Goal: Information Seeking & Learning: Check status

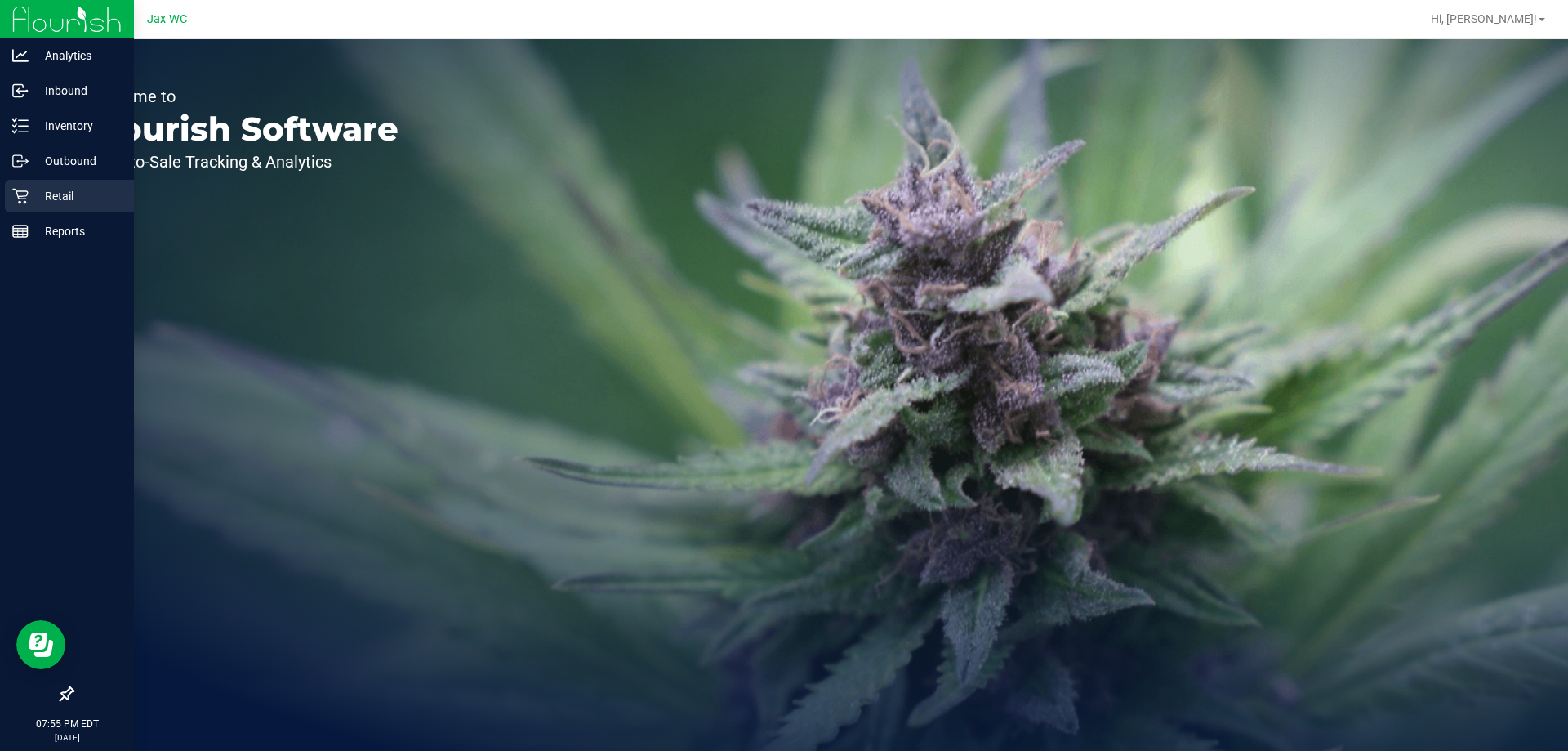
click at [38, 186] on p "Retail" at bounding box center [77, 195] width 98 height 20
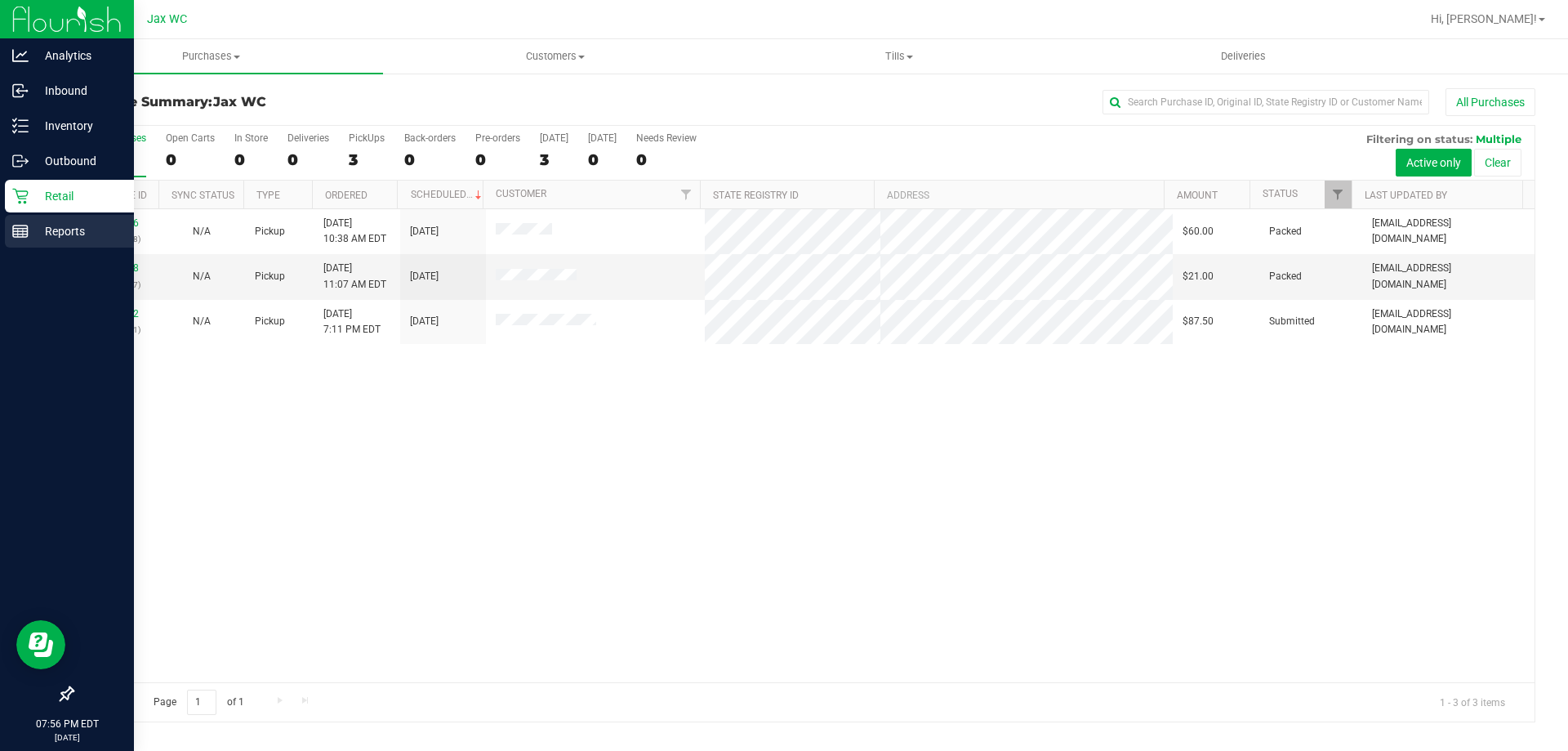
click at [20, 232] on icon at bounding box center [20, 230] width 16 height 16
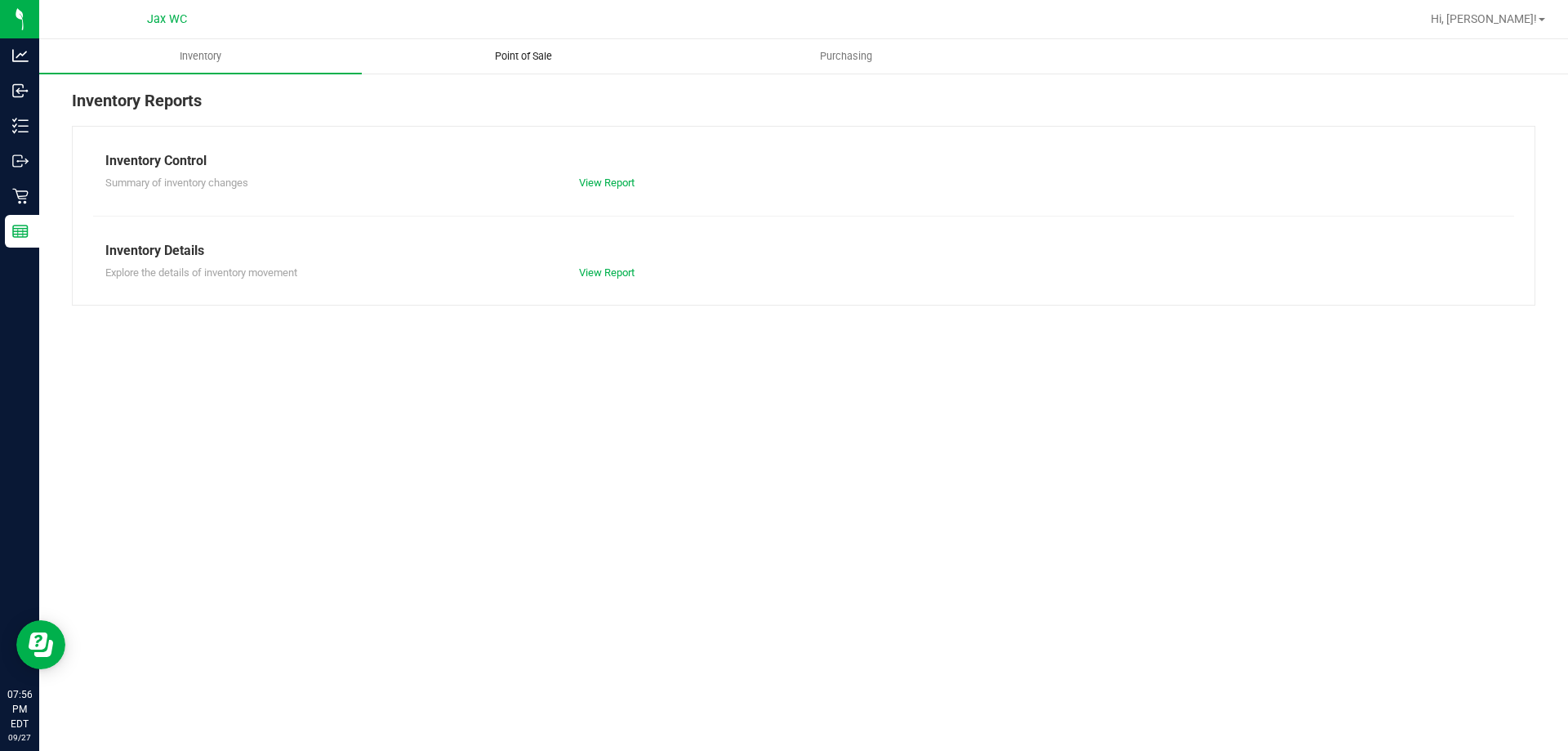
click at [534, 51] on span "Point of Sale" at bounding box center [523, 57] width 101 height 15
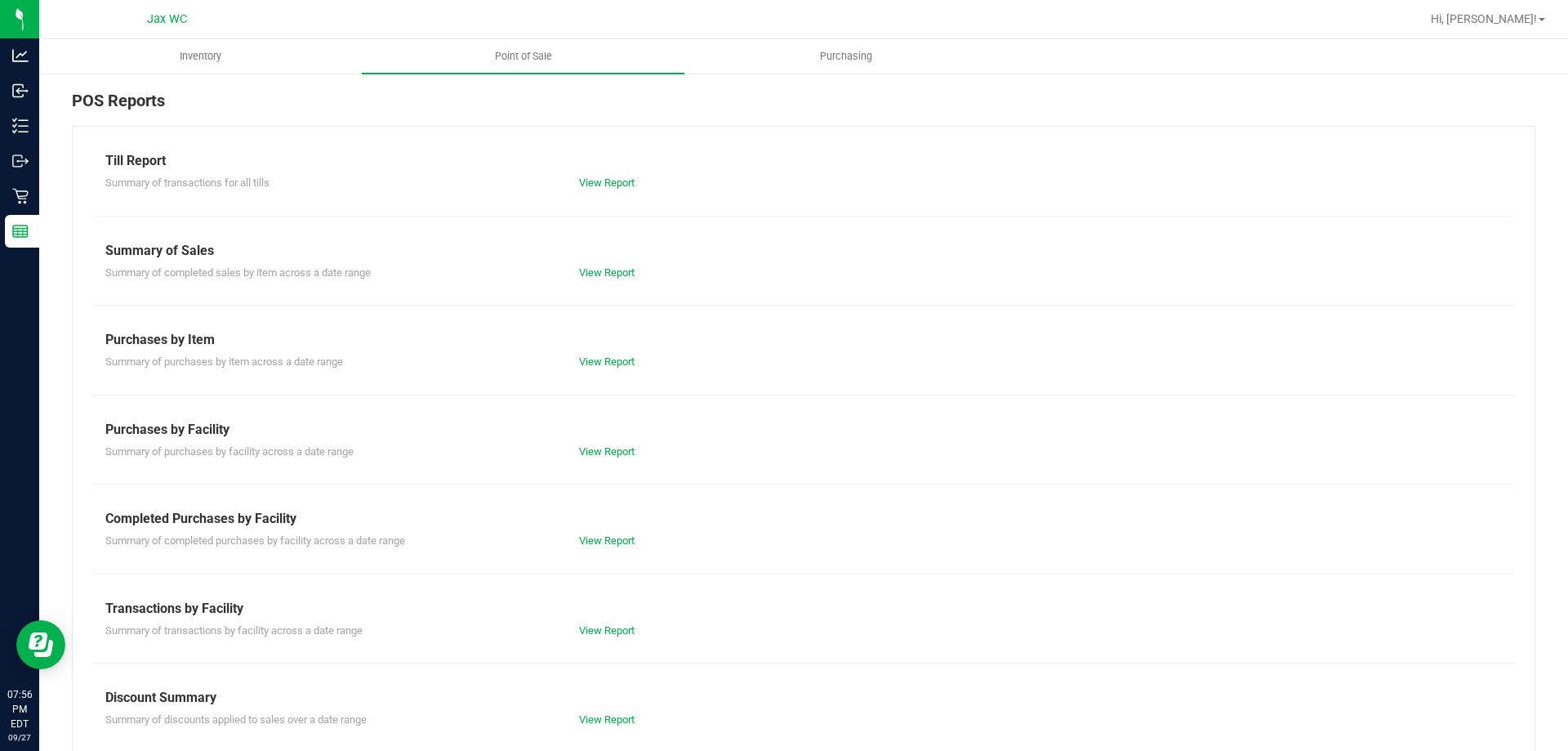
click at [612, 530] on div "Completed Purchases by Facility Summary of completed purchases by facility acro…" at bounding box center [804, 528] width 1396 height 40
click at [611, 549] on div "Till Report Summary of transactions for all tills View Report Summary of Sales …" at bounding box center [803, 483] width 1463 height 716
click at [616, 544] on link "View Report" at bounding box center [607, 540] width 56 height 12
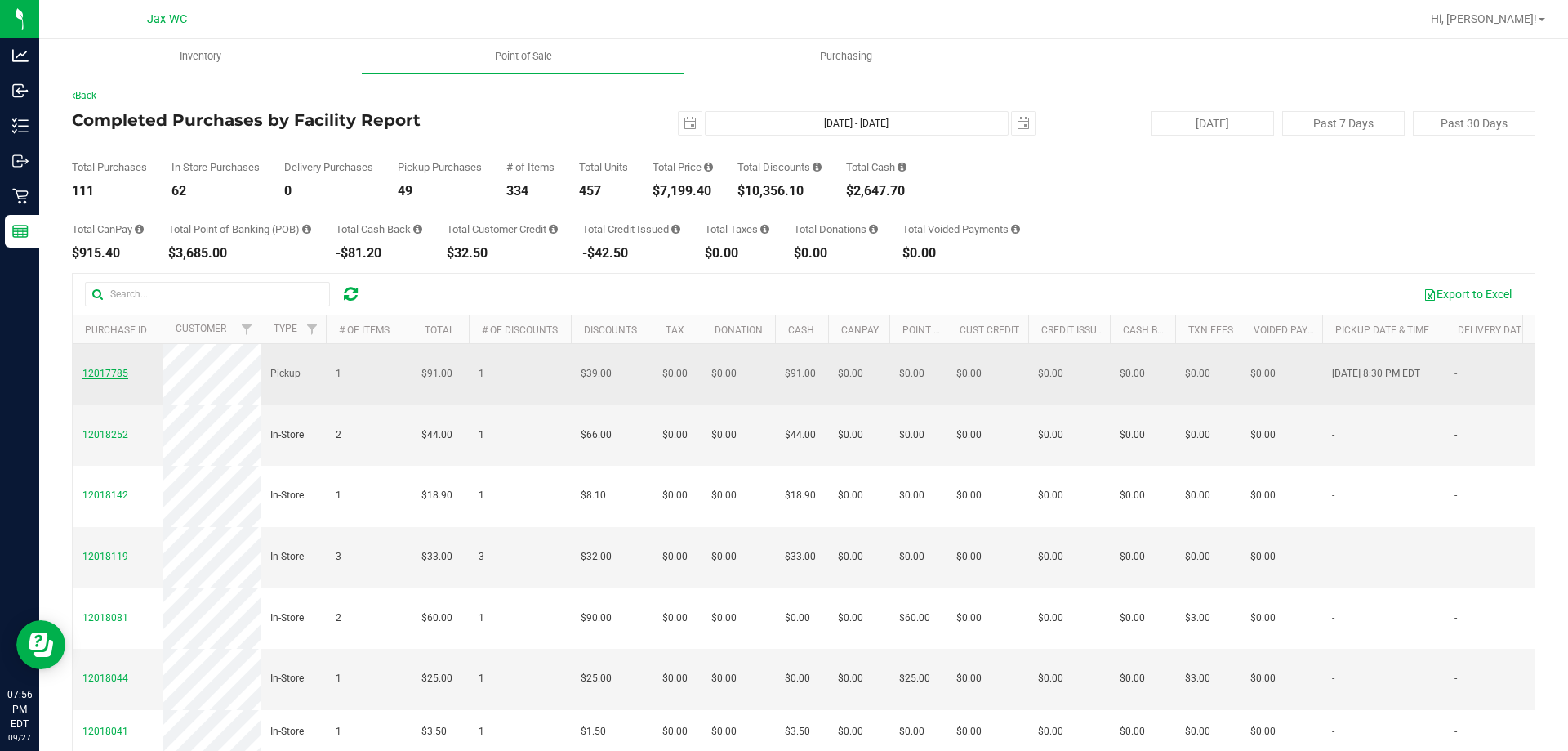
click at [102, 368] on span "12017785" at bounding box center [105, 374] width 45 height 11
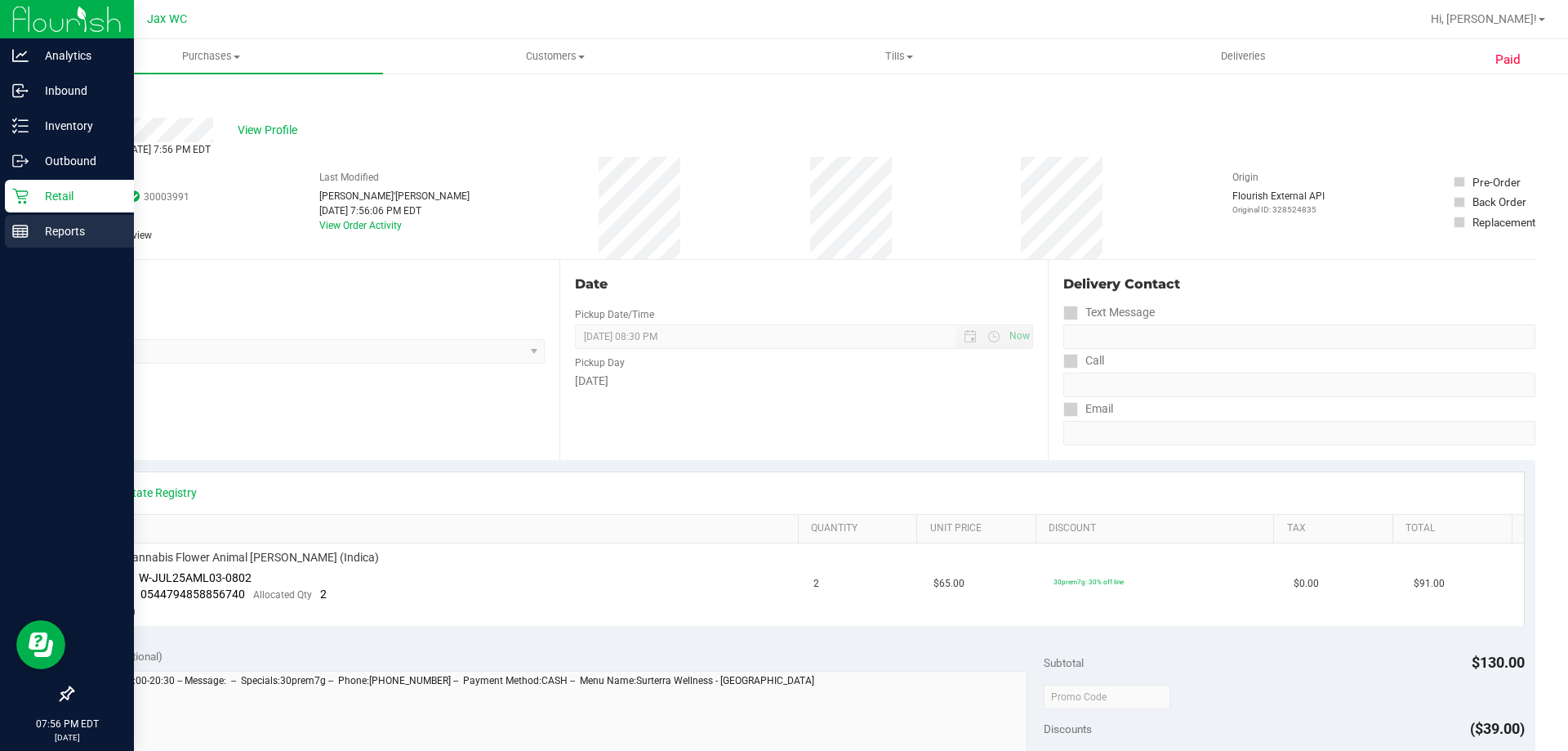
click at [69, 225] on p "Reports" at bounding box center [77, 231] width 98 height 20
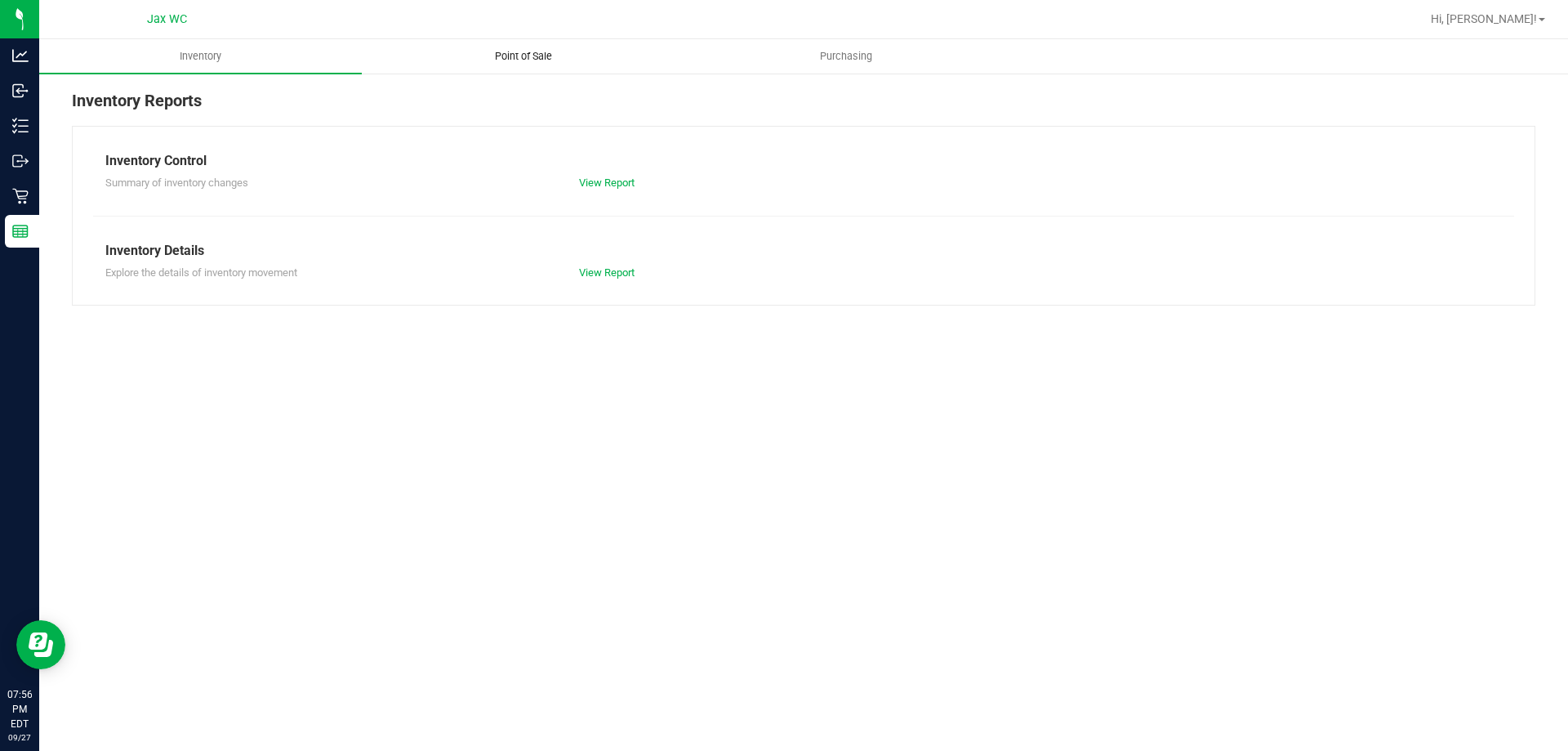
click at [509, 65] on uib-tab-heading "Point of Sale" at bounding box center [523, 56] width 321 height 33
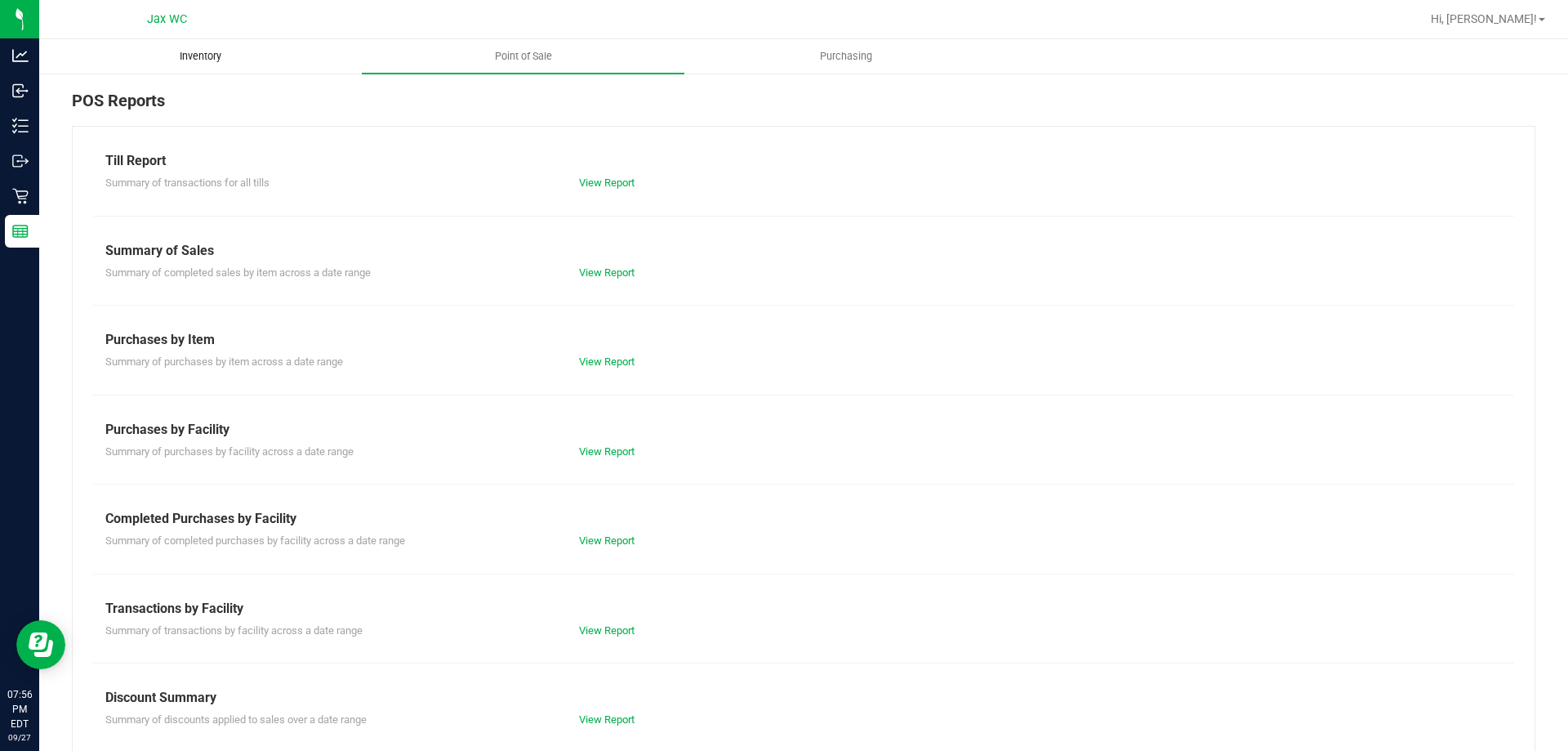
click at [172, 60] on span "Inventory" at bounding box center [200, 57] width 86 height 15
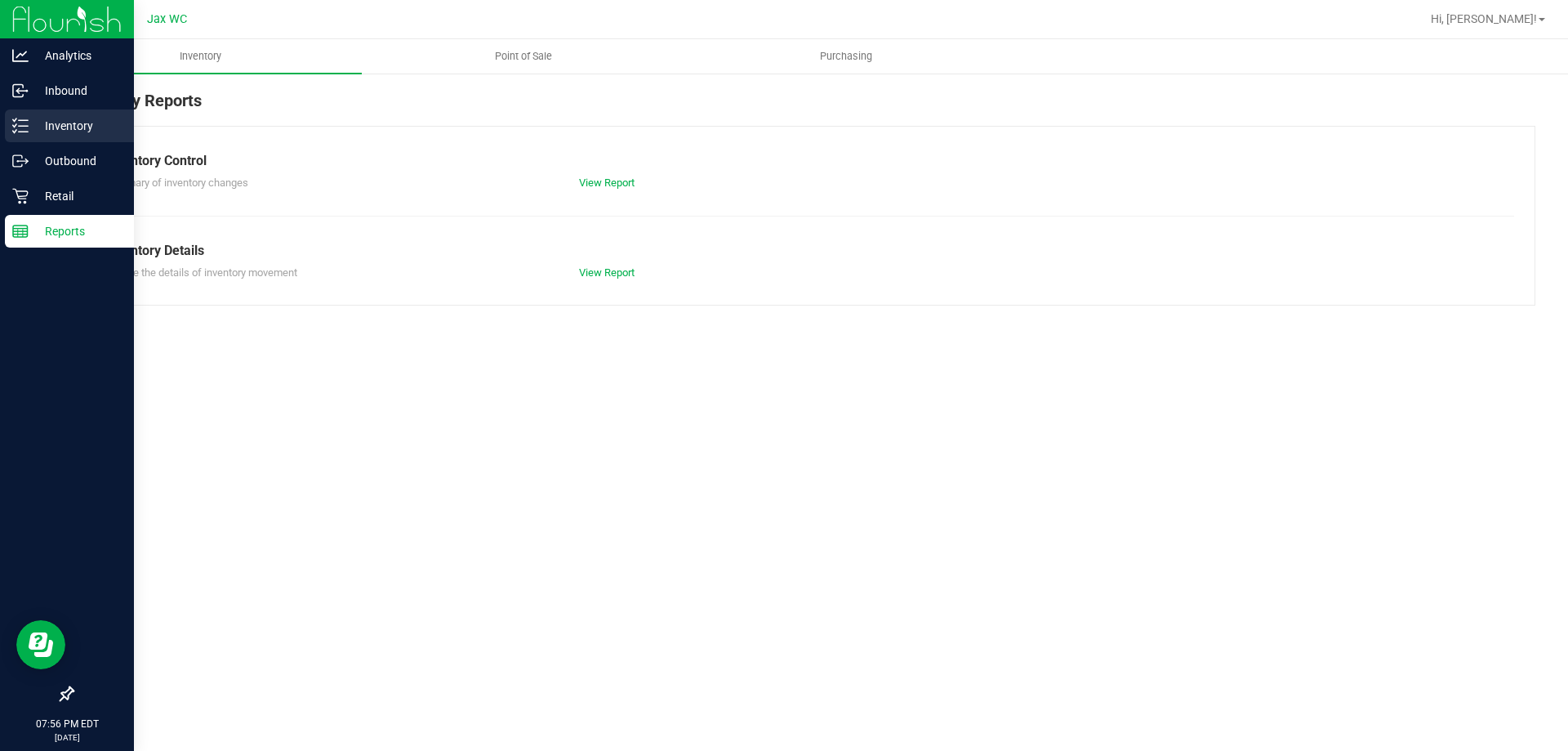
click at [46, 122] on p "Inventory" at bounding box center [77, 125] width 98 height 20
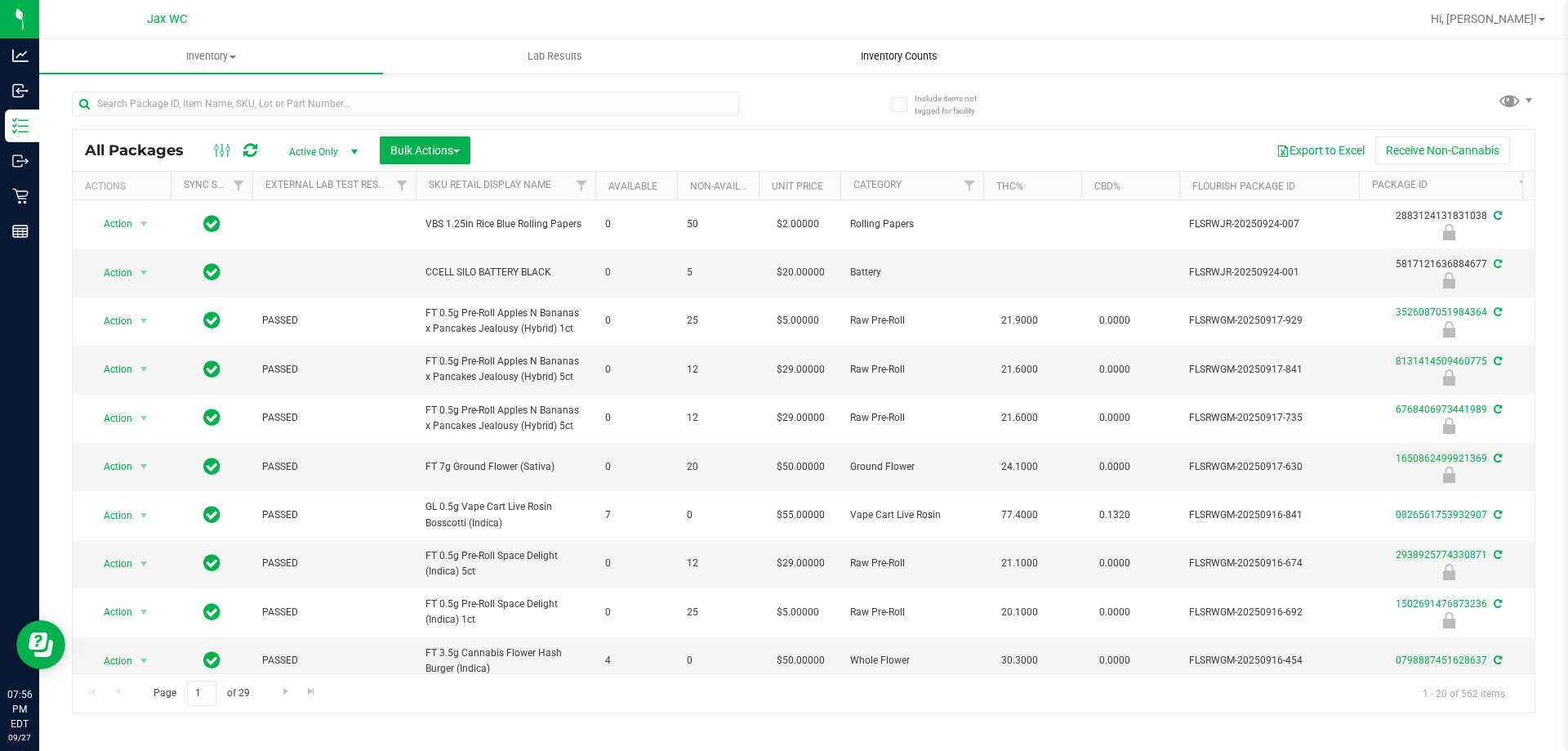
click at [911, 56] on span "Inventory Counts" at bounding box center [899, 57] width 121 height 15
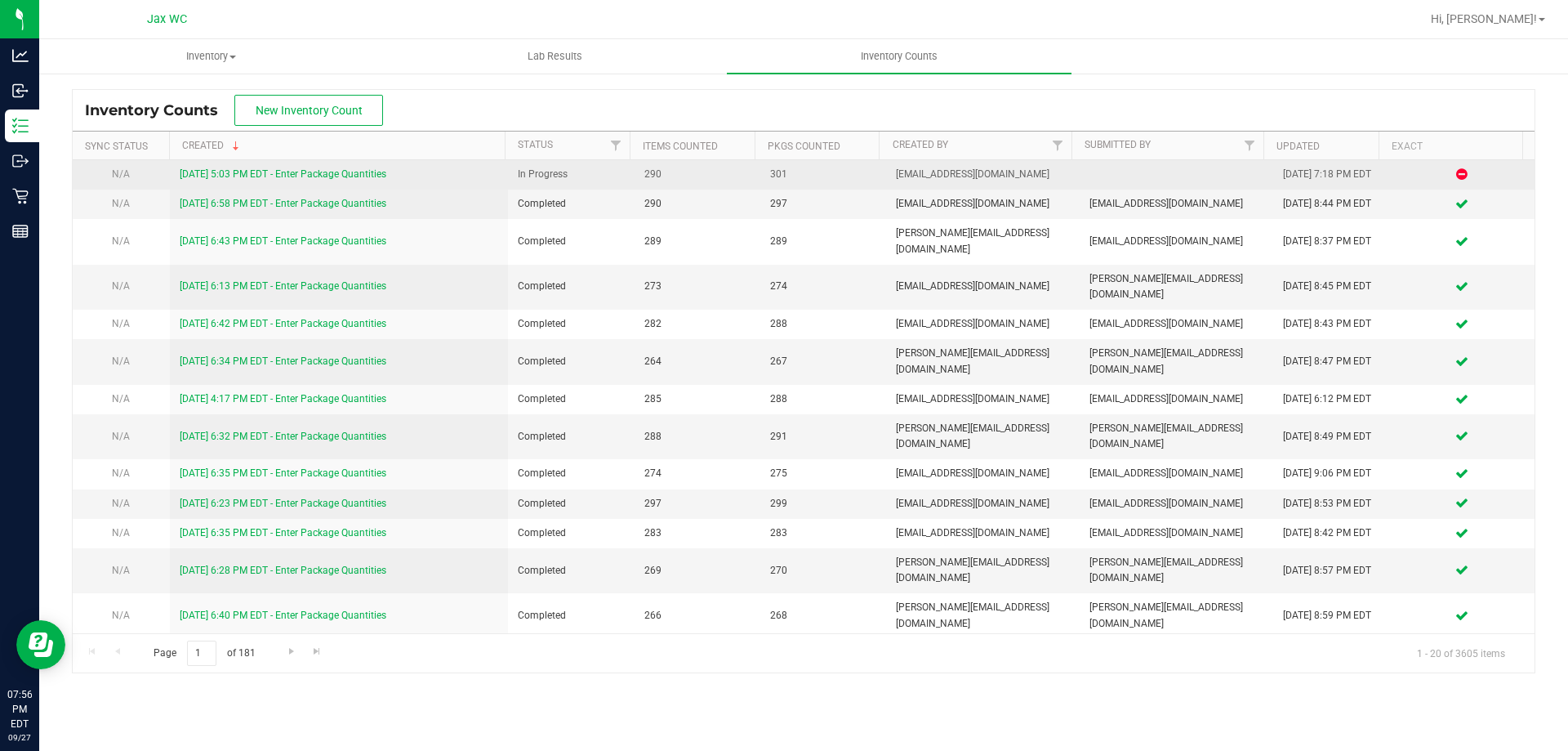
click at [350, 174] on link "9/27/25 5:03 PM EDT - Enter Package Quantities" at bounding box center [282, 174] width 207 height 11
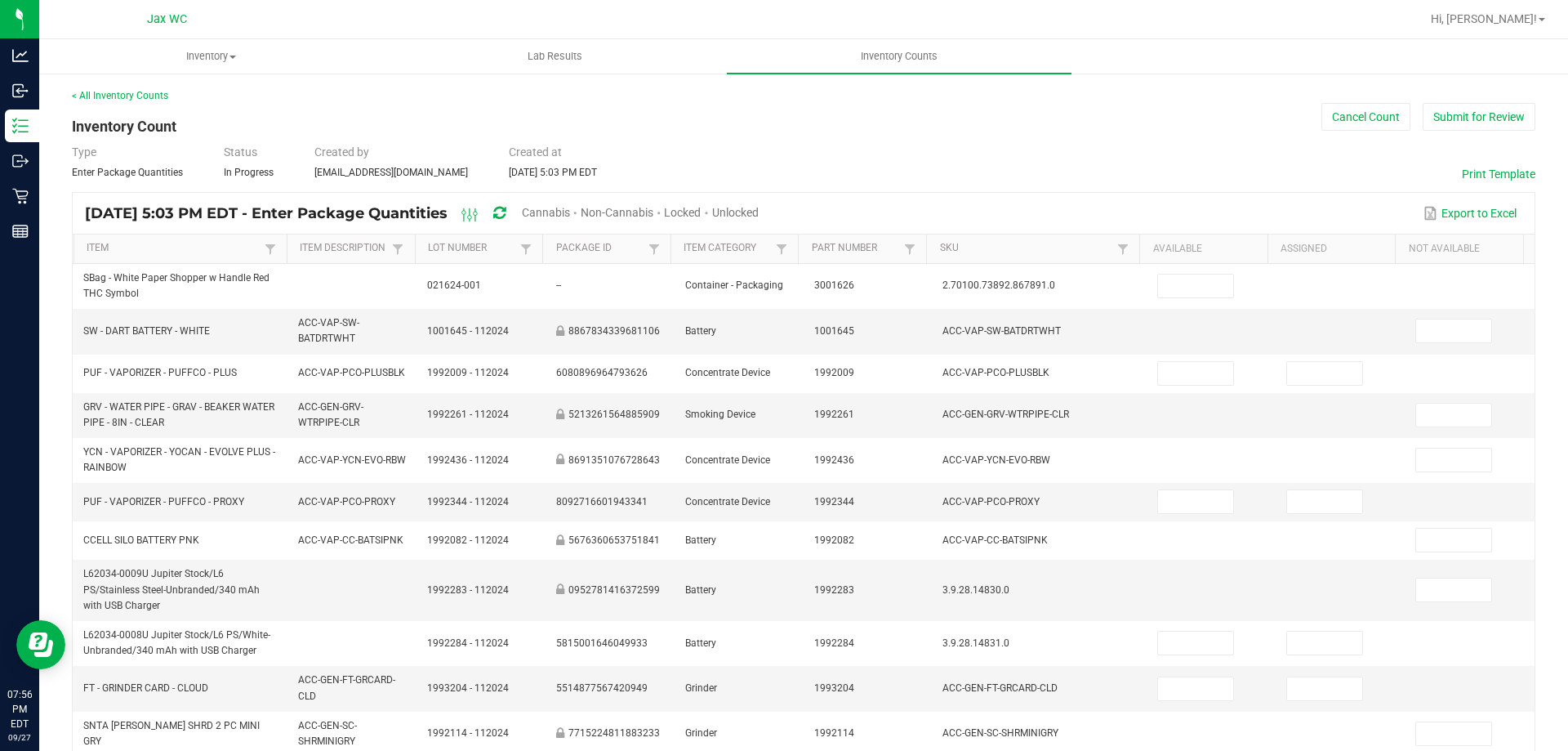
click at [759, 198] on div "Unlocked" at bounding box center [735, 213] width 46 height 30
click at [759, 209] on span "Unlocked" at bounding box center [735, 212] width 46 height 13
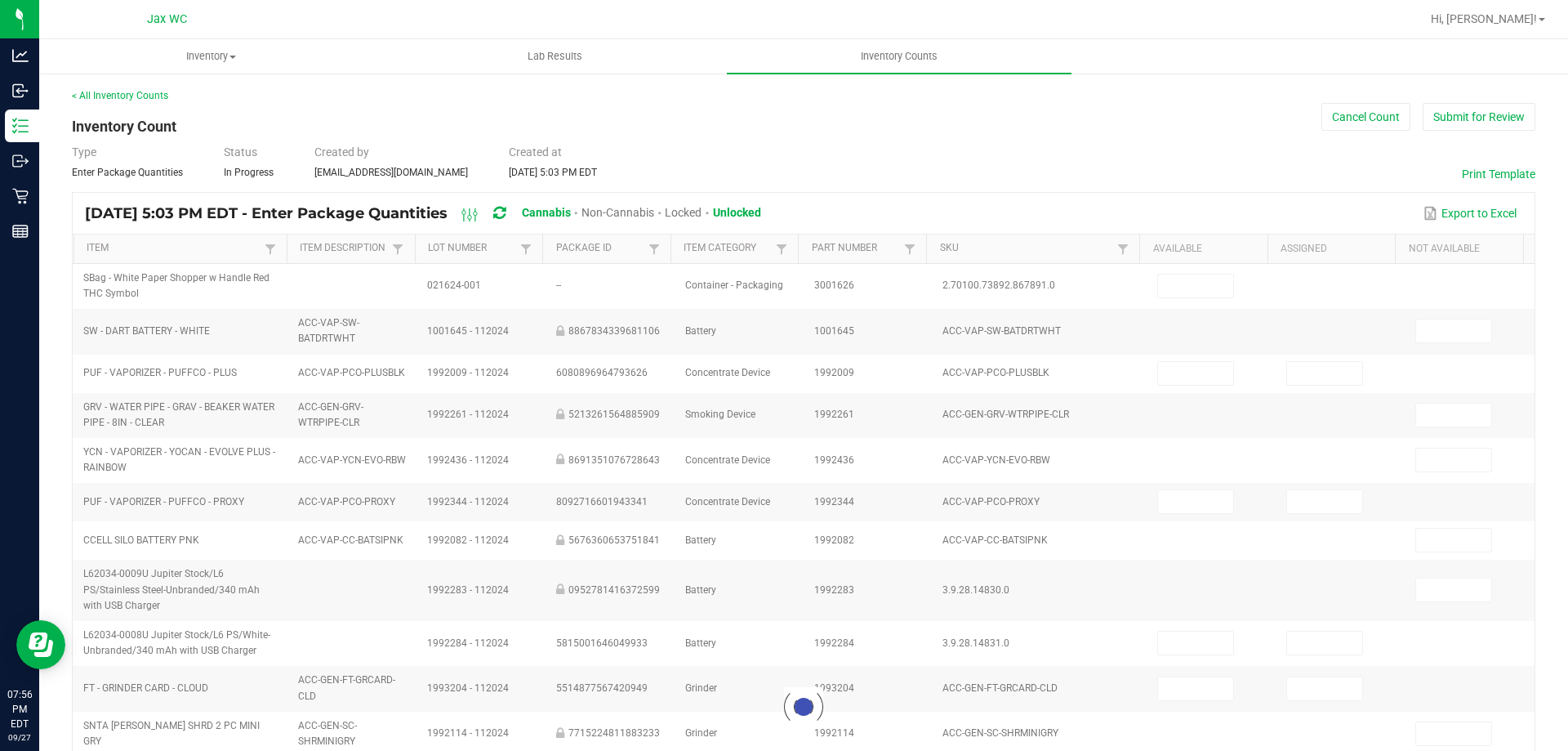
type input "1"
type input "0"
type input "12"
type input "0"
type input "1"
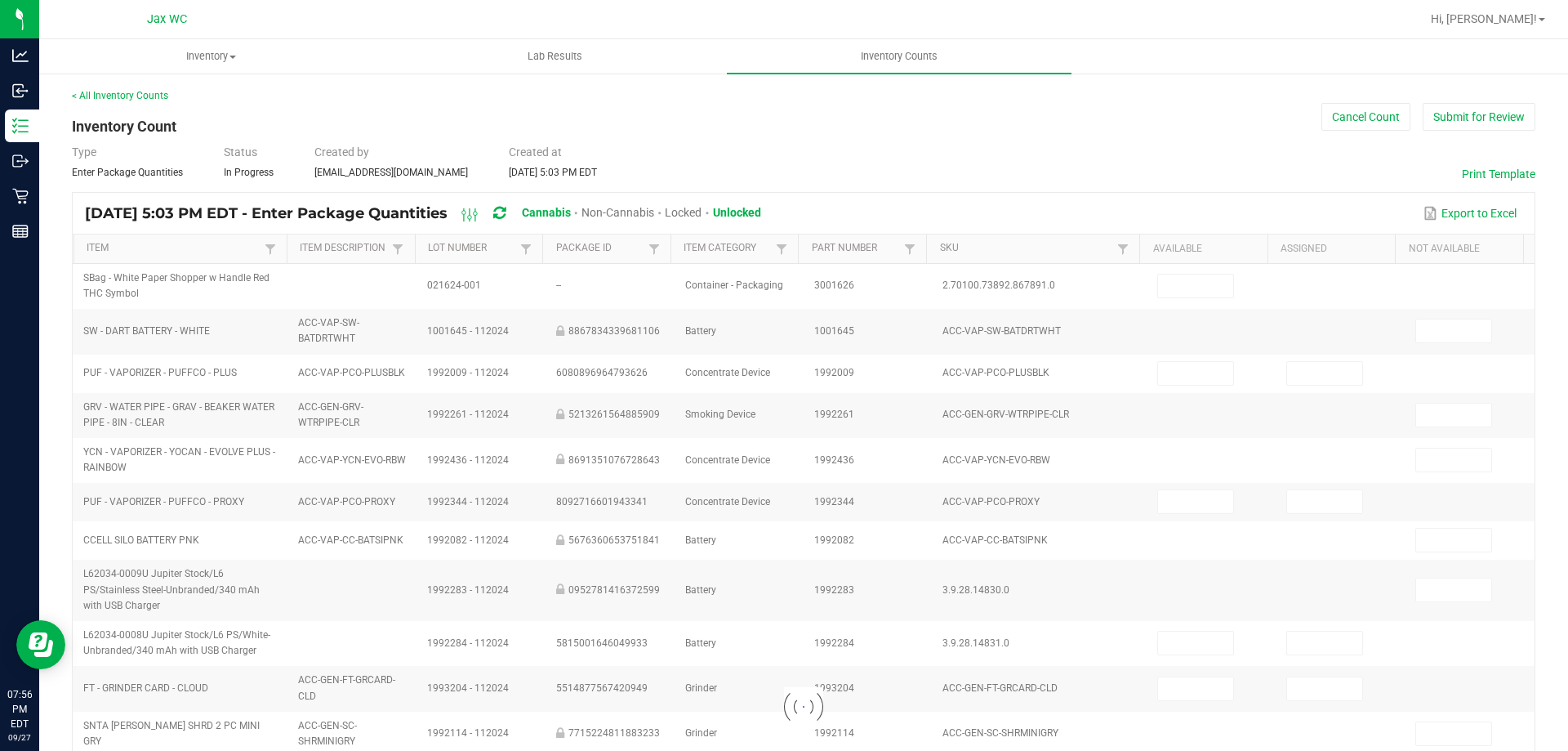
type input "0"
type input "3"
type input "0"
type input "3"
type input "1"
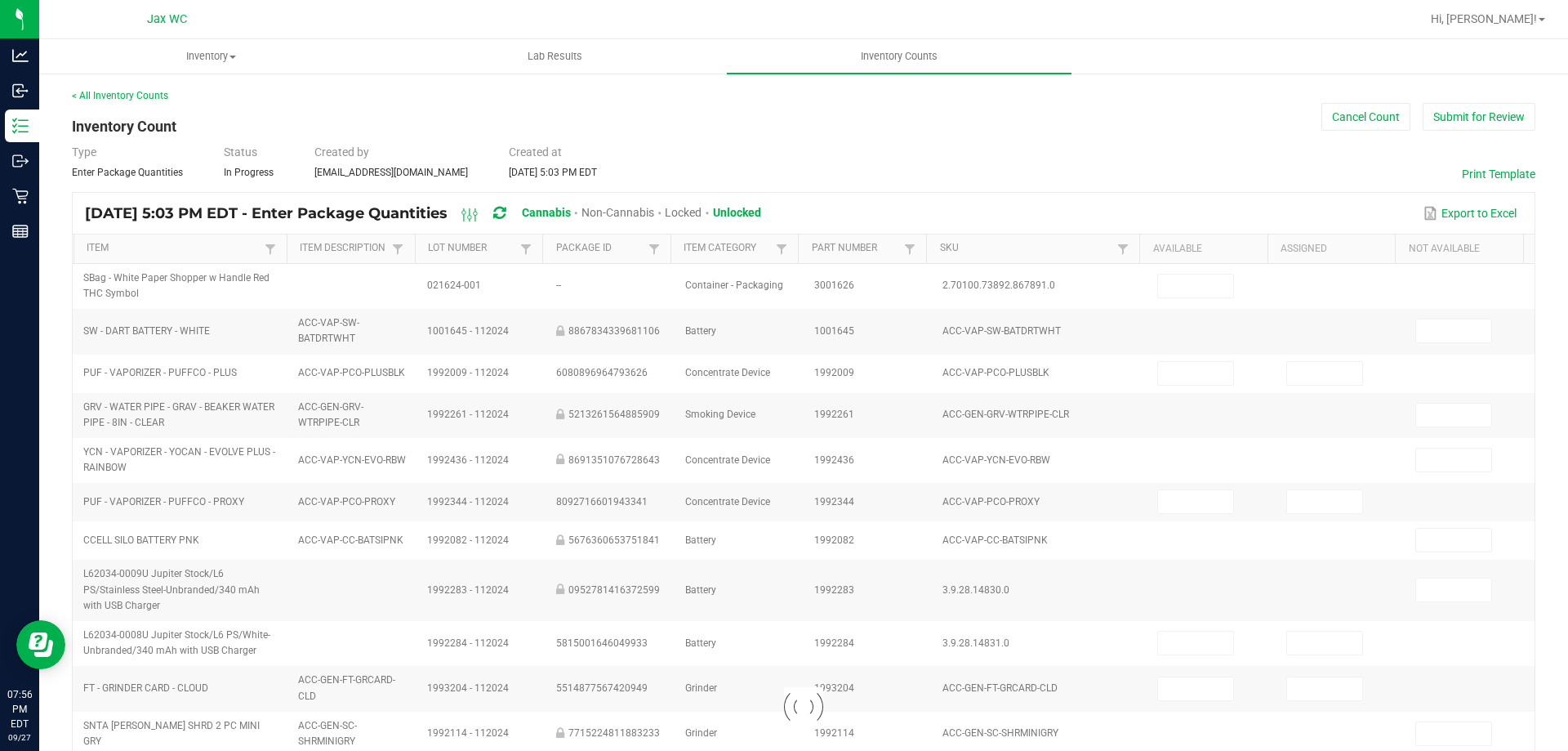
type input "1"
type input "7"
type input "3"
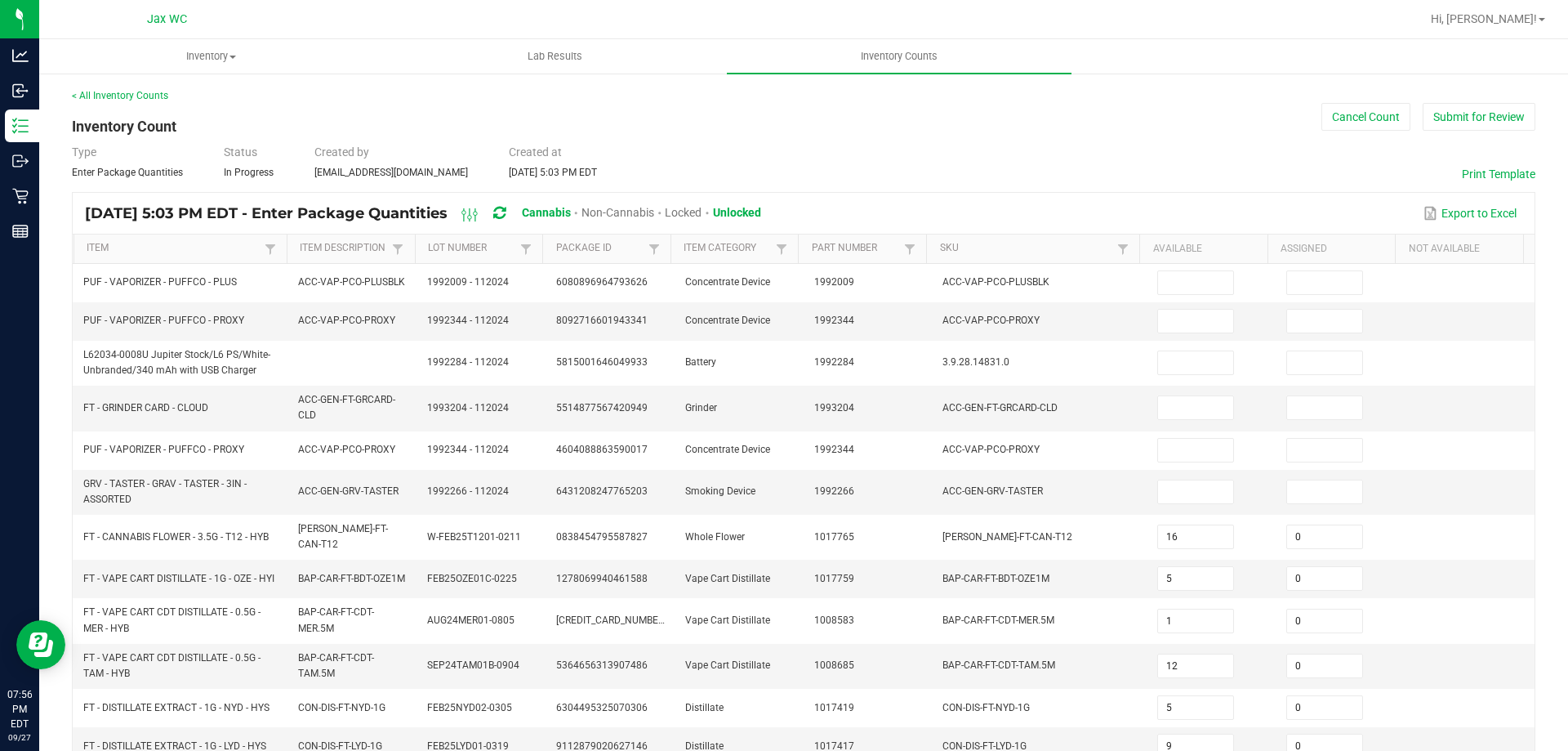
click at [316, 240] on th "Item Description" at bounding box center [351, 248] width 128 height 29
click at [320, 244] on link "Item Description" at bounding box center [343, 248] width 88 height 13
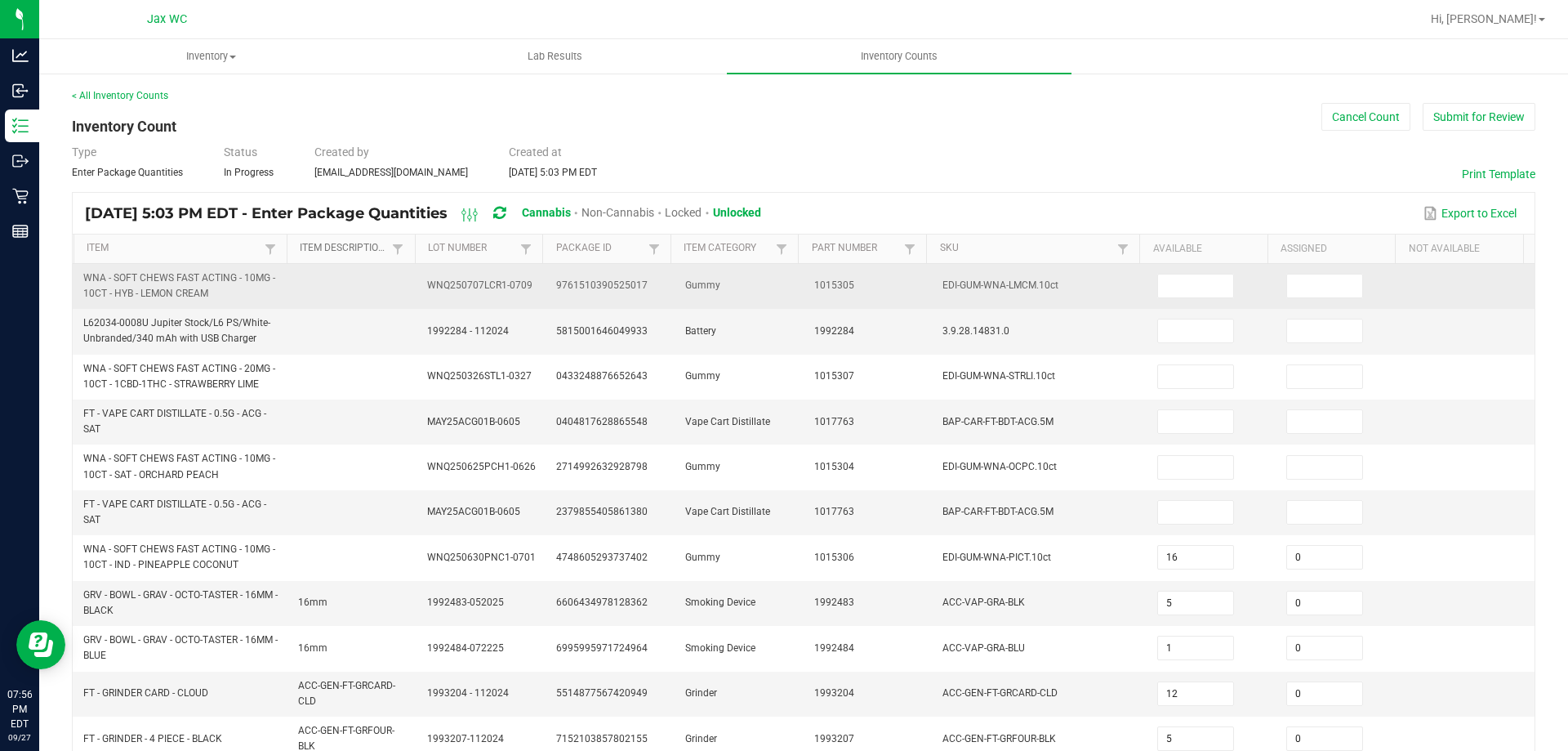
type input "29"
type input "27"
type input "0"
type input "4"
type input "0"
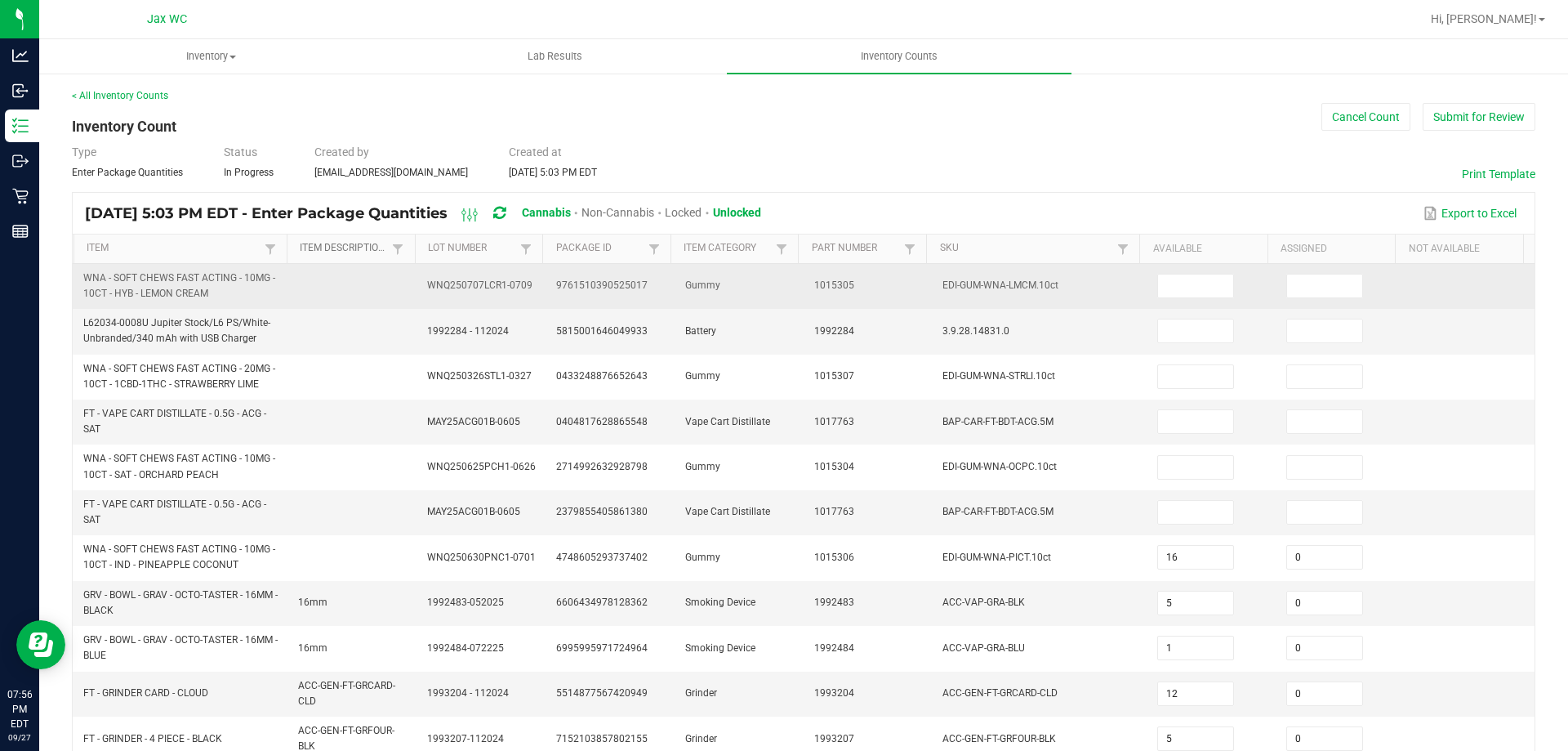
type input "0"
type input "13"
type input "0"
type input "25"
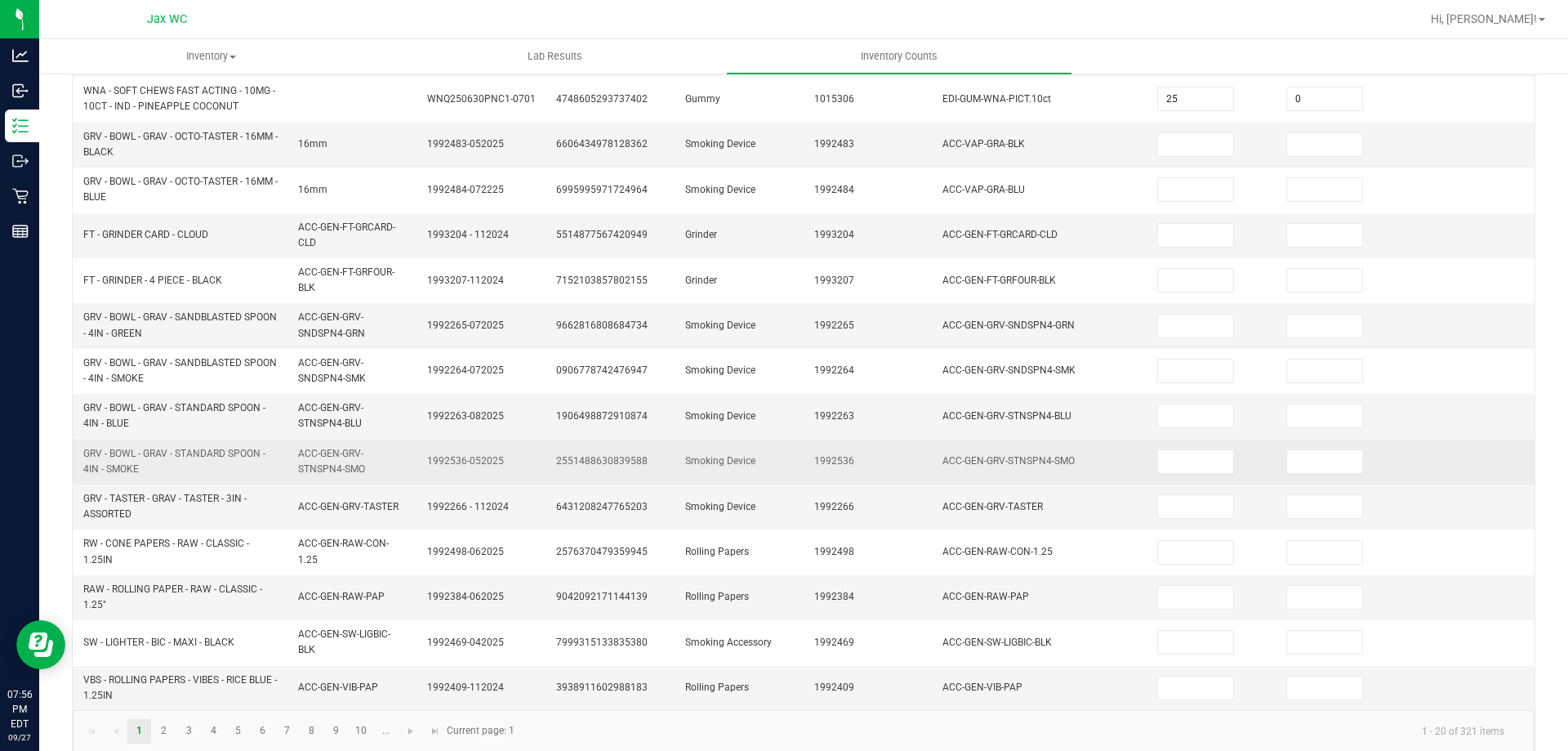
scroll to position [476, 0]
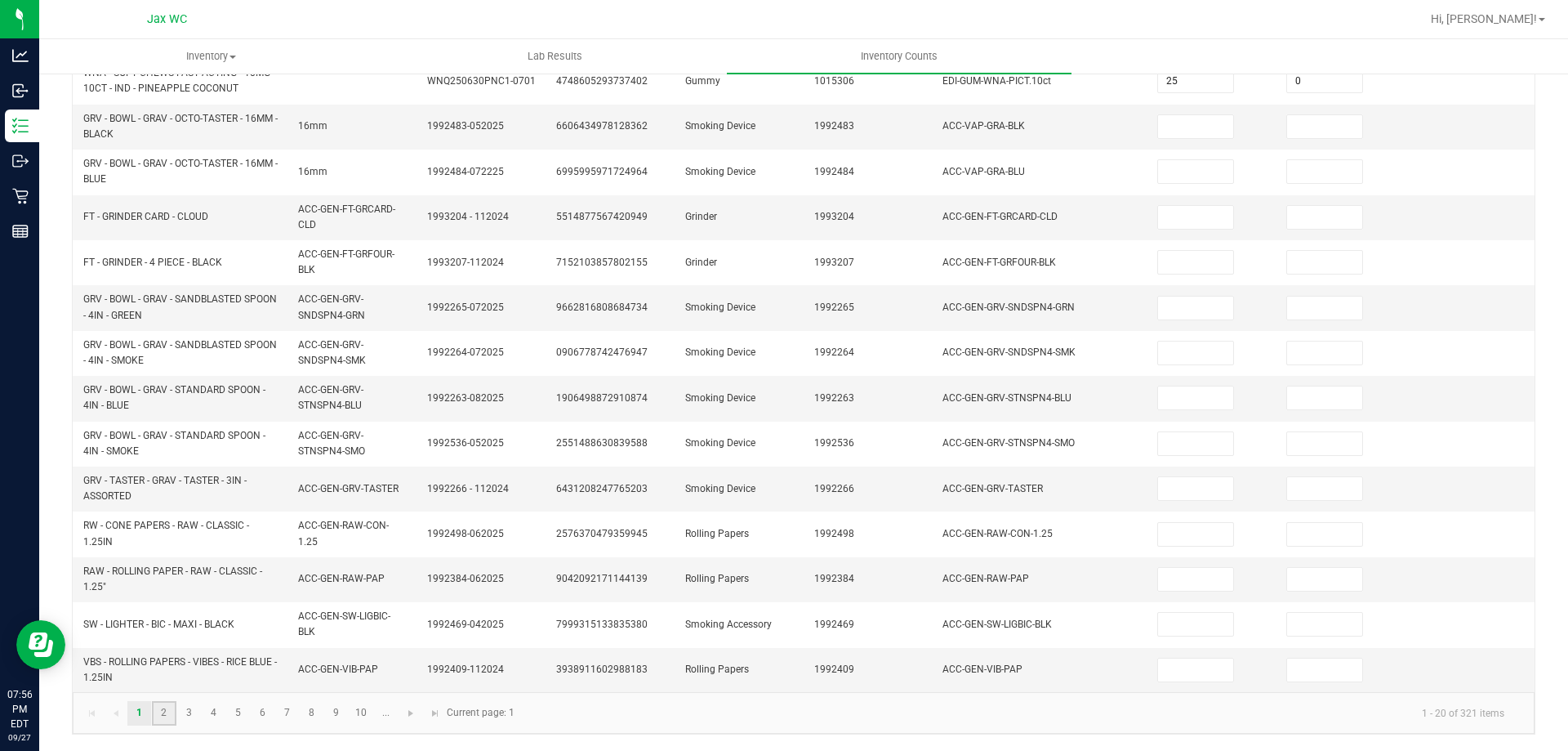
click at [163, 711] on link "2" at bounding box center [163, 713] width 24 height 25
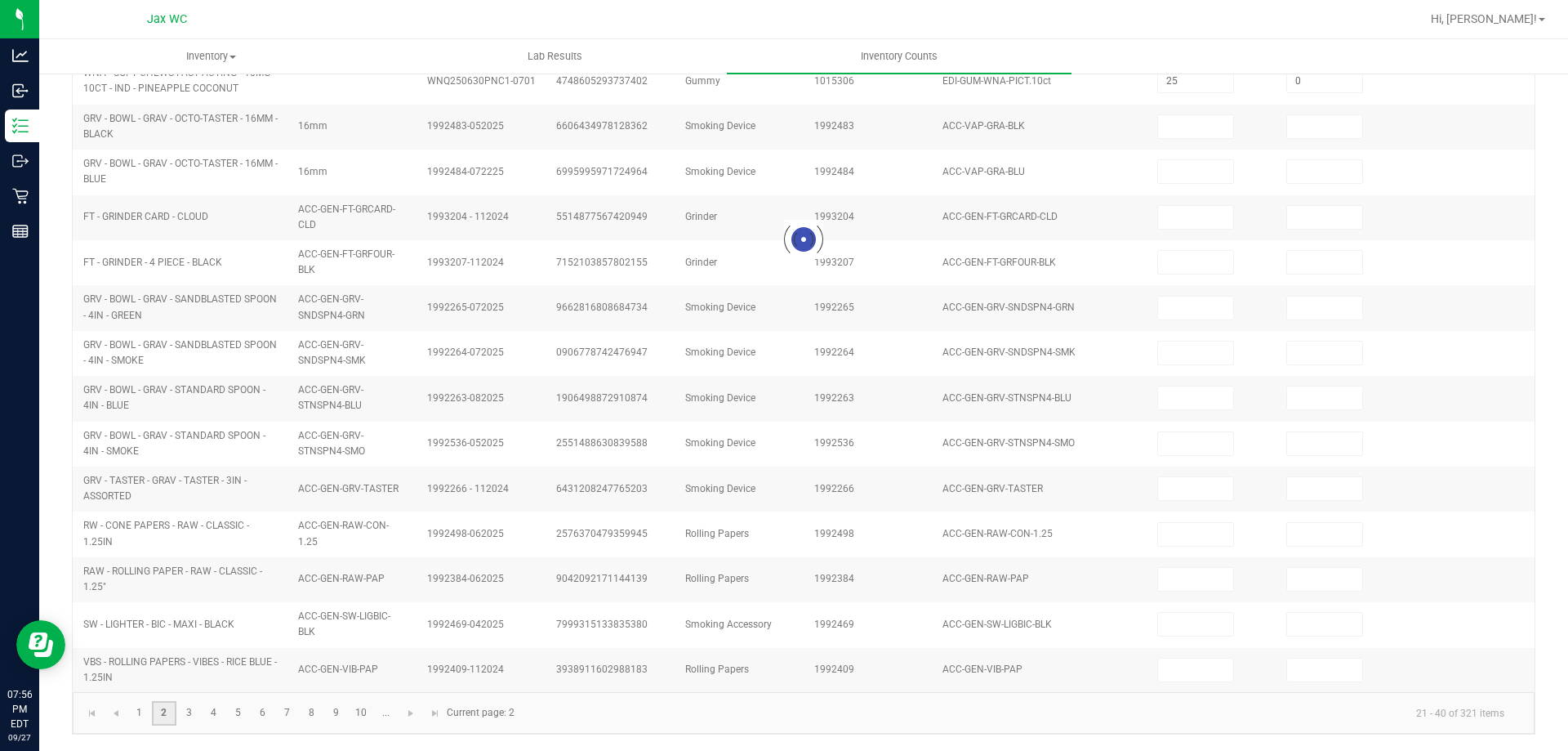
type input "5"
type input "0"
type input "8"
type input "0"
type input "10"
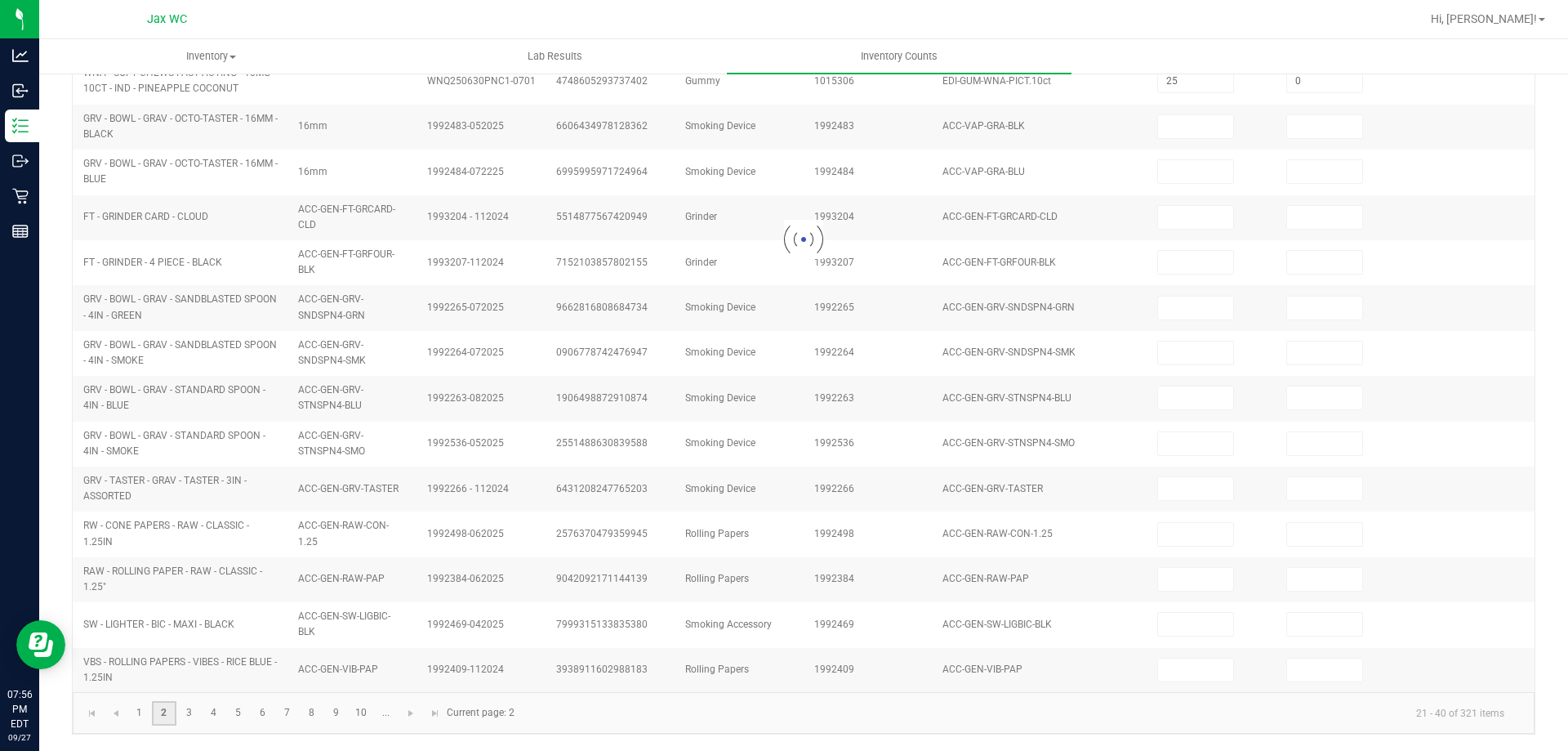
type input "0"
type input "5"
type input "0"
type input "4"
type input "6"
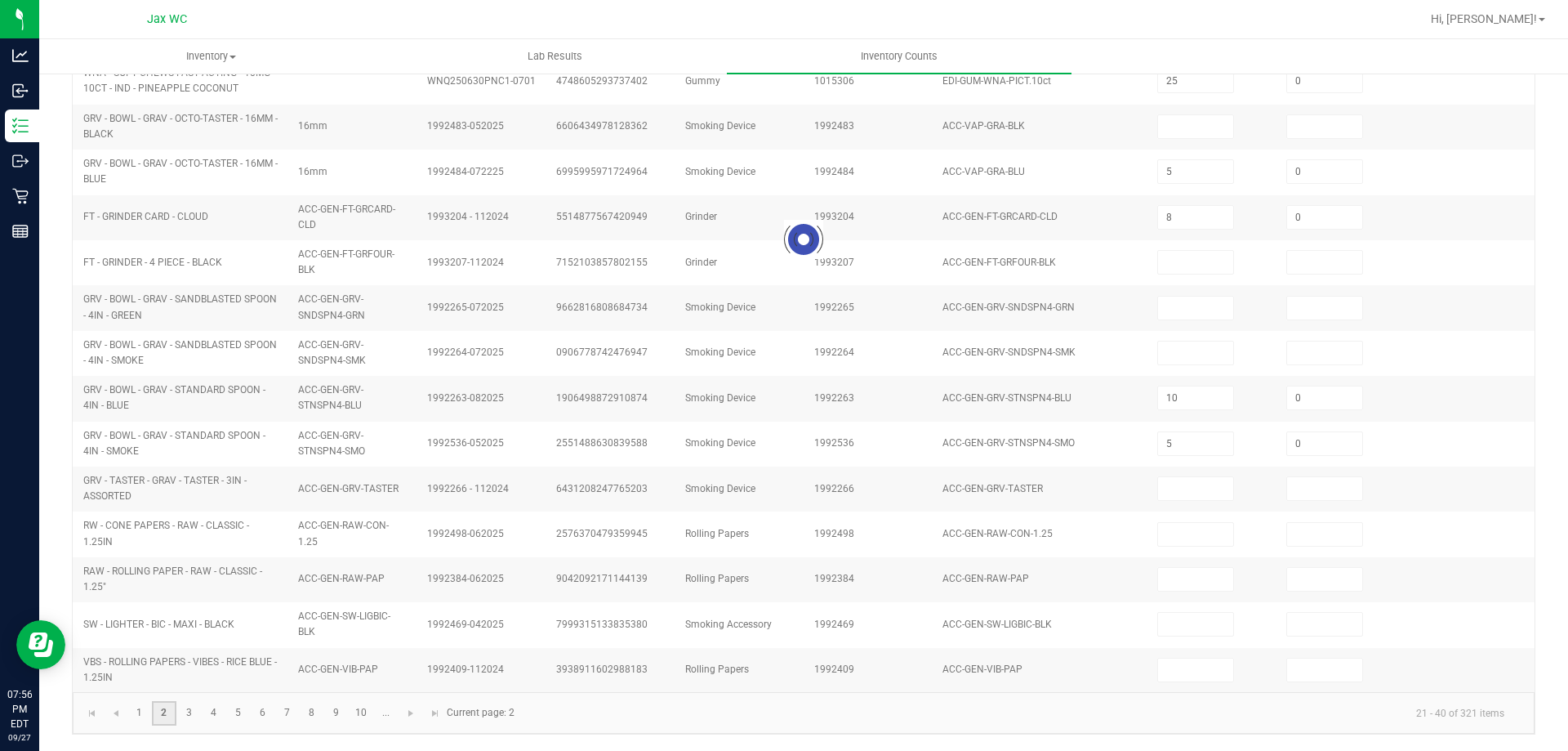
type input "10"
type input "8"
type input "10"
type input "12"
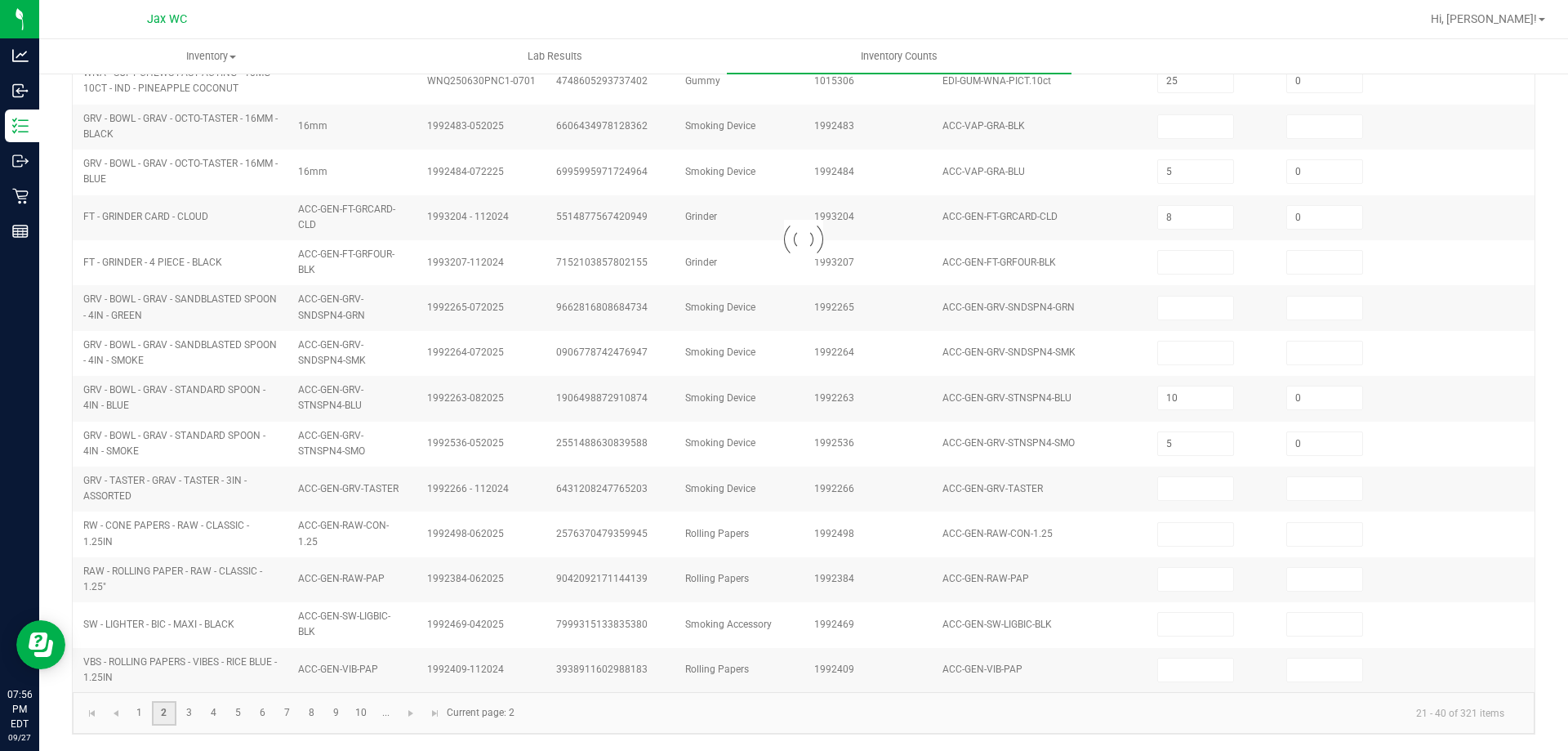
type input "0"
type input "2"
type input "0"
type input "7"
type input "0"
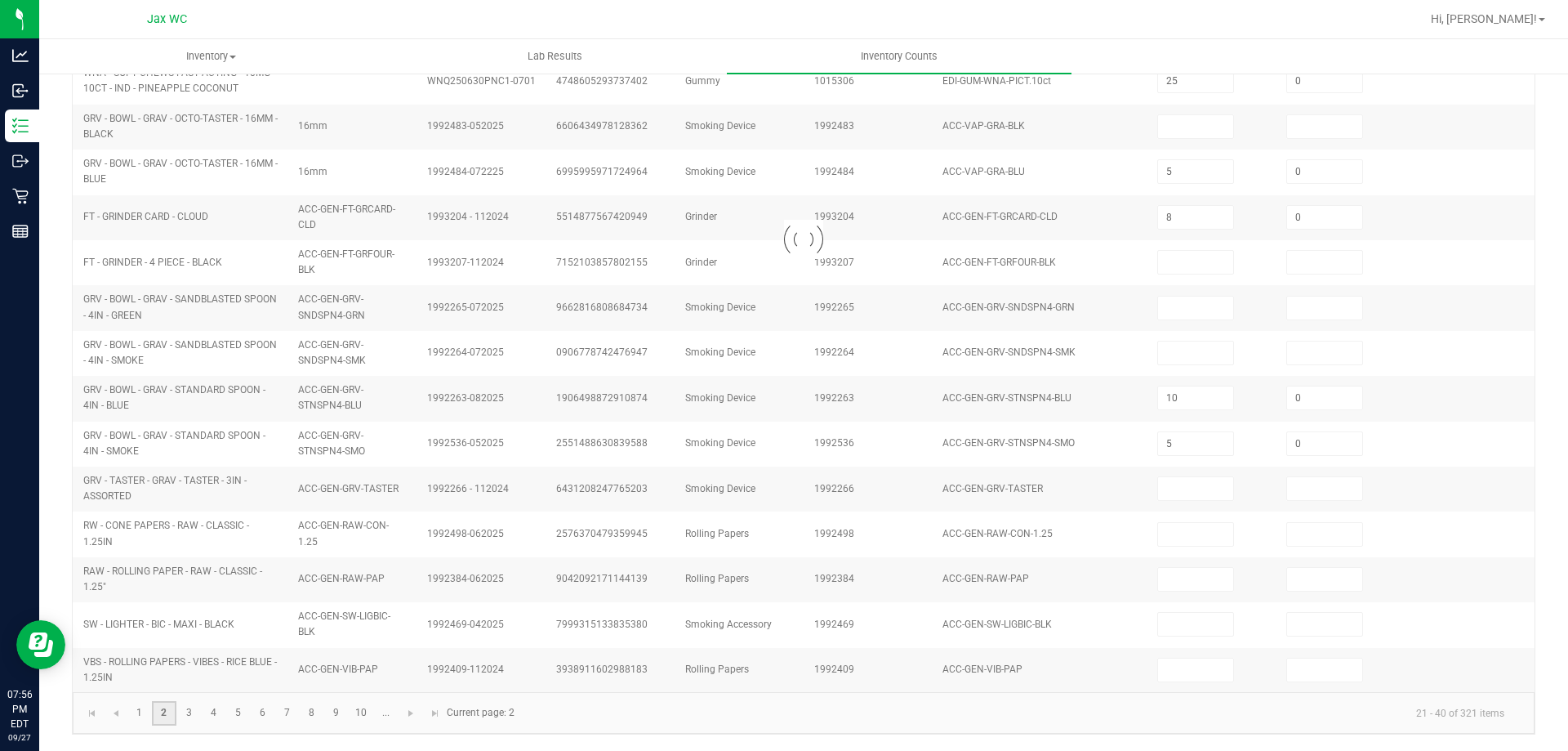
type input "10"
type input "0"
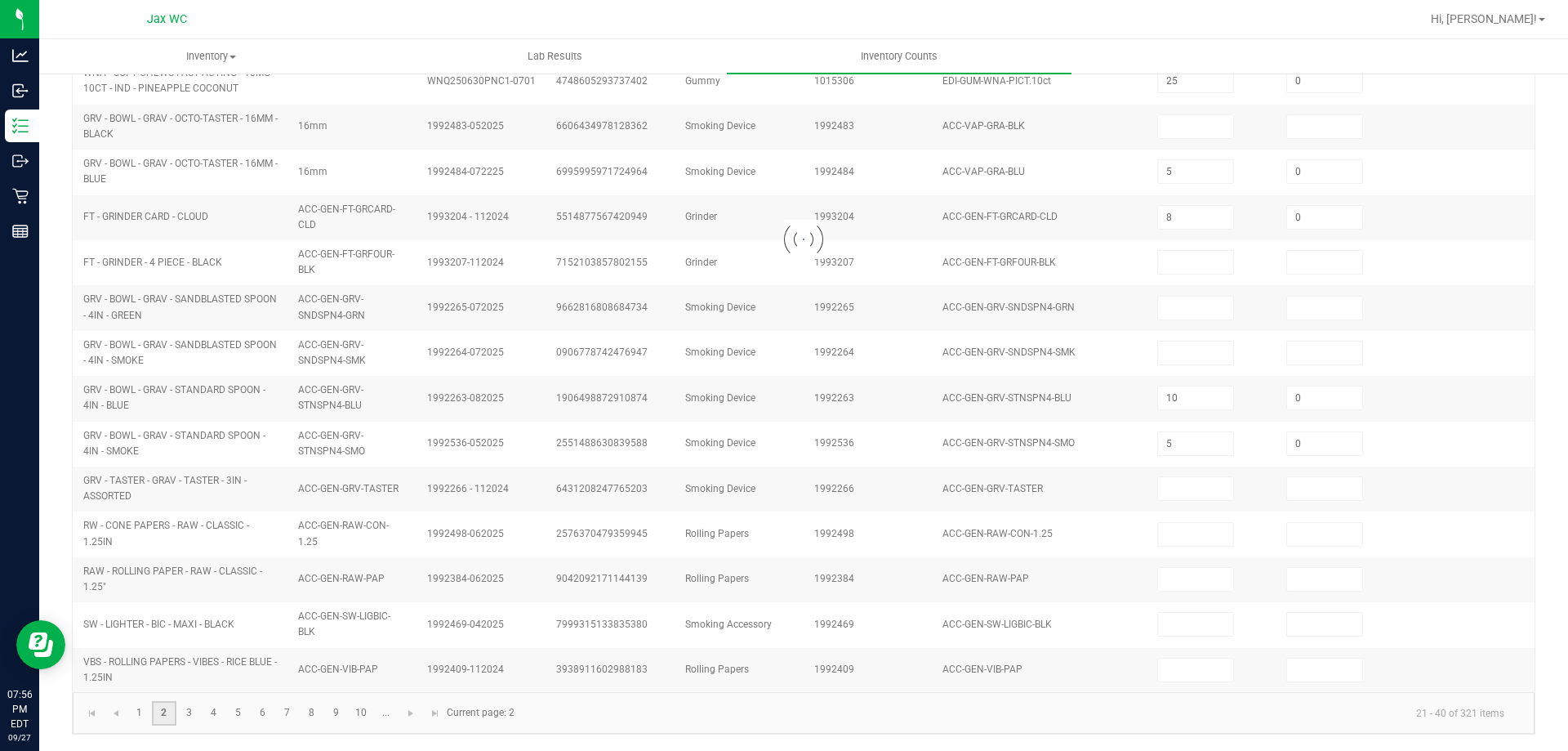
type input "0"
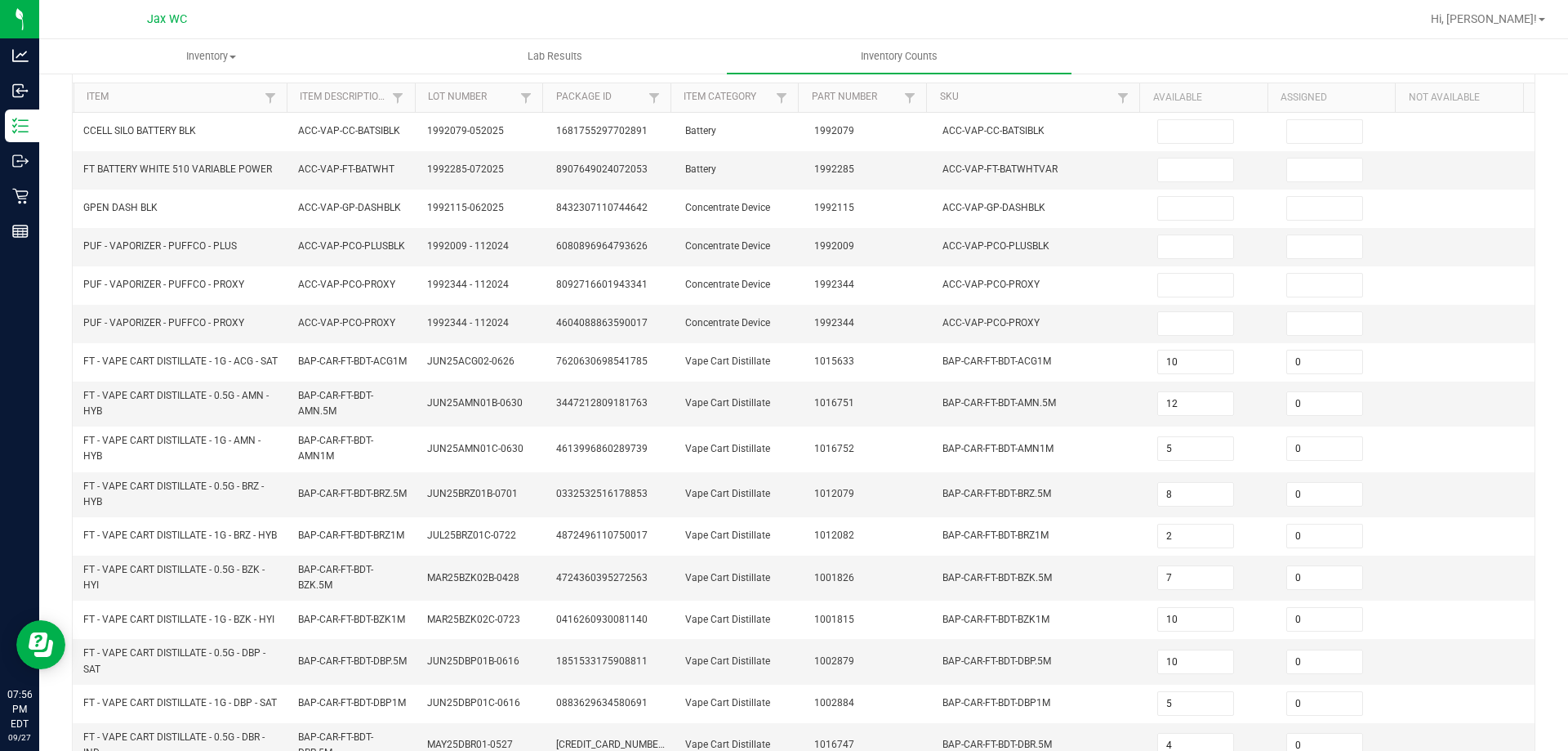
scroll to position [435, 0]
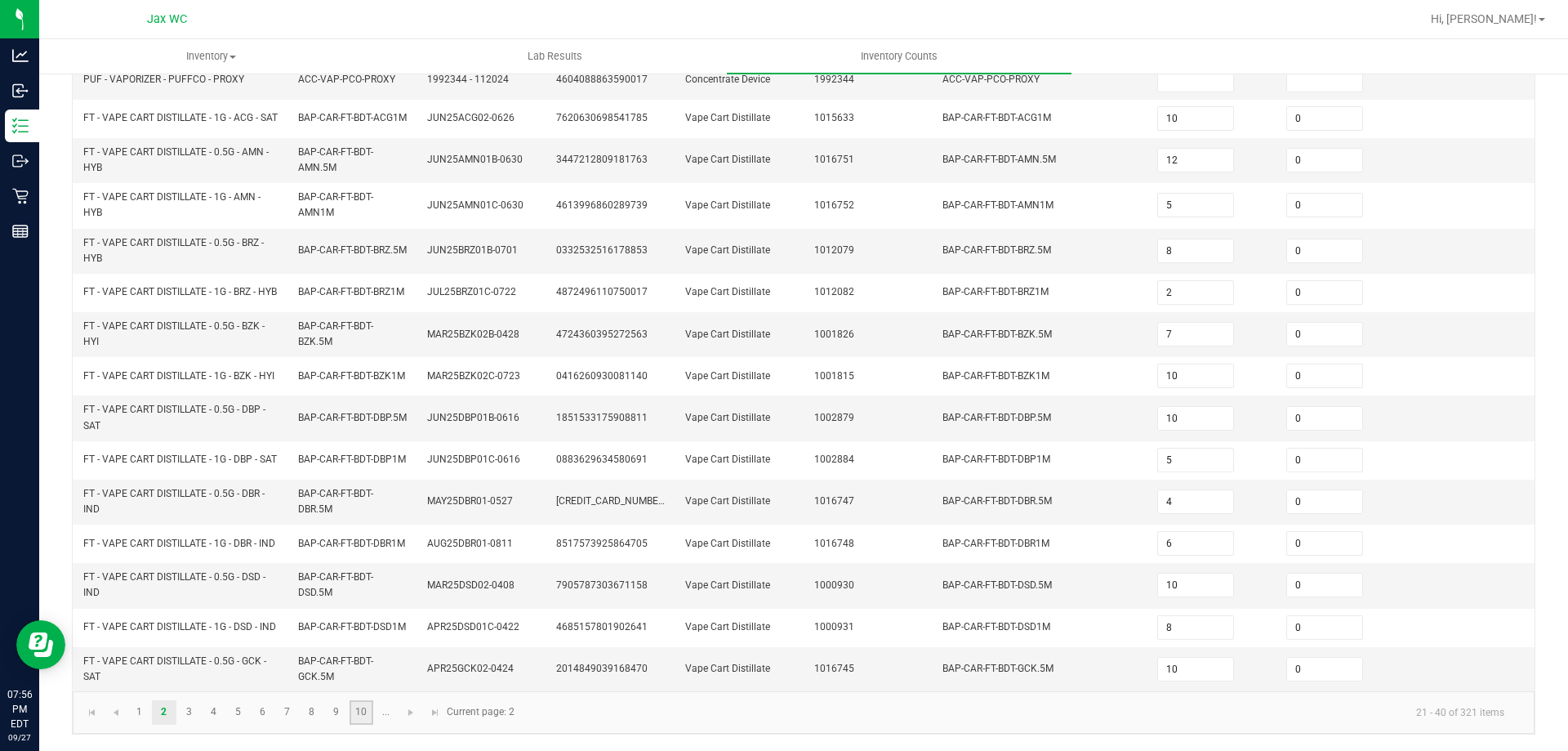
click at [356, 705] on link "10" at bounding box center [361, 712] width 24 height 25
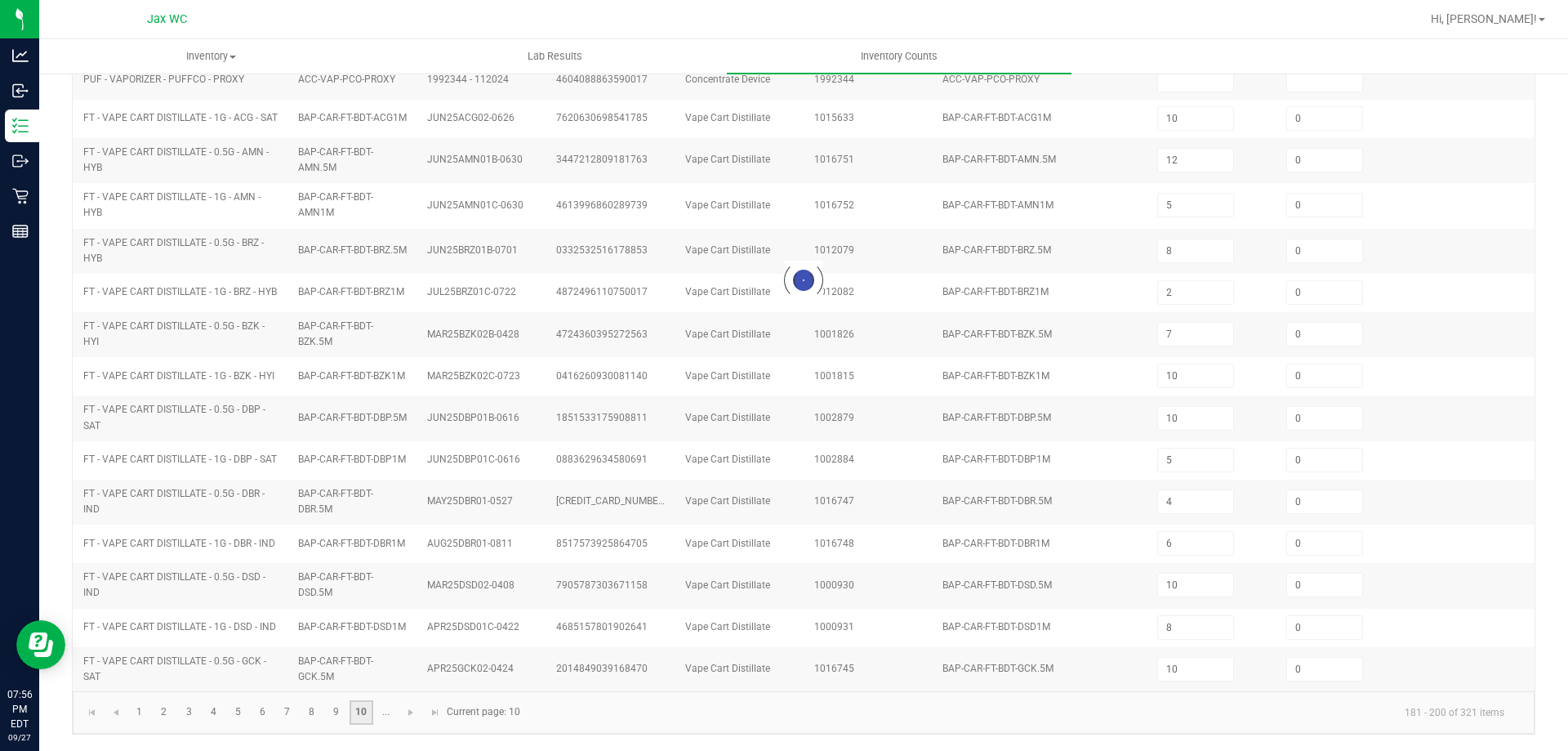
type input "6"
type input "4"
type input "0"
type input "7"
type input "0"
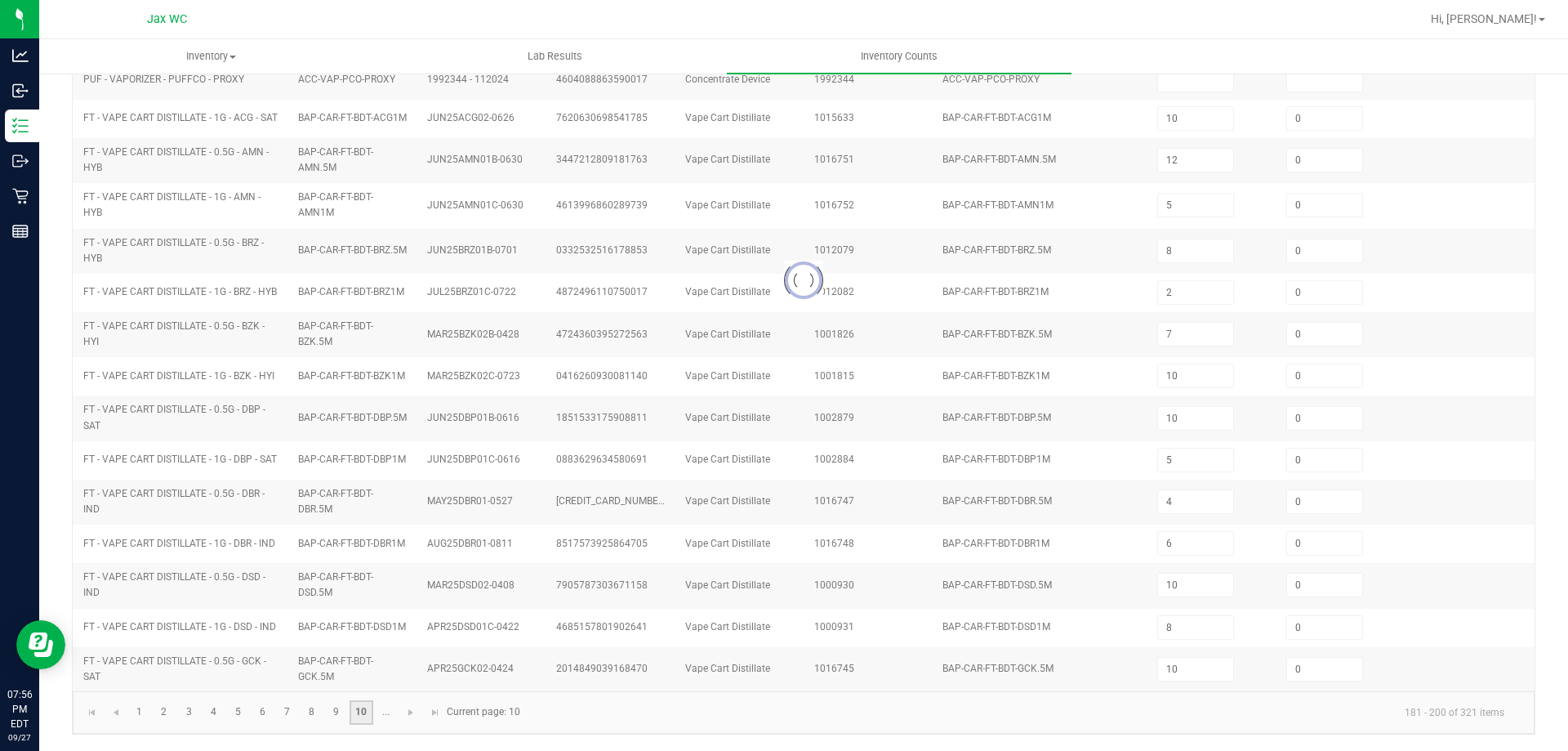
type input "3"
type input "0"
type input "3"
type input "2"
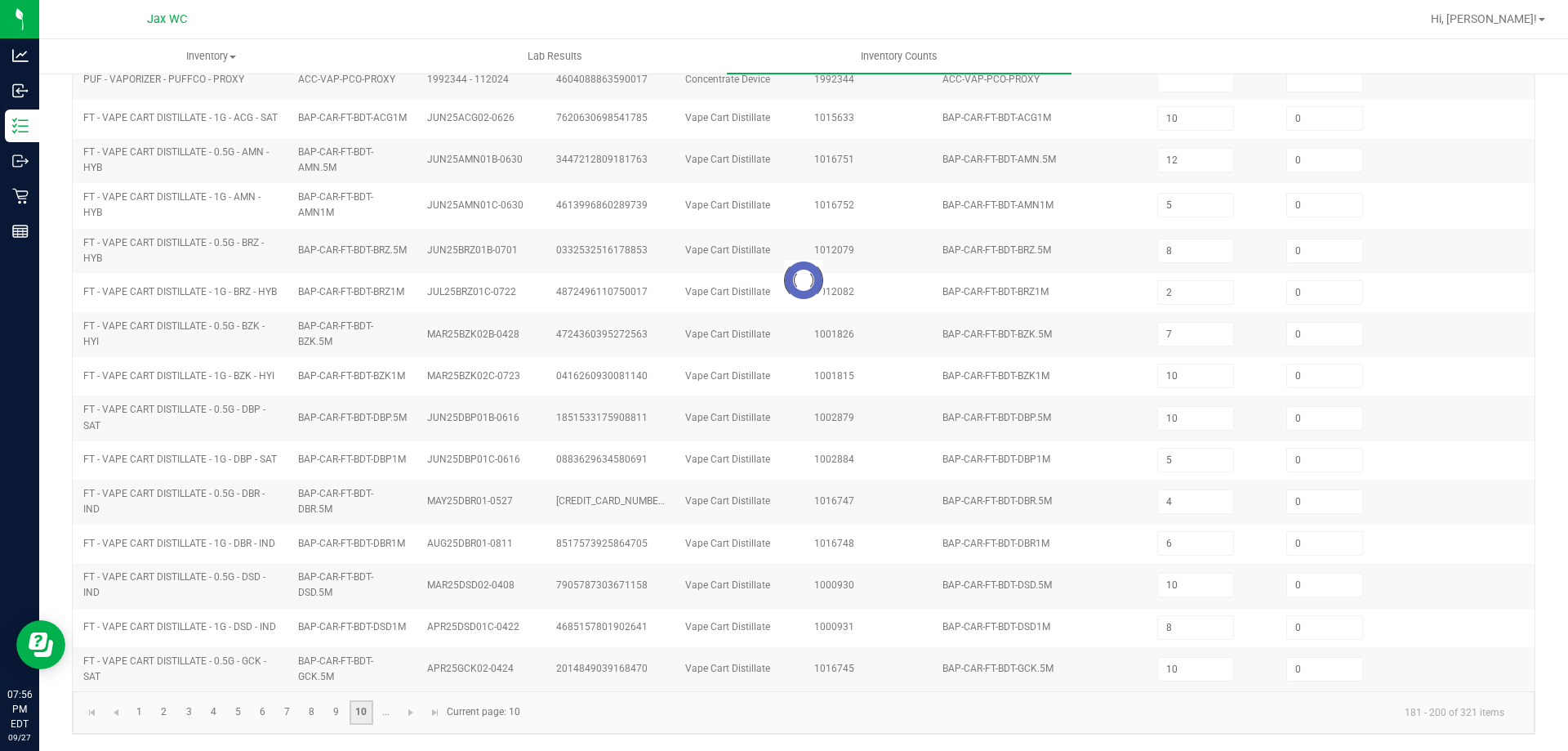
type input "2"
type input "3"
type input "7"
type input "0"
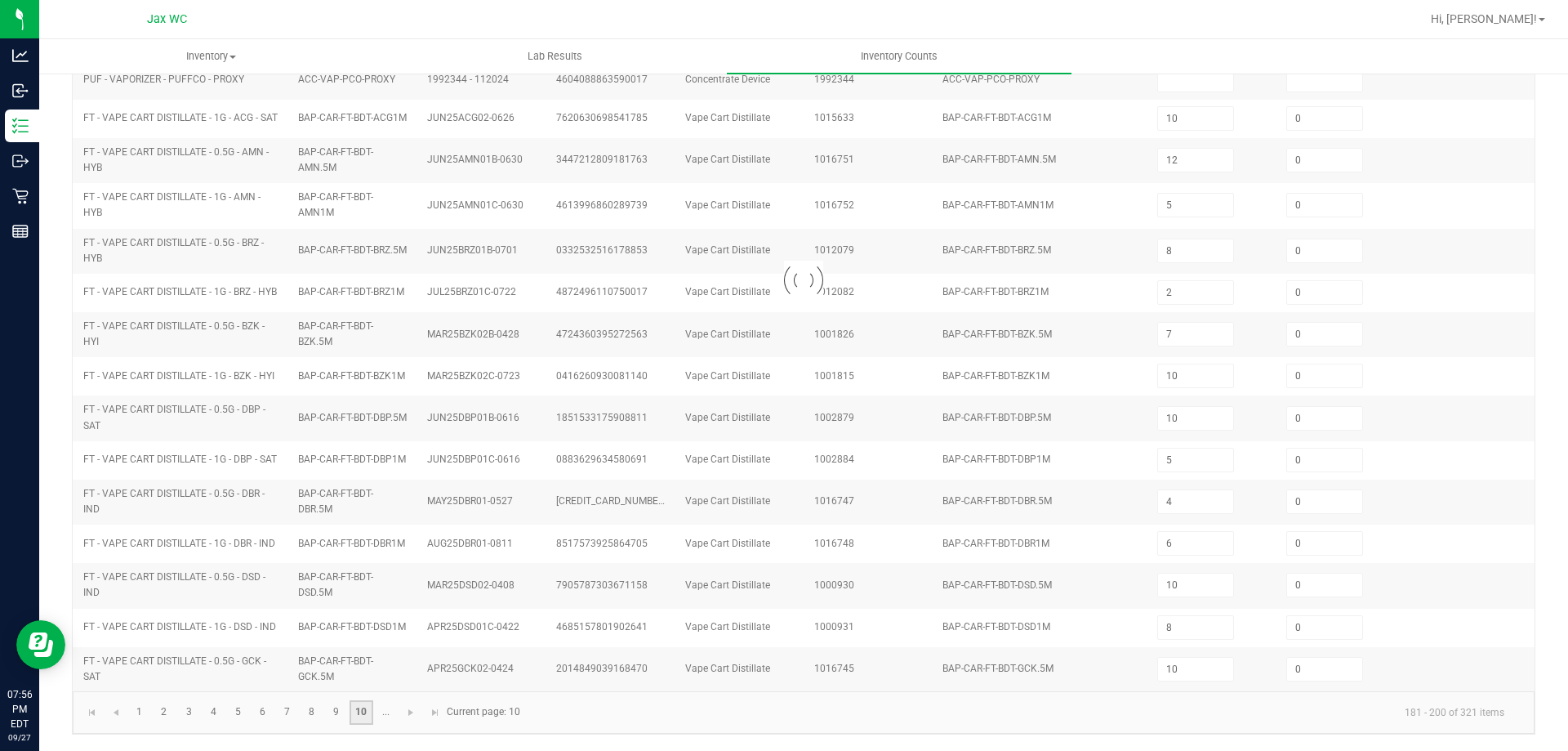
type input "2"
type input "0"
type input "1"
type input "0"
type input "2"
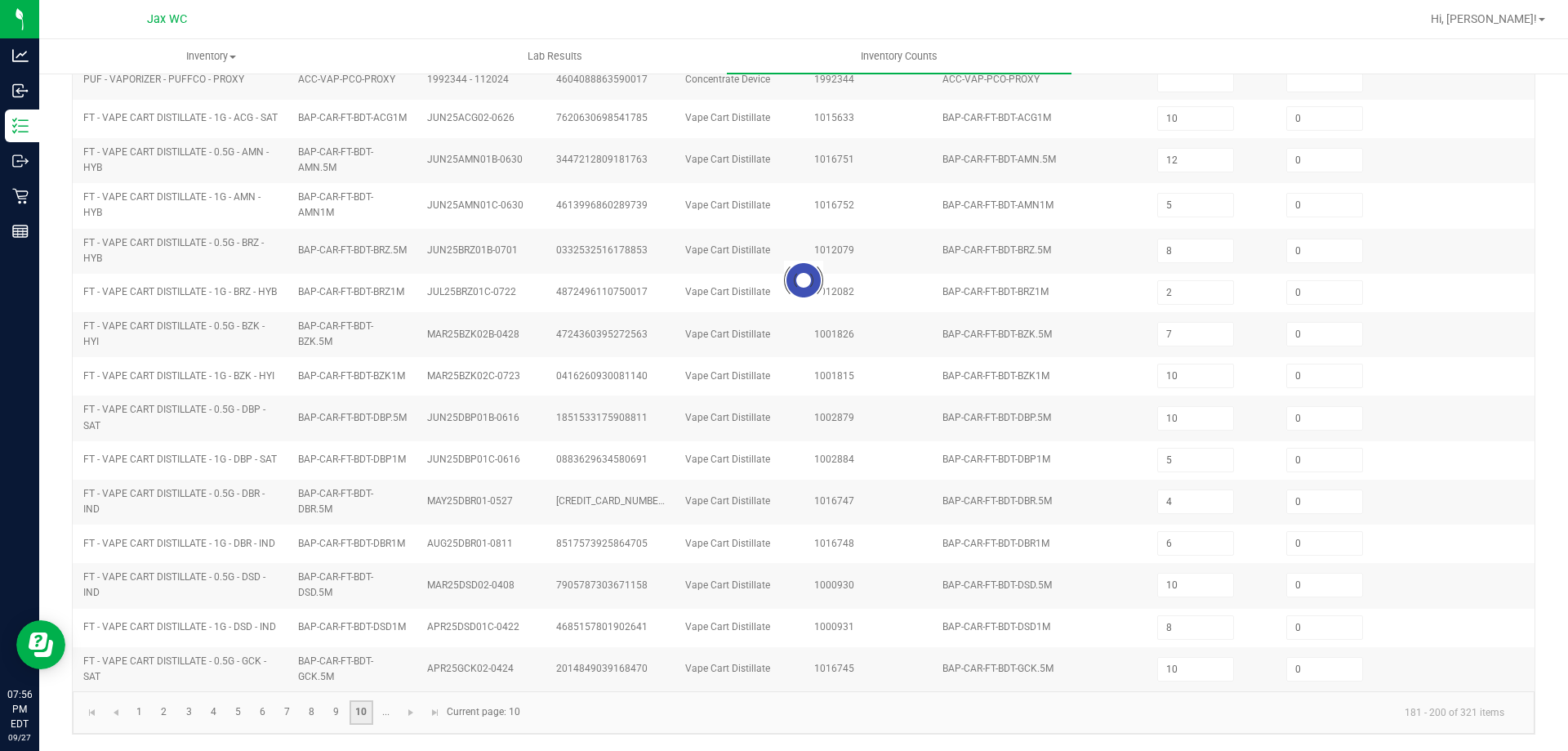
type input "0"
type input "2"
type input "6"
type input "3"
type input "2"
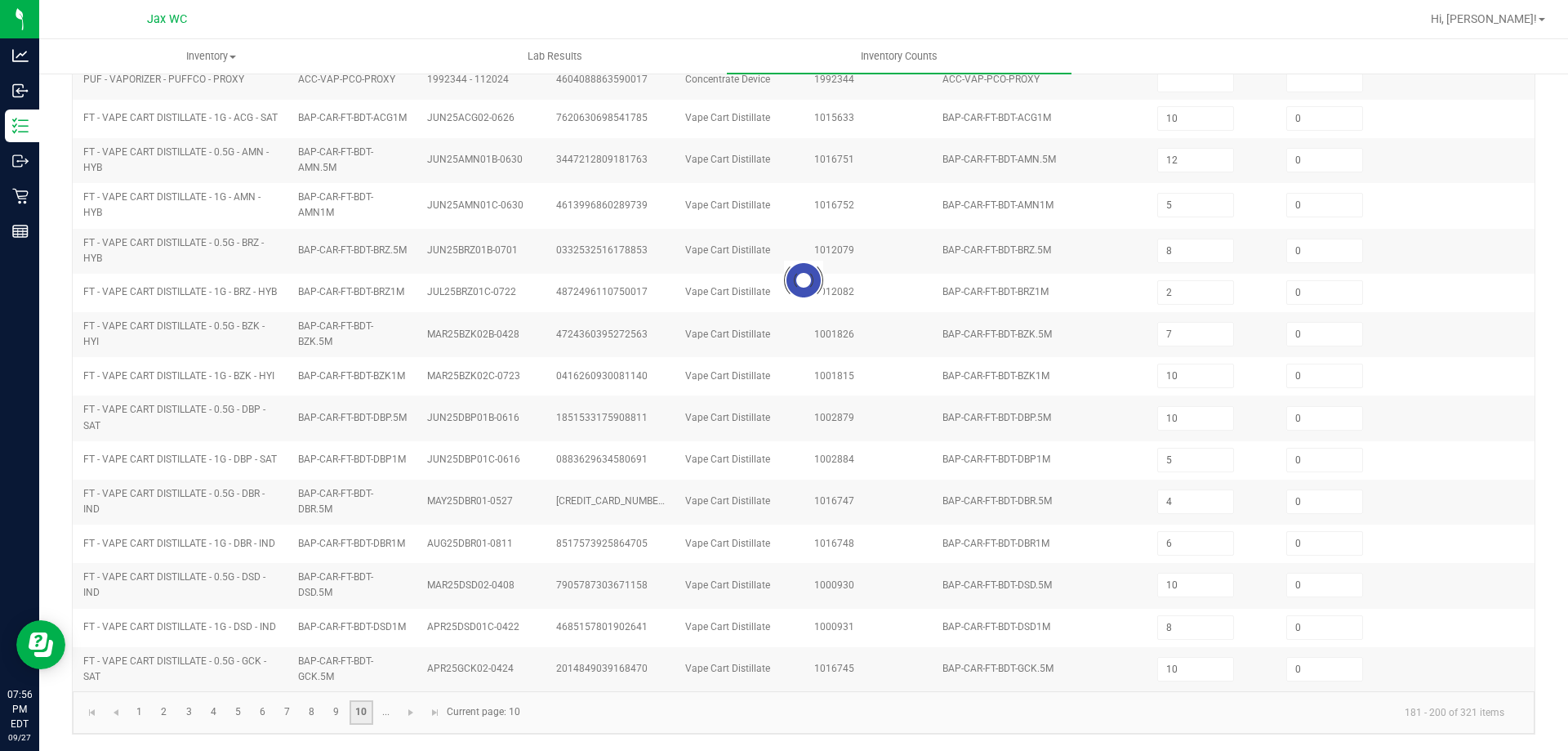
type input "3"
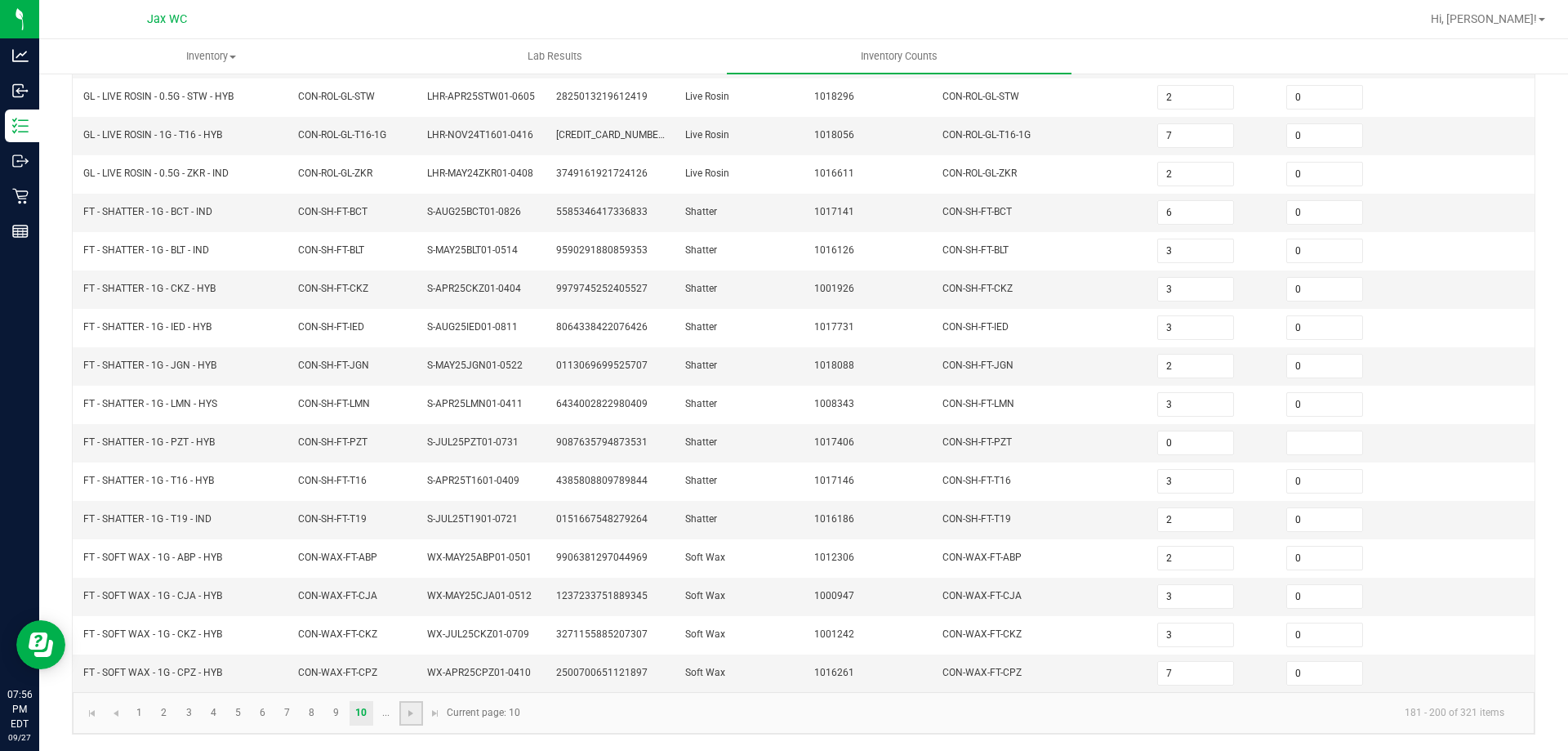
click at [399, 715] on link at bounding box center [410, 713] width 24 height 25
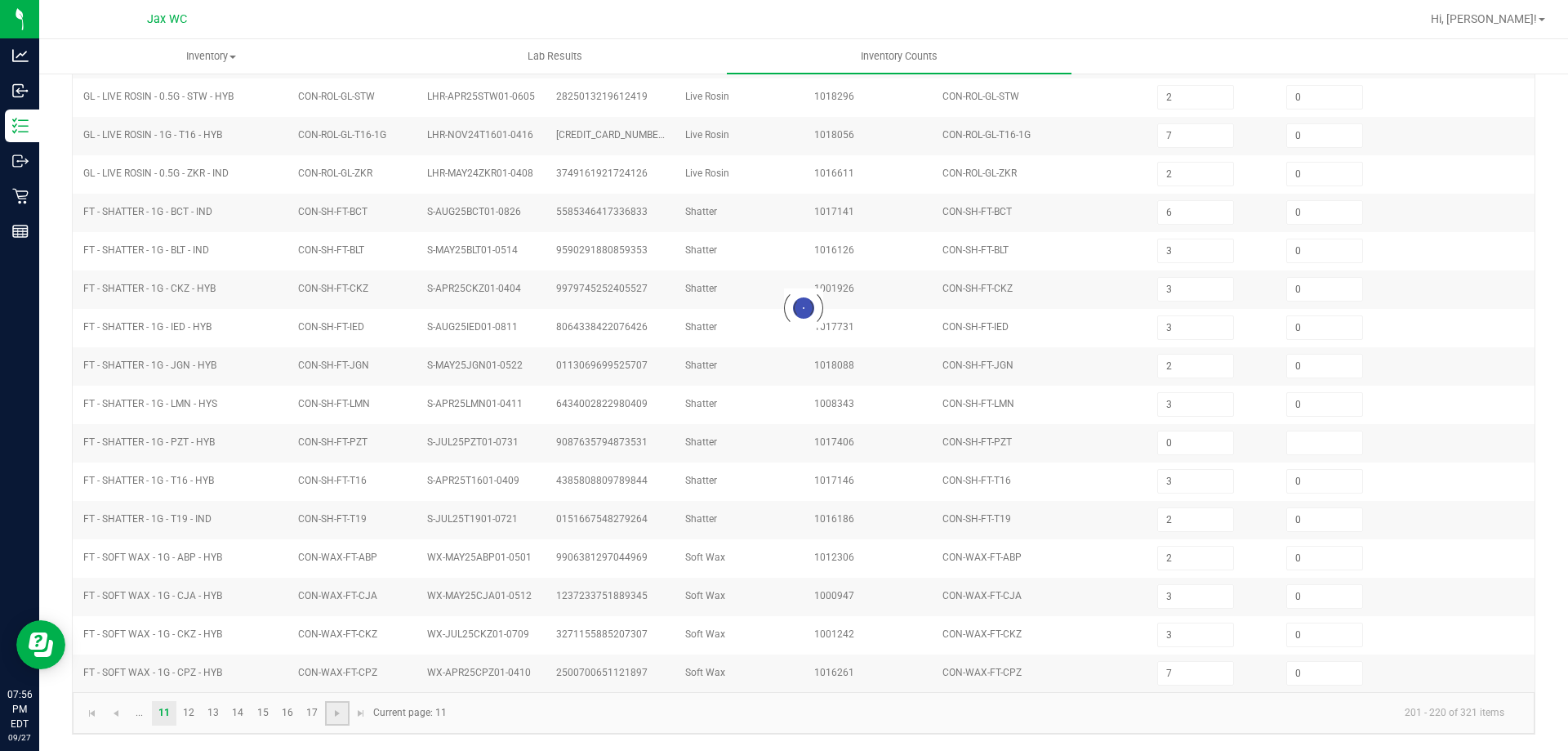
type input "3"
type input "2"
type input "46"
type input "34"
type input "1"
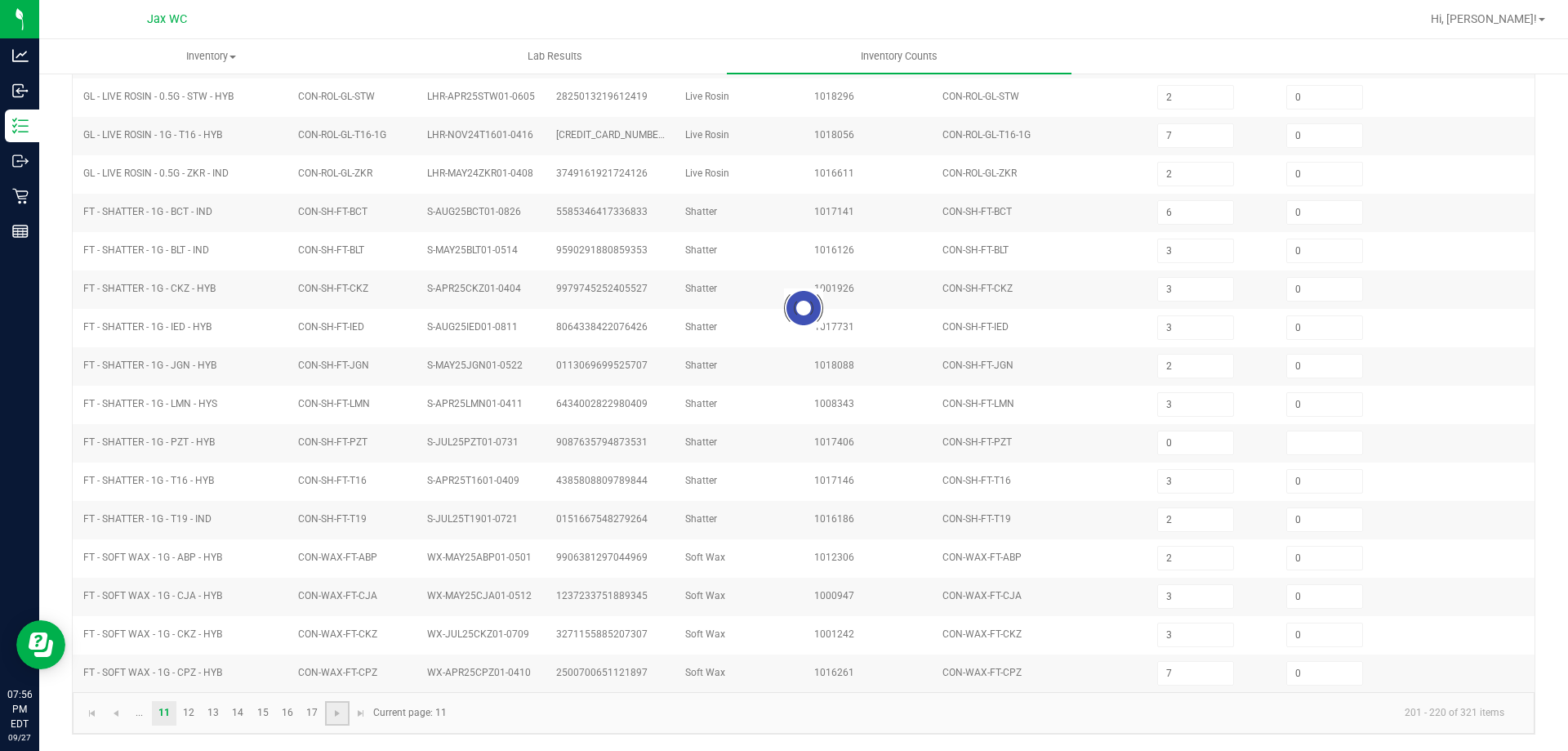
type input "6"
type input "0"
type input "4"
type input "11"
type input "0"
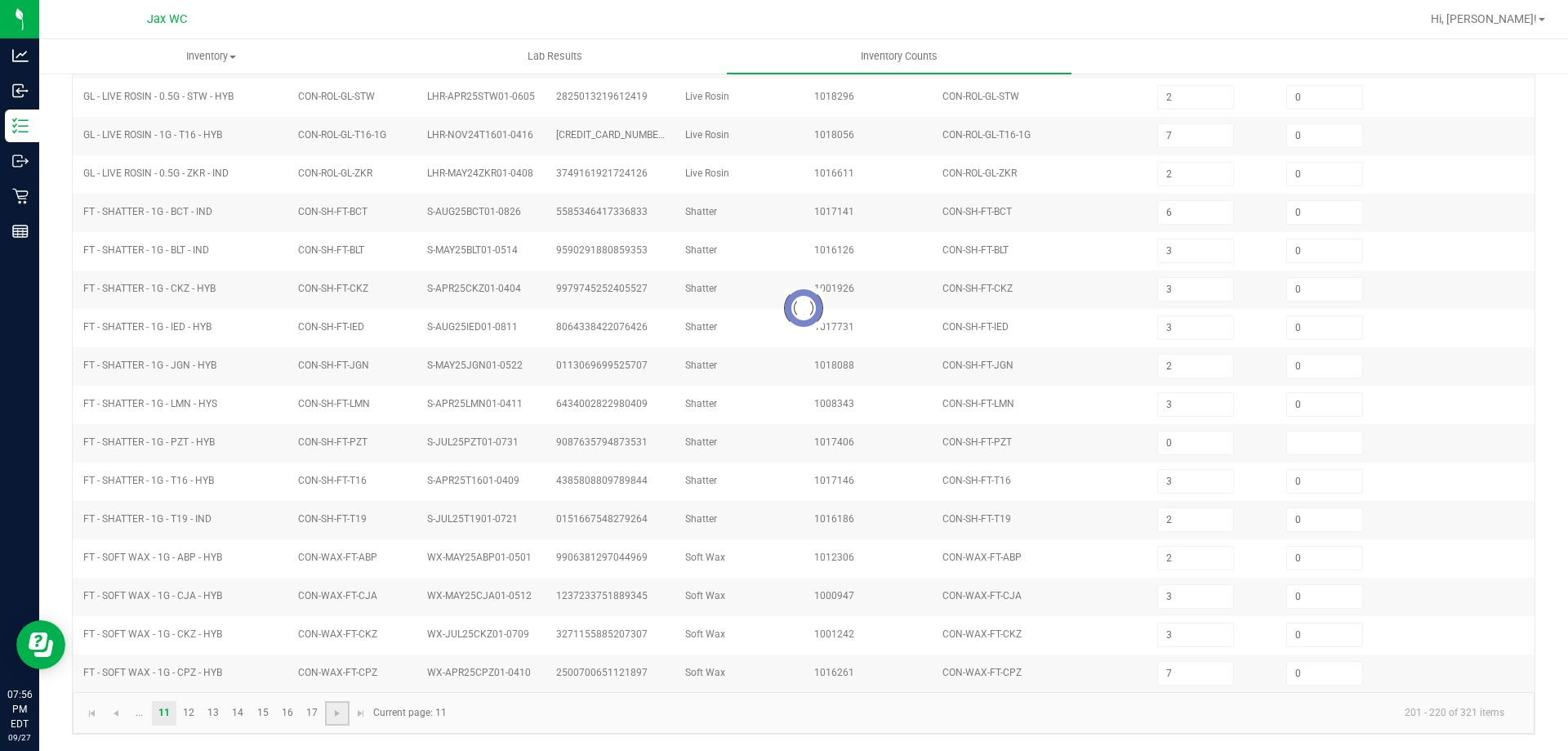
type input "6"
type input "5"
type input "6"
type input "0"
type input "24"
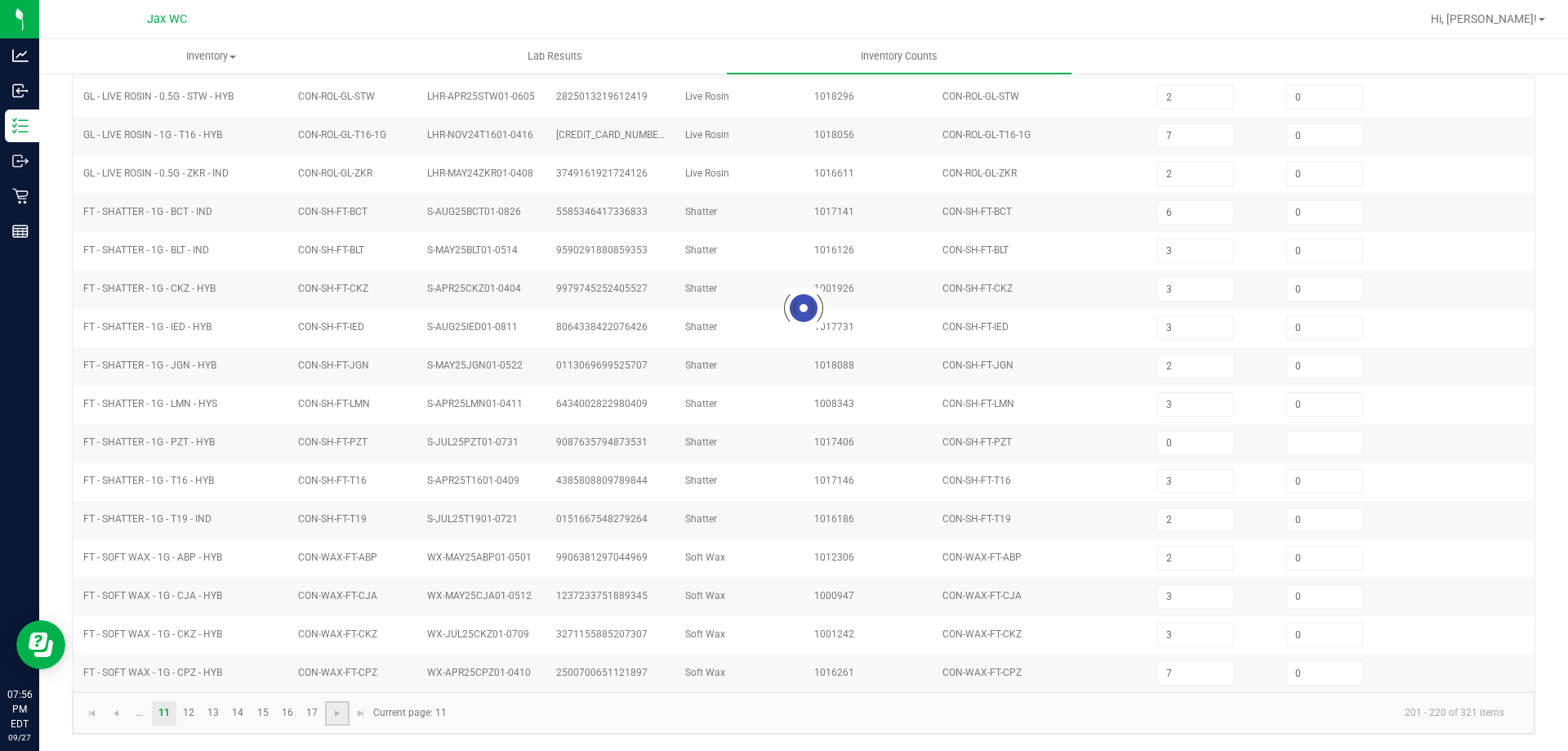
type input "1"
type input "5"
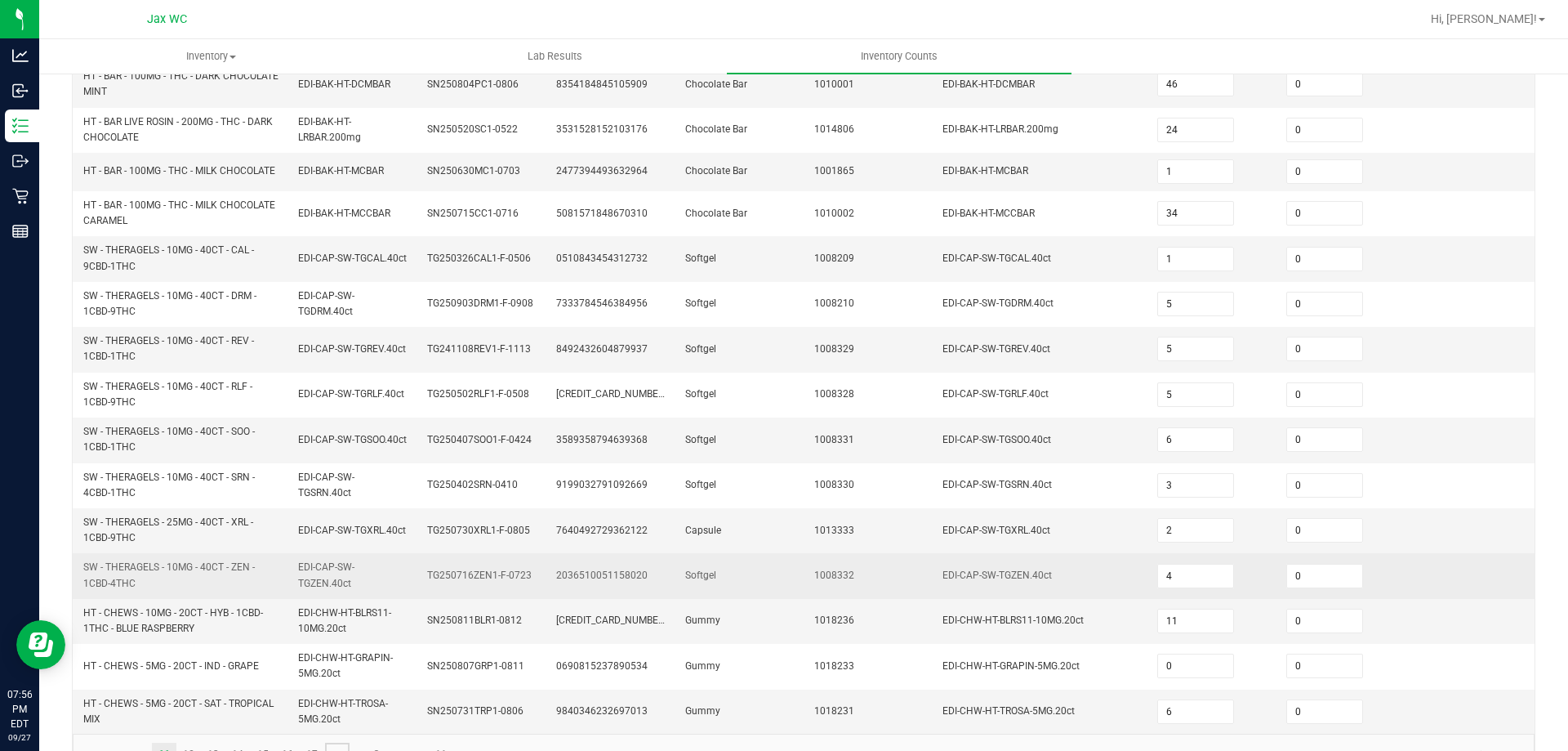
scroll to position [456, 0]
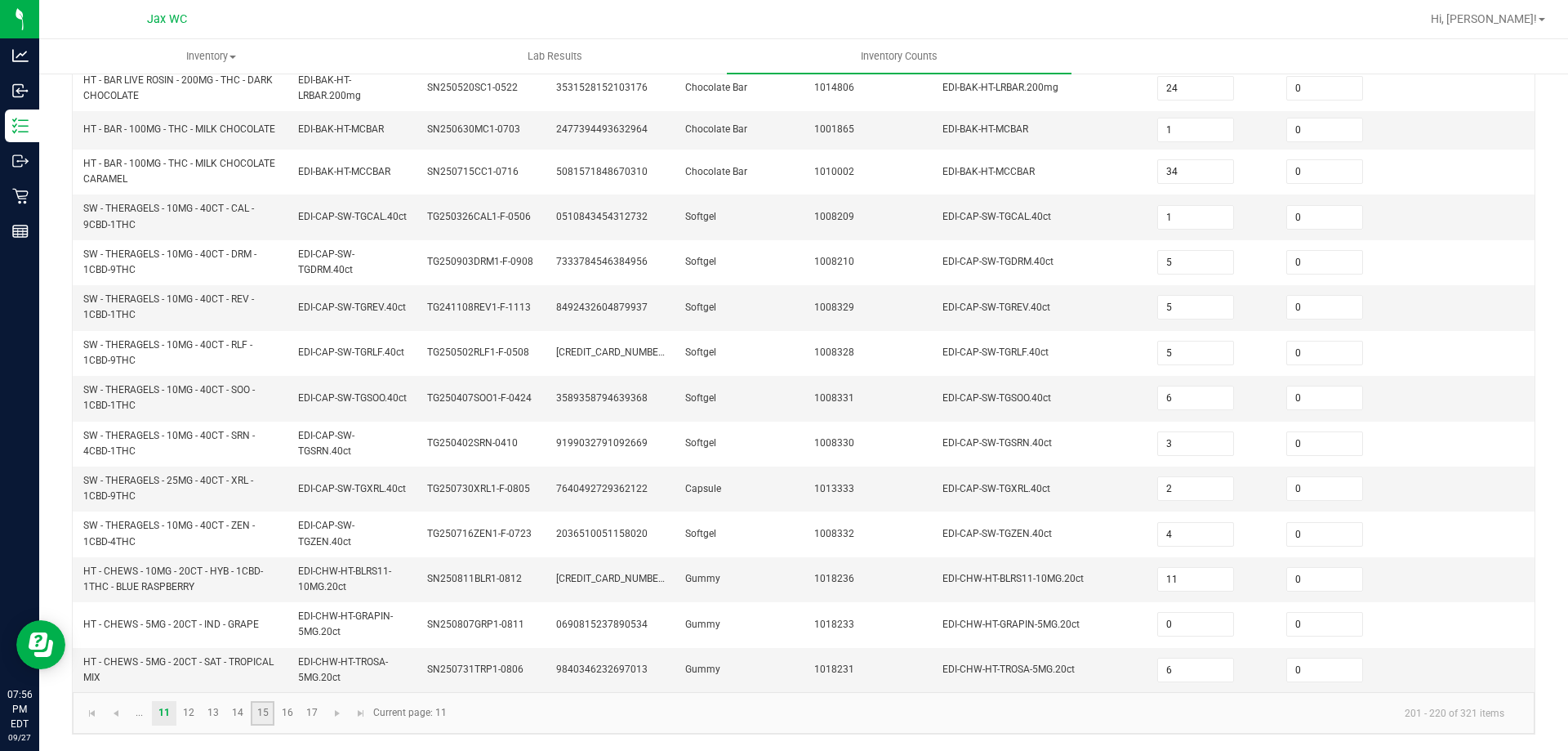
click at [258, 715] on link "15" at bounding box center [262, 713] width 24 height 25
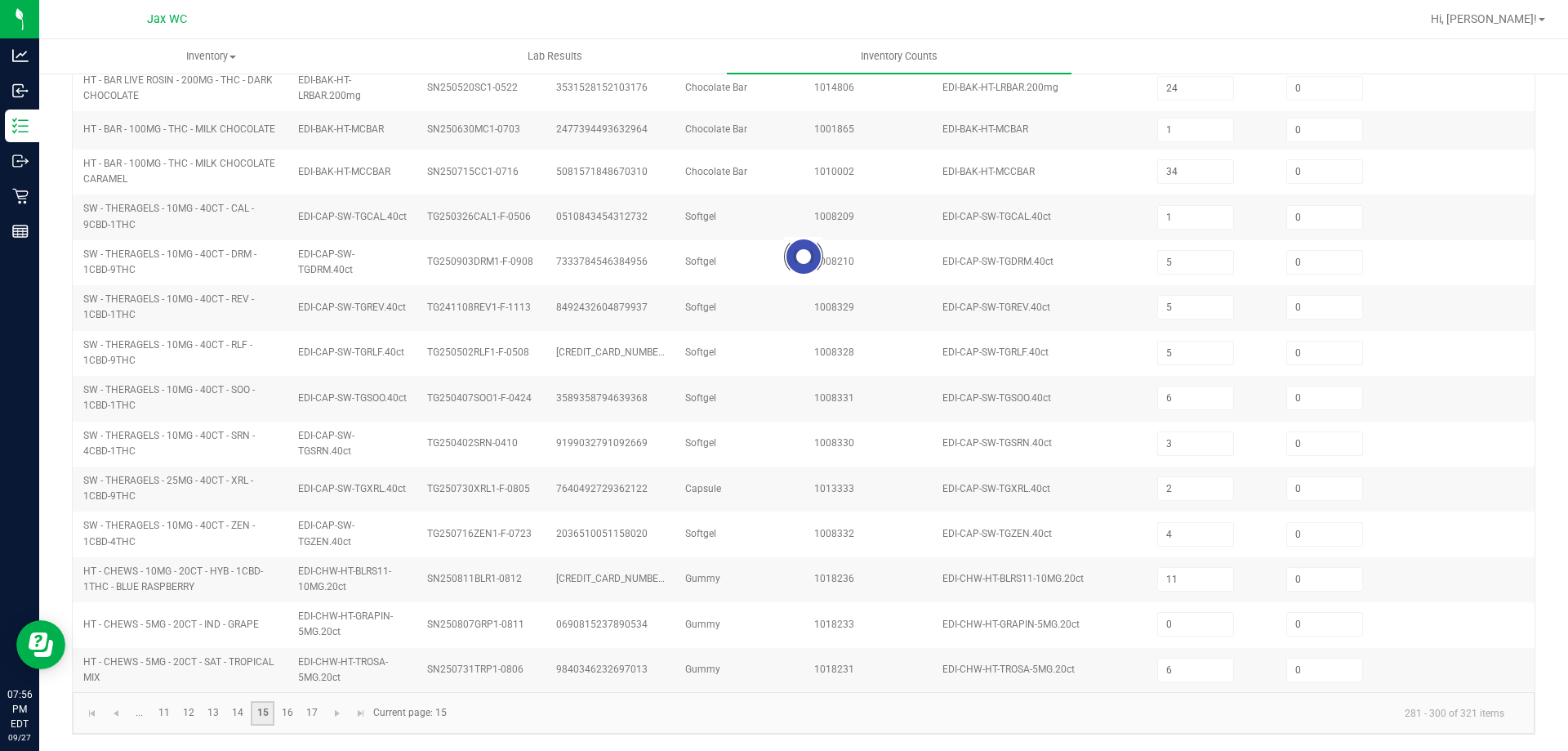
type input "20"
type input "17"
type input "7"
type input "11"
type input "4"
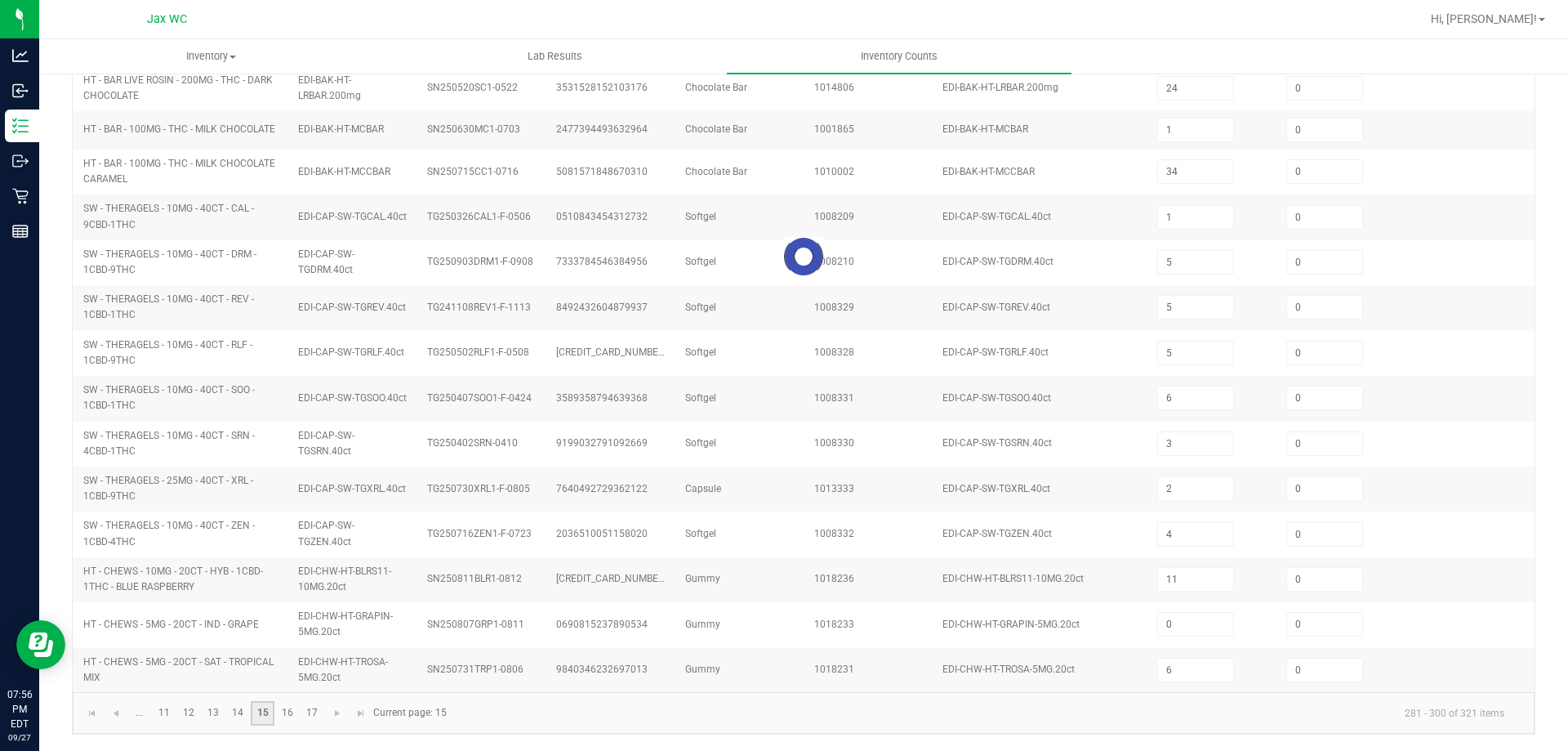
type input "5"
type input "17"
type input "1"
type input "15"
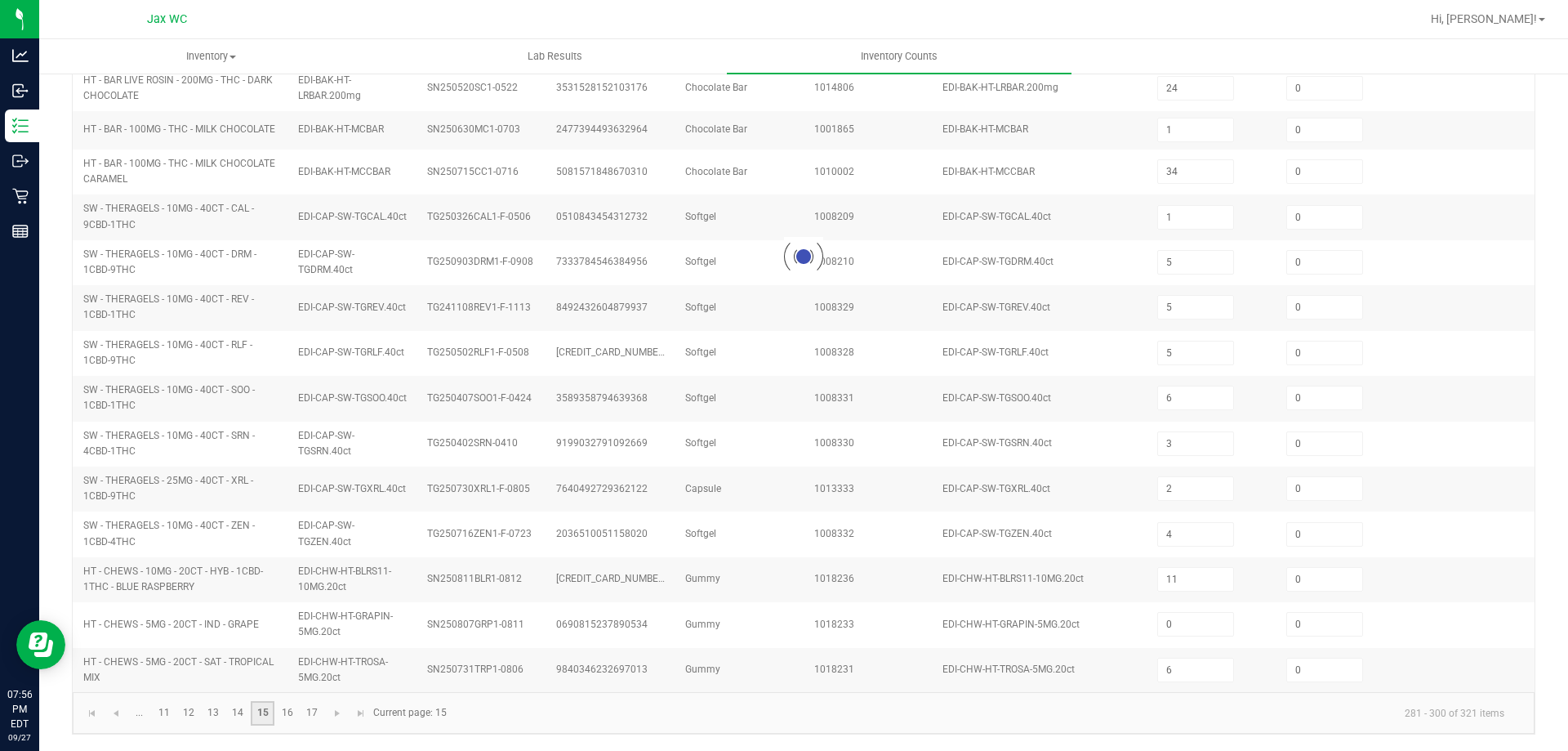
type input "12"
type input "7"
type input "3"
type input "4"
type input "22"
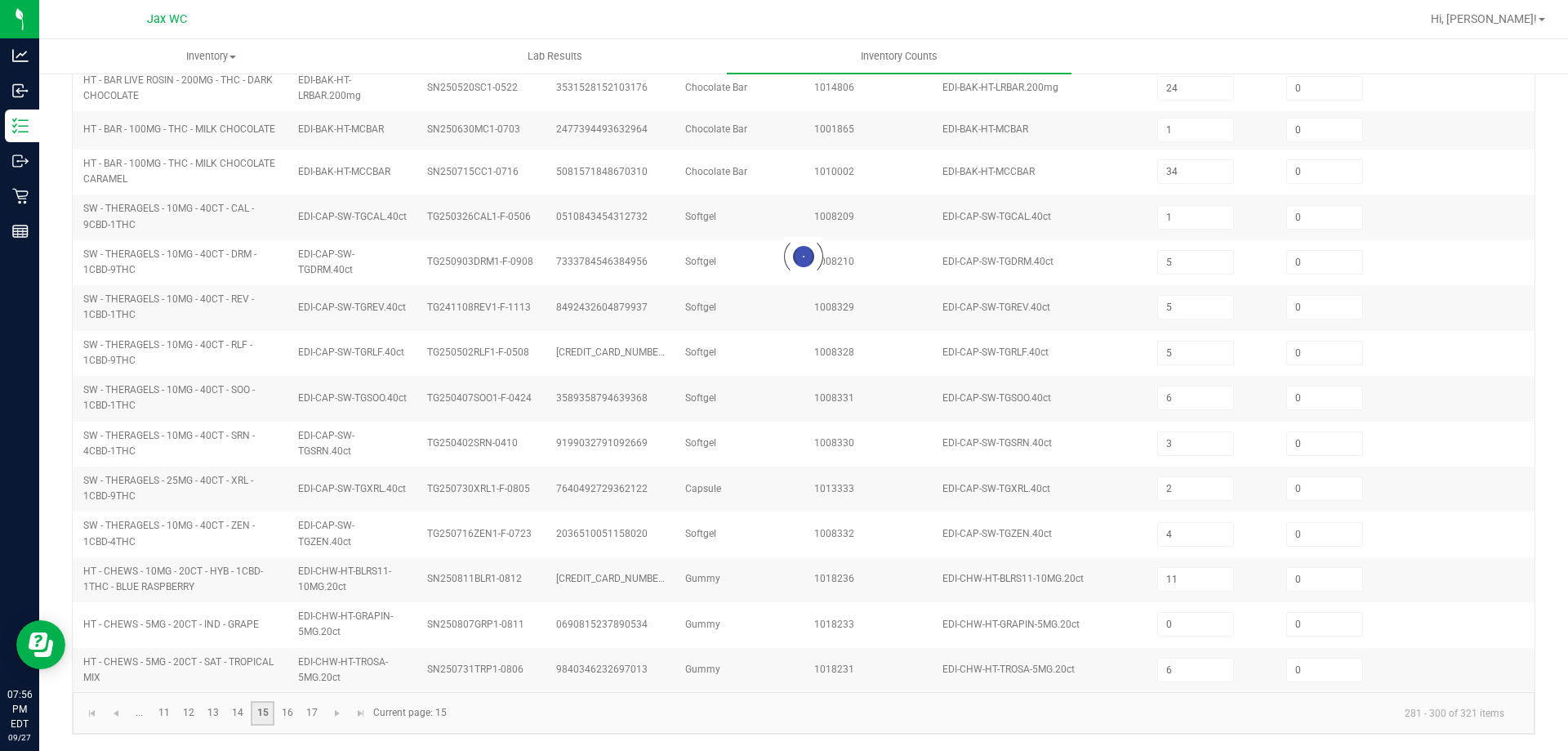
type input "5"
type input "3"
type input "12"
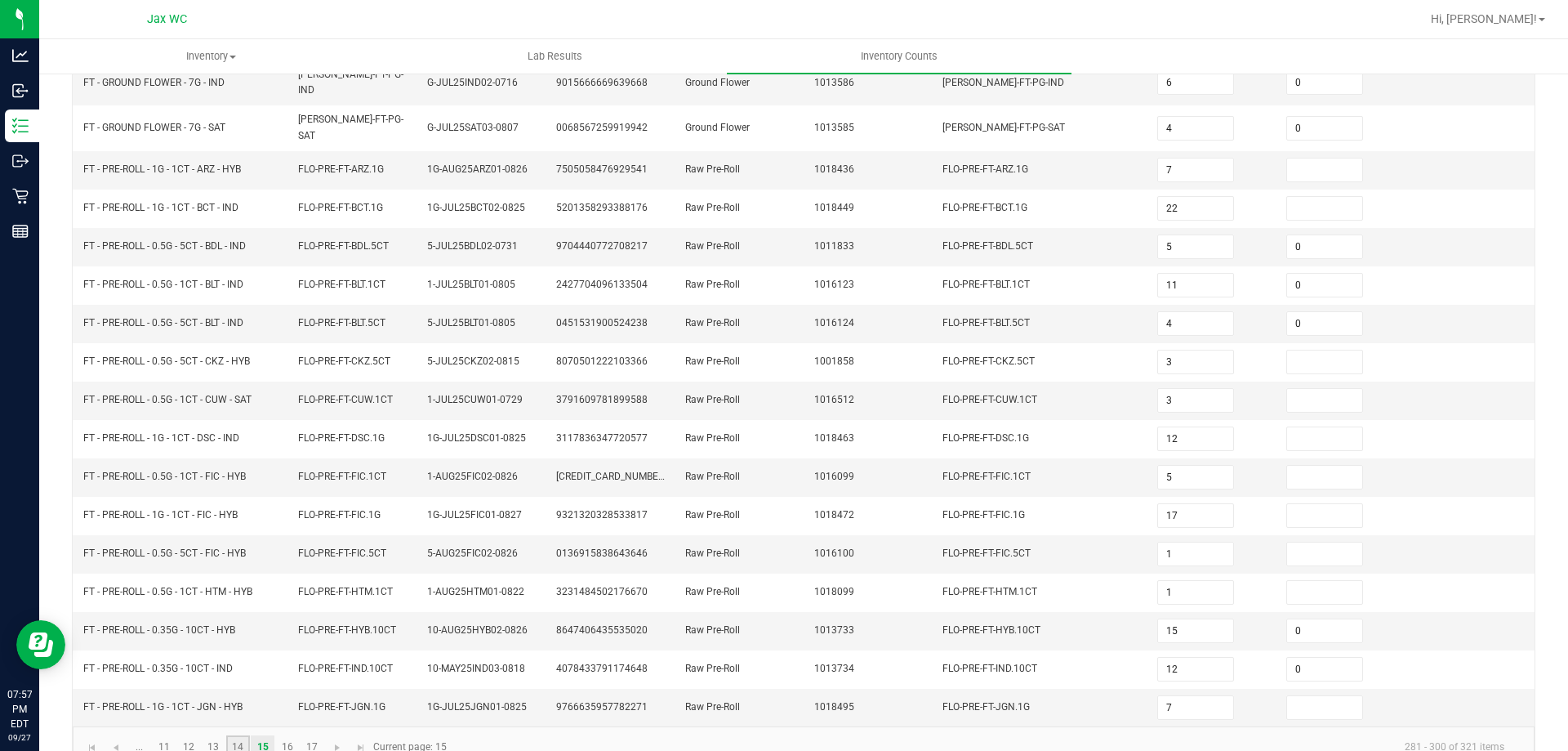
click at [234, 735] on link "14" at bounding box center [238, 747] width 24 height 25
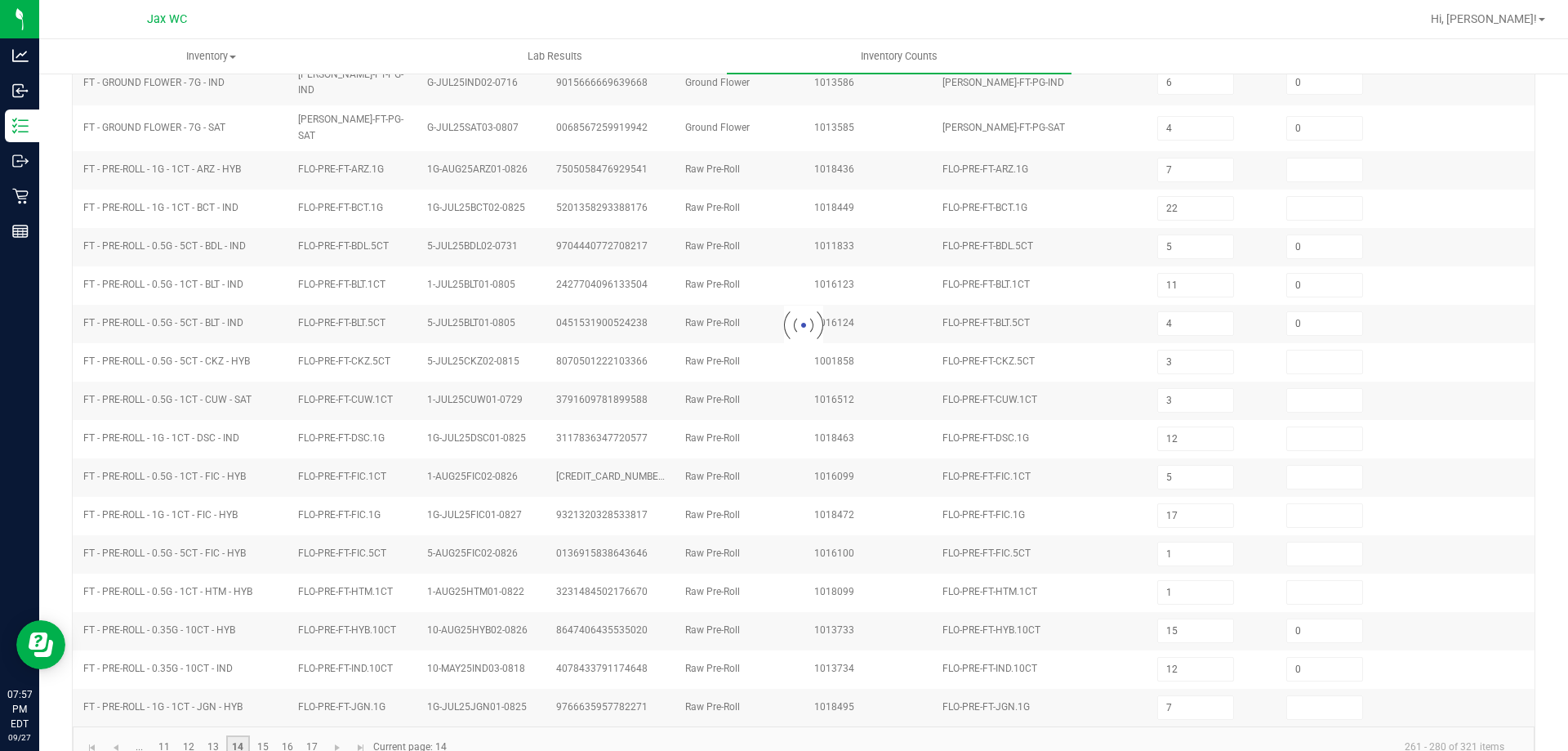
type input "4"
type input "14"
type input "4"
type input "0"
type input "8"
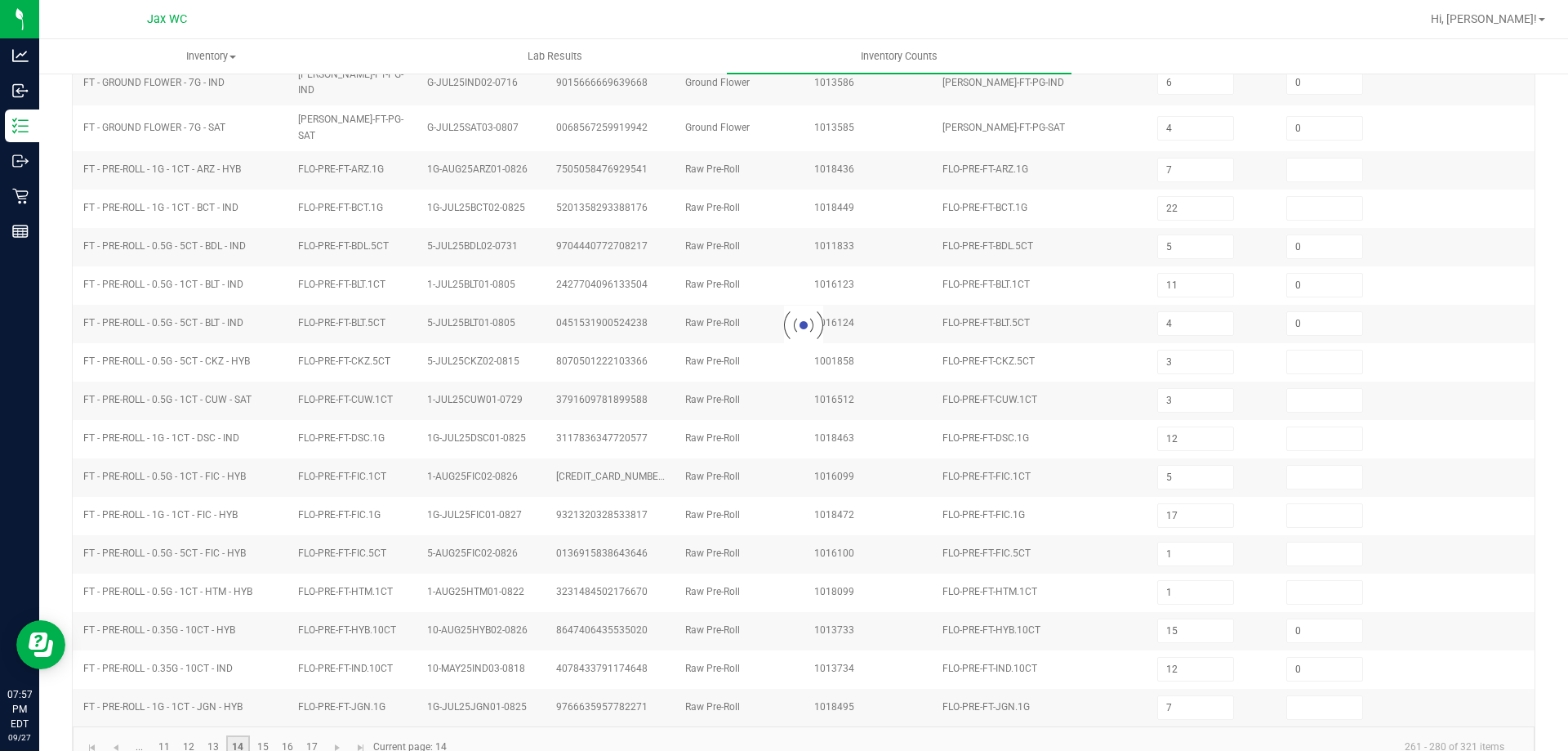
type input "19"
type input "0"
type input "16"
type input "0"
type input "14"
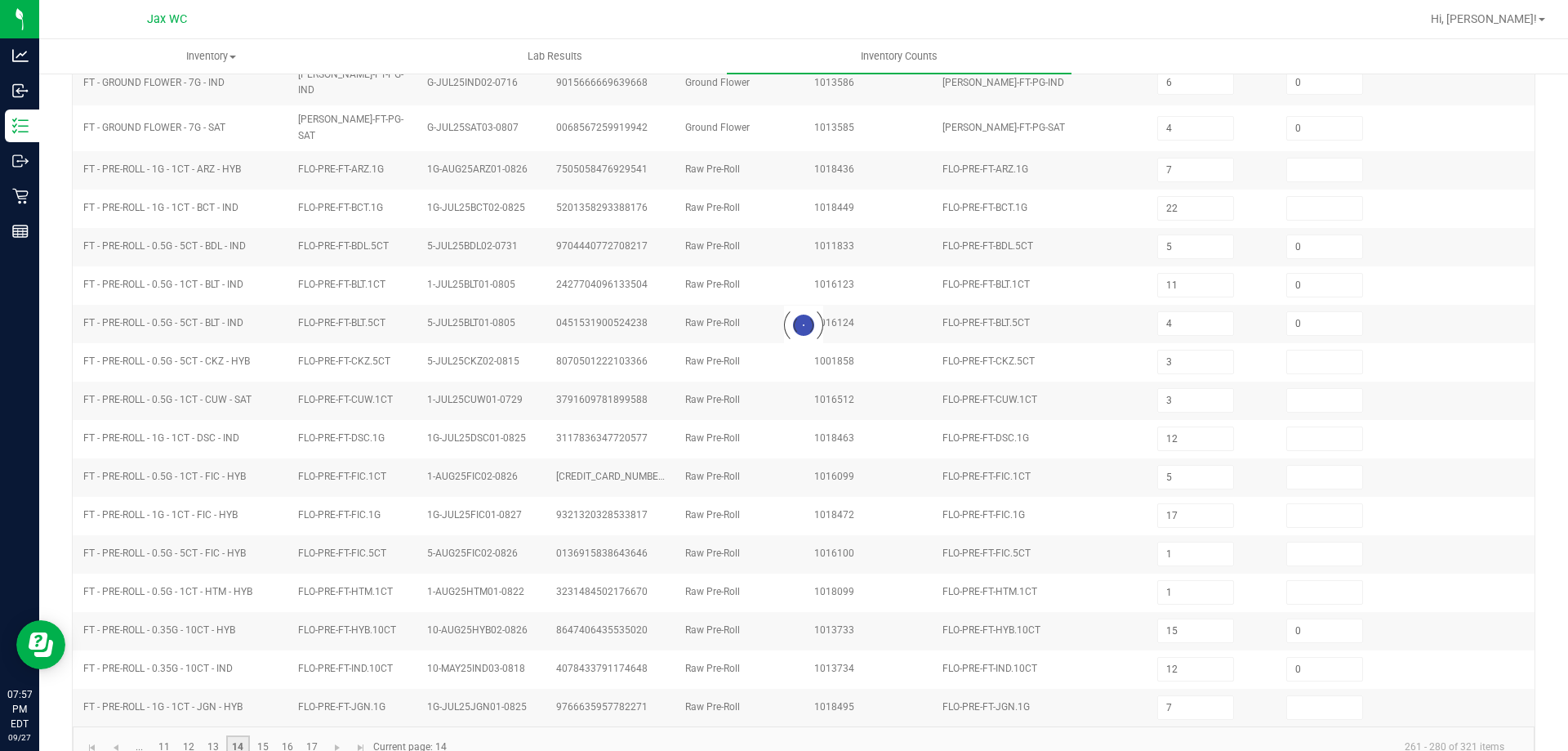
type input "10"
type input "14"
type input "17"
type input "1"
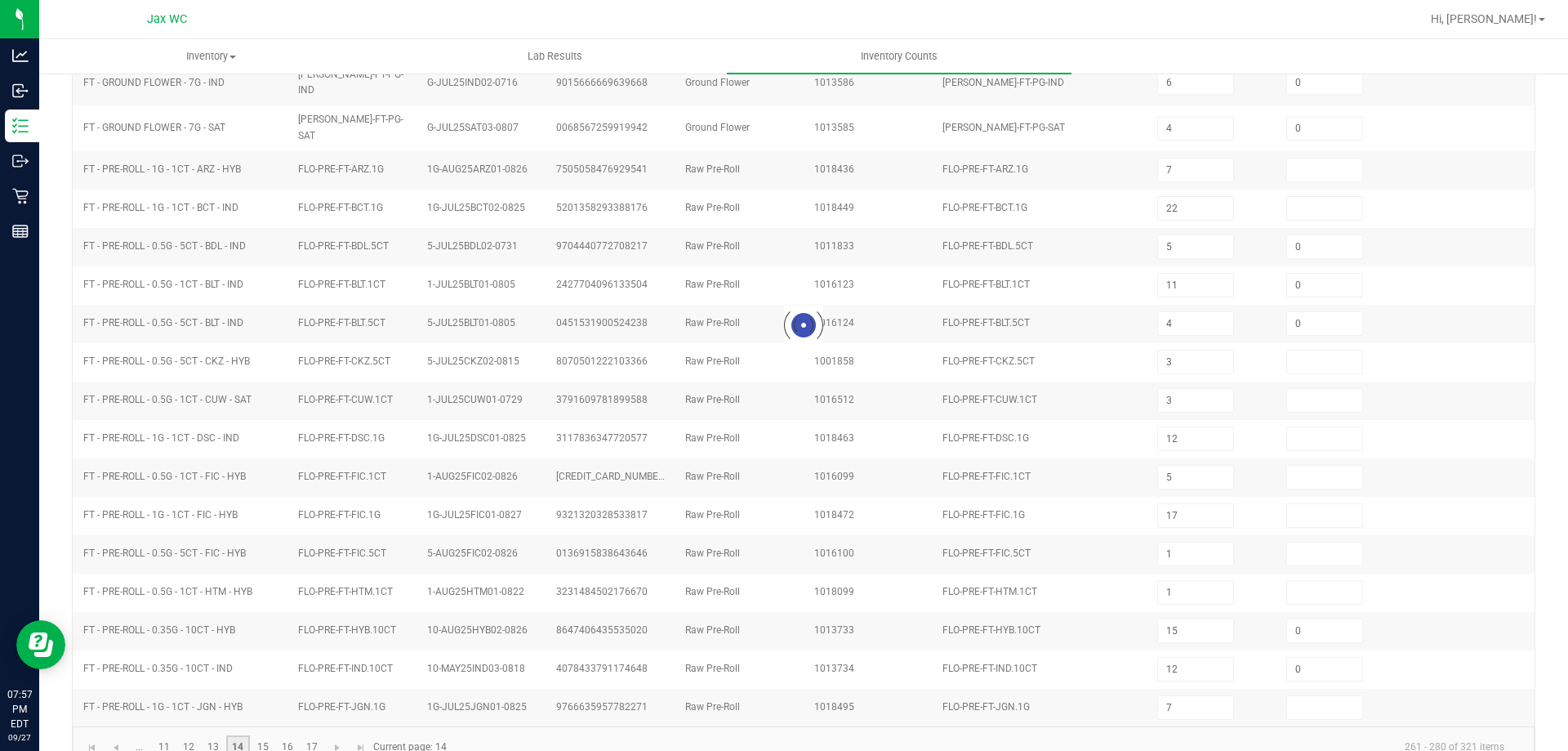
type input "5"
type input "19"
type input "3"
type input "0"
type input "2"
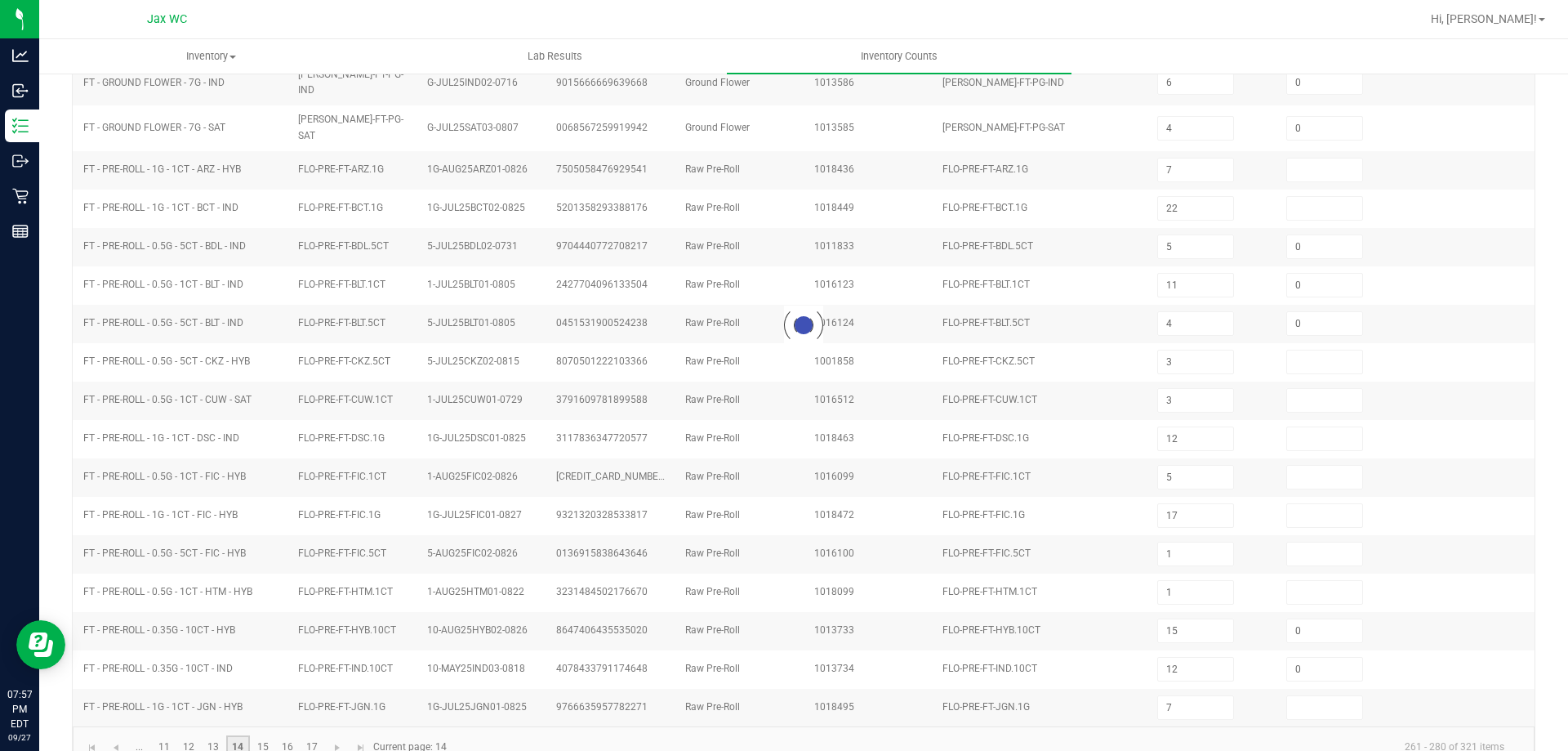
type input "0"
type input "5"
type input "0"
type input "14"
type input "0"
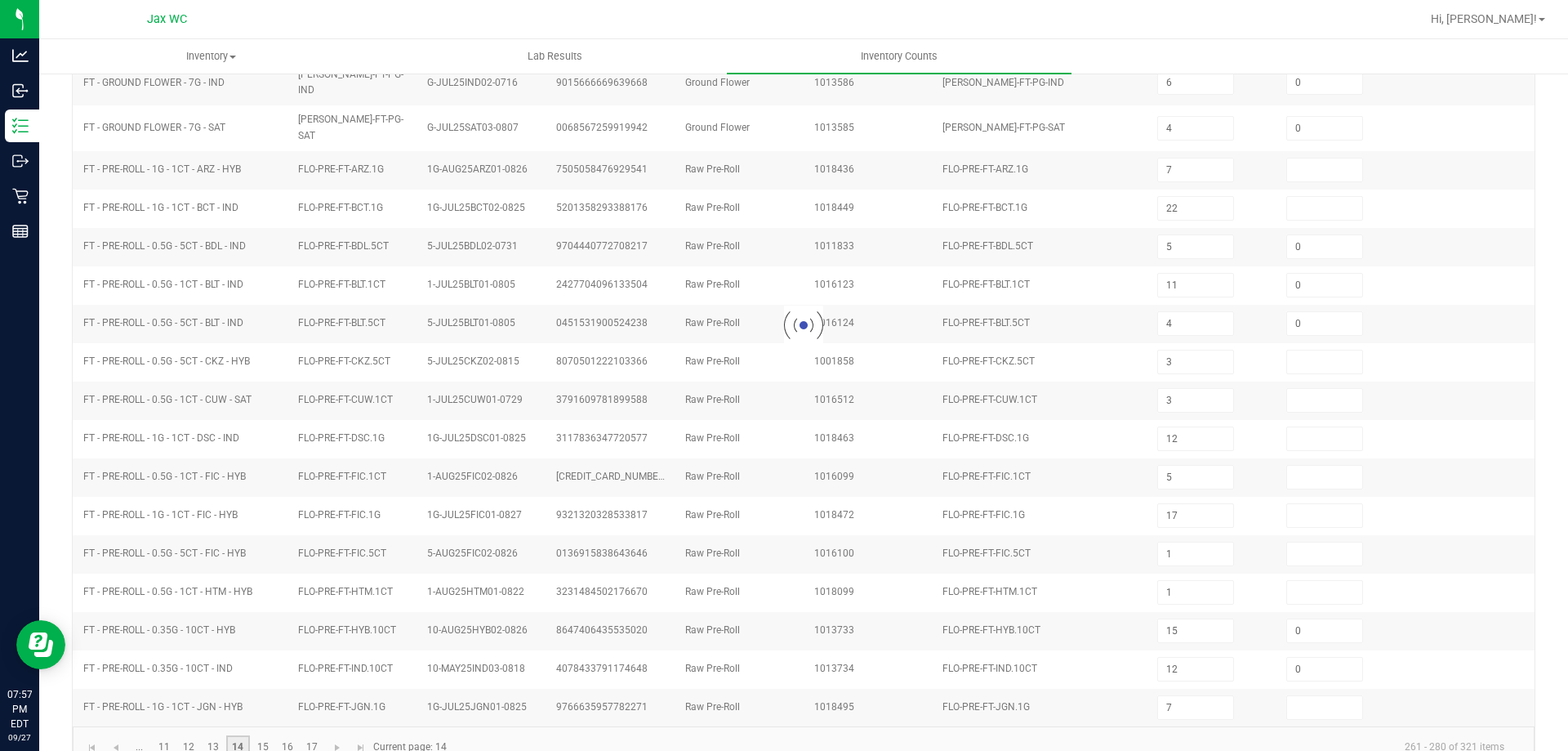
type input "0"
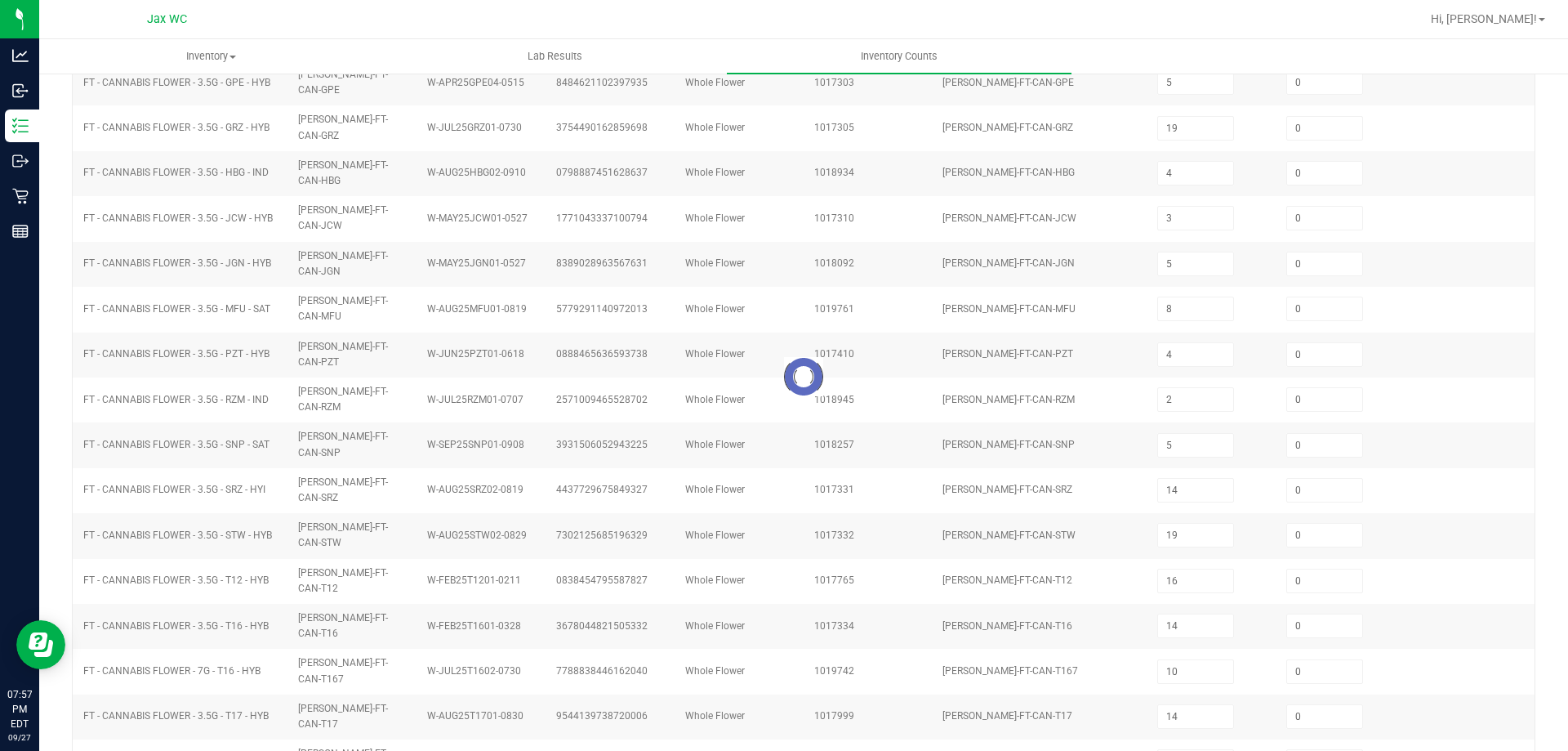
type input "6"
type input "16"
type input "10"
type input "0"
type input "8"
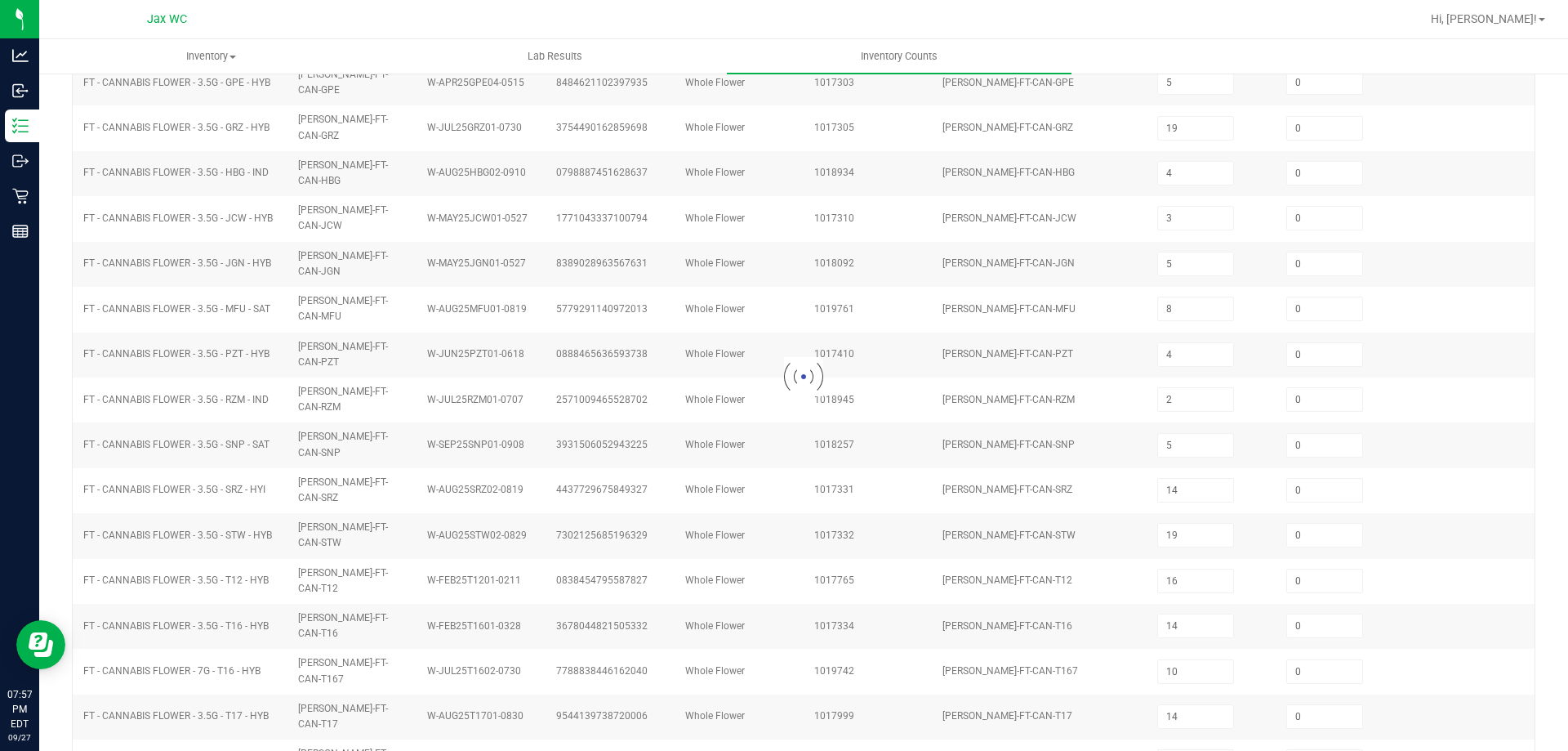
type input "11"
type input "17"
type input "7"
type input "4"
type input "17"
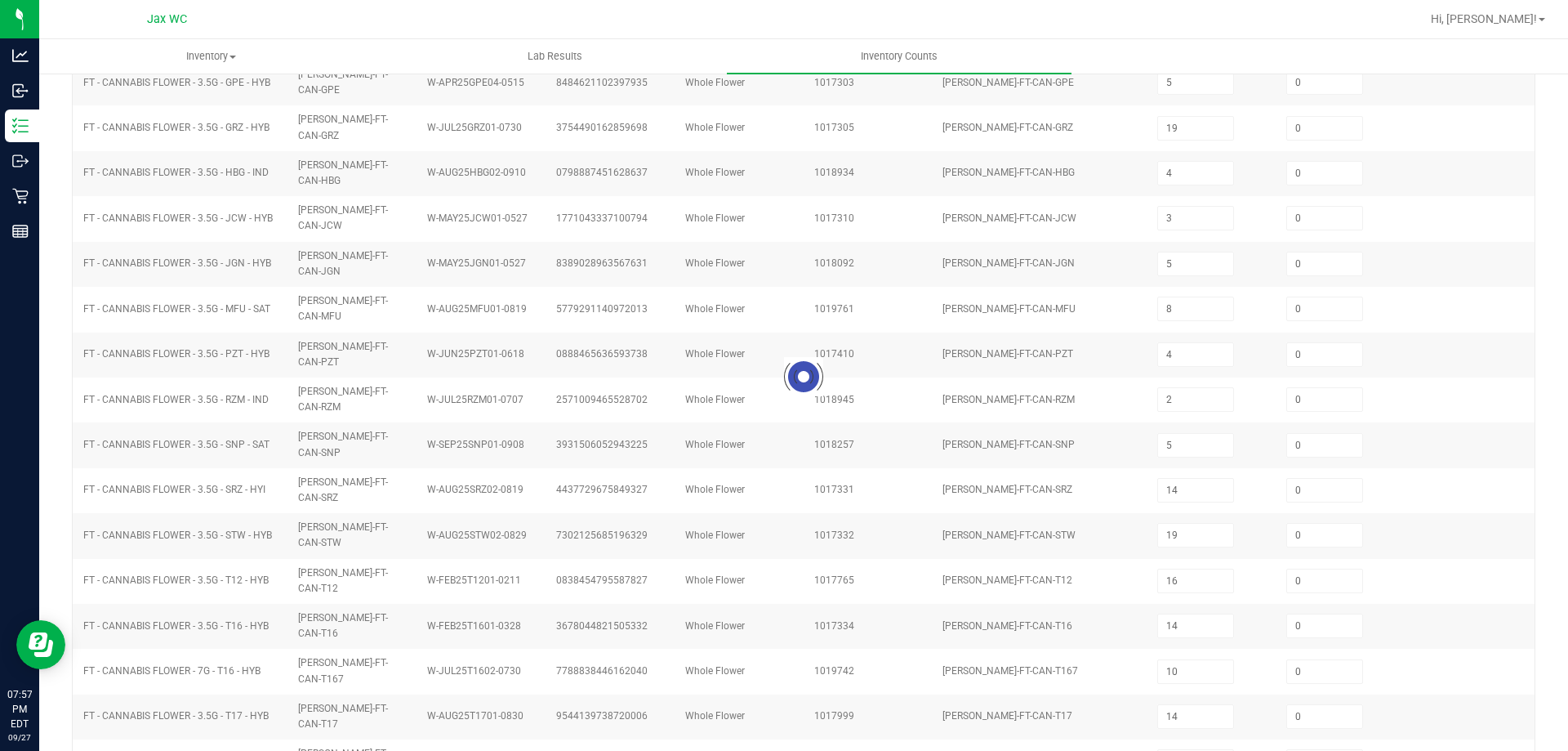
type input "13"
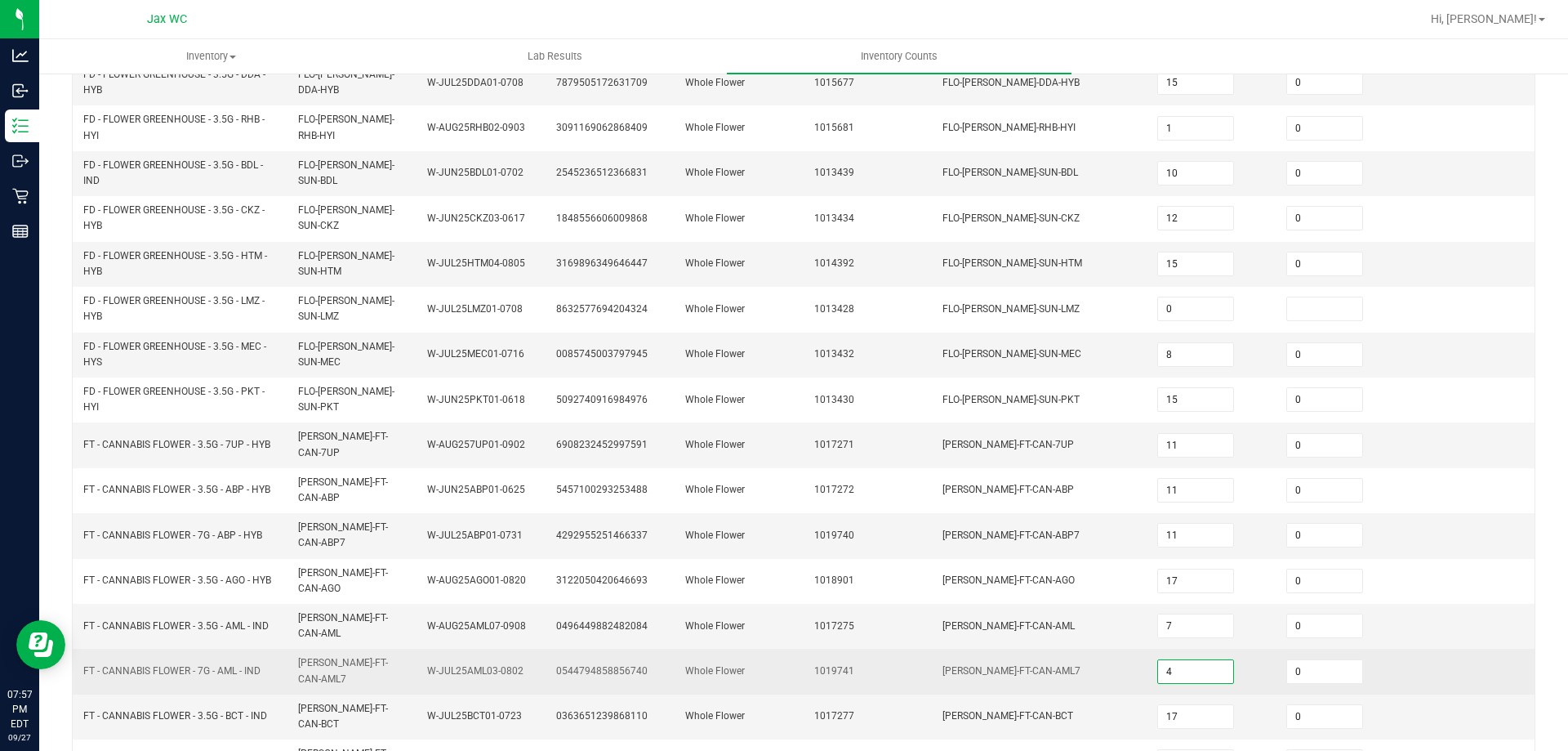
click at [1193, 660] on input "4" at bounding box center [1196, 672] width 75 height 23
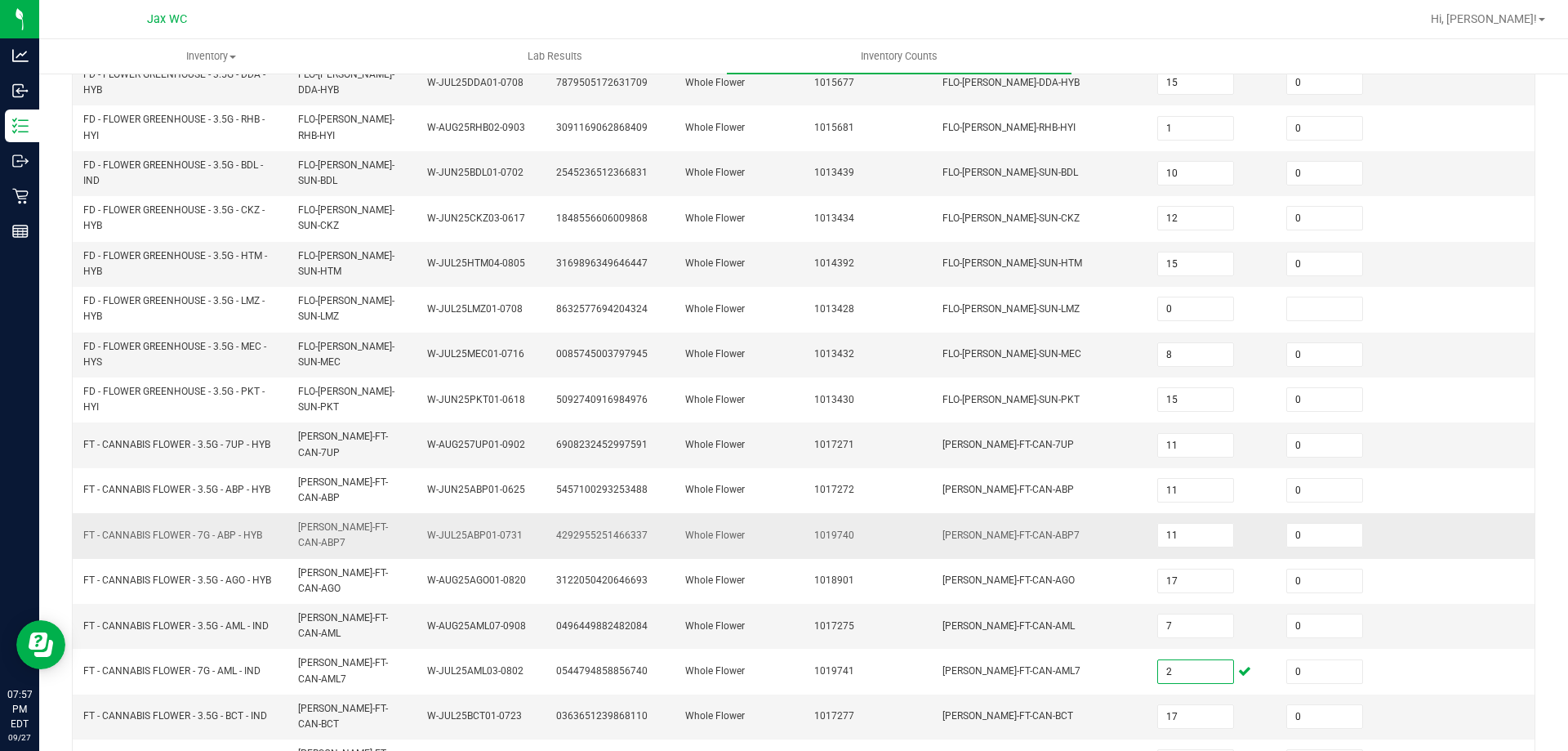
click at [860, 533] on td "1019740" at bounding box center [869, 536] width 129 height 45
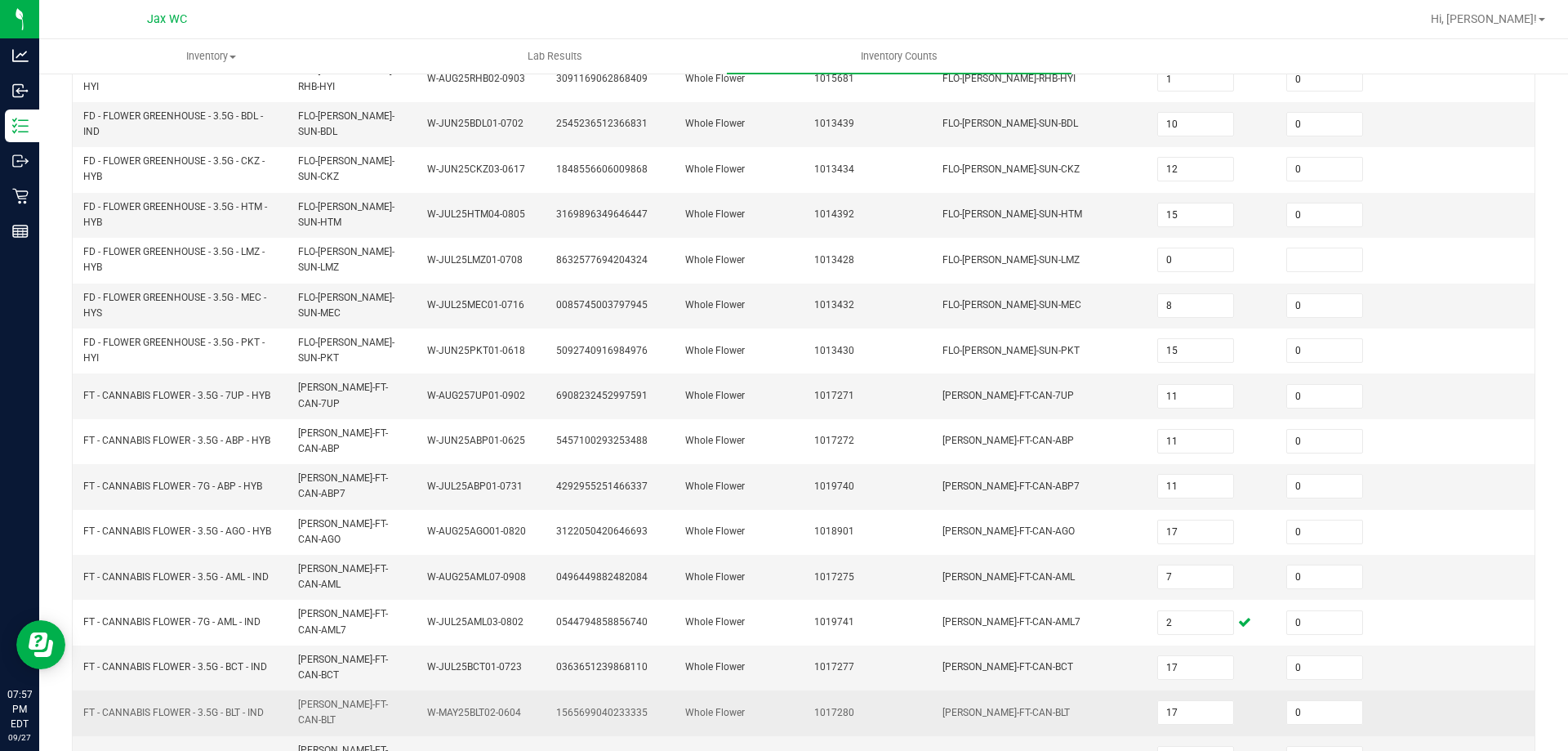
scroll to position [415, 0]
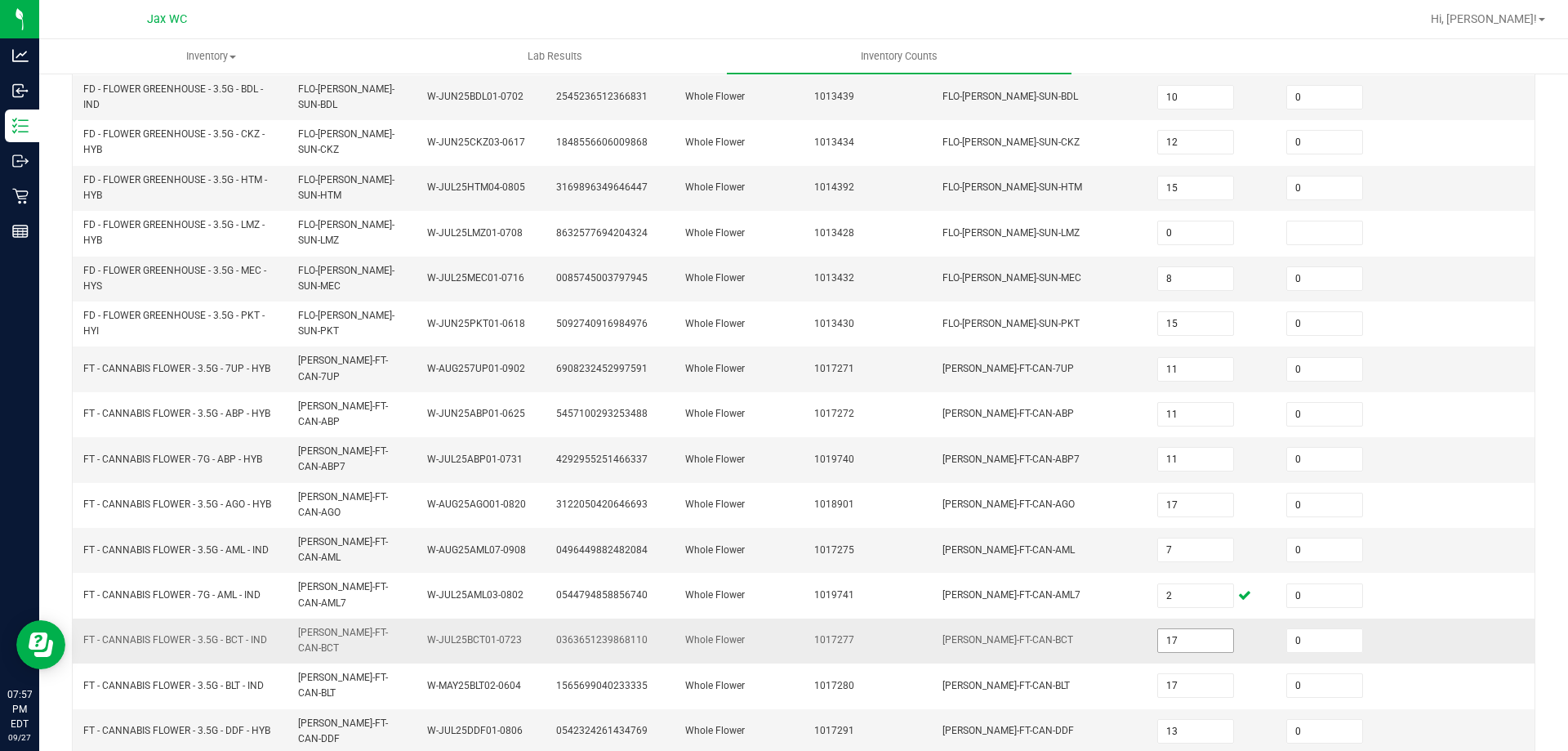
click at [1184, 629] on input "17" at bounding box center [1196, 641] width 75 height 23
click at [1183, 629] on input "17" at bounding box center [1196, 641] width 75 height 23
click at [748, 618] on td "Whole Flower" at bounding box center [740, 641] width 129 height 45
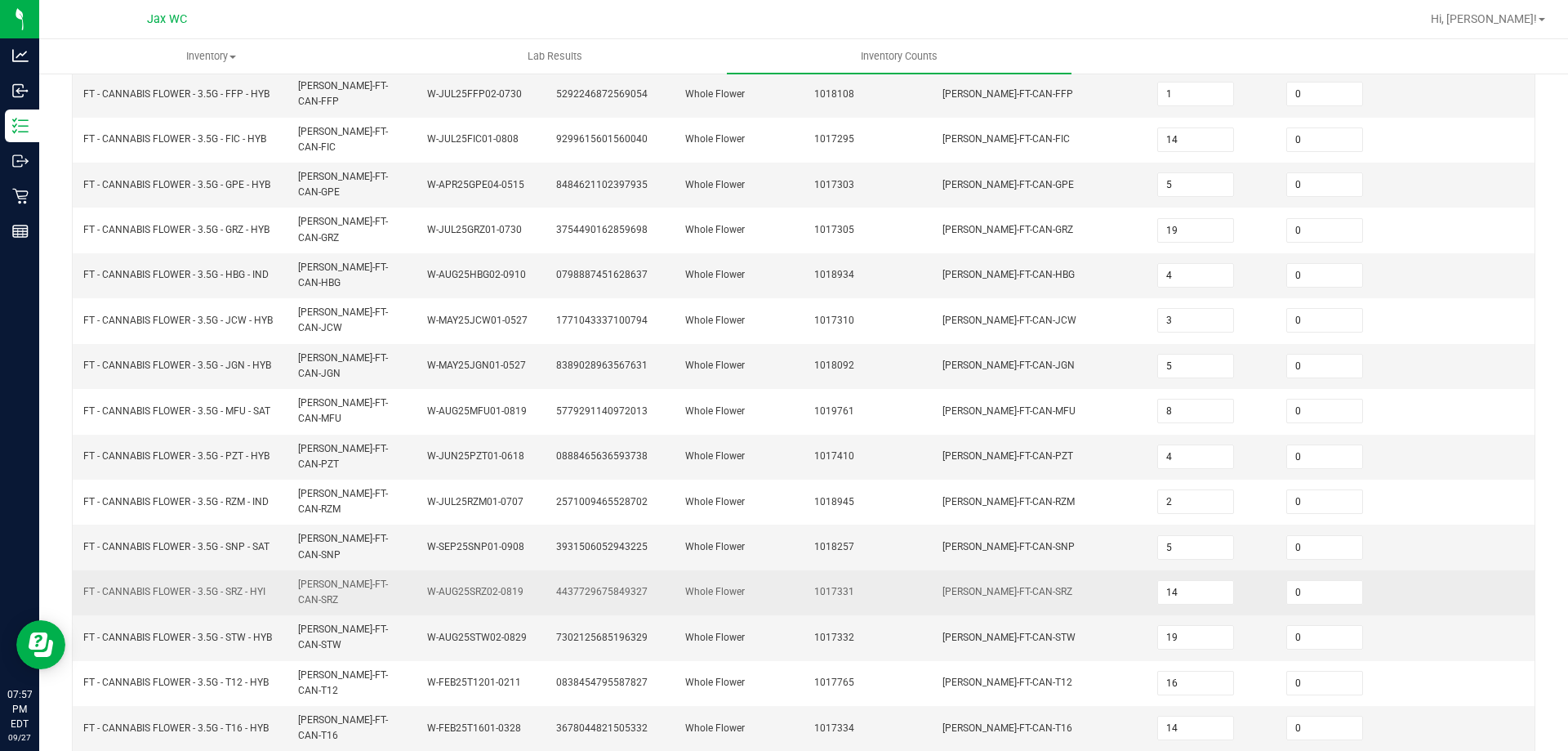
scroll to position [12, 0]
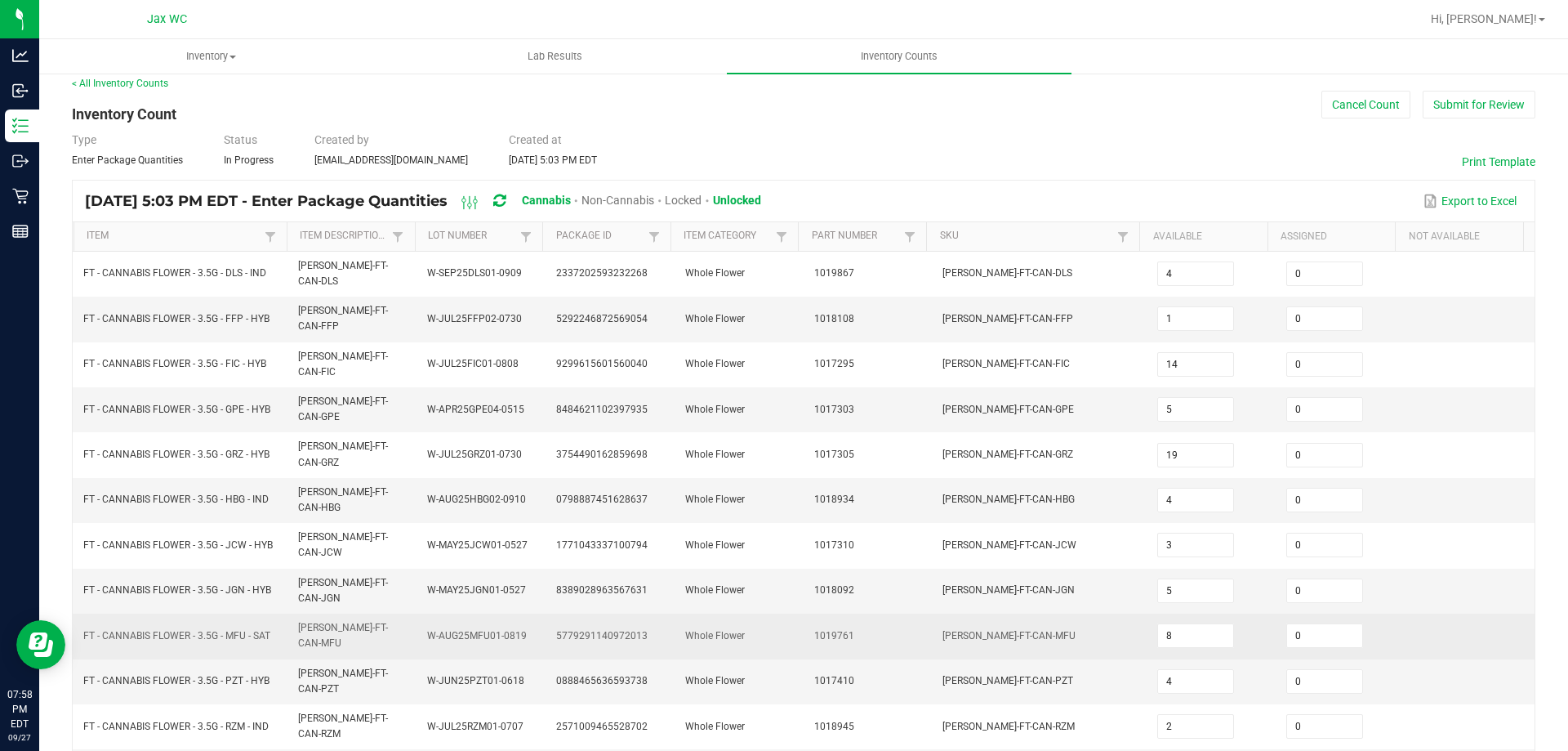
click at [827, 629] on span "1019761" at bounding box center [834, 635] width 40 height 11
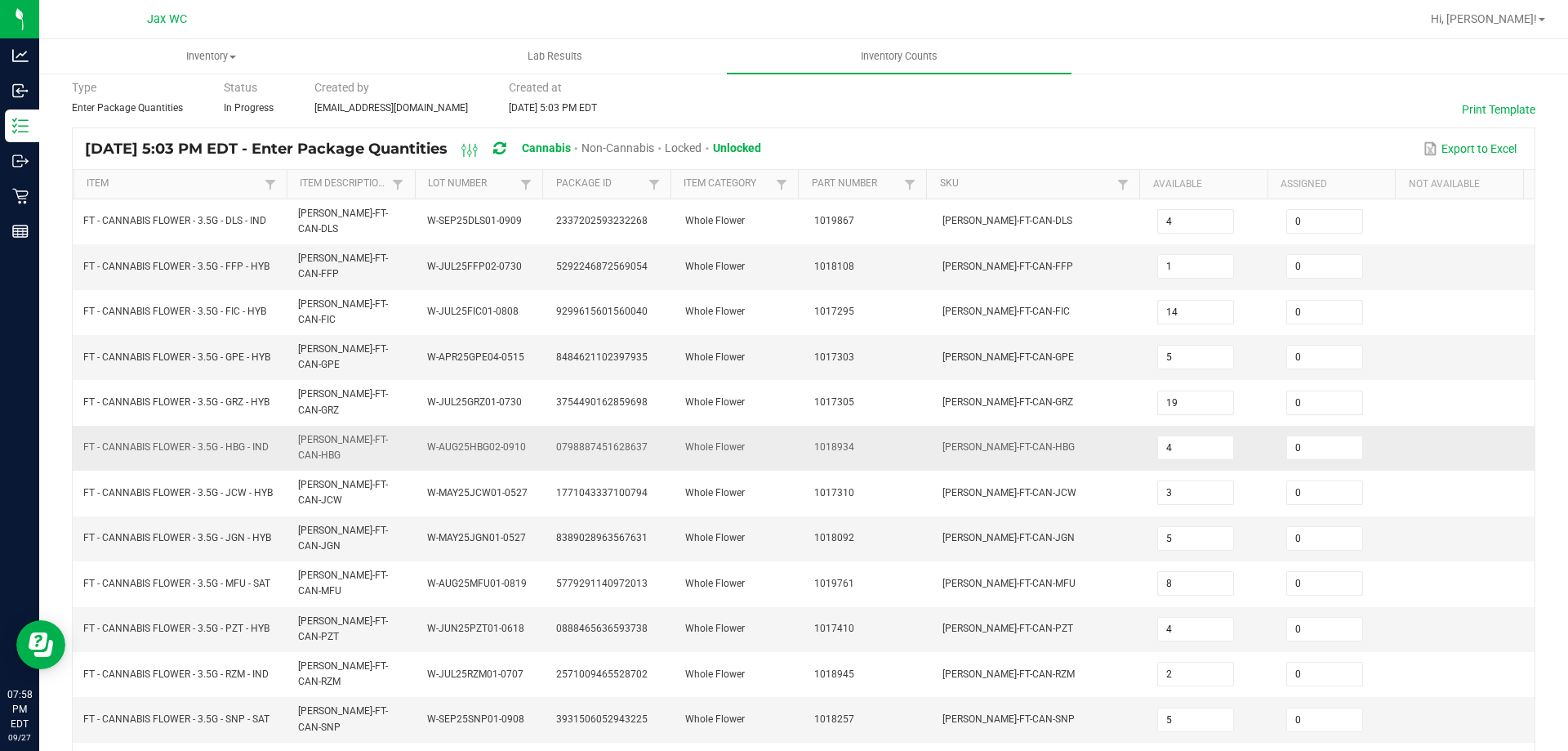
scroll to position [94, 0]
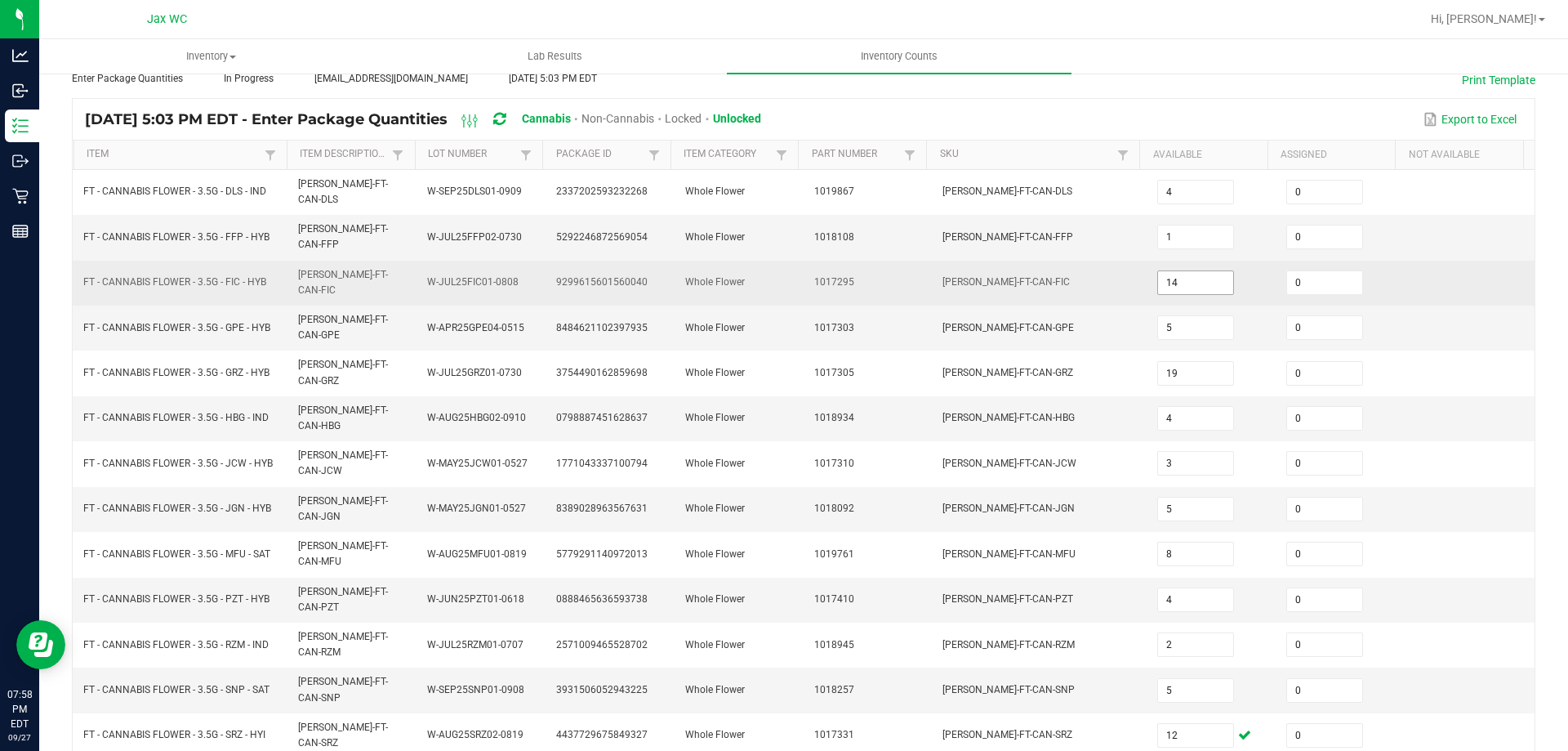
click at [1163, 275] on input "14" at bounding box center [1196, 282] width 75 height 23
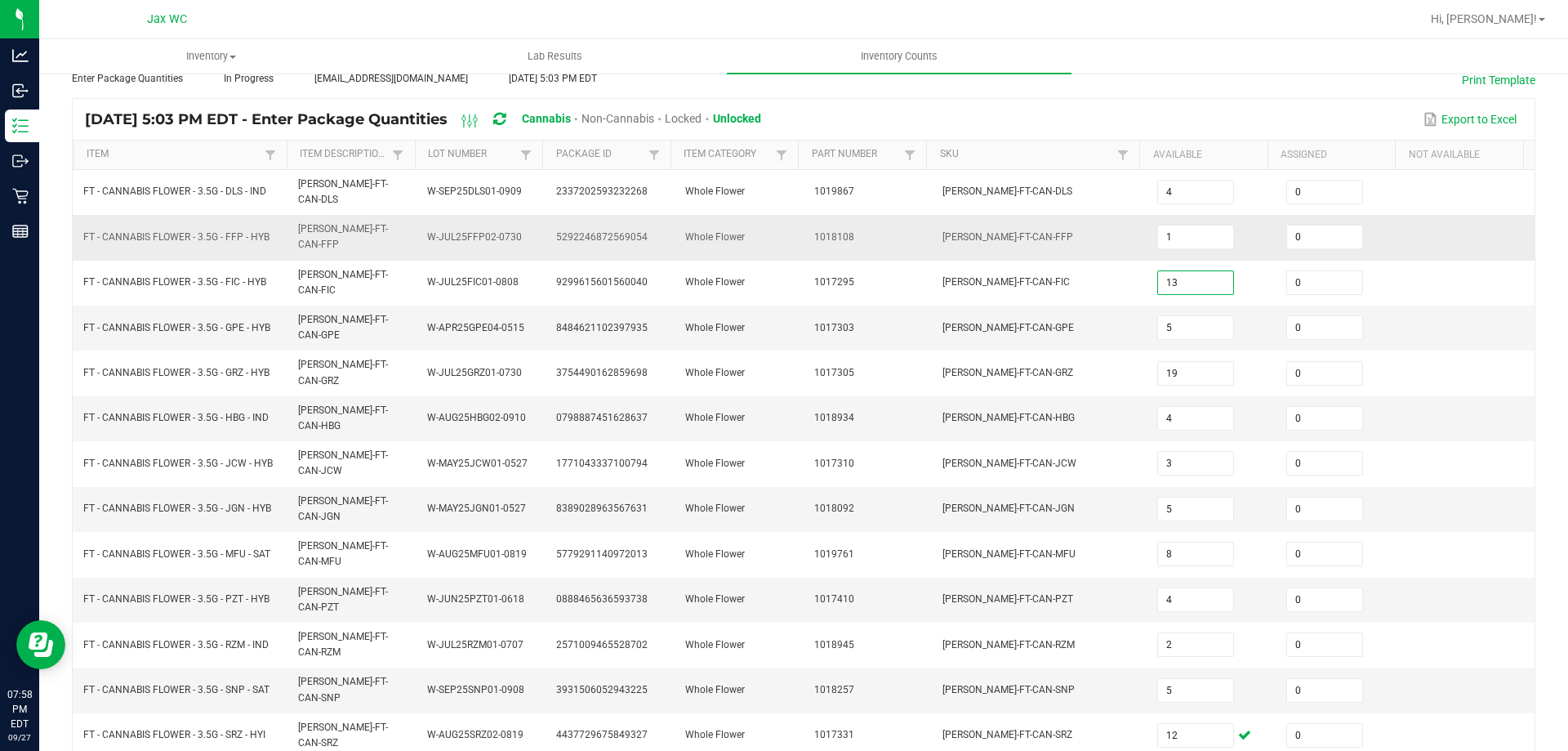
click at [806, 236] on td "1018108" at bounding box center [869, 238] width 129 height 45
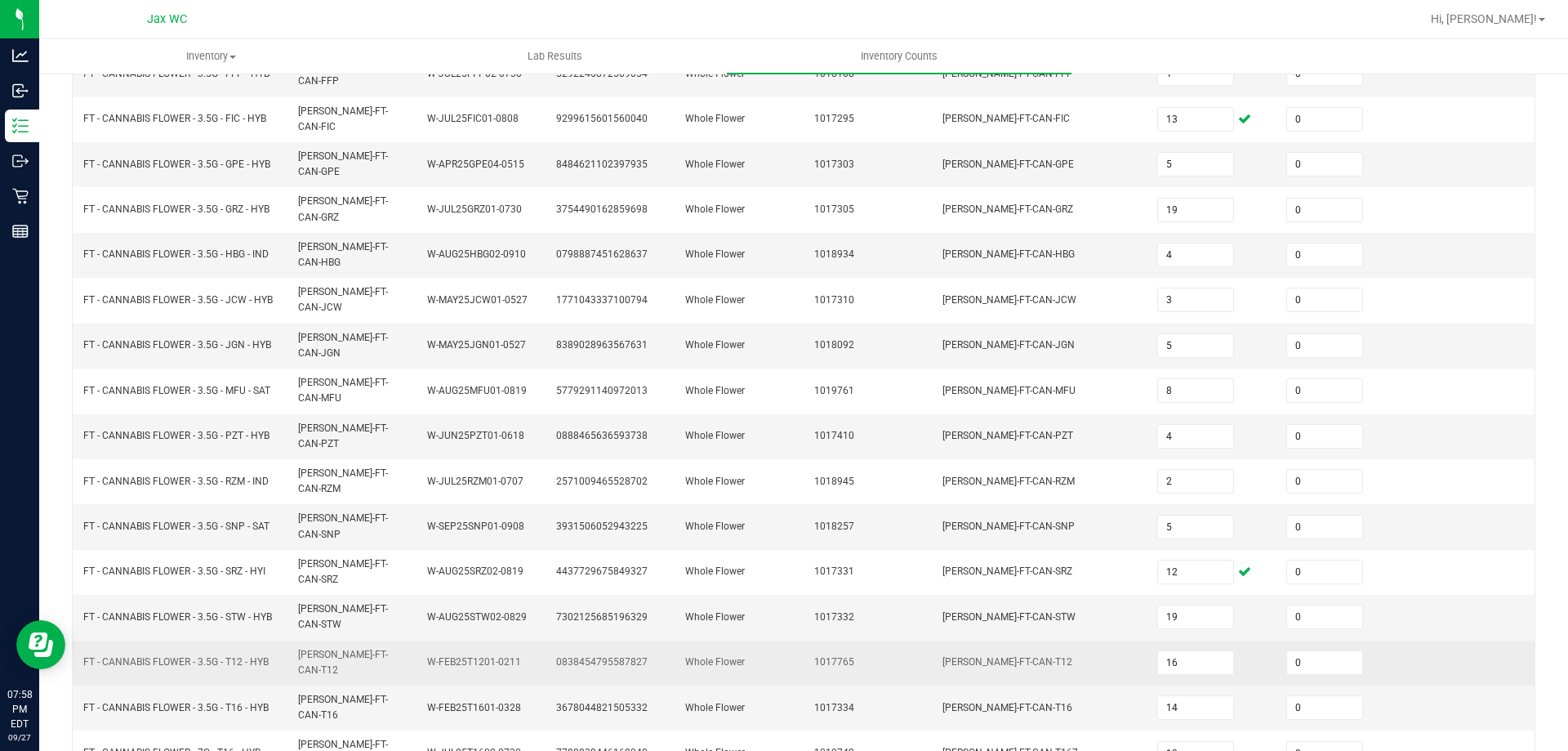
scroll to position [339, 0]
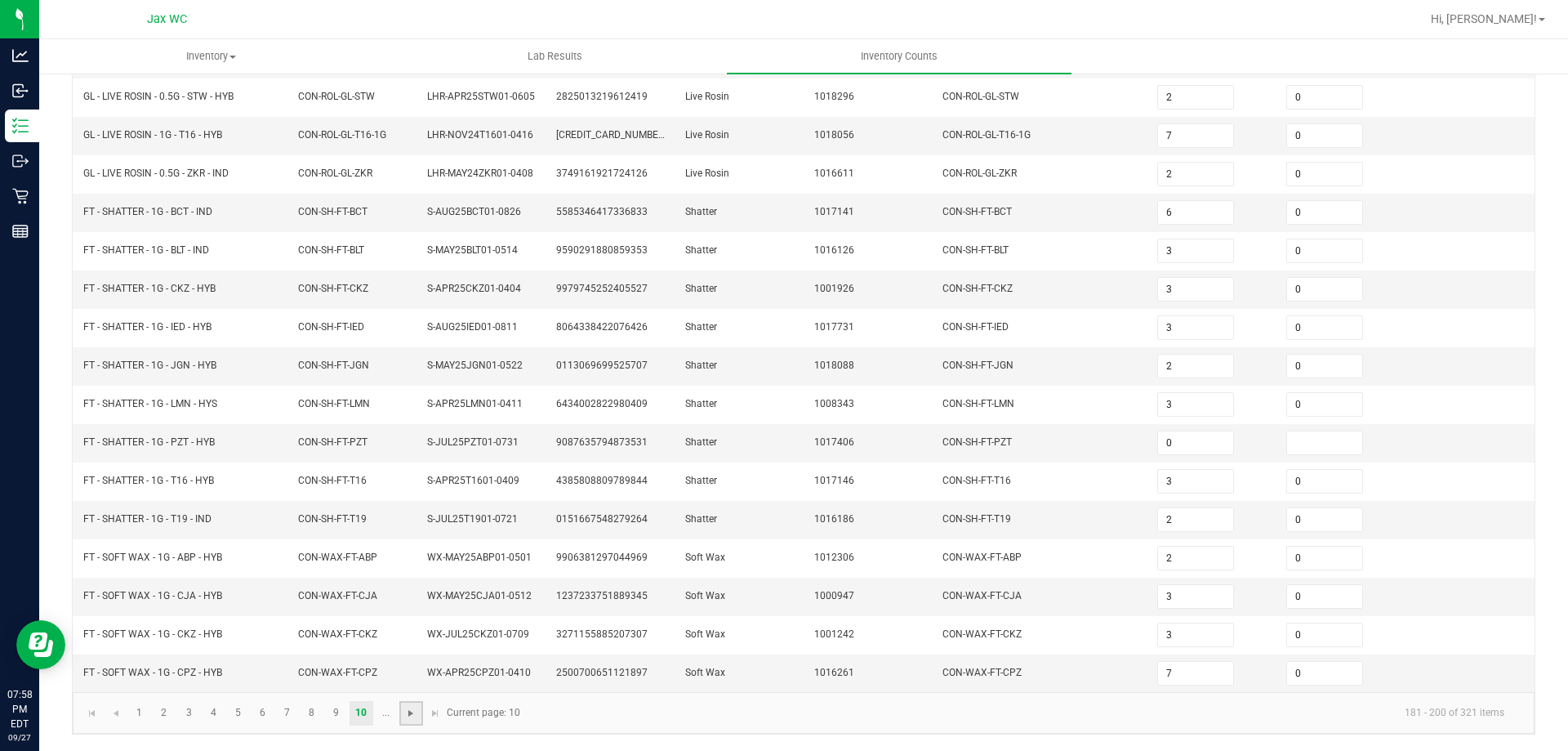
click at [411, 717] on span "Go to the next page" at bounding box center [411, 713] width 13 height 13
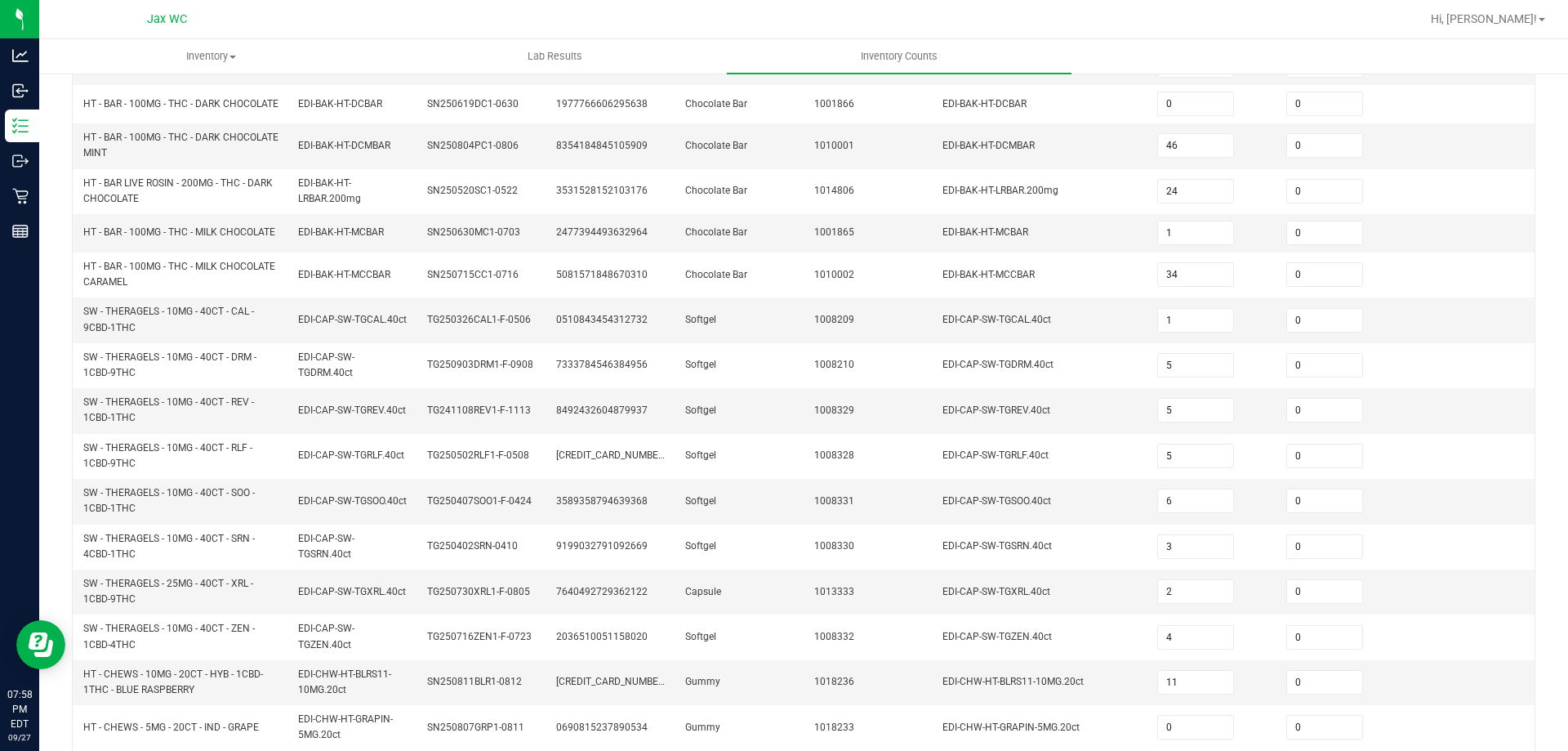
click at [417, 705] on td "SN250811BLR1-0812" at bounding box center [481, 683] width 129 height 45
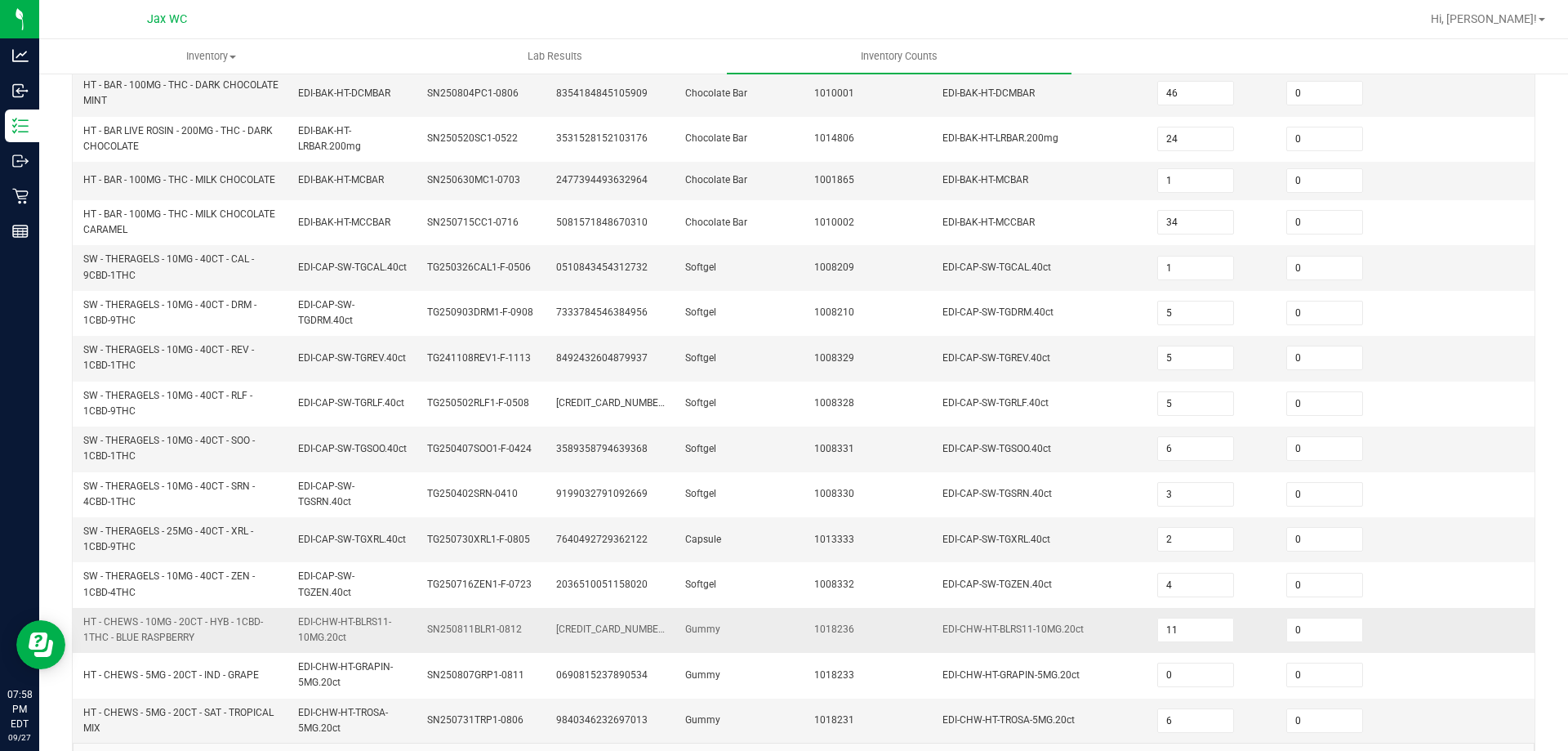
scroll to position [456, 0]
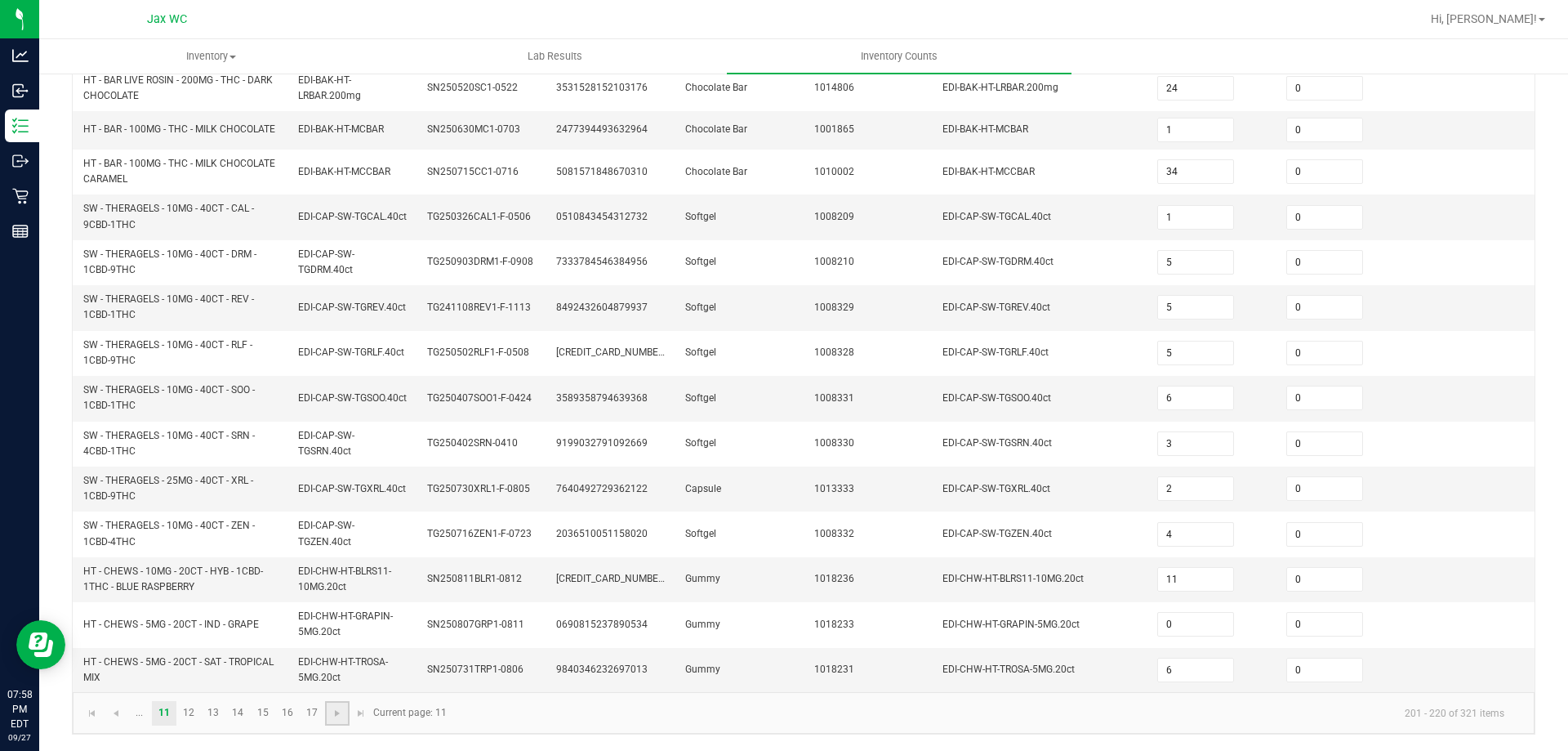
click at [344, 709] on link at bounding box center [337, 713] width 24 height 25
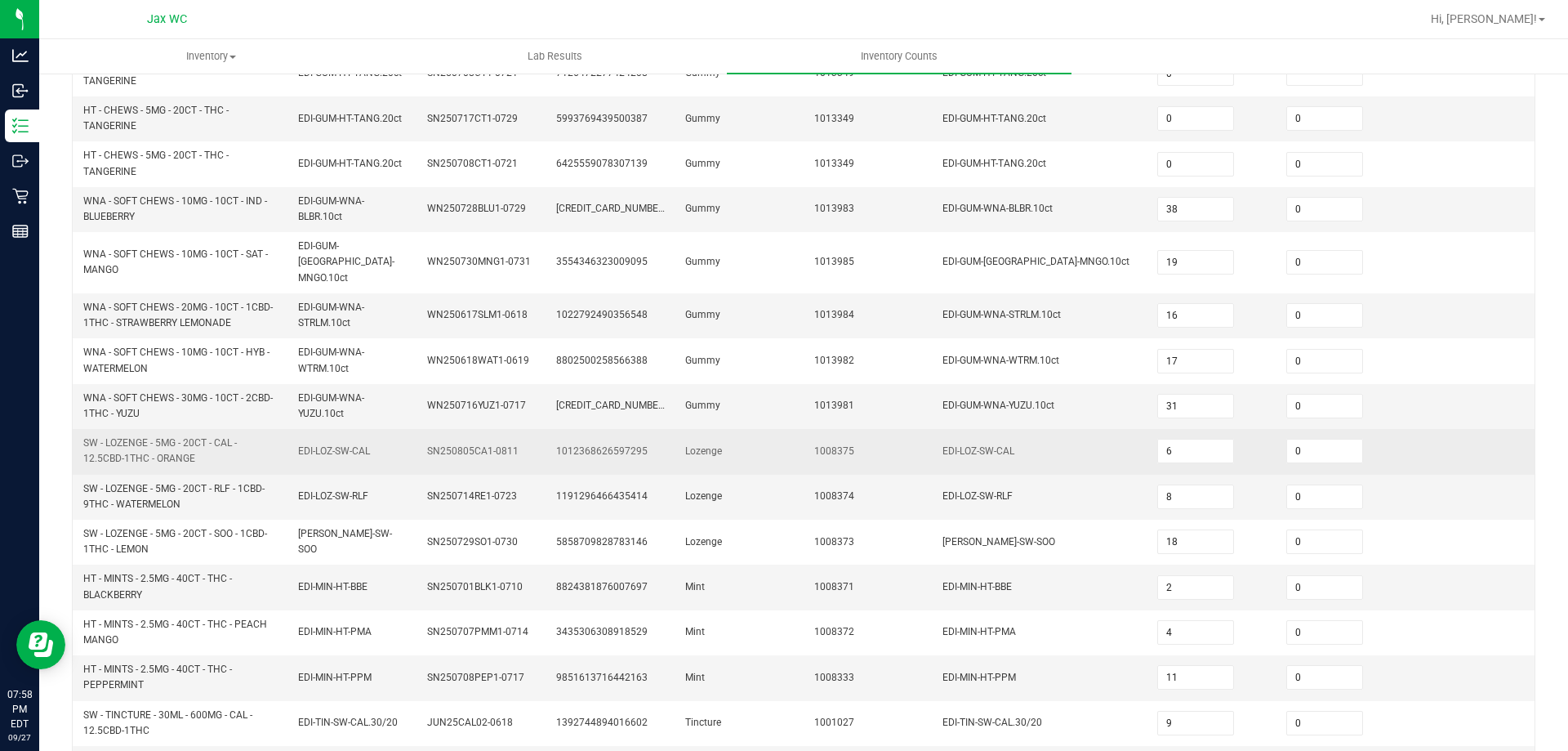
scroll to position [292, 0]
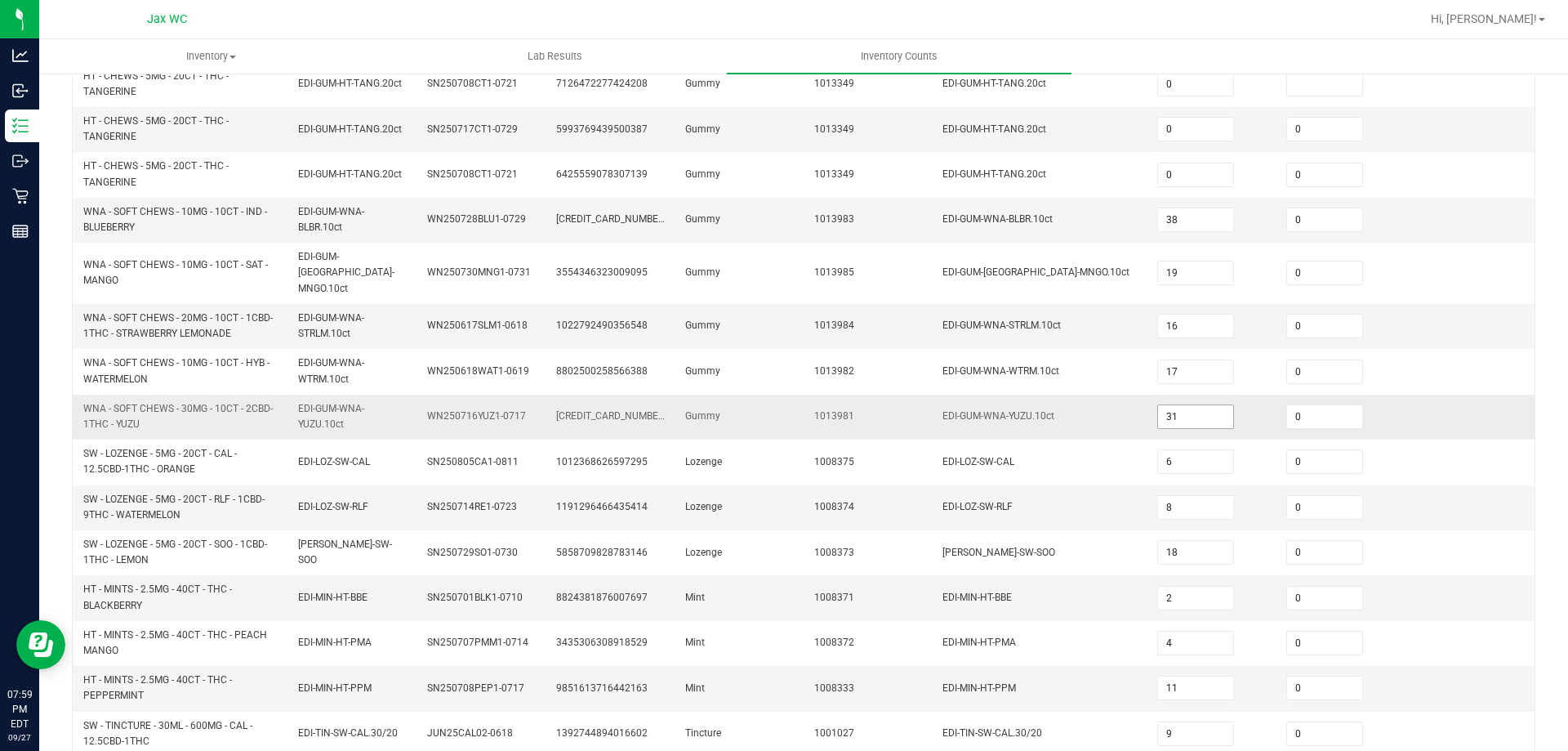
click at [1176, 405] on input "31" at bounding box center [1196, 416] width 75 height 23
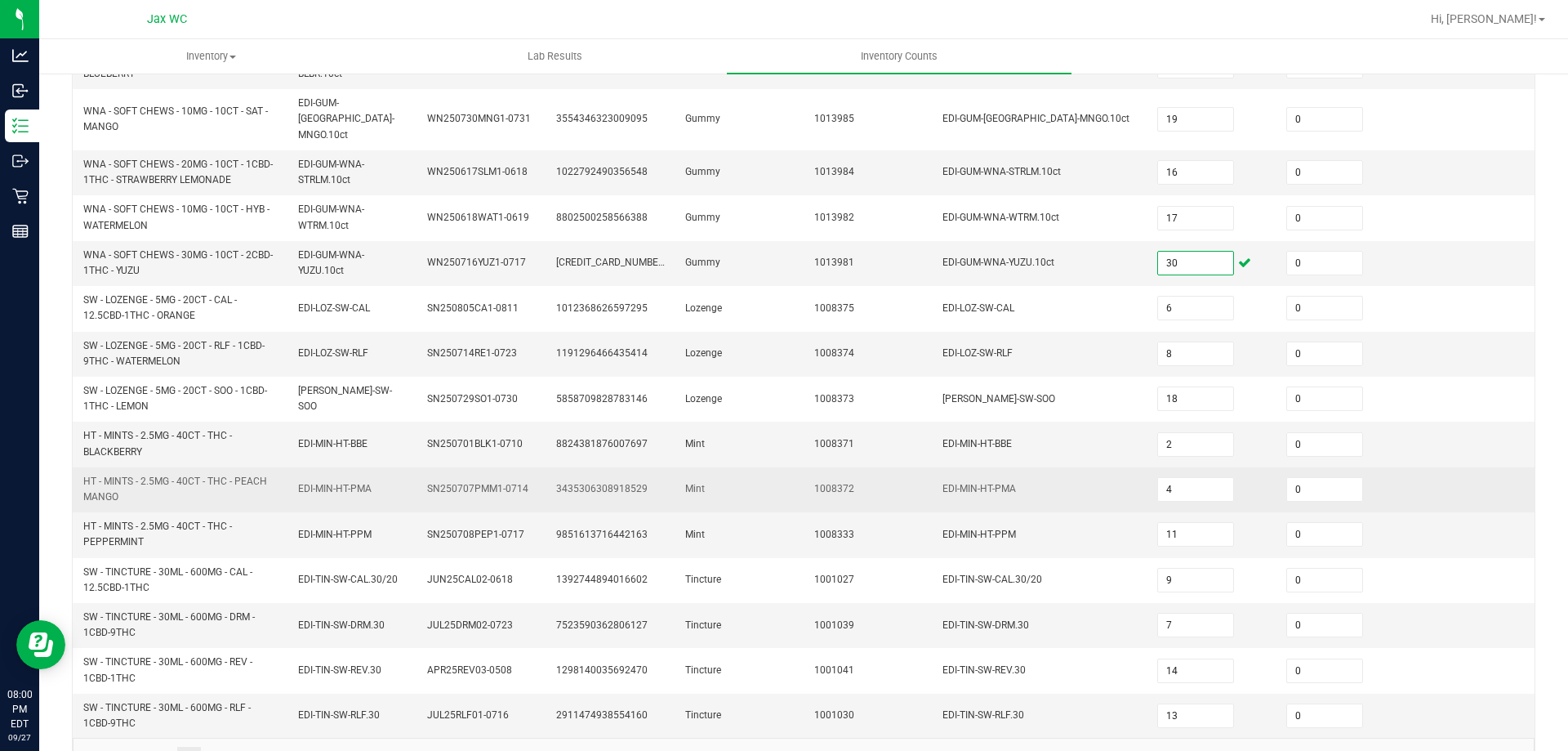
scroll to position [476, 0]
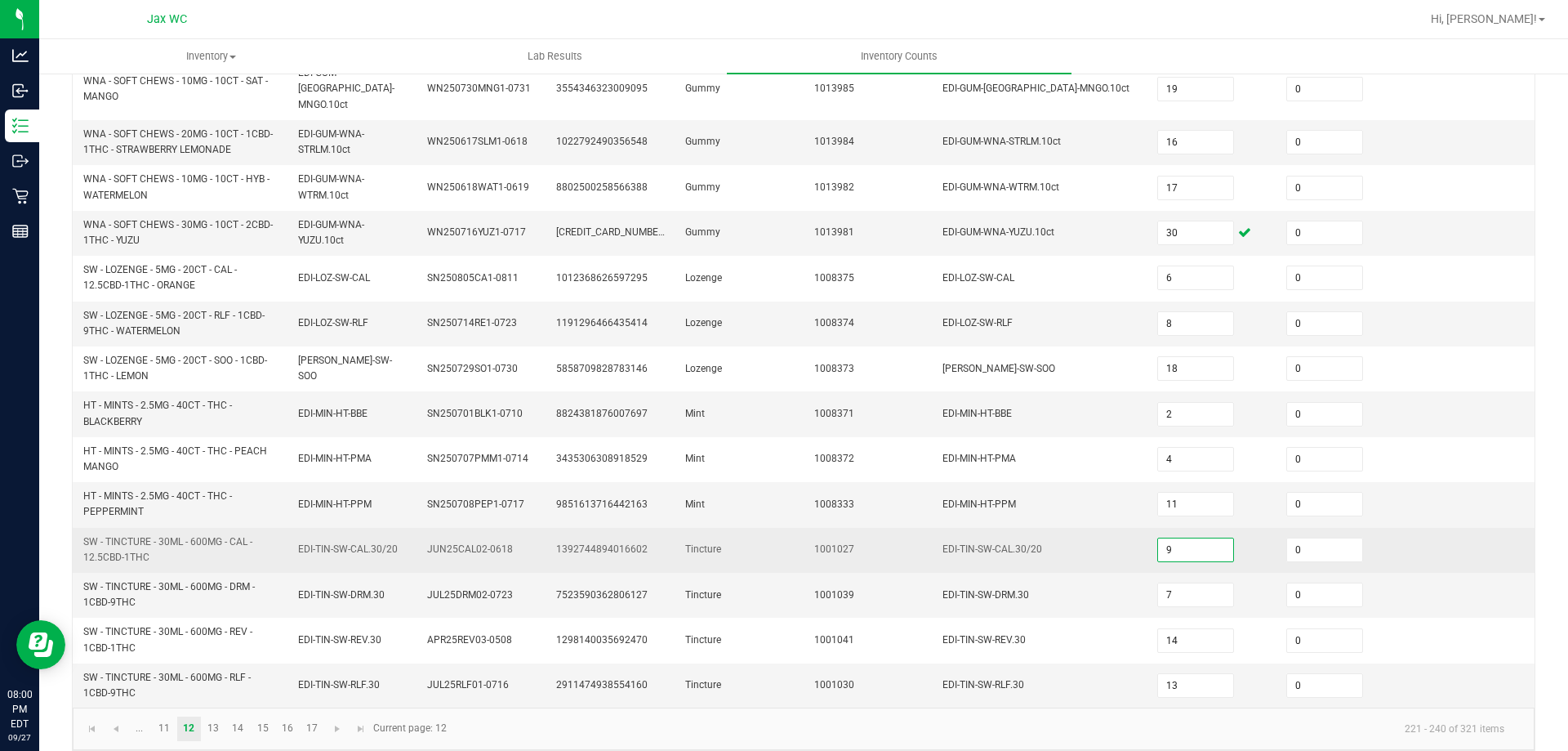
click at [1160, 539] on input "9" at bounding box center [1196, 550] width 75 height 23
click at [696, 527] on td "Tincture" at bounding box center [740, 550] width 129 height 45
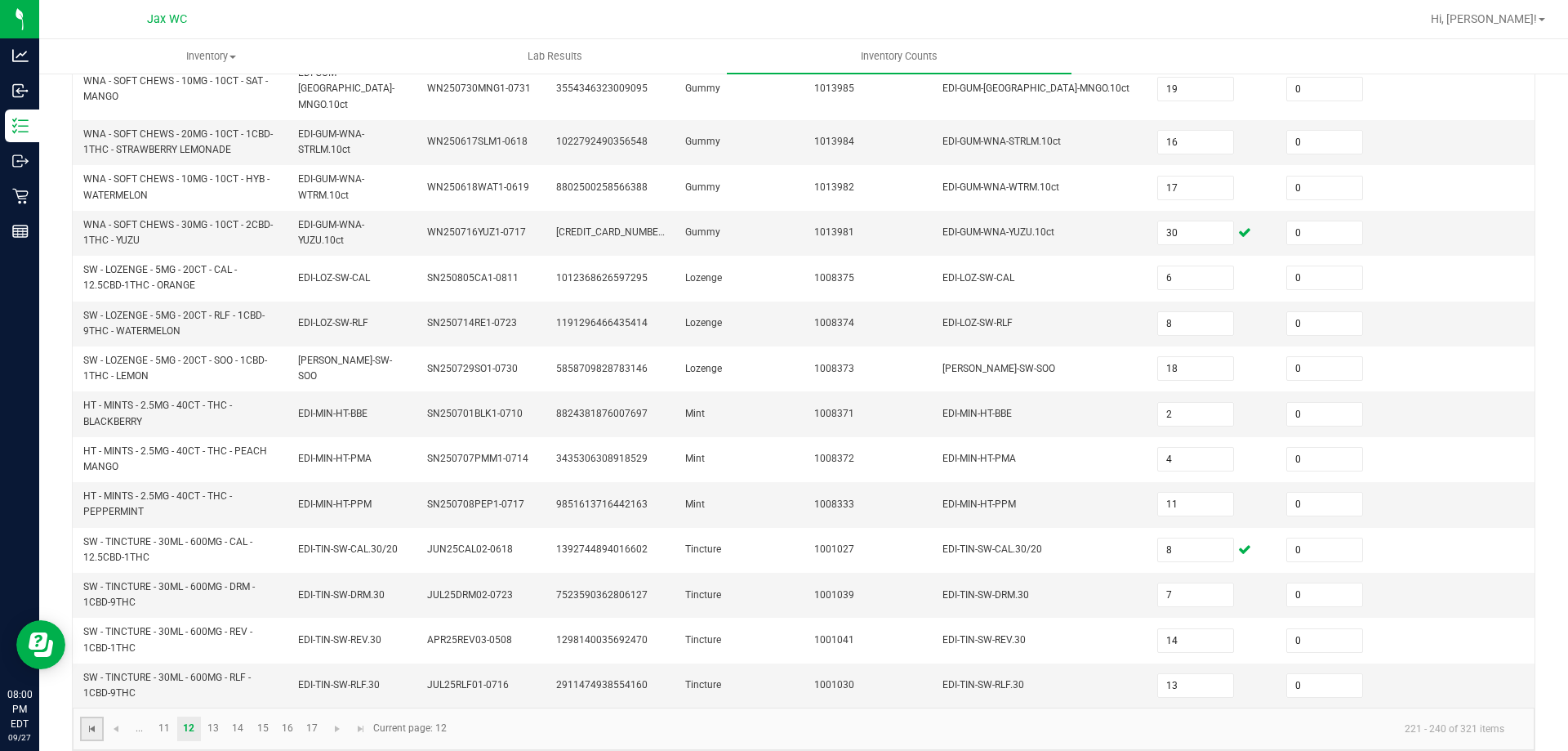
click at [97, 722] on span "Go to the first page" at bounding box center [92, 728] width 13 height 13
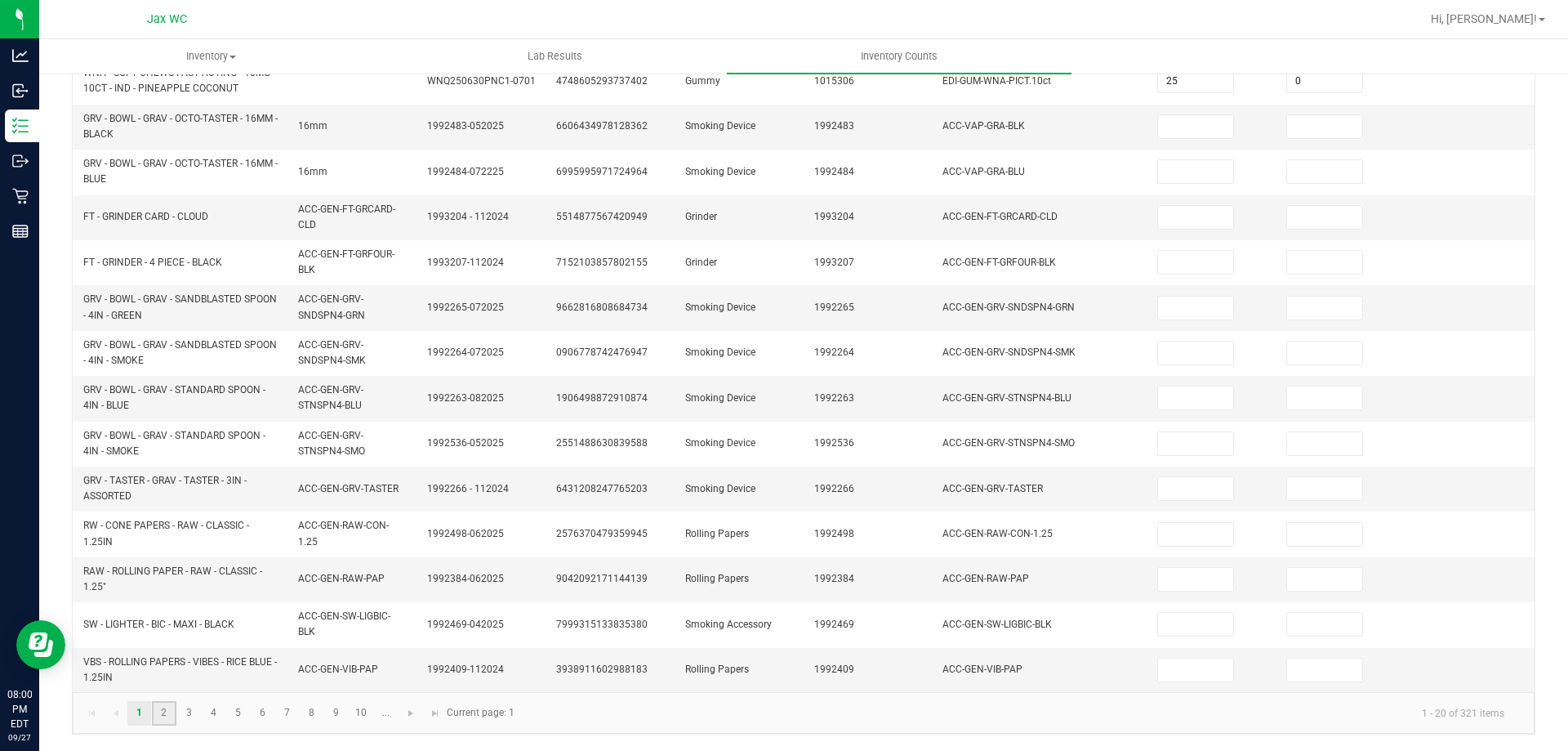
click at [172, 714] on link "2" at bounding box center [163, 713] width 24 height 25
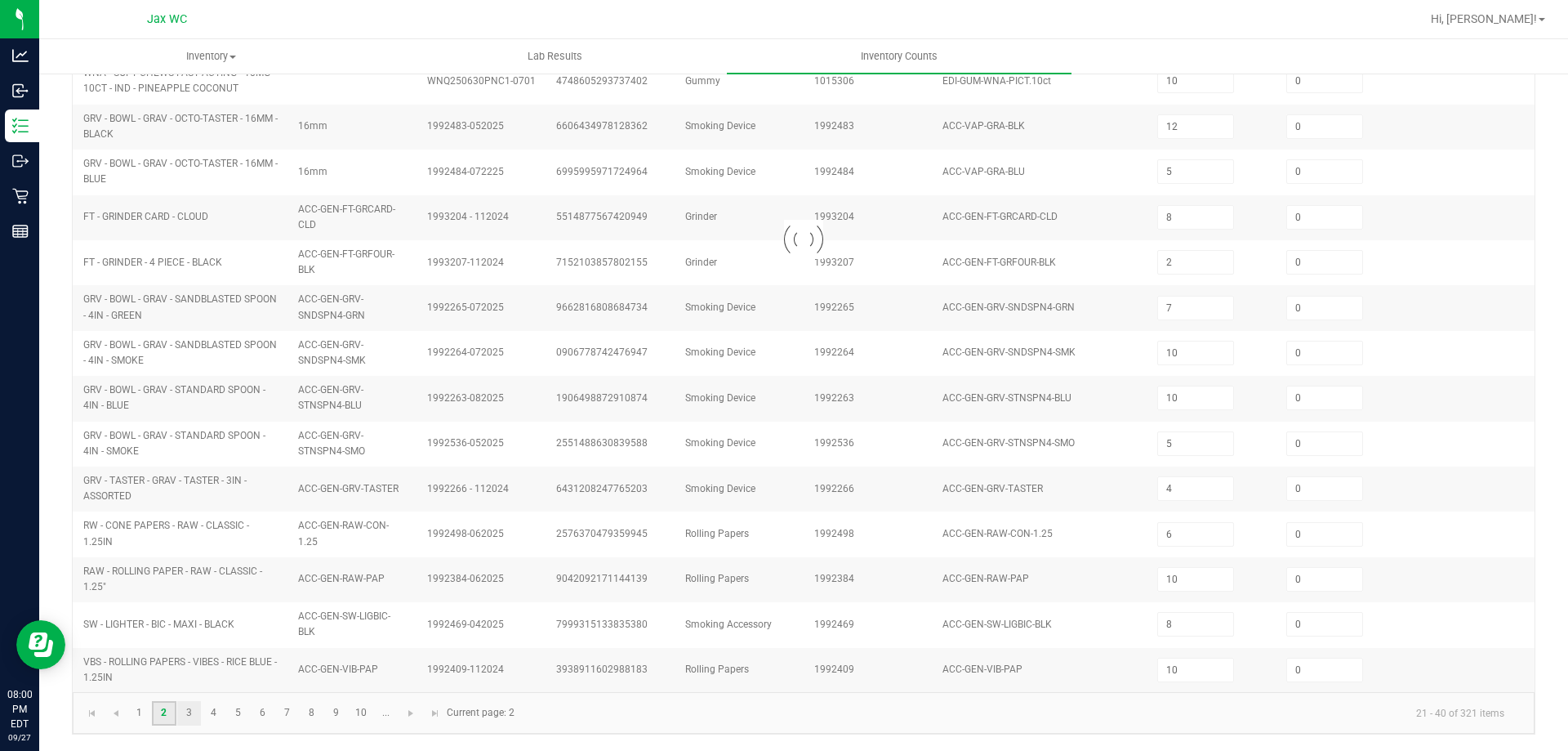
scroll to position [435, 0]
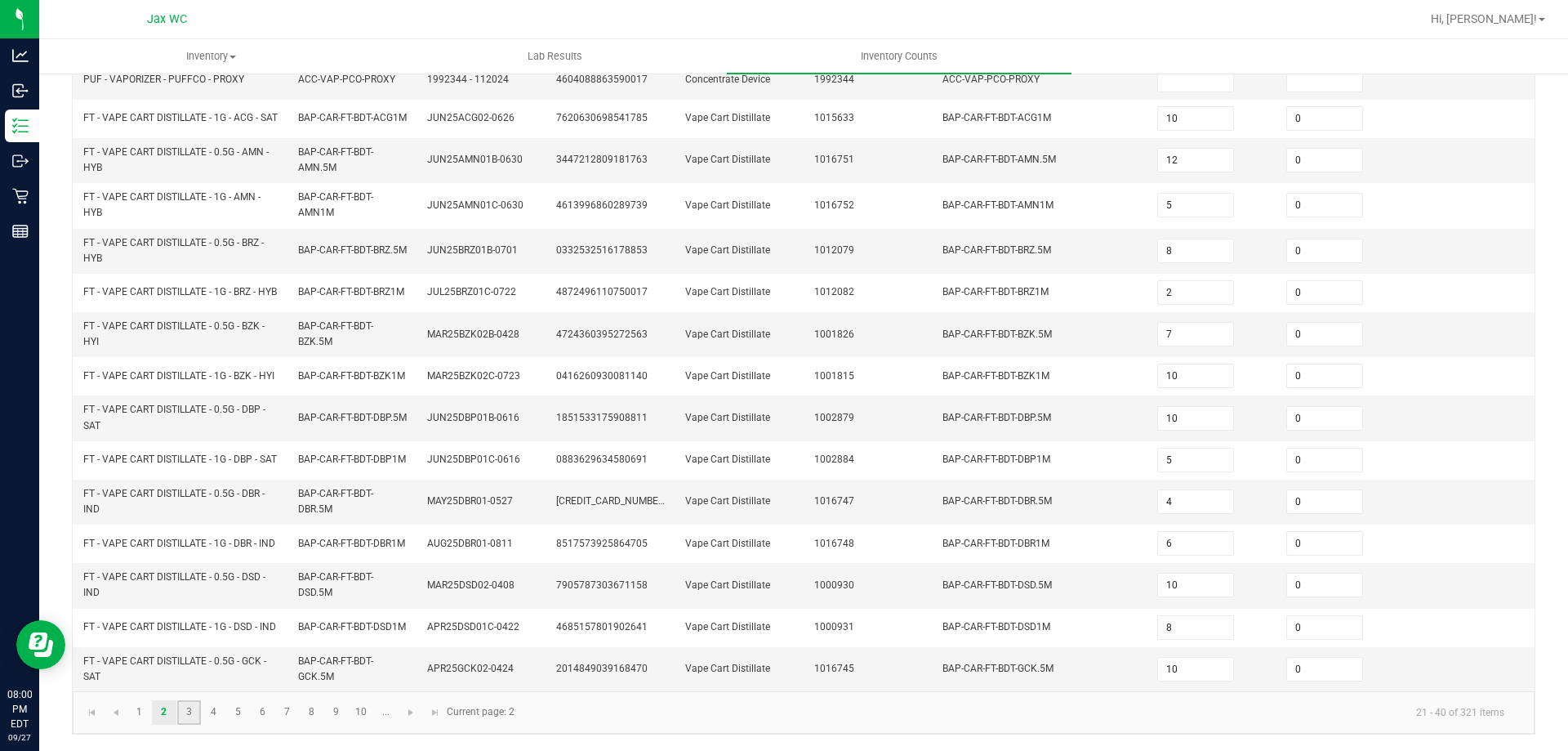
click at [185, 715] on link "3" at bounding box center [189, 712] width 24 height 25
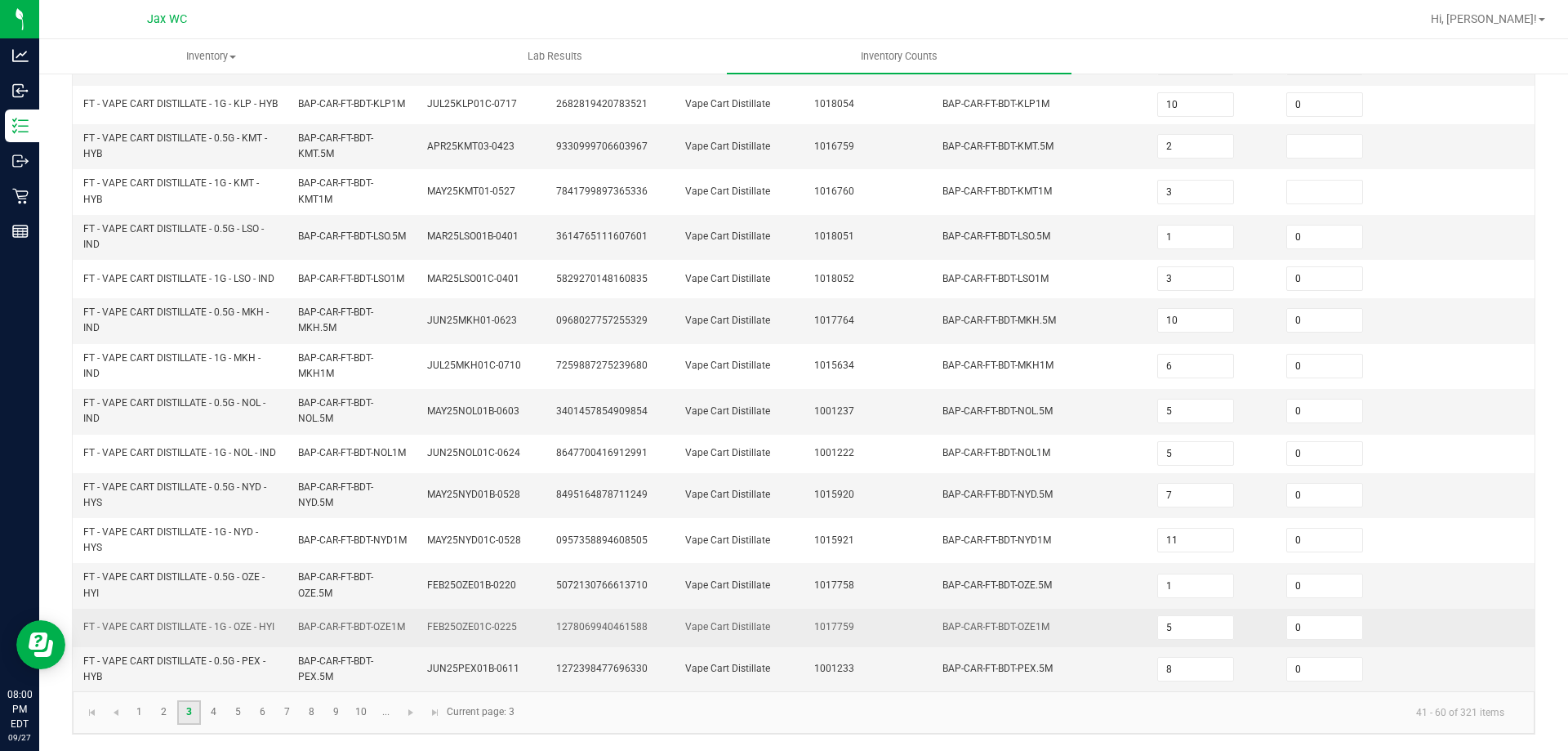
scroll to position [476, 0]
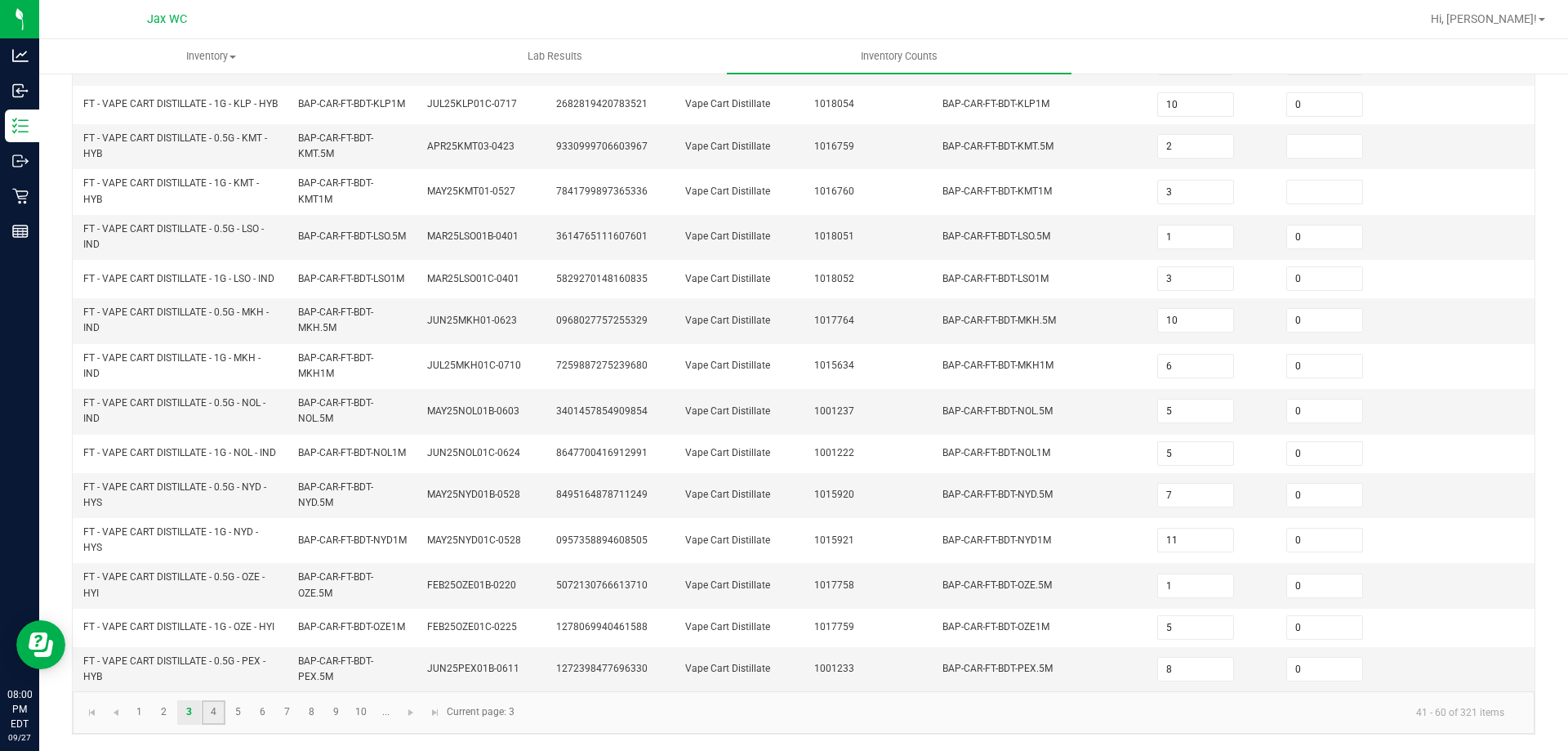
click at [219, 704] on link "4" at bounding box center [213, 712] width 24 height 25
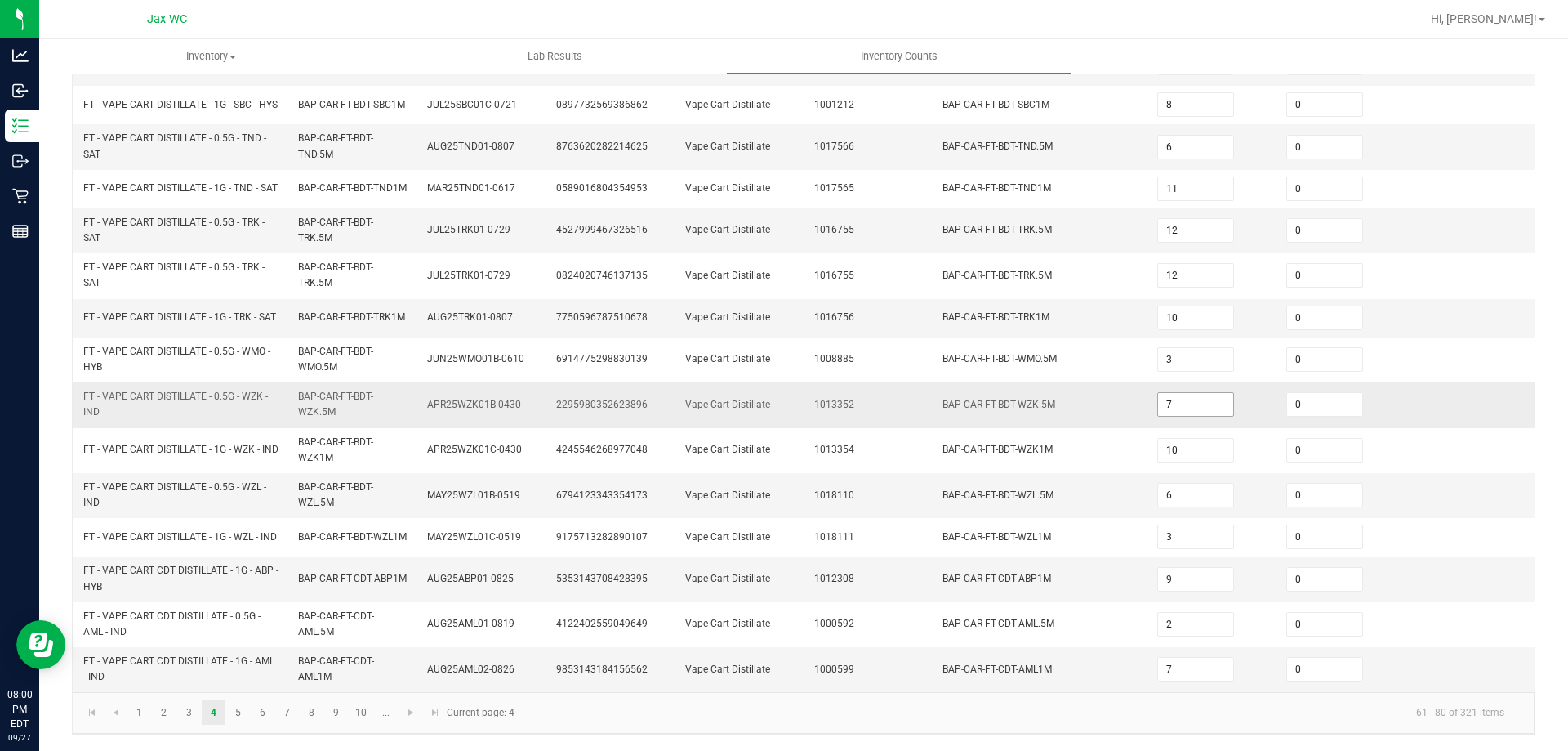
click at [1159, 399] on input "7" at bounding box center [1196, 404] width 75 height 23
click at [379, 714] on link "..." at bounding box center [386, 712] width 24 height 25
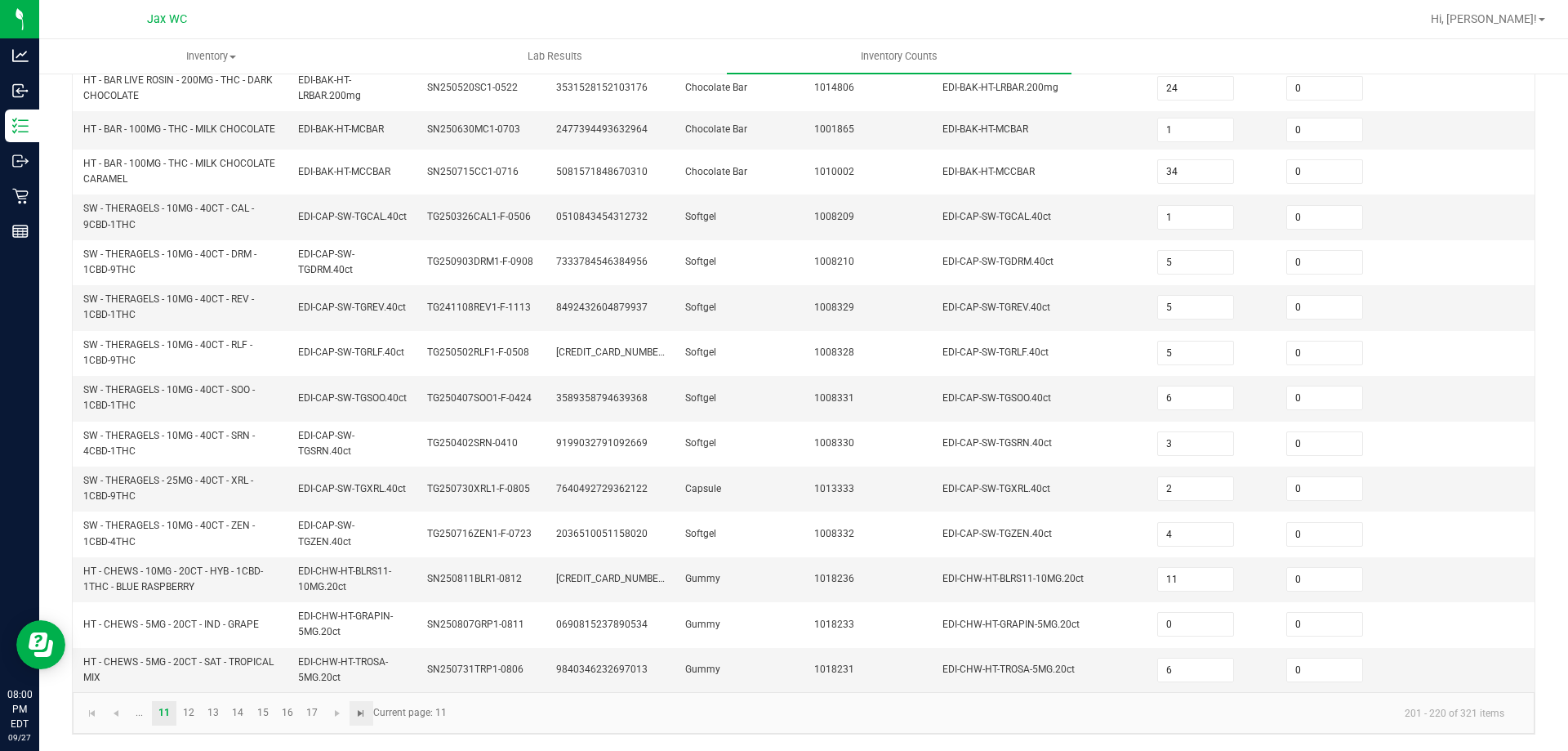
scroll to position [456, 0]
click at [186, 708] on link "12" at bounding box center [189, 713] width 24 height 25
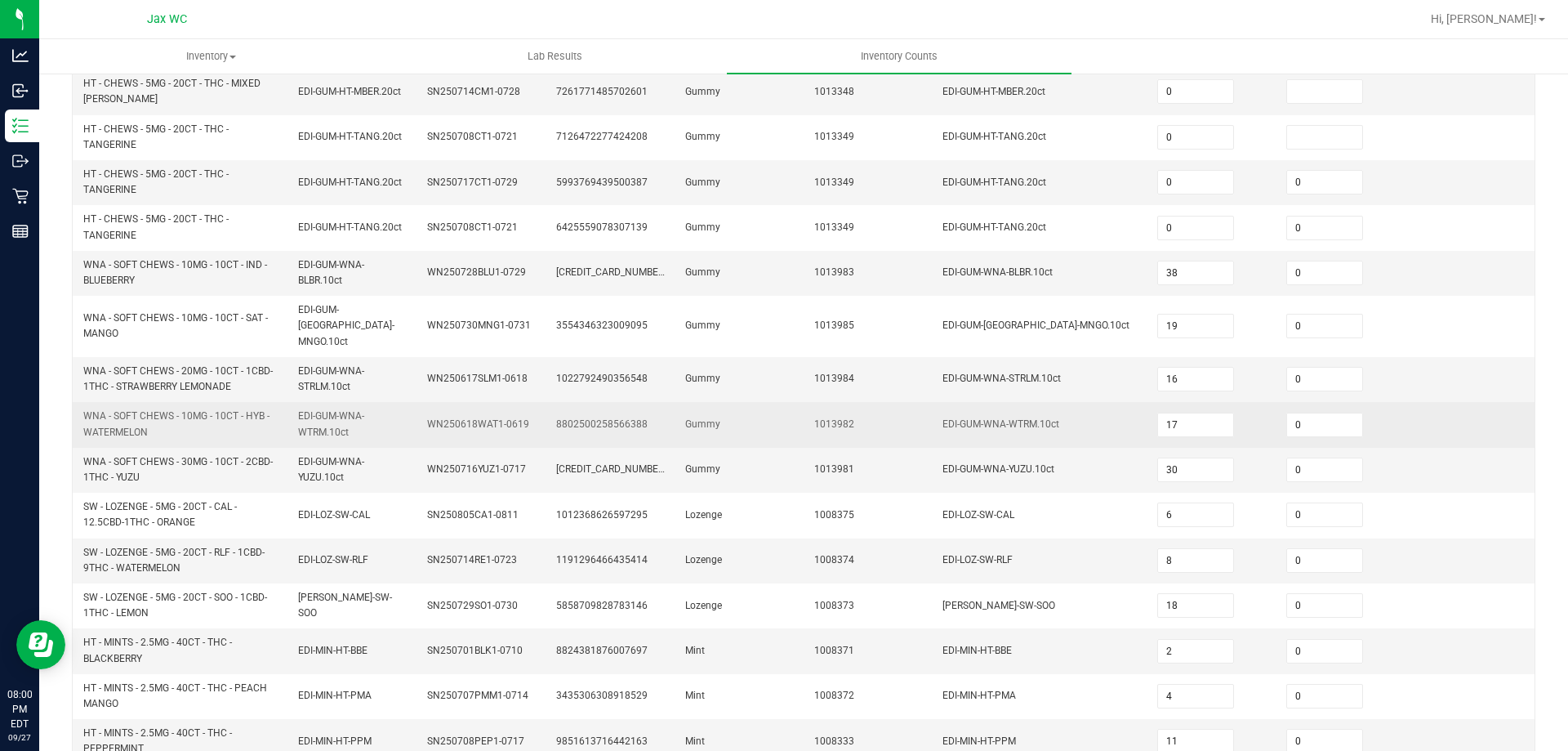
scroll to position [210, 0]
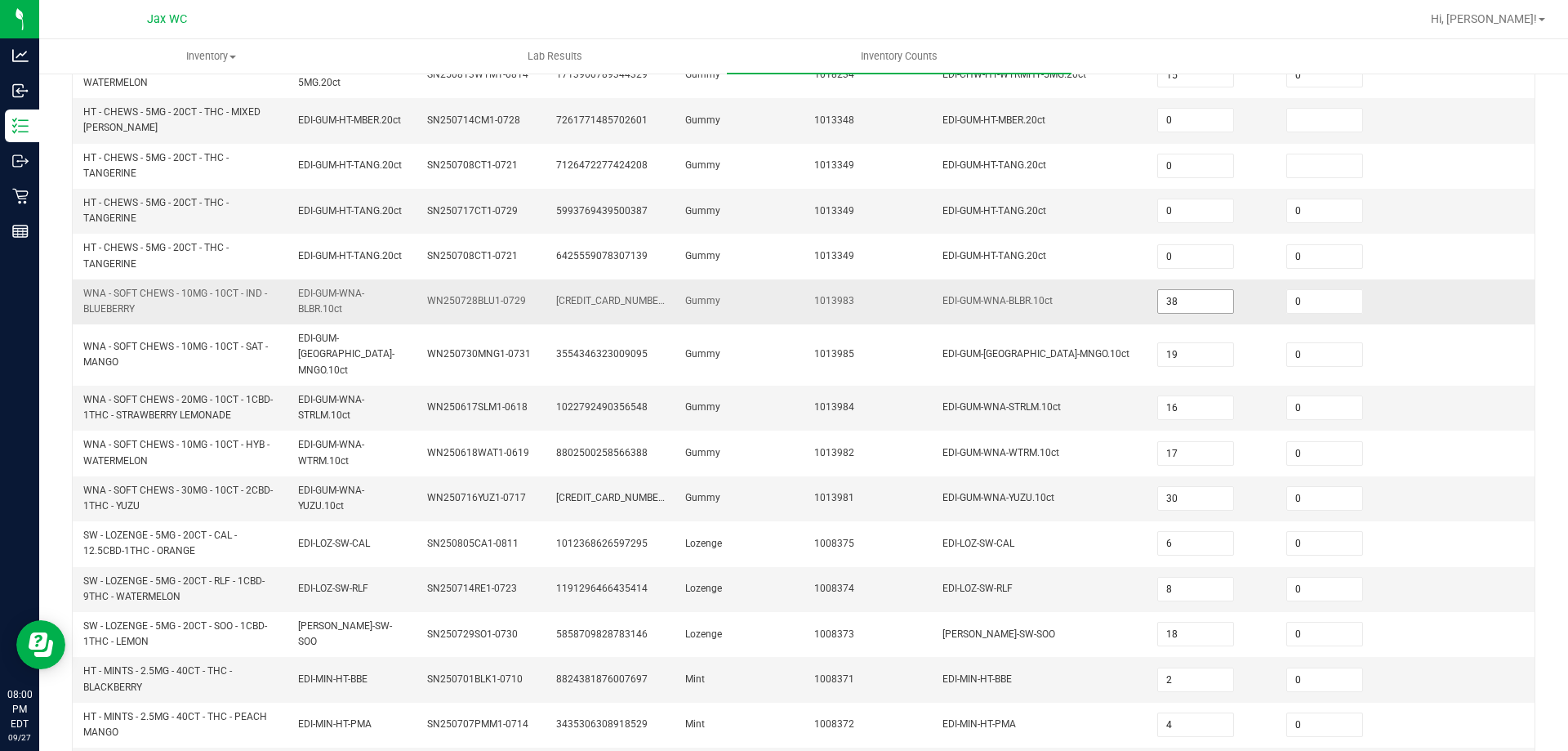
click at [1193, 297] on input "38" at bounding box center [1196, 301] width 75 height 23
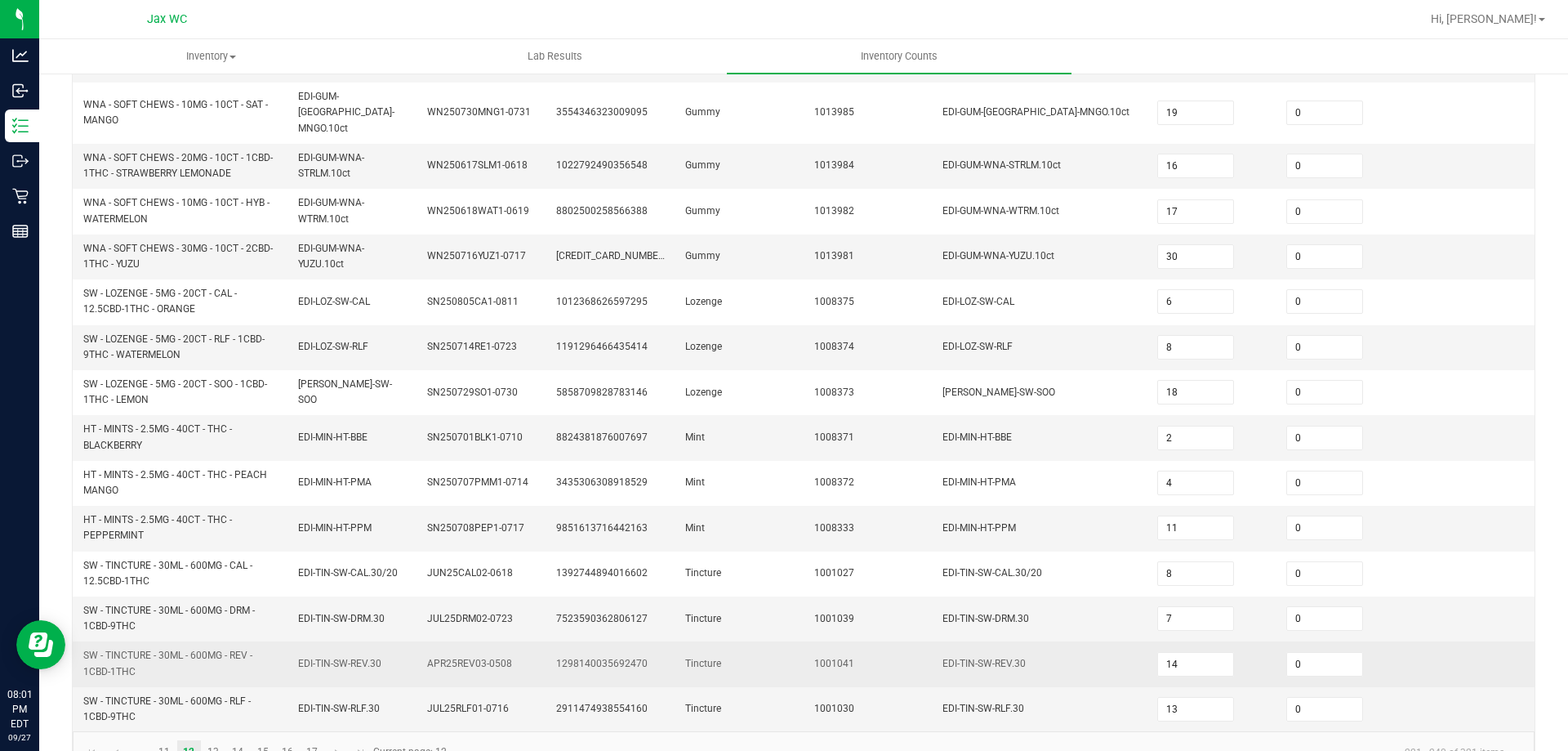
scroll to position [476, 0]
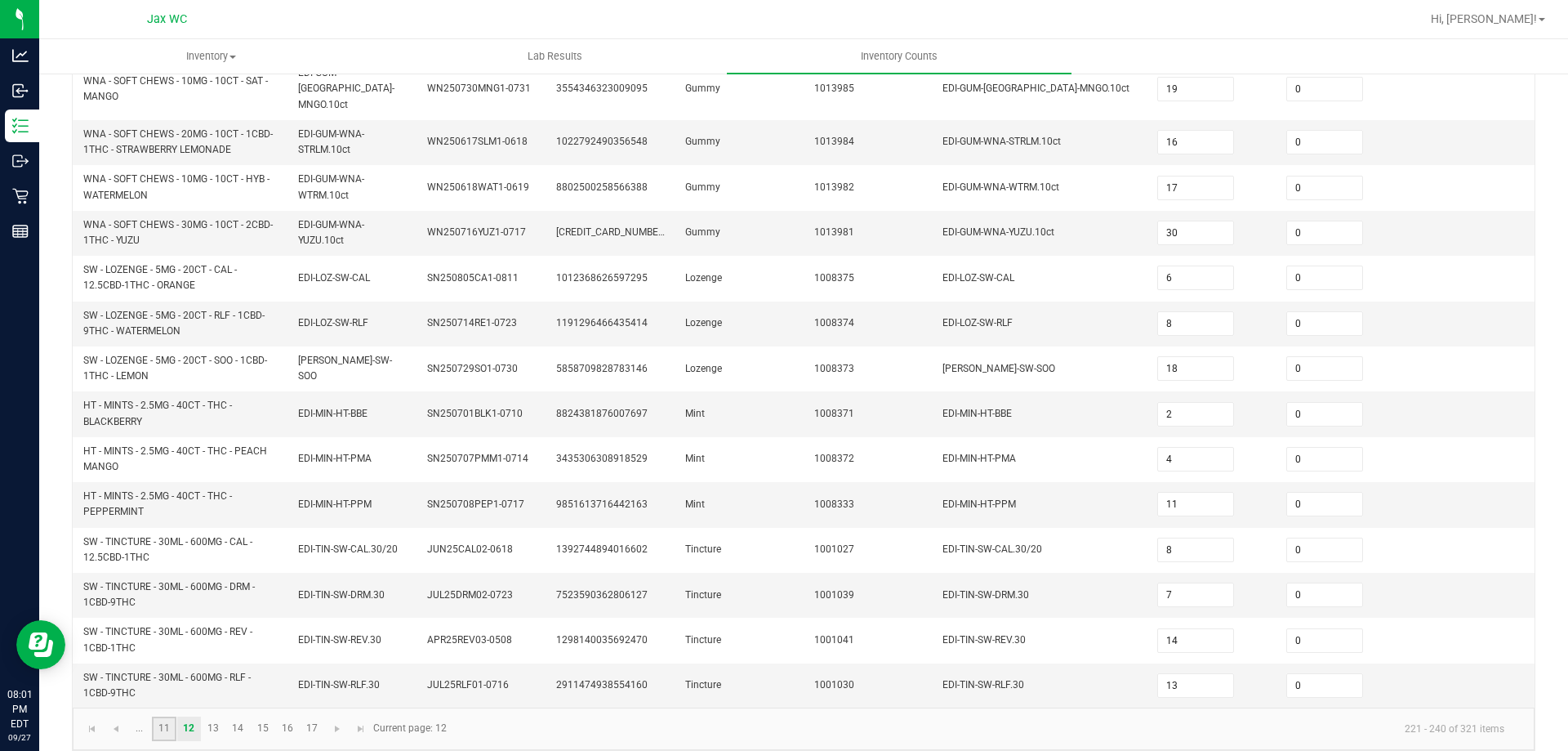
click at [155, 716] on link "11" at bounding box center [163, 728] width 24 height 25
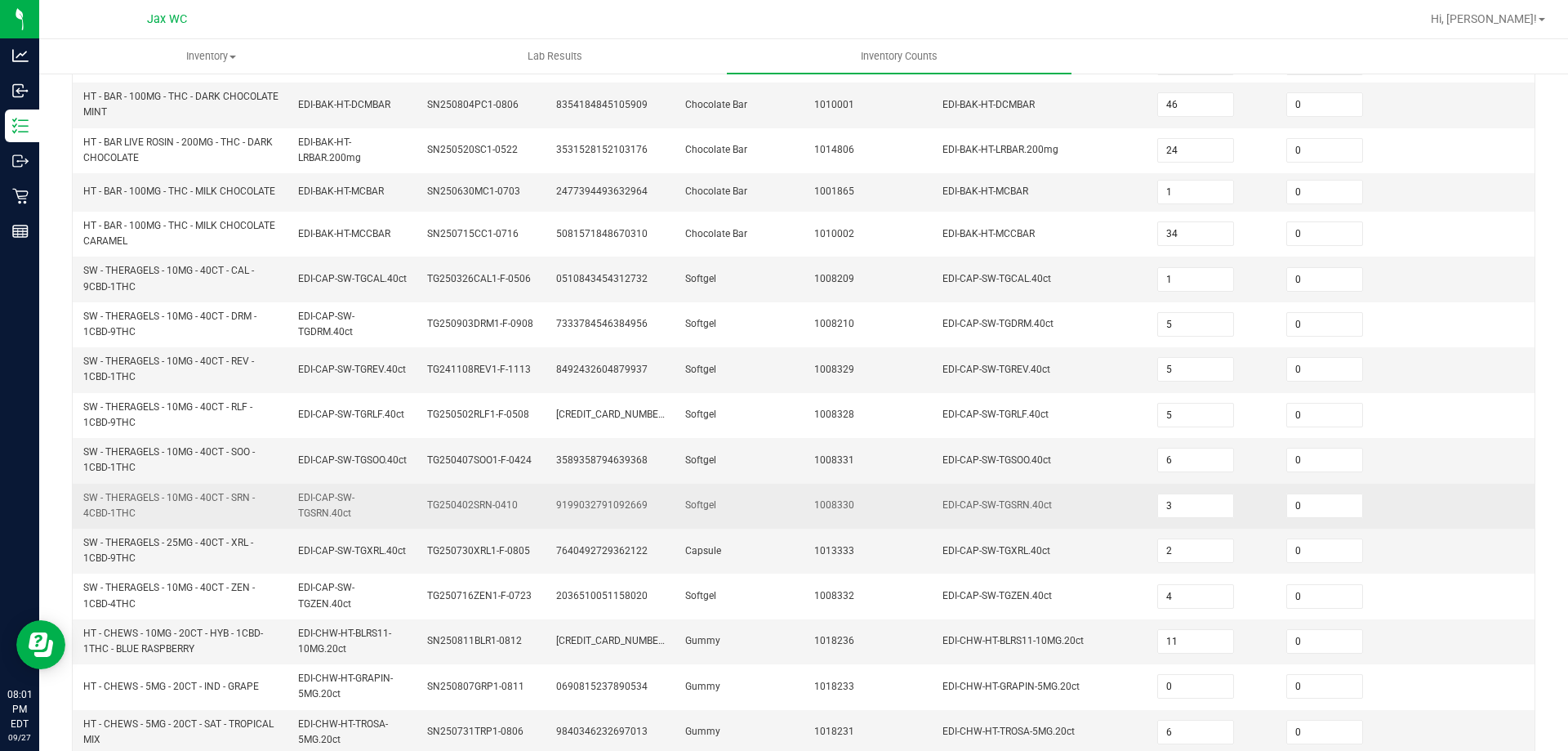
scroll to position [456, 0]
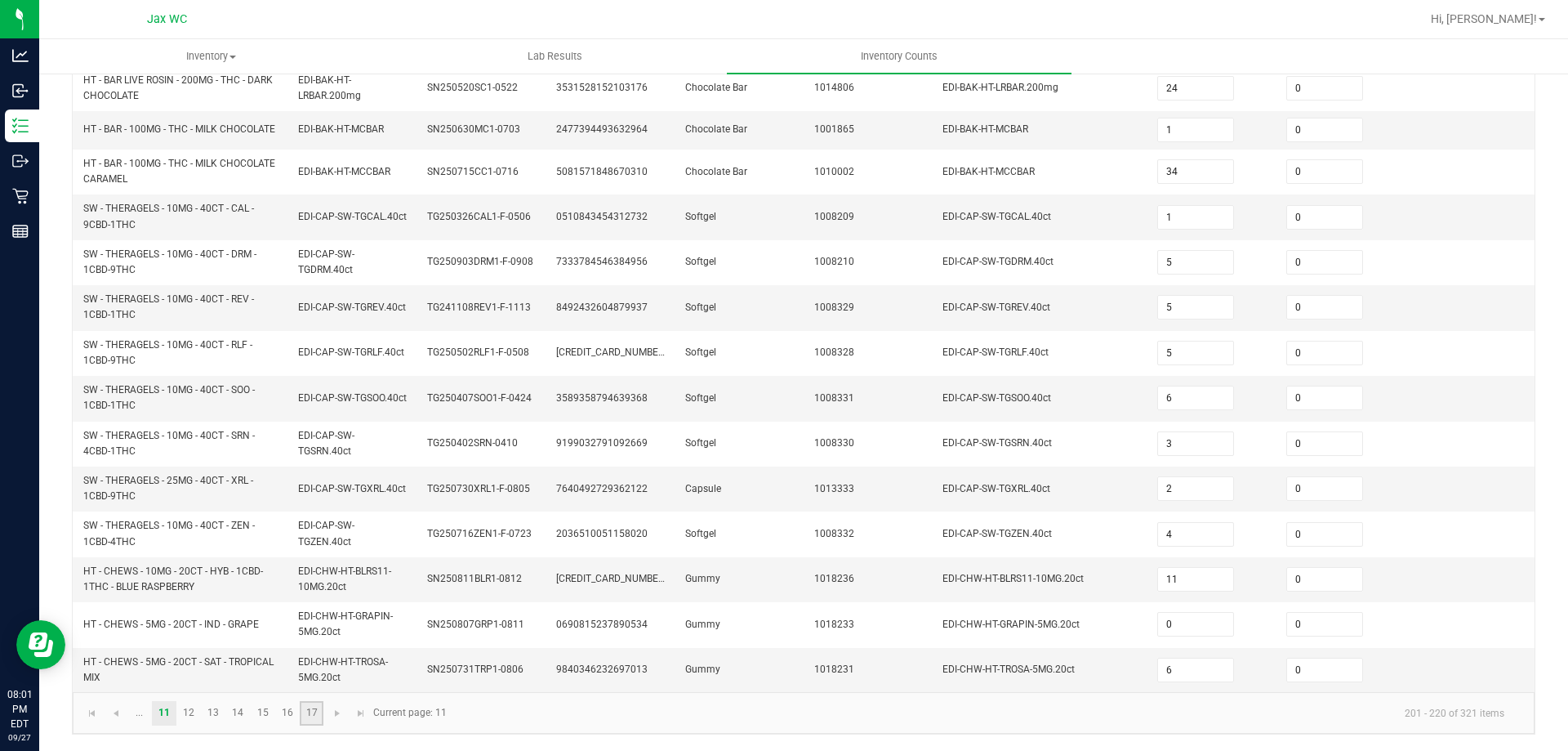
click at [320, 715] on link "17" at bounding box center [311, 713] width 24 height 25
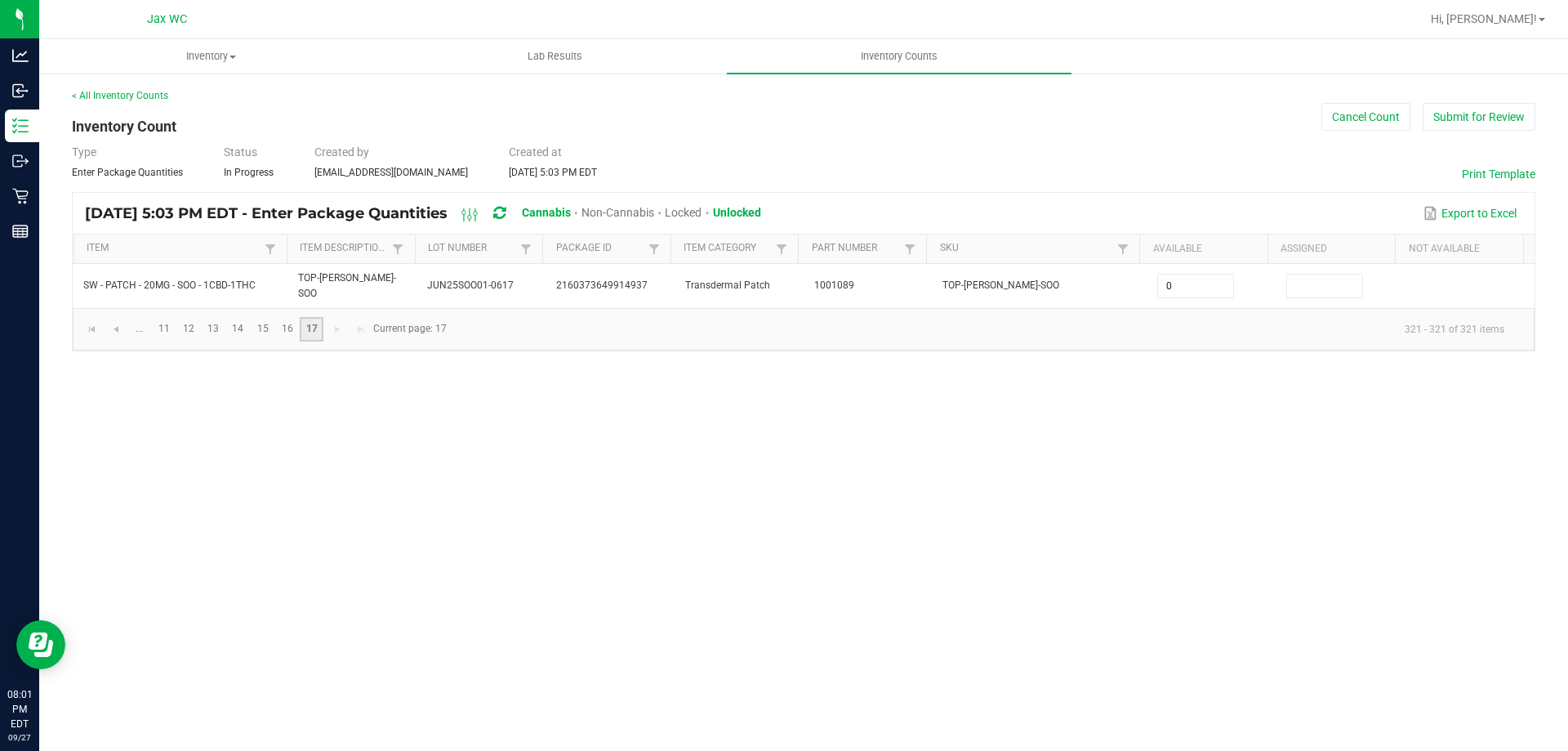
scroll to position [0, 0]
click at [283, 328] on link "16" at bounding box center [287, 329] width 24 height 25
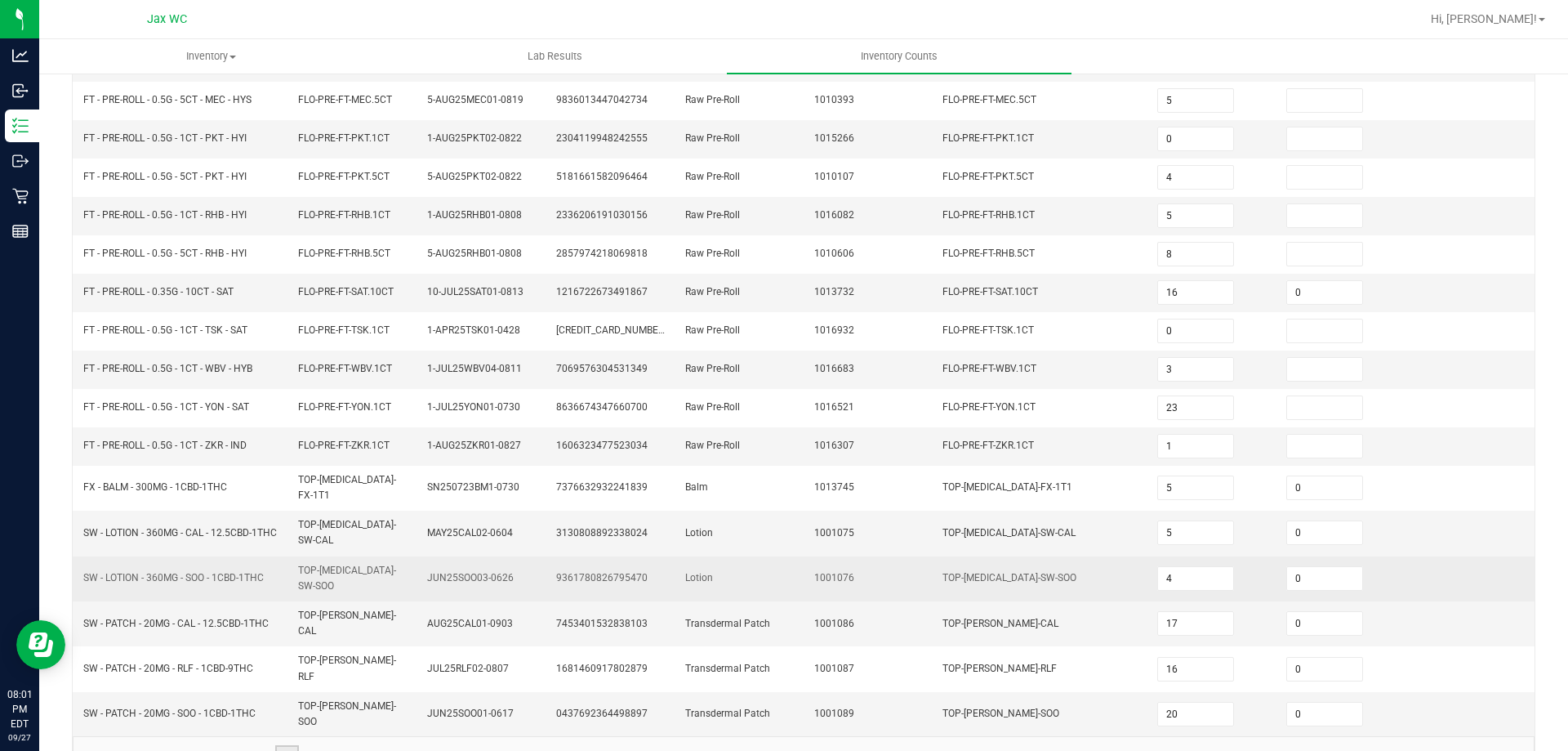
scroll to position [346, 0]
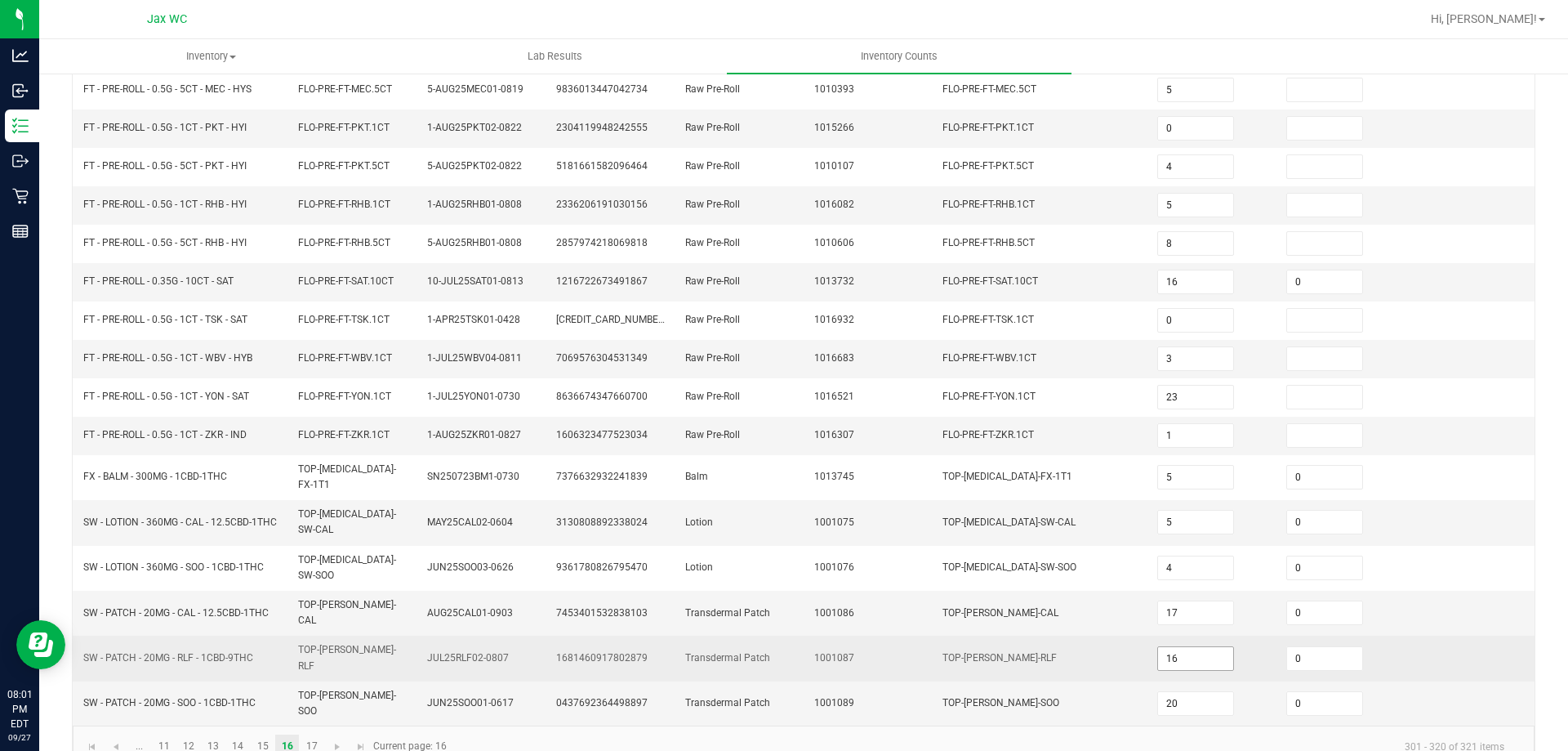
click at [1185, 647] on input "16" at bounding box center [1196, 659] width 75 height 23
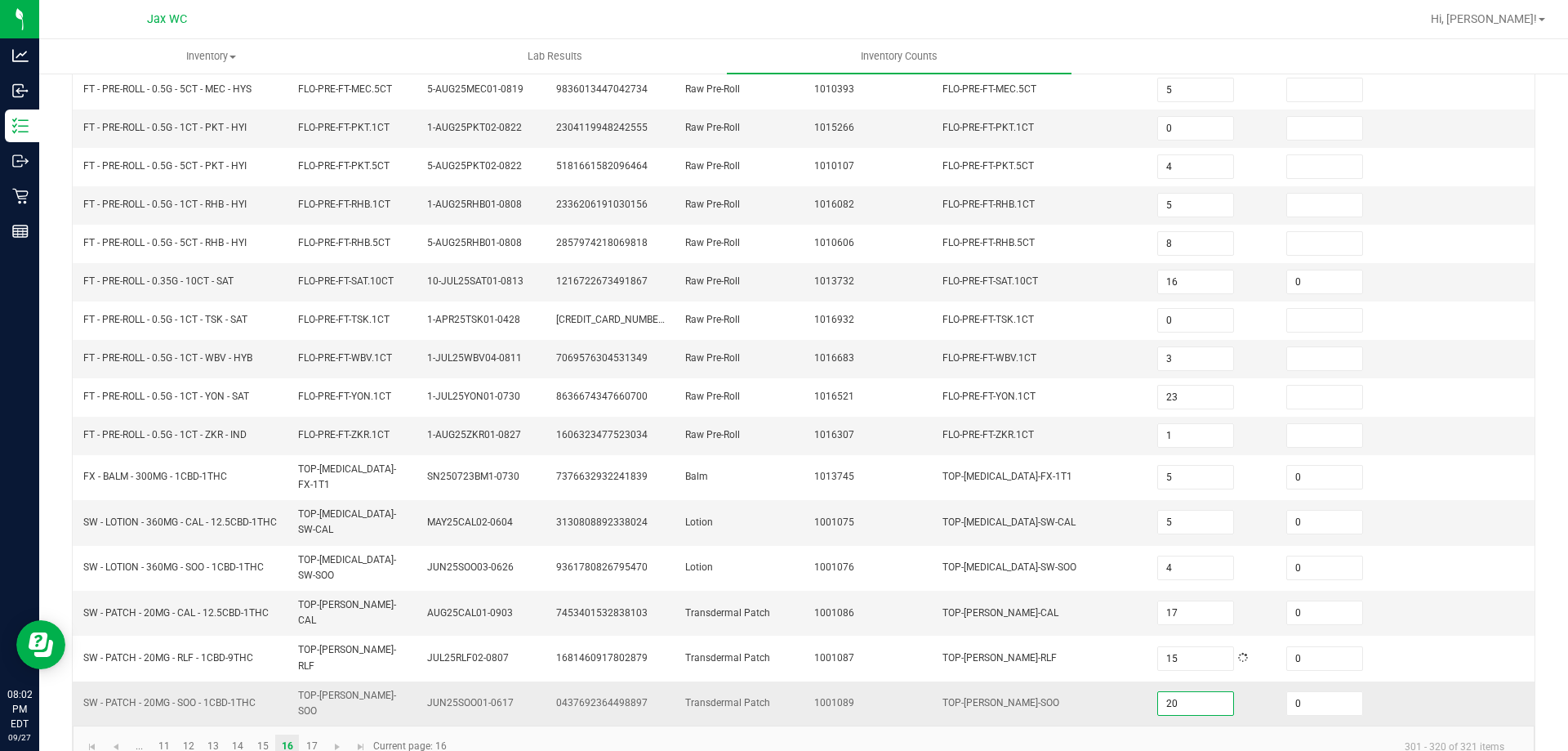
click at [1202, 692] on input "20" at bounding box center [1196, 703] width 75 height 23
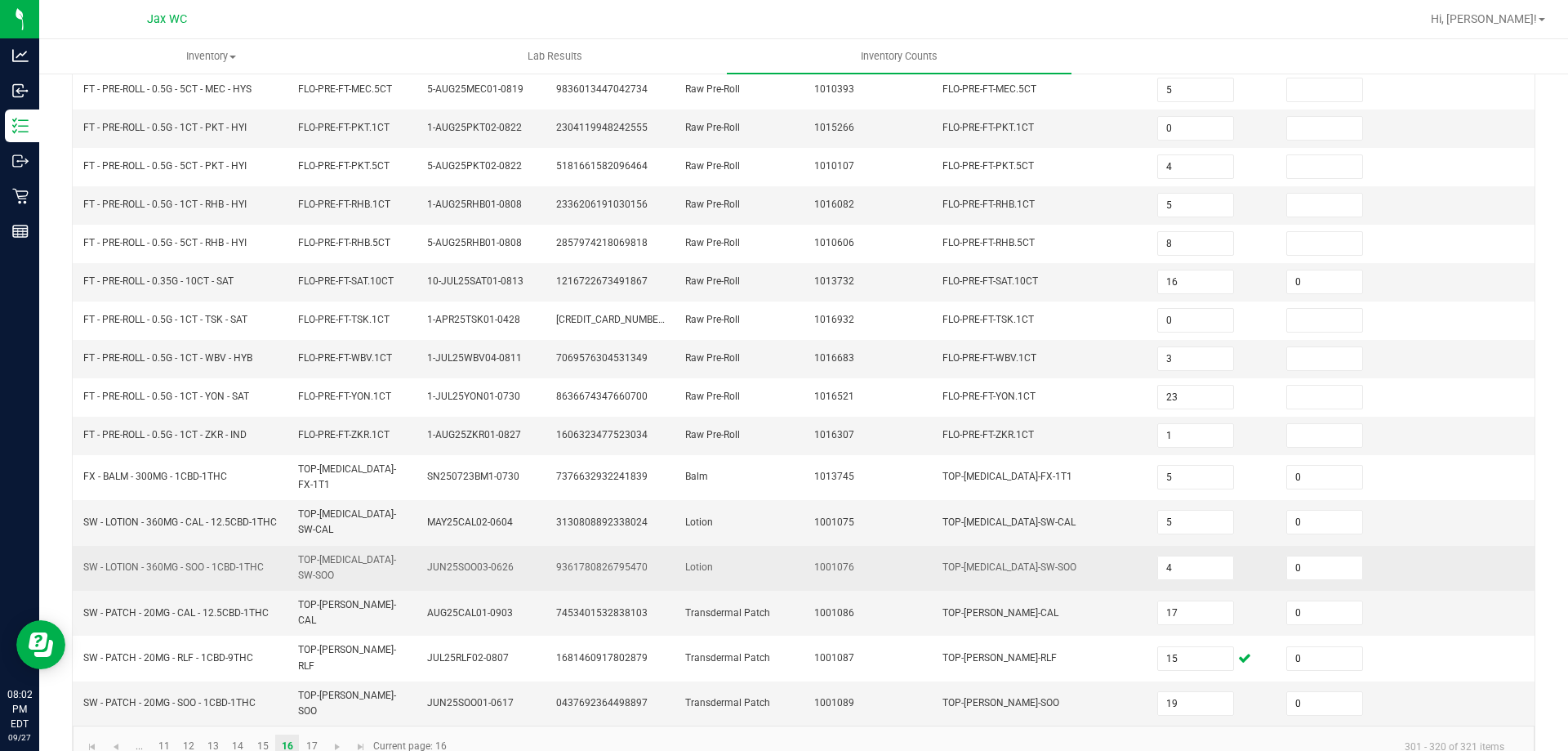
click at [996, 562] on span "TOP-BAL-SW-SOO" at bounding box center [1009, 567] width 134 height 15
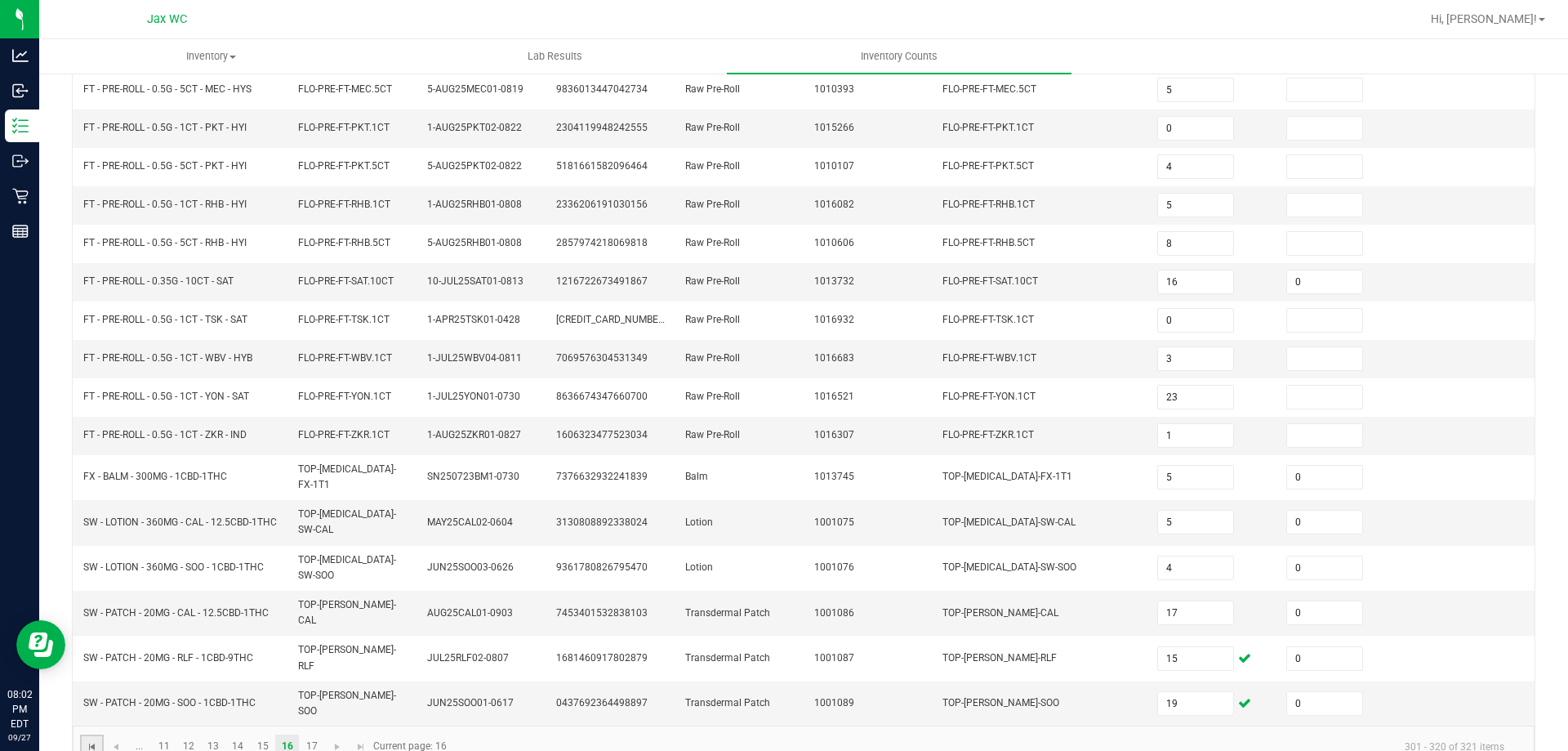
click at [92, 740] on span "Go to the first page" at bounding box center [92, 746] width 13 height 13
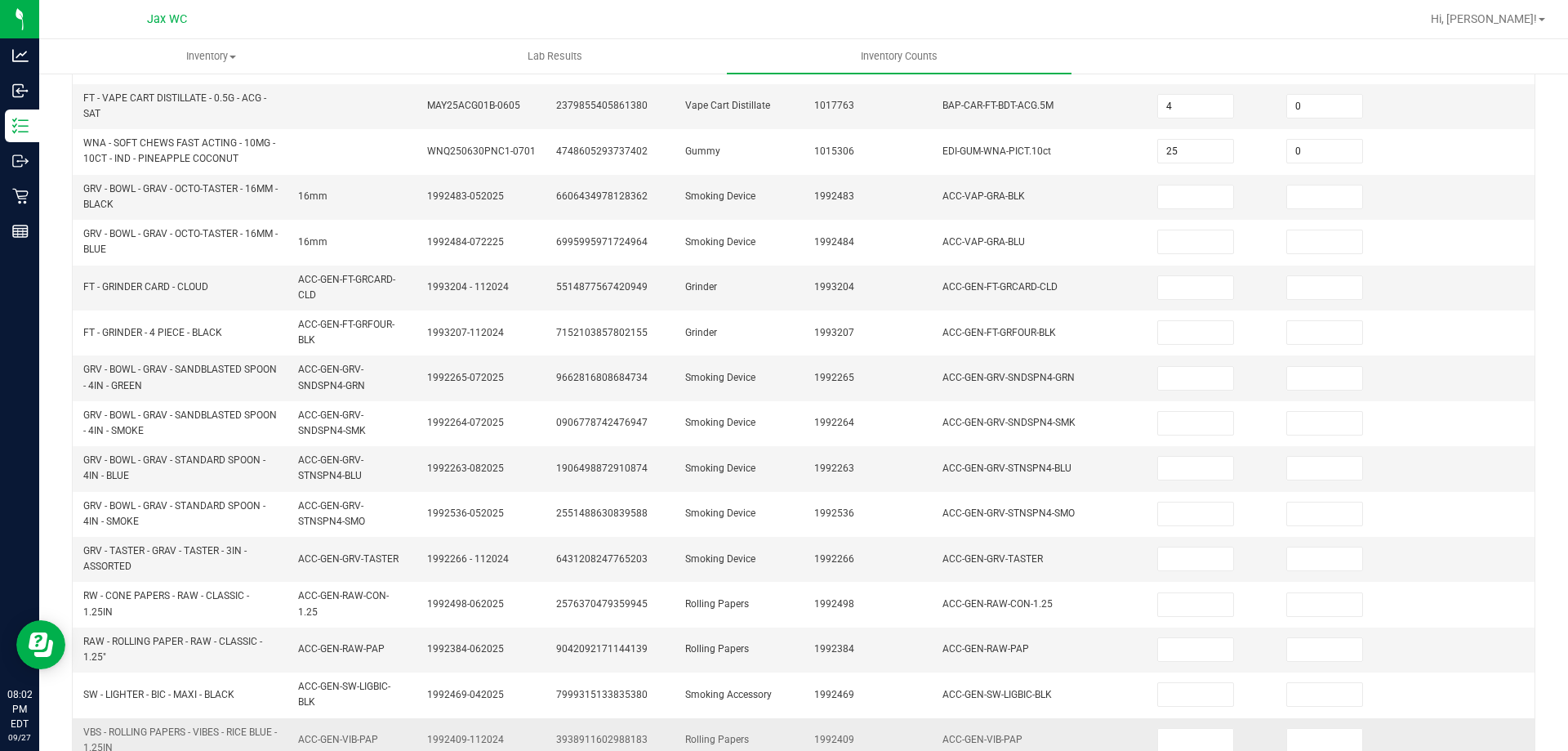
scroll to position [476, 0]
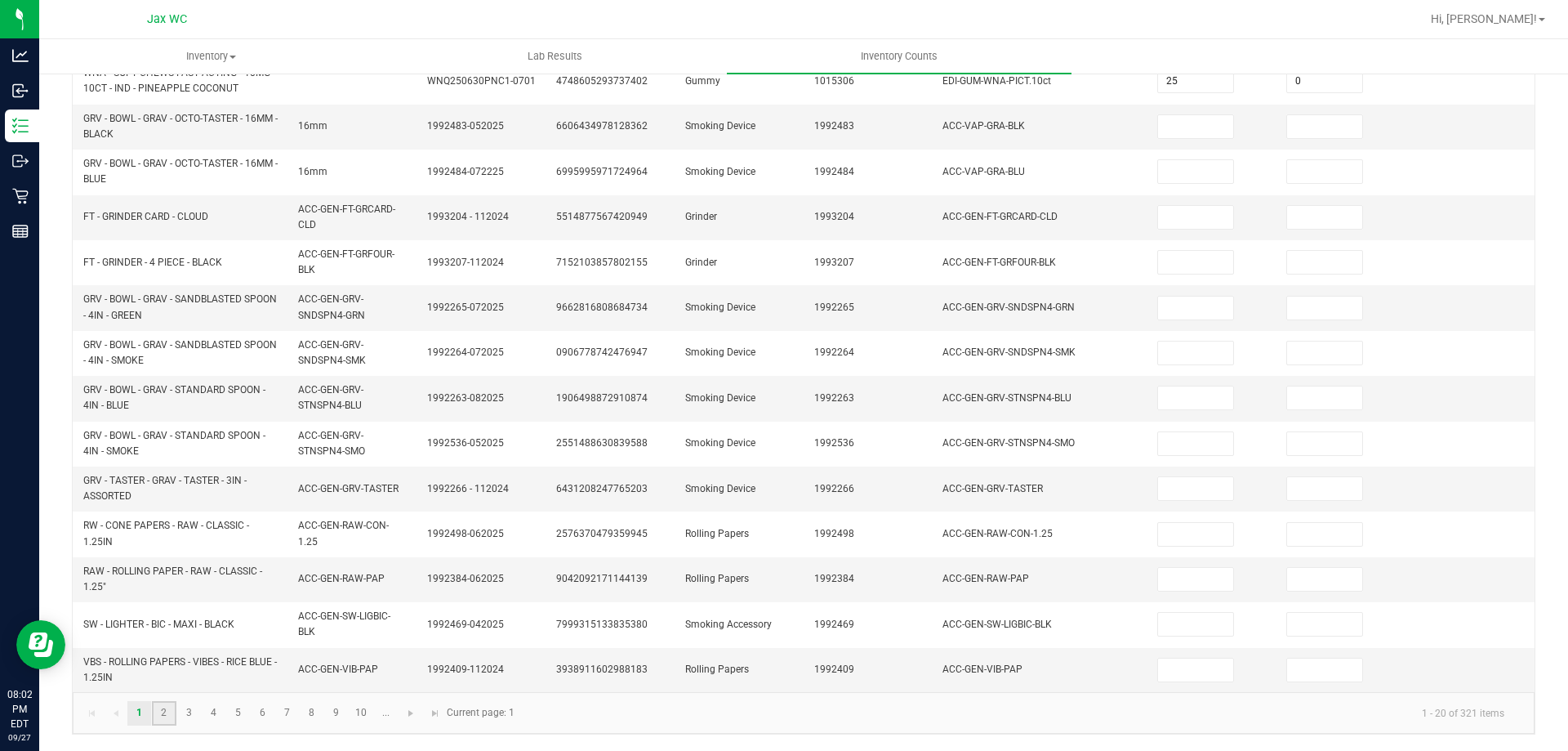
click at [158, 717] on link "2" at bounding box center [163, 713] width 24 height 25
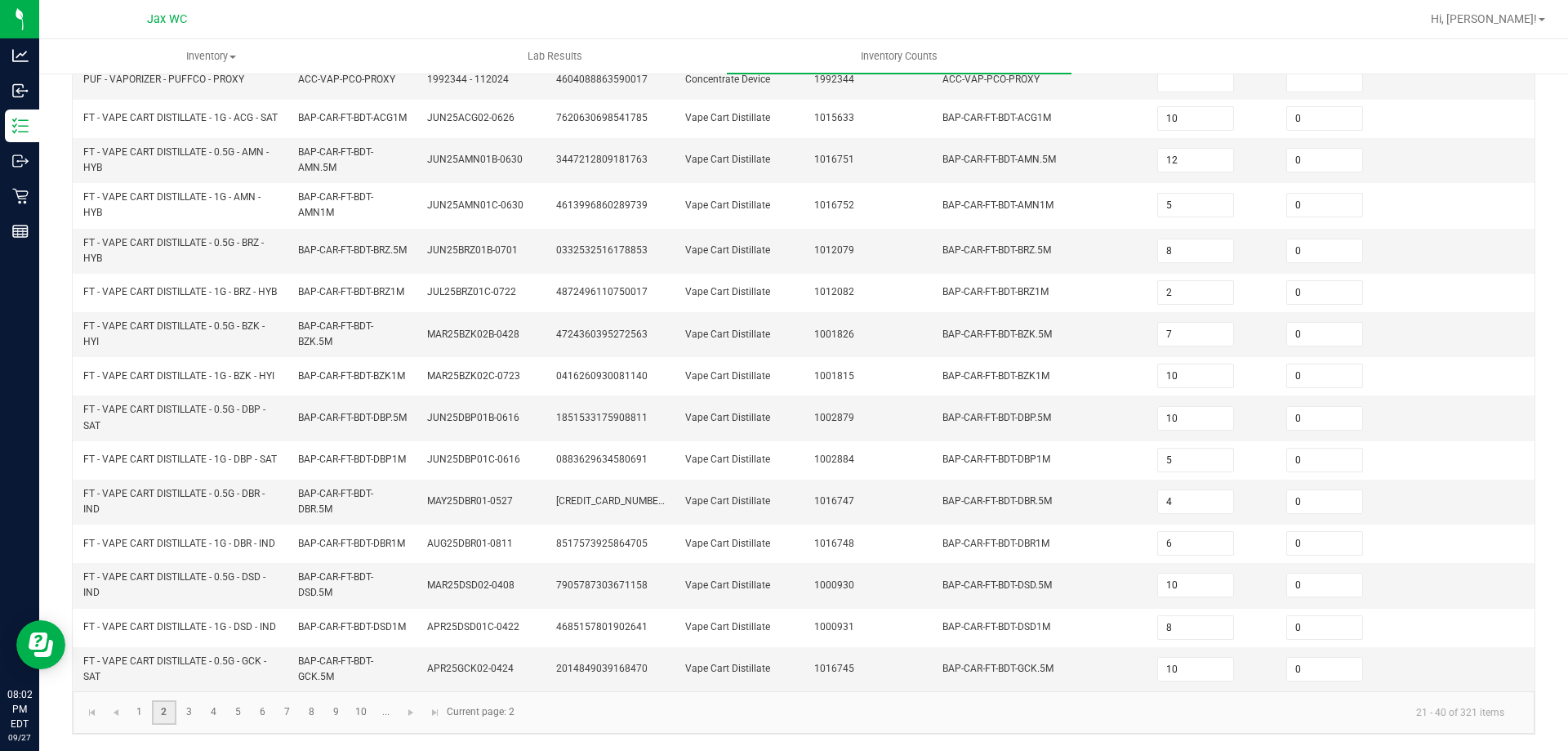
scroll to position [435, 0]
click at [188, 720] on link "3" at bounding box center [189, 712] width 24 height 25
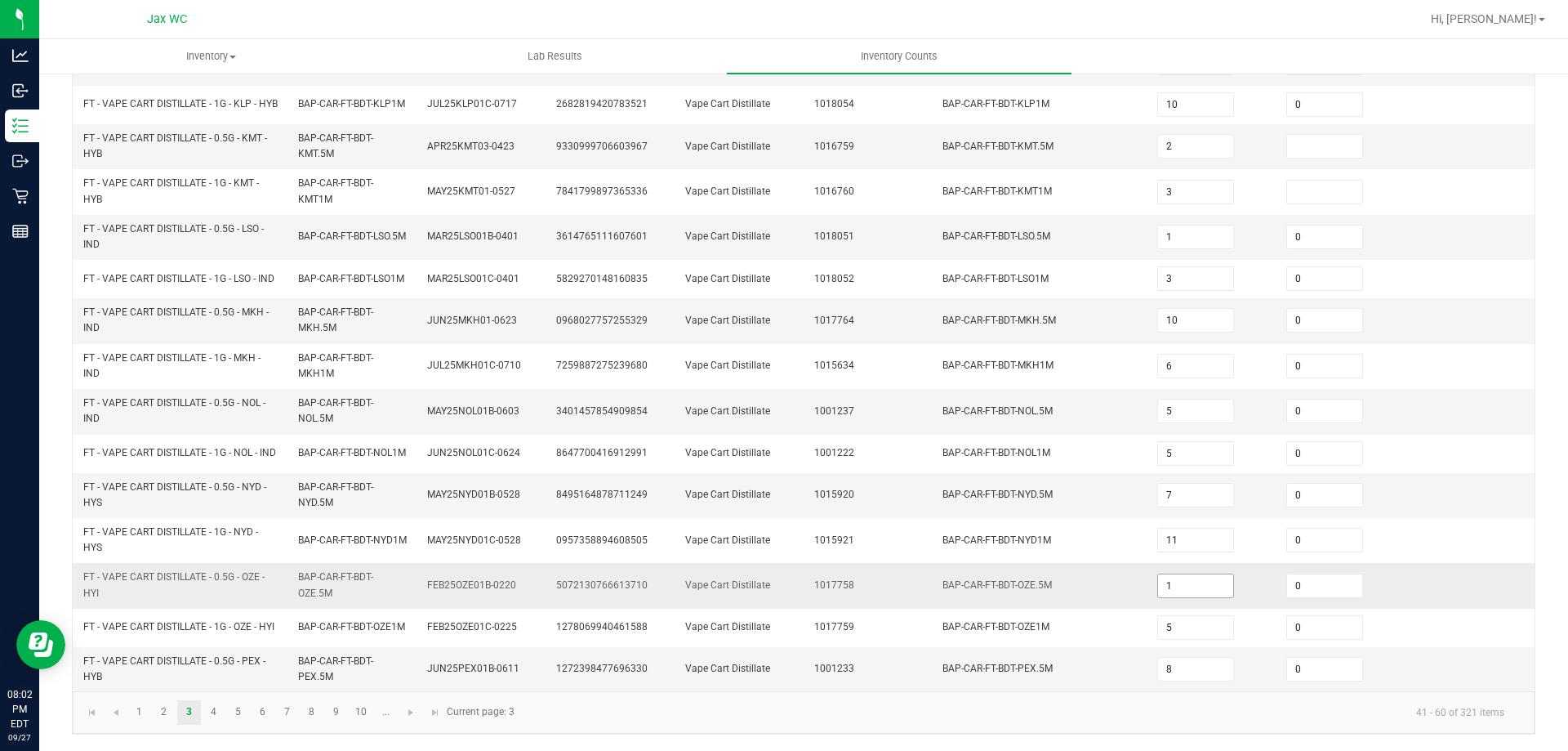
click at [1174, 597] on input "1" at bounding box center [1196, 586] width 75 height 23
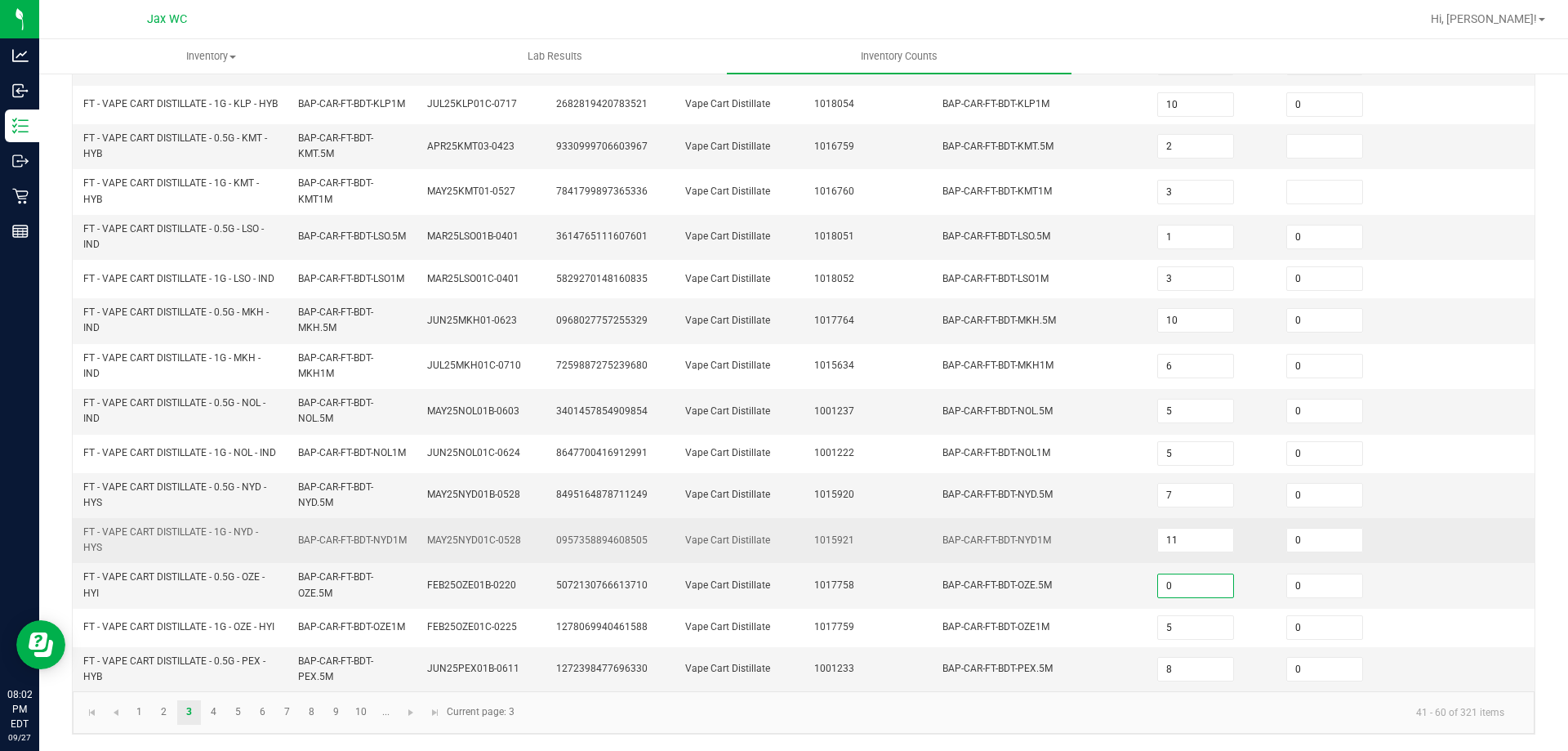
click at [1066, 562] on td "BAP-CAR-FT-BDT-NYD1M" at bounding box center [1041, 541] width 215 height 45
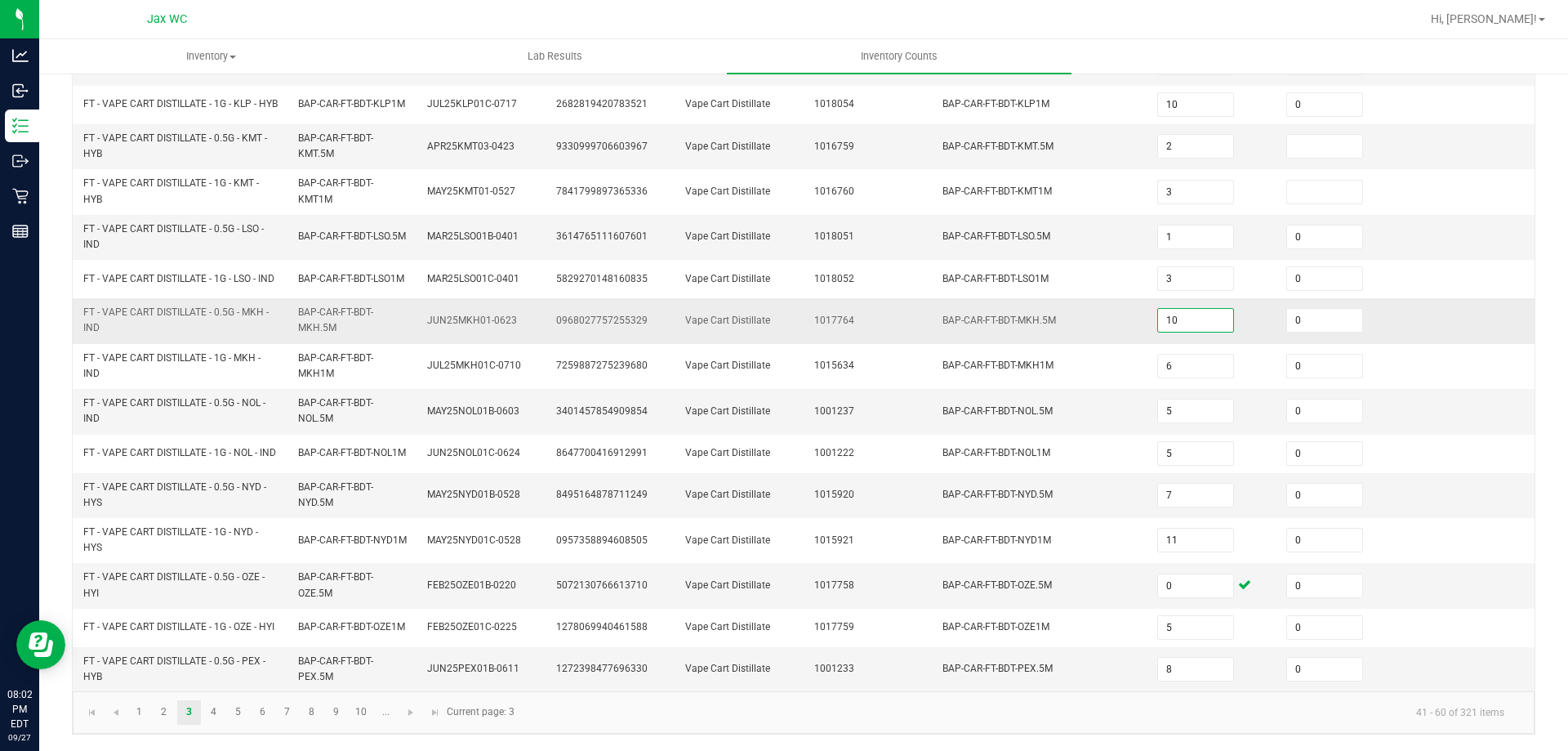
click at [1190, 331] on input "10" at bounding box center [1196, 320] width 75 height 23
click at [763, 259] on td "Vape Cart Distillate" at bounding box center [740, 238] width 129 height 45
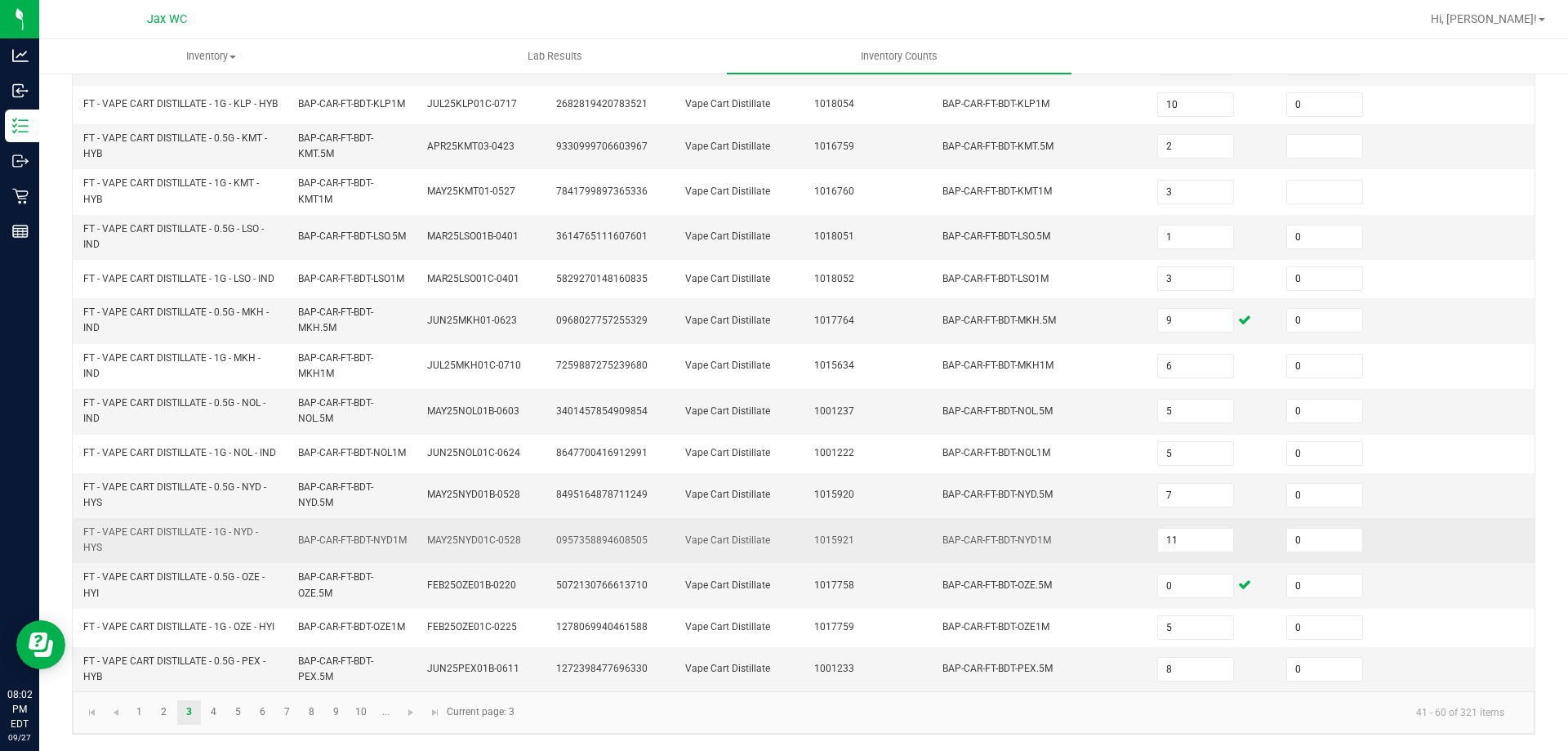
scroll to position [476, 0]
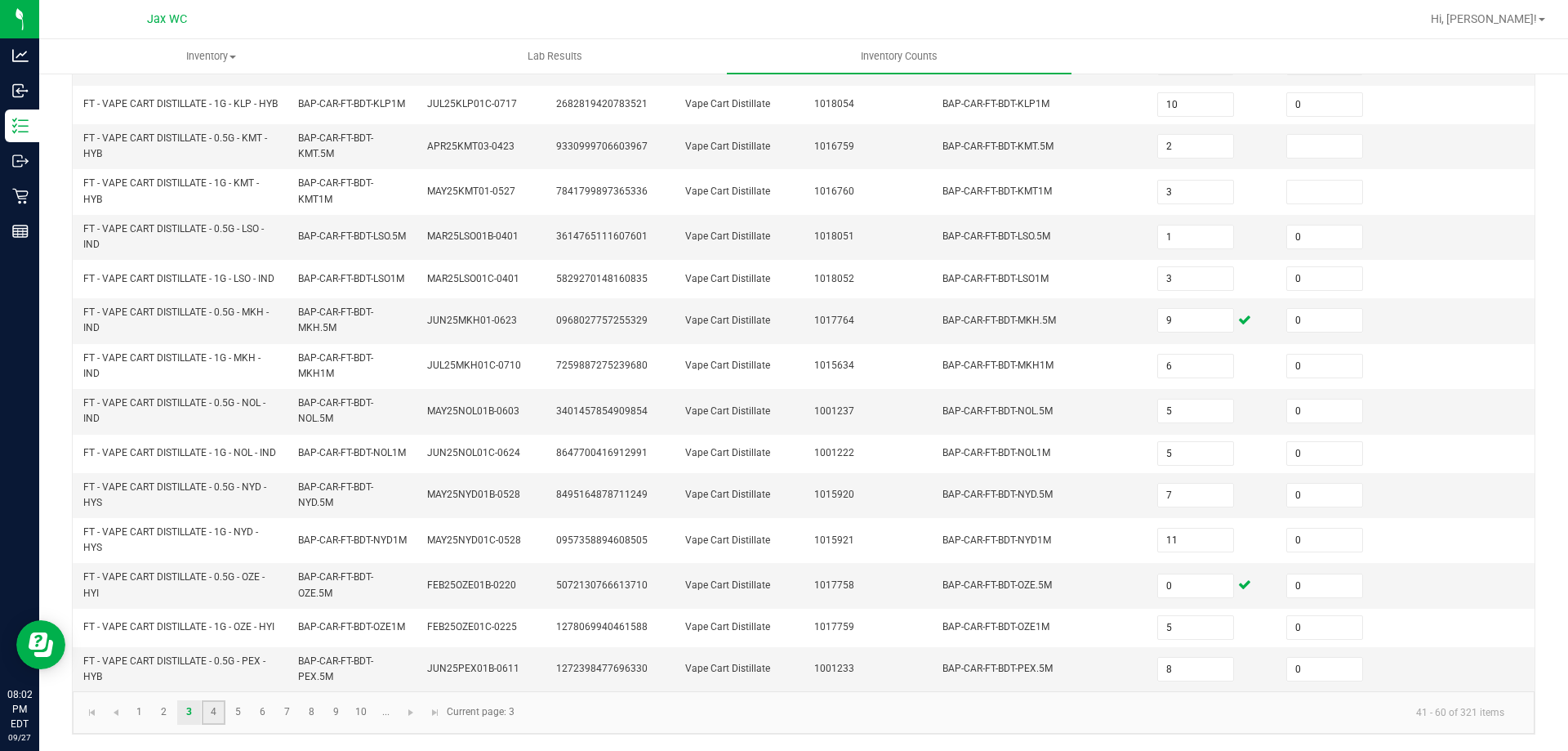
click at [215, 713] on link "4" at bounding box center [213, 712] width 24 height 25
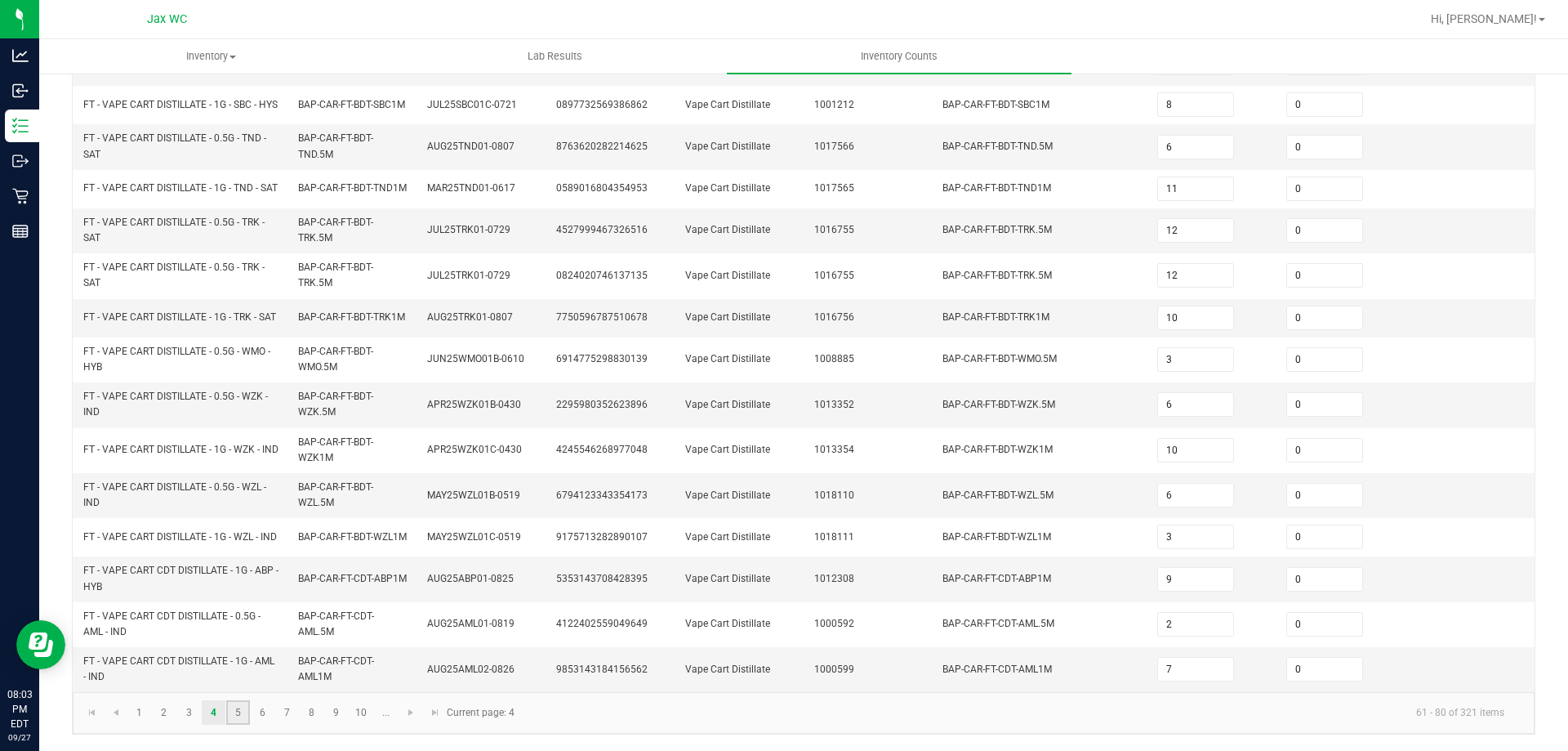
click at [242, 705] on link "5" at bounding box center [238, 712] width 24 height 25
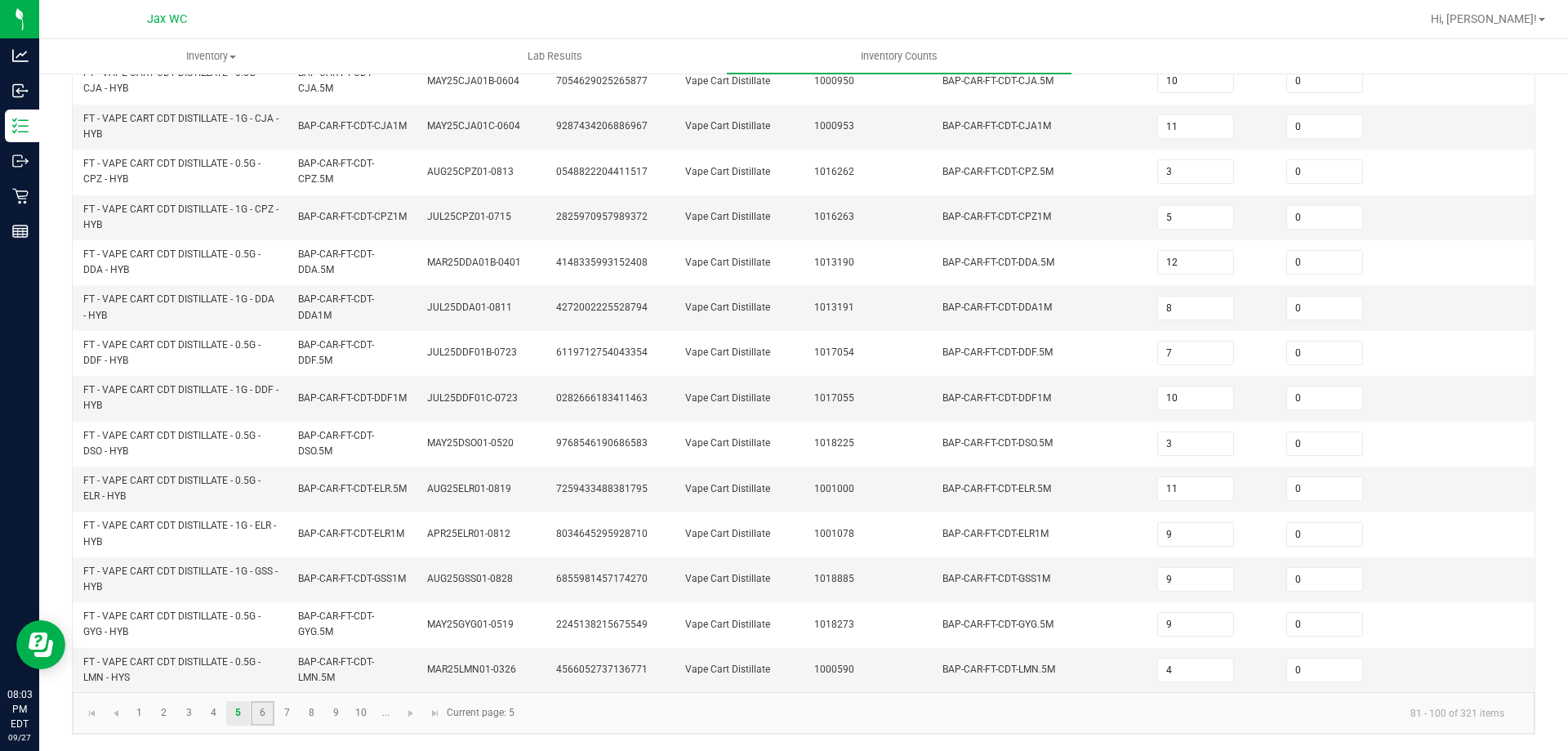
click at [264, 712] on link "6" at bounding box center [262, 713] width 24 height 25
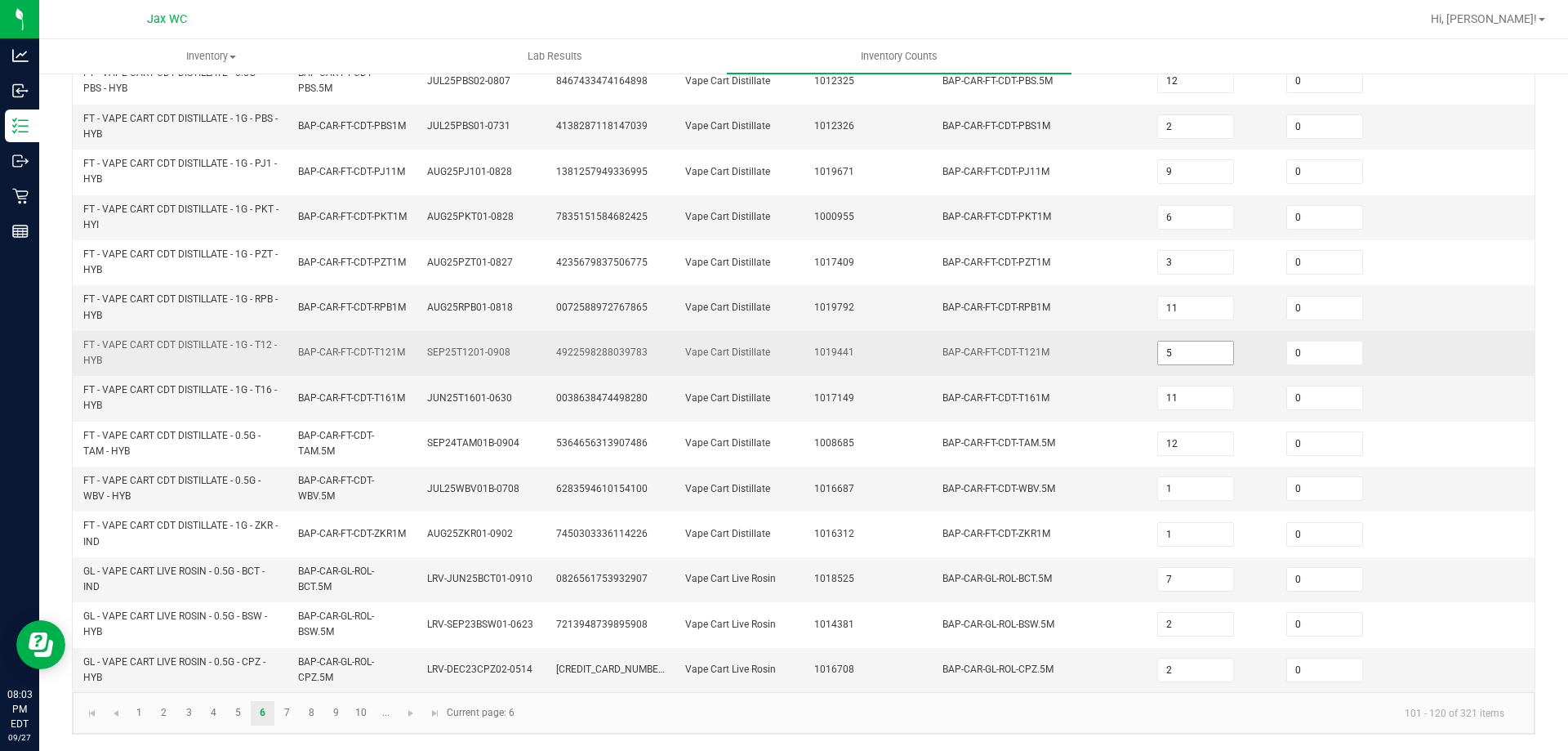
click at [1177, 353] on input "5" at bounding box center [1196, 353] width 75 height 23
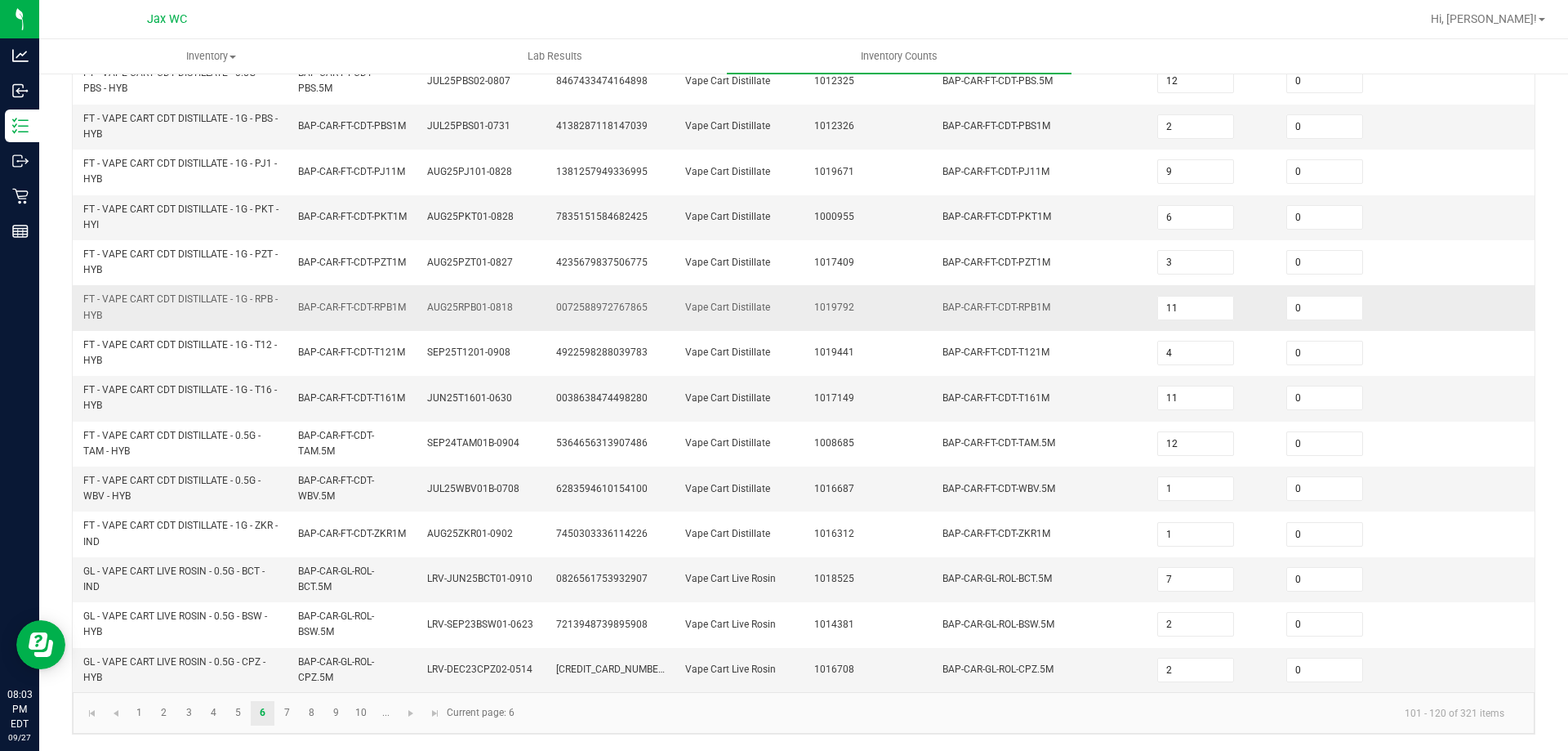
click at [1022, 325] on td "BAP-CAR-FT-CDT-RPB1M" at bounding box center [1041, 308] width 215 height 45
click at [286, 702] on kendo-pager "1 2 3 4 5 6 7 8 9 10 ... 101 - 120 of 321 items Current page: 6" at bounding box center [804, 712] width 1462 height 42
click at [290, 713] on link "7" at bounding box center [287, 713] width 24 height 25
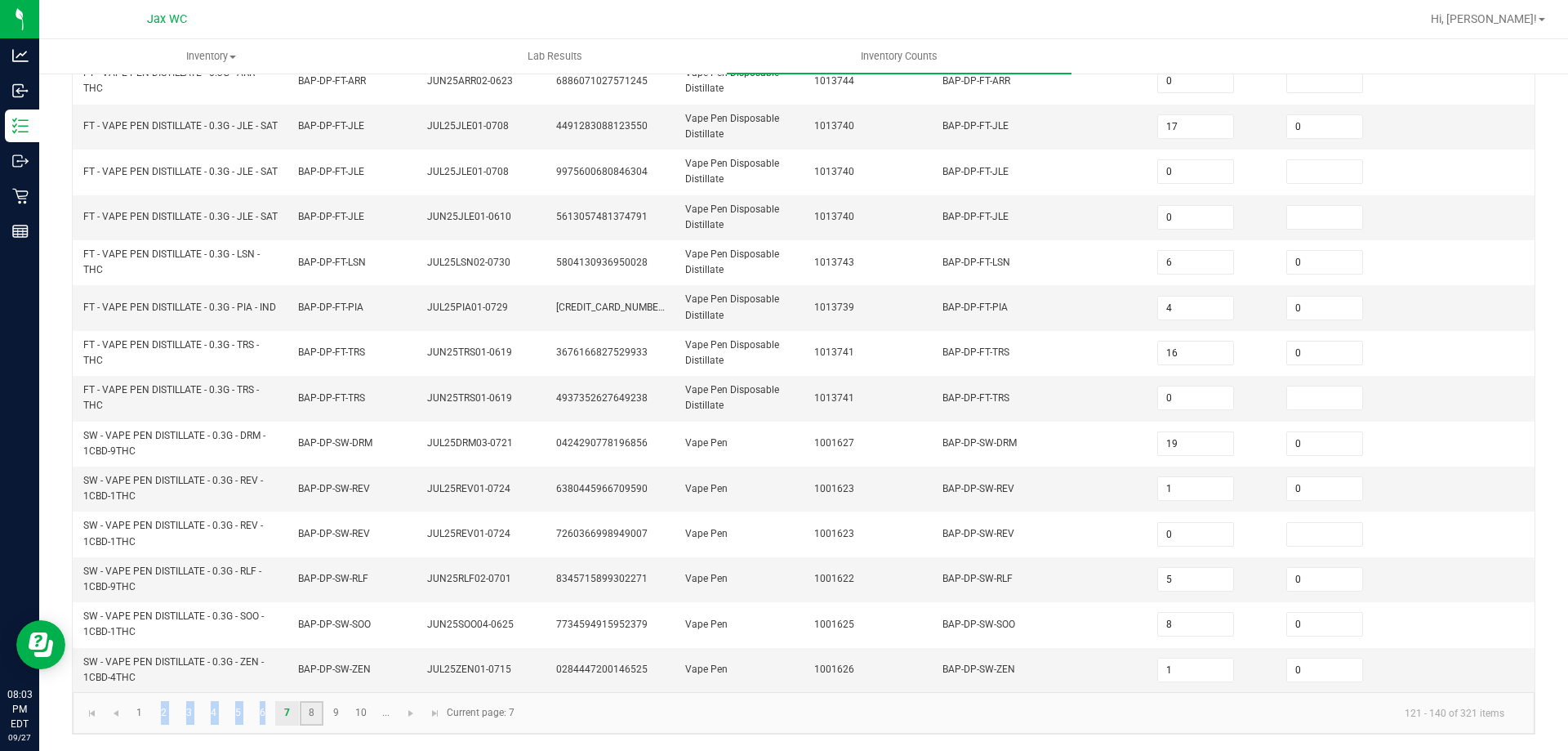
click at [320, 720] on link "8" at bounding box center [311, 713] width 24 height 25
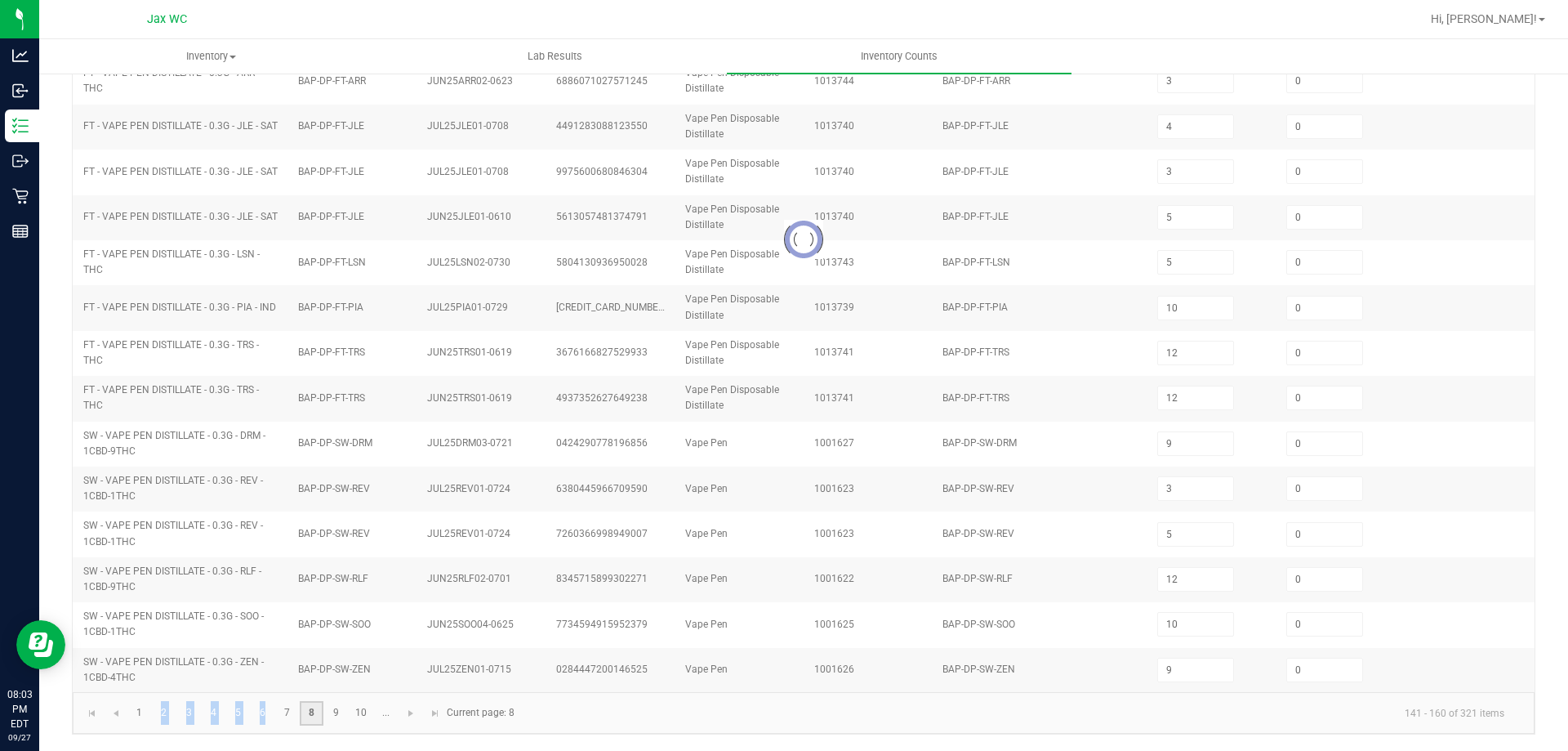
scroll to position [346, 0]
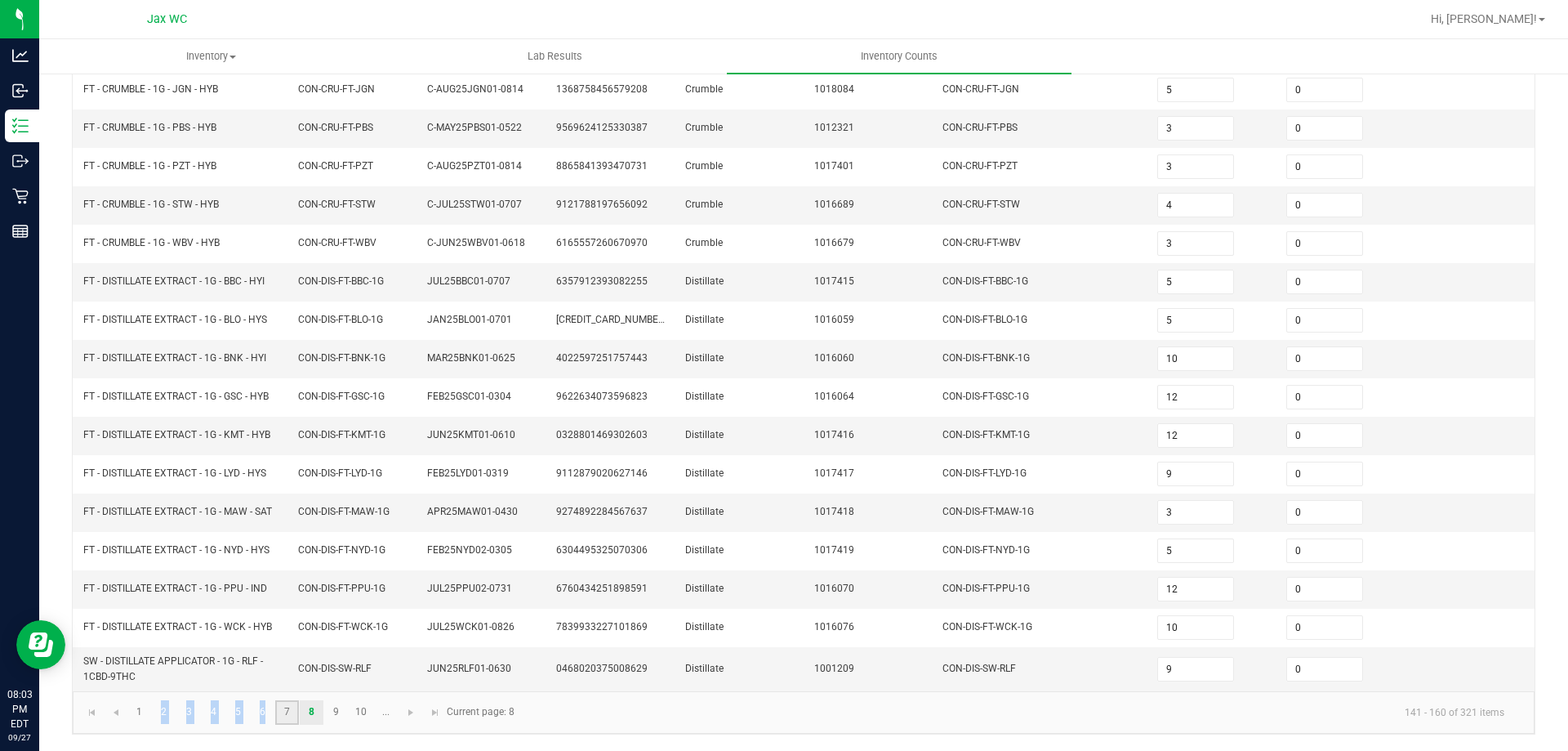
click at [286, 719] on link "7" at bounding box center [287, 712] width 24 height 25
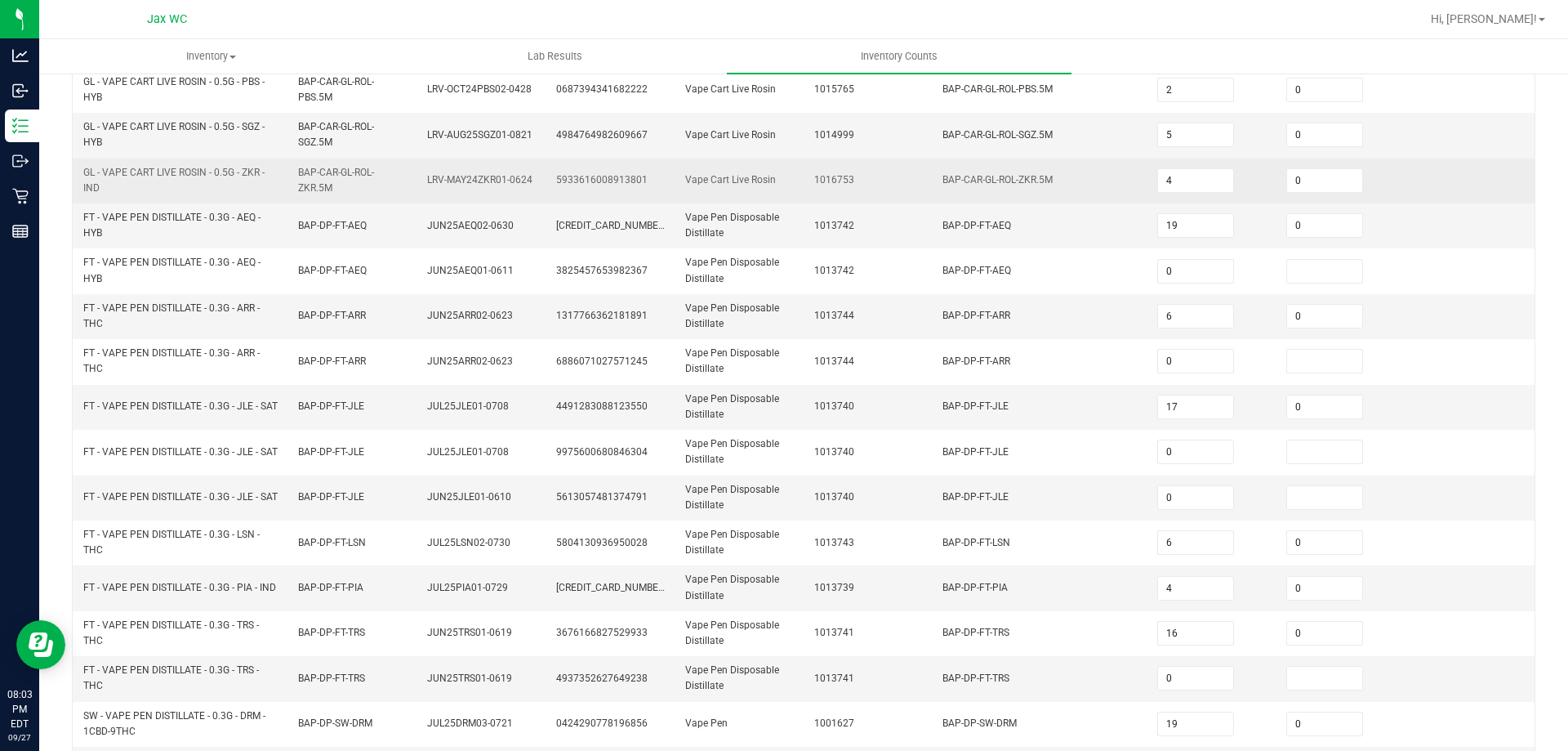
scroll to position [183, 0]
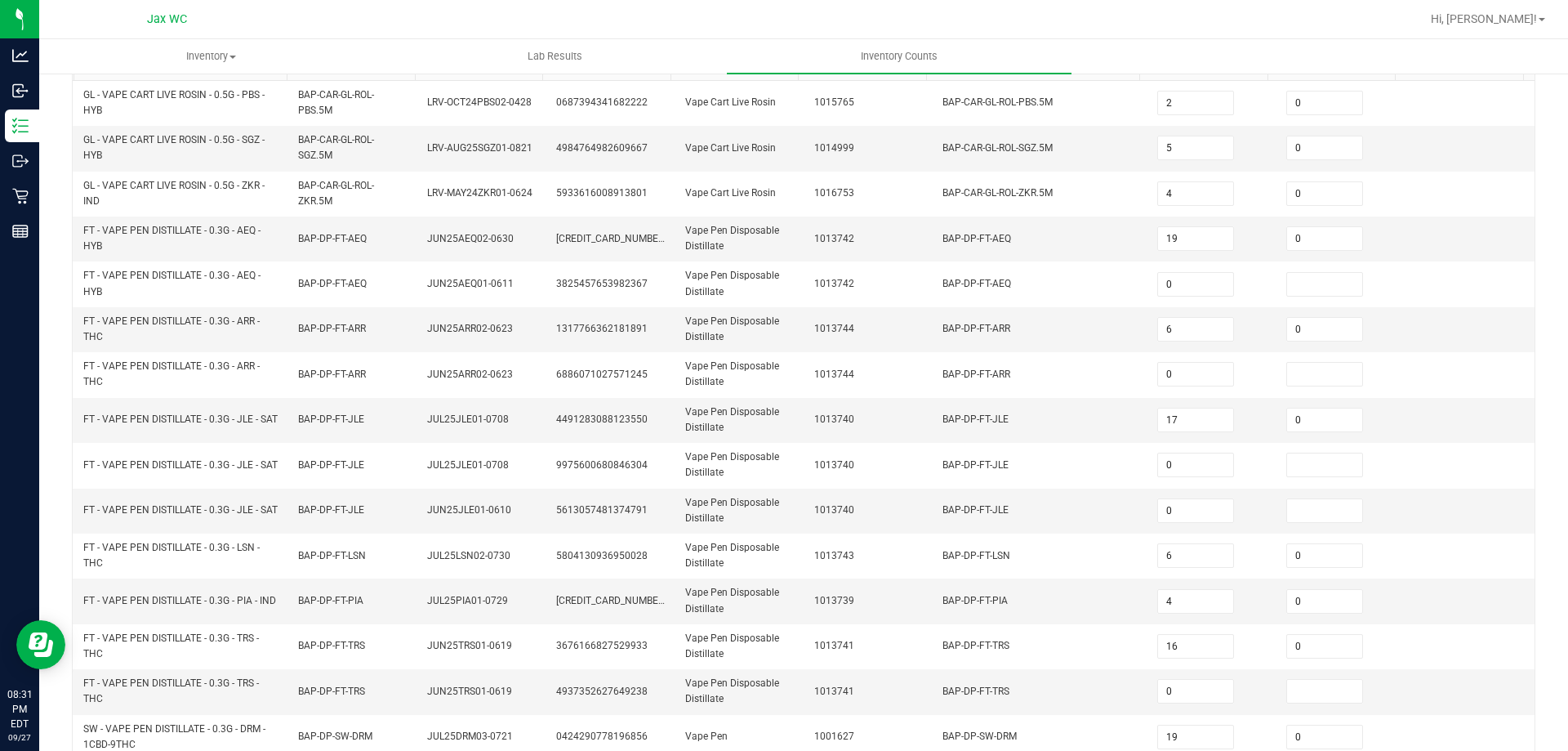
click at [1509, 9] on div "Hi, [PERSON_NAME]!" at bounding box center [1488, 19] width 127 height 28
click at [1478, 15] on link "Hi, [PERSON_NAME]!" at bounding box center [1488, 19] width 127 height 17
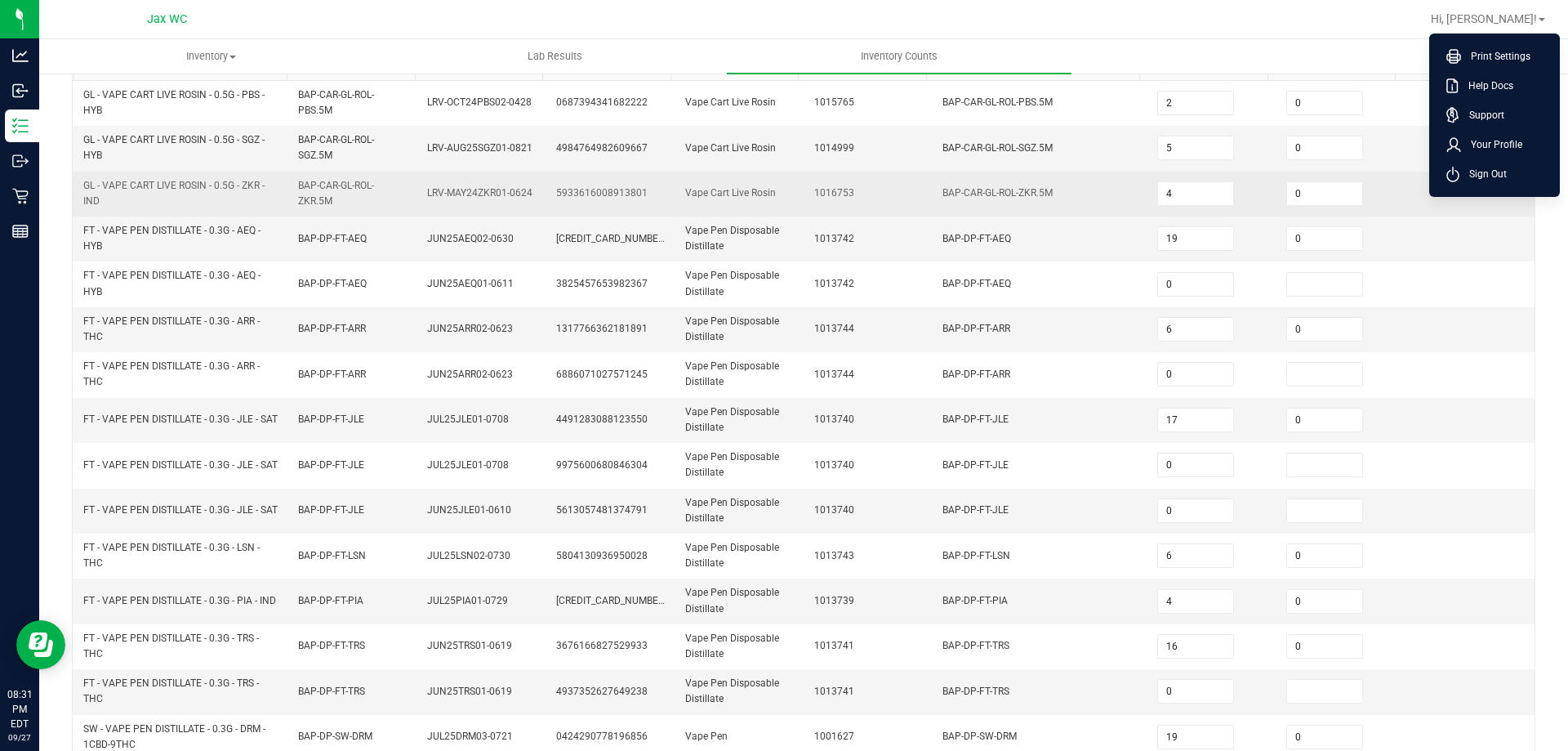
click at [1476, 182] on li "Sign Out" at bounding box center [1494, 174] width 123 height 29
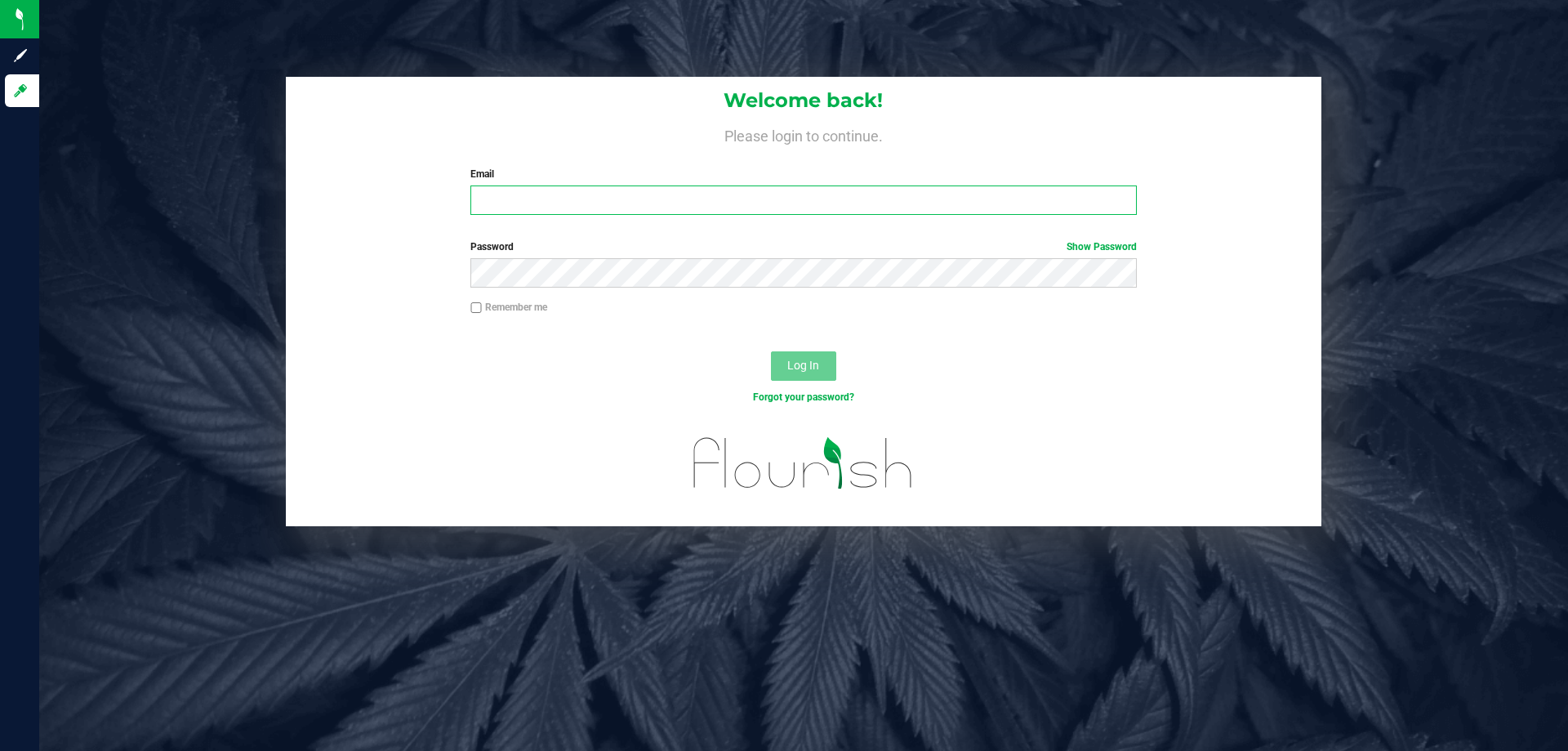
click at [704, 205] on input "Email" at bounding box center [804, 200] width 666 height 29
click at [771, 351] on button "Log In" at bounding box center [803, 365] width 65 height 29
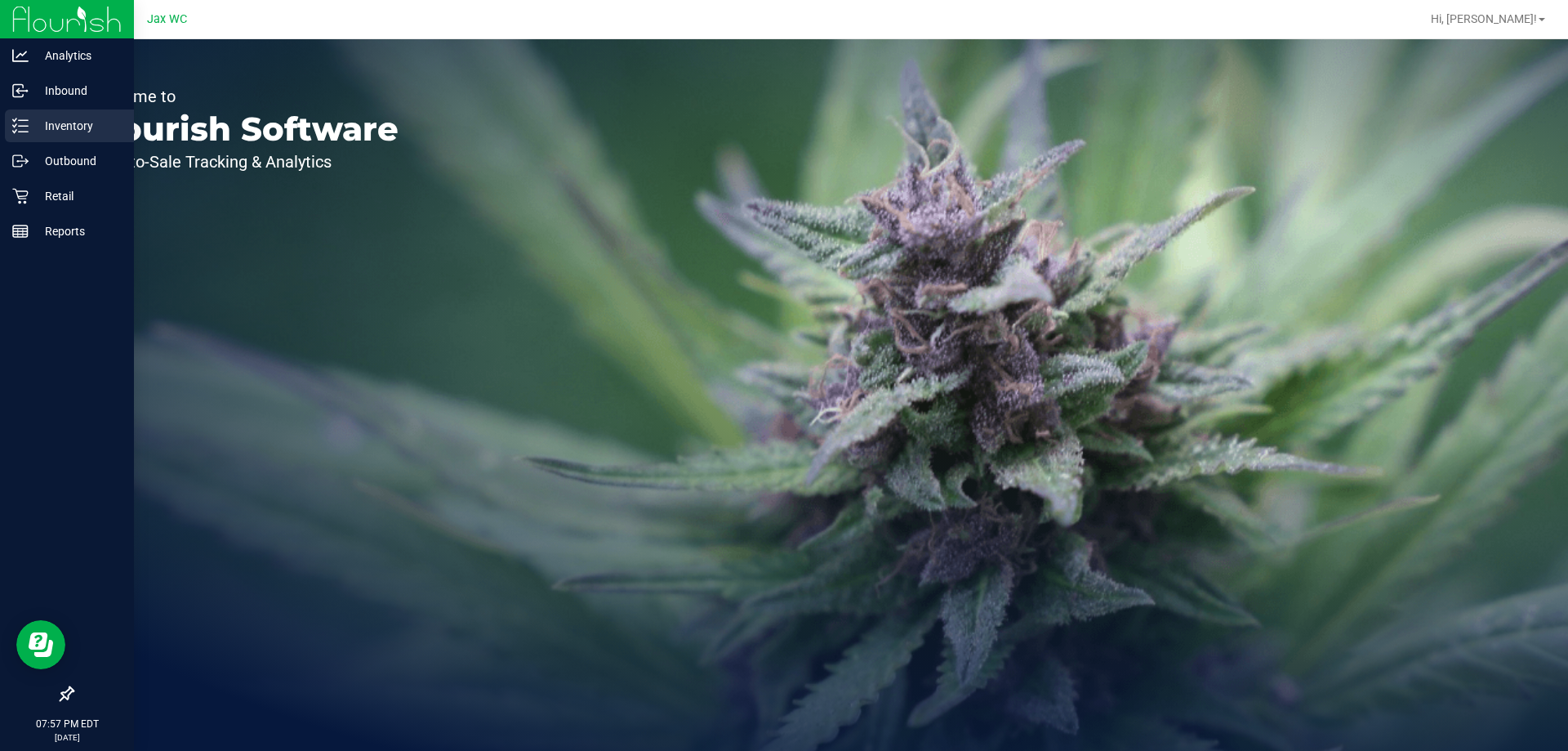
drag, startPoint x: 40, startPoint y: 127, endPoint x: 25, endPoint y: 127, distance: 15.0
click at [37, 128] on div "Analytics Inbound Inventory Outbound Retail Reports 07:57 PM EDT [DATE] 09/27 J…" at bounding box center [784, 376] width 1568 height 751
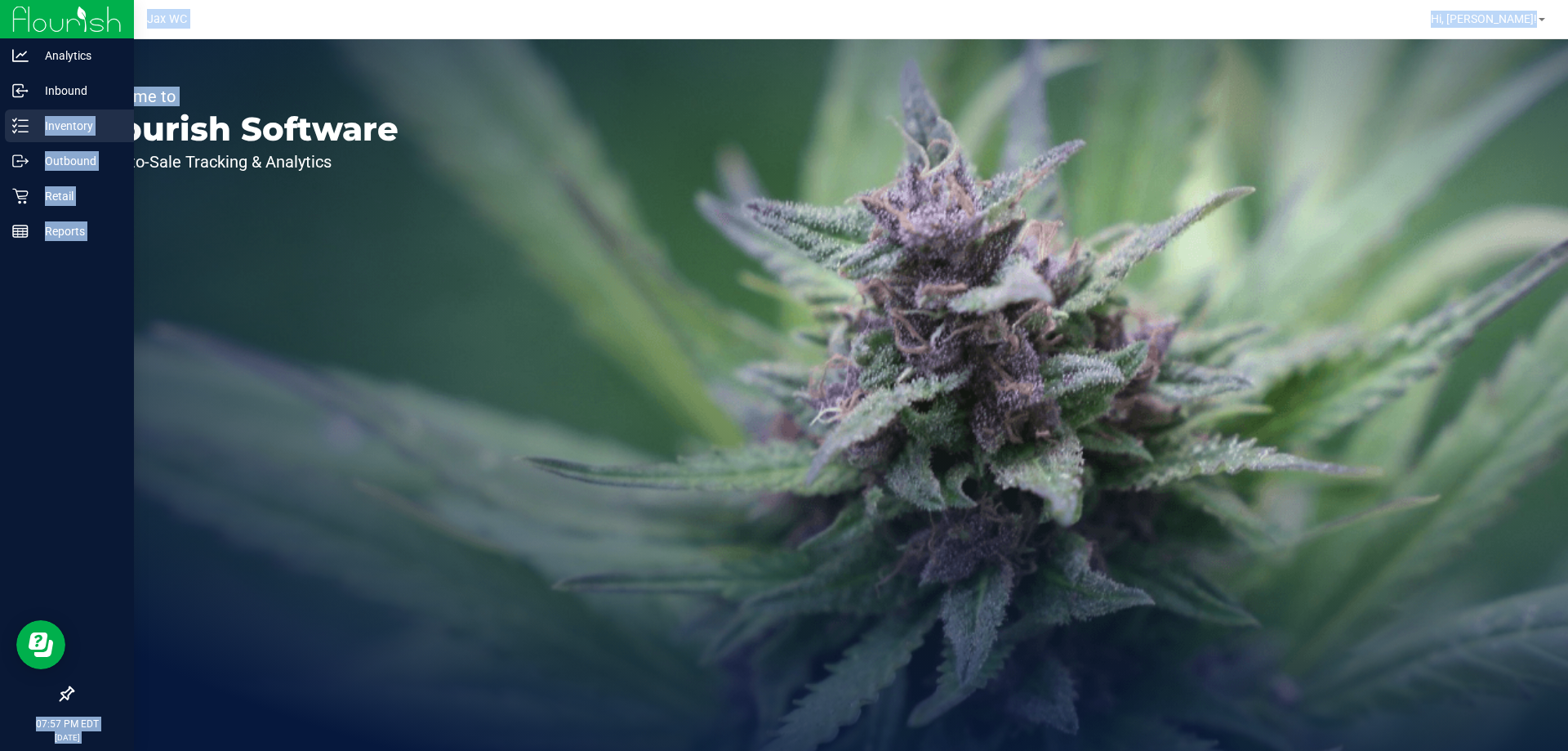
click at [25, 125] on line at bounding box center [24, 125] width 9 height 0
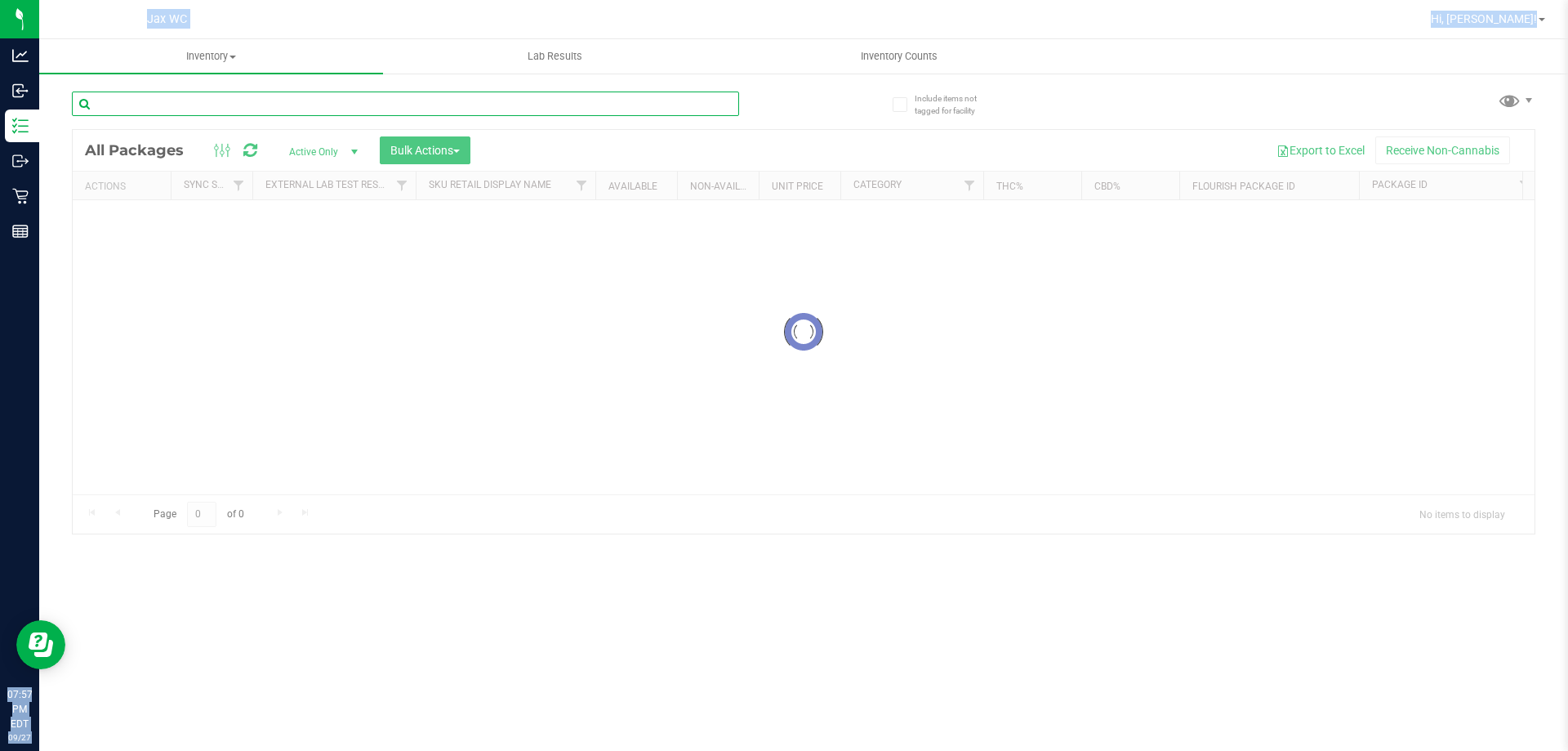
click at [148, 108] on input "text" at bounding box center [405, 104] width 667 height 25
click at [170, 106] on input "text" at bounding box center [405, 104] width 667 height 25
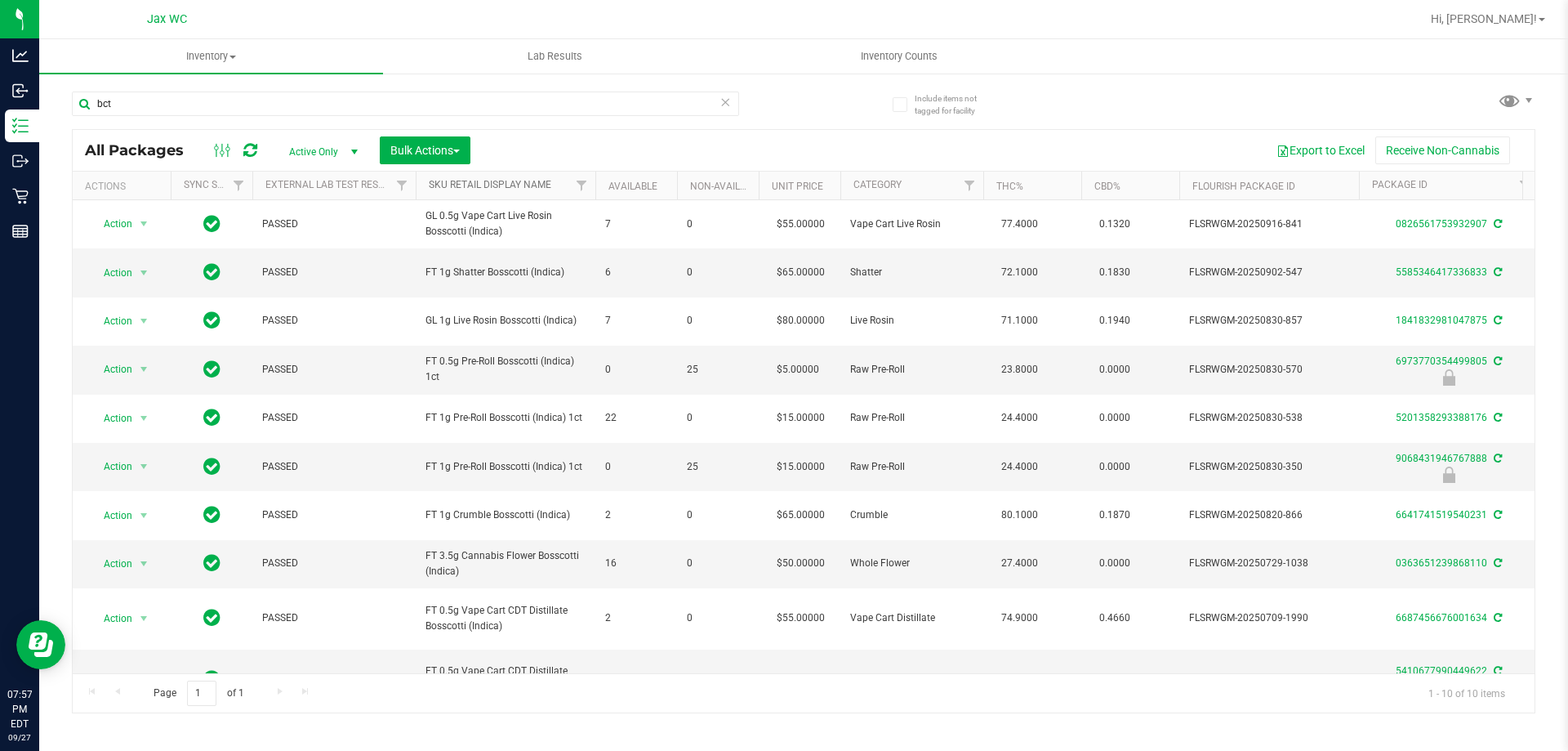
click at [509, 186] on link "Sku Retail Display Name" at bounding box center [491, 185] width 123 height 11
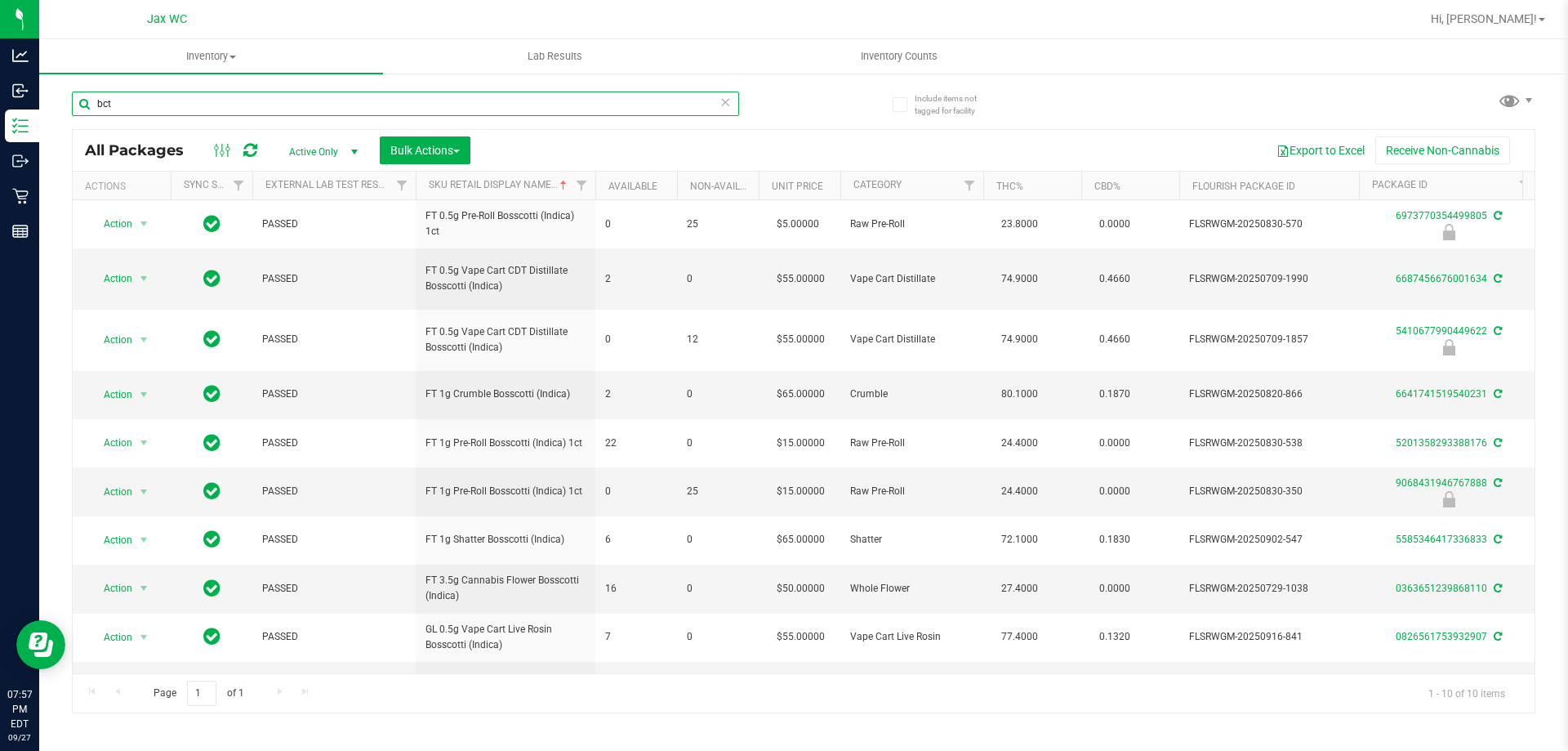
click at [178, 109] on input "bct" at bounding box center [405, 104] width 667 height 25
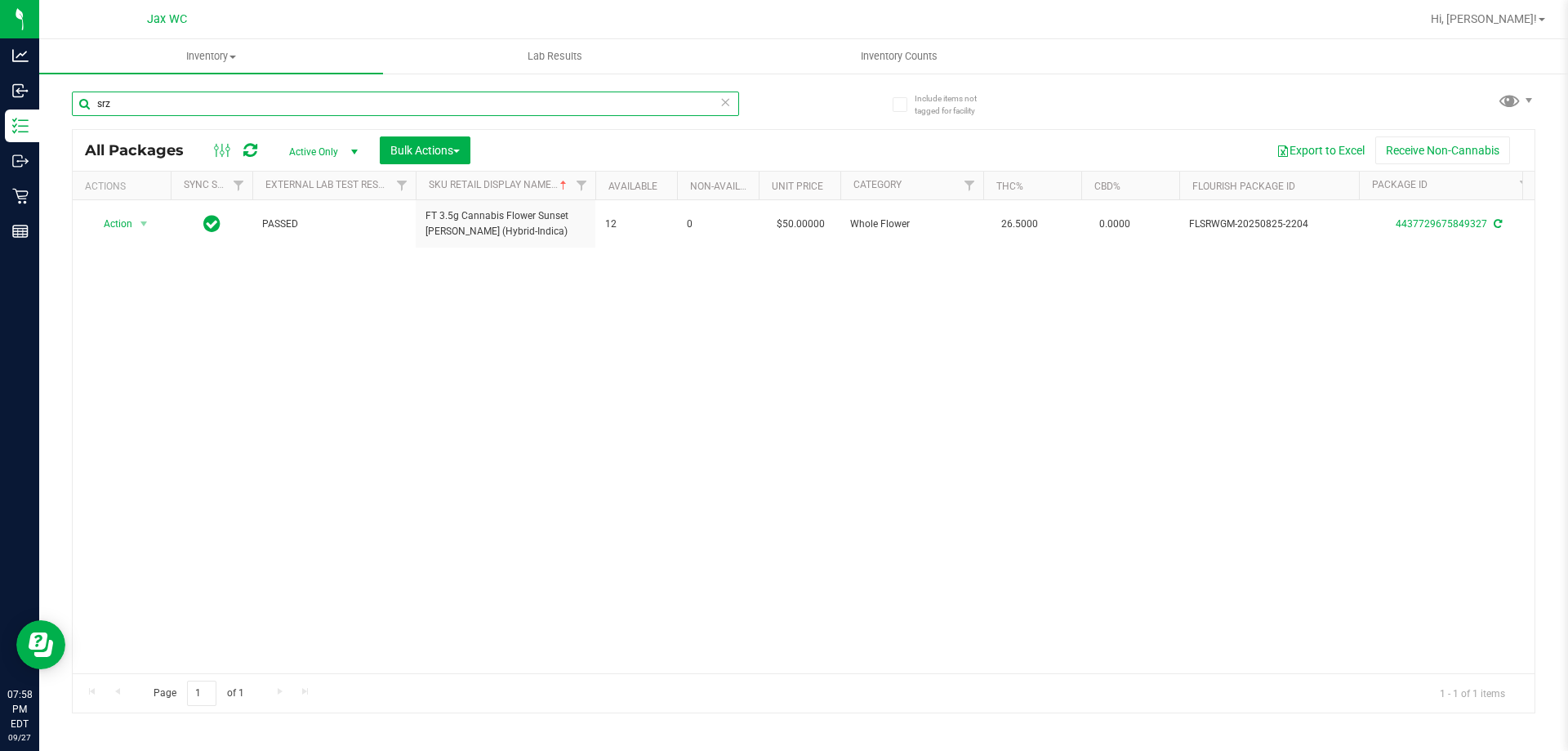
click at [137, 107] on input "srz" at bounding box center [405, 104] width 667 height 25
click at [136, 107] on input "srz" at bounding box center [405, 104] width 667 height 25
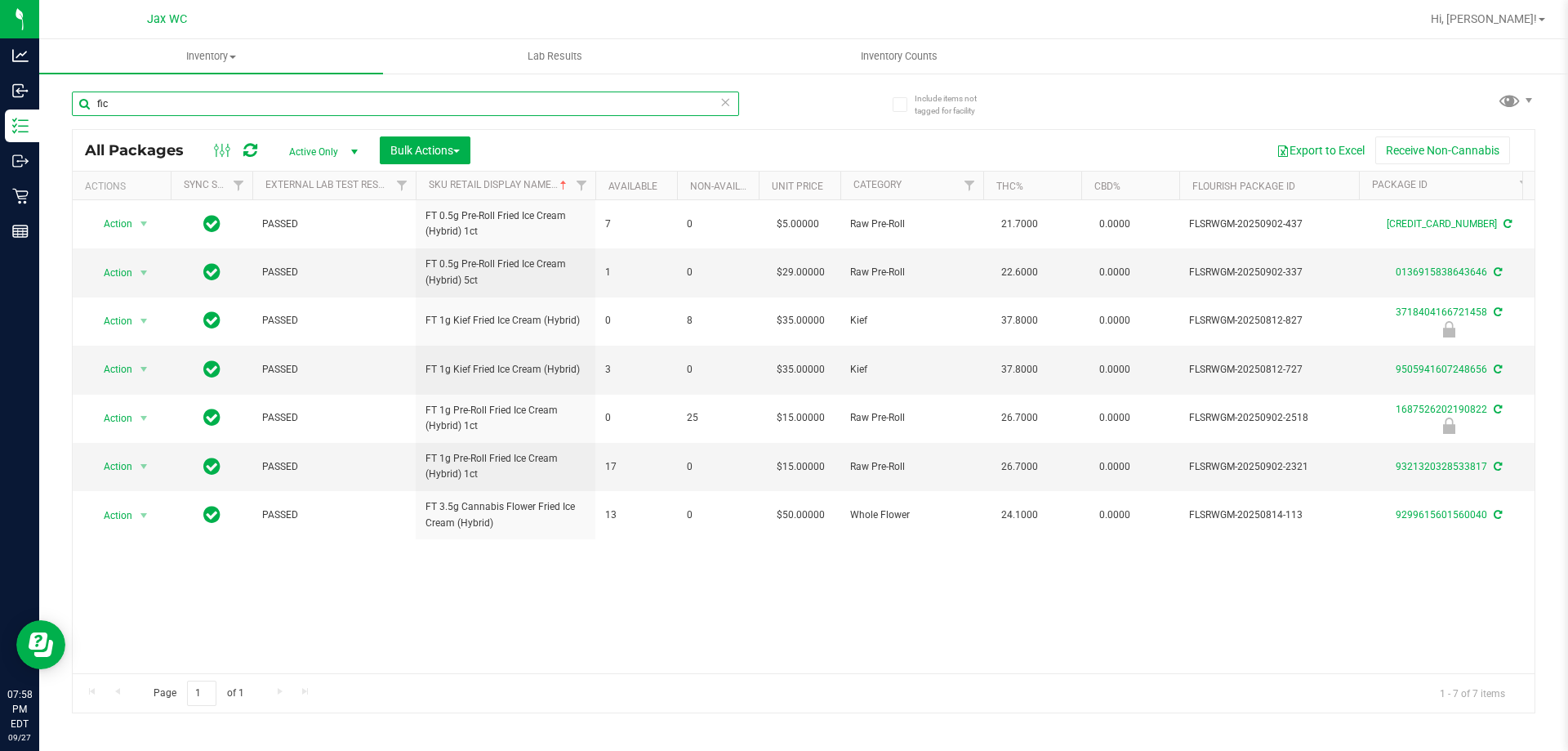
type input "fic"
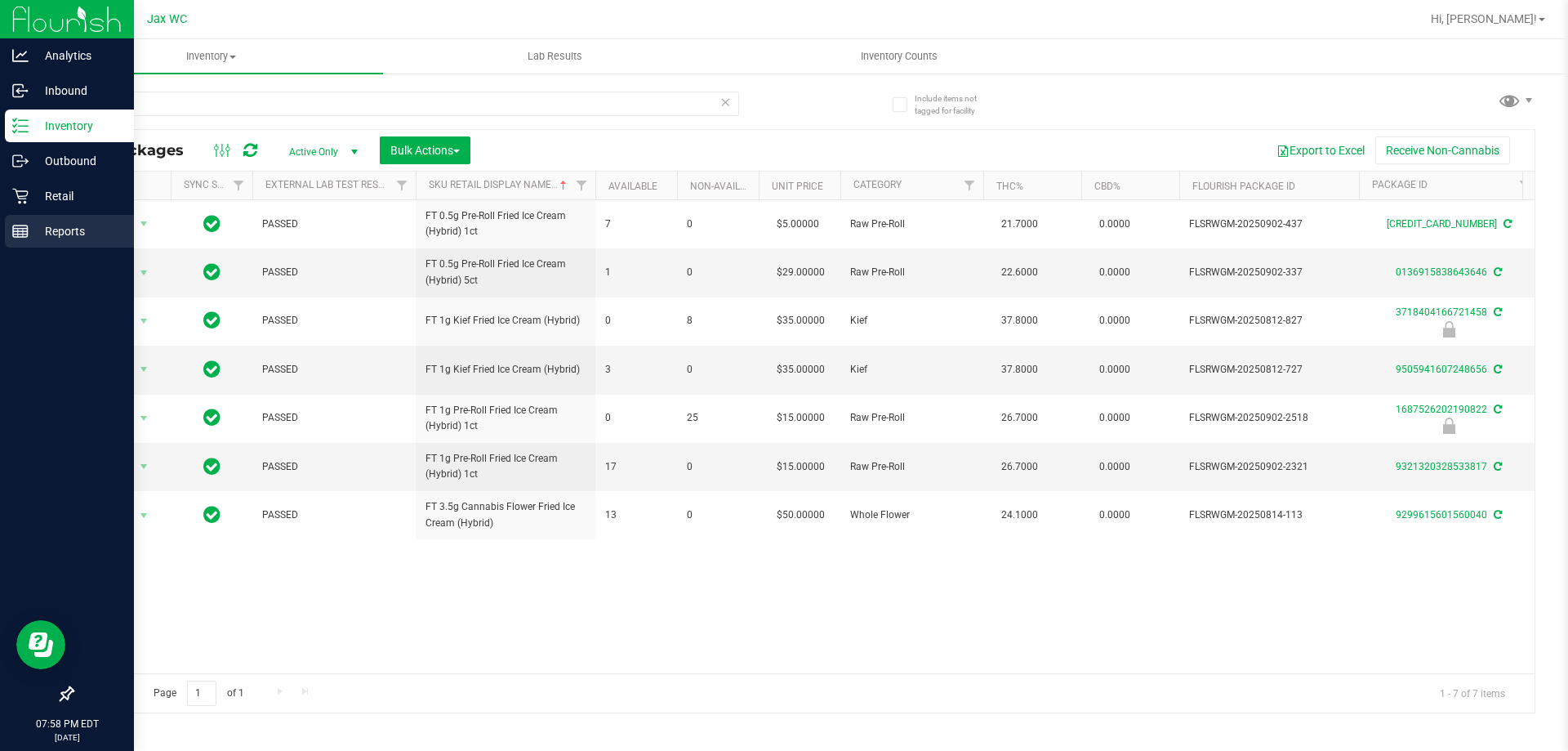
click at [31, 229] on p "Reports" at bounding box center [77, 231] width 98 height 20
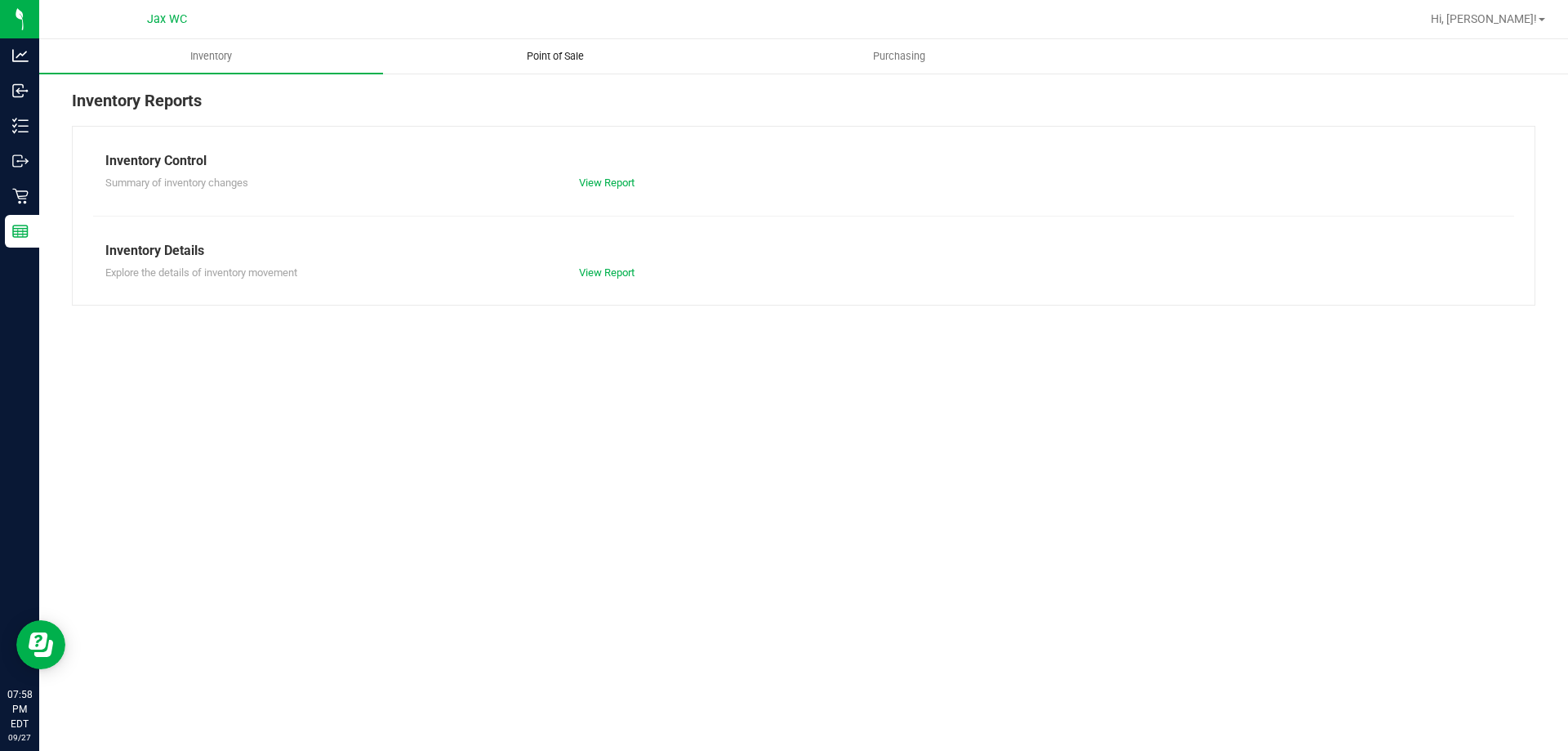
click at [552, 55] on span "Point of Sale" at bounding box center [555, 57] width 101 height 15
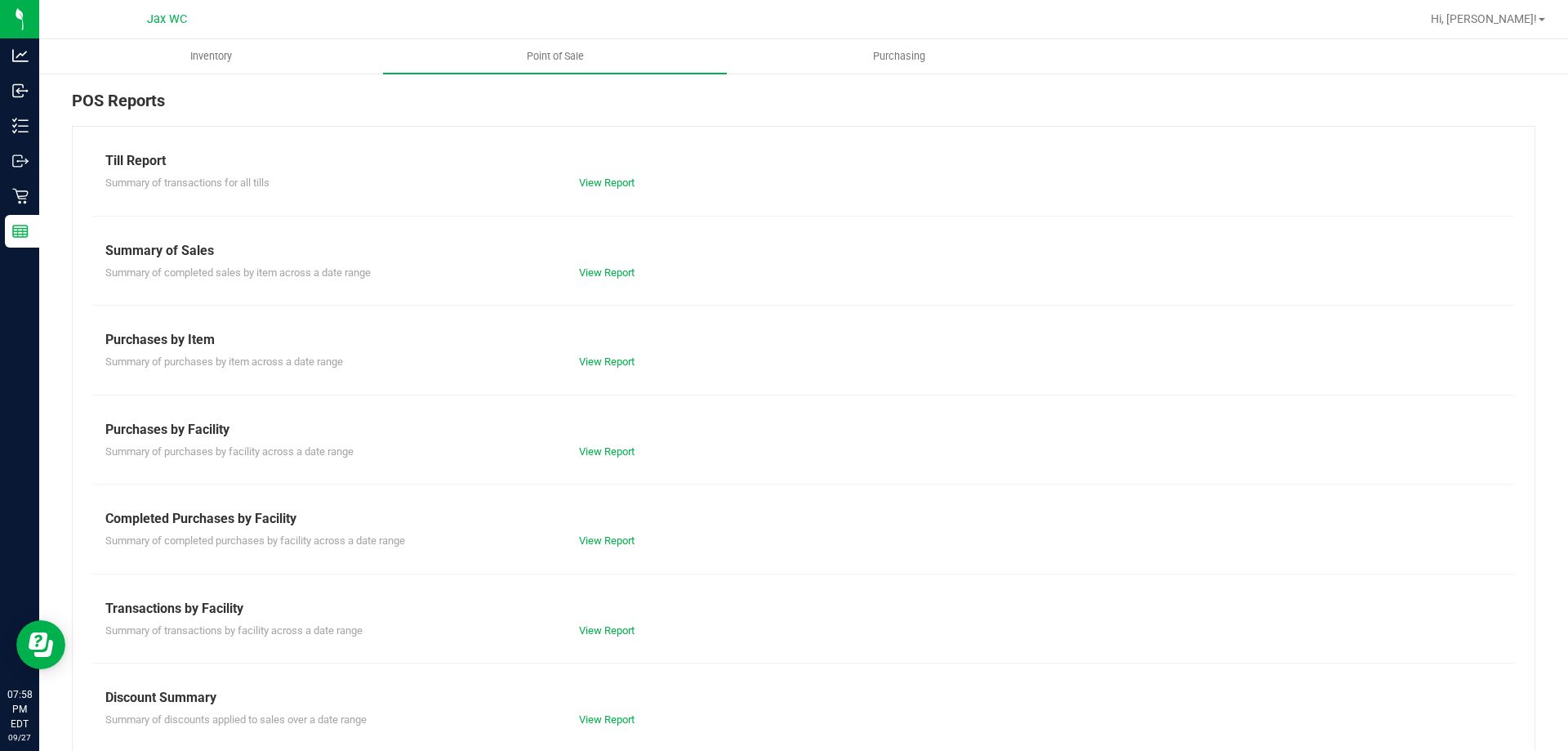
click at [609, 528] on div "Summary of completed purchases by facility across a date range View Report" at bounding box center [804, 539] width 1421 height 21
click at [611, 541] on link "View Report" at bounding box center [607, 540] width 56 height 12
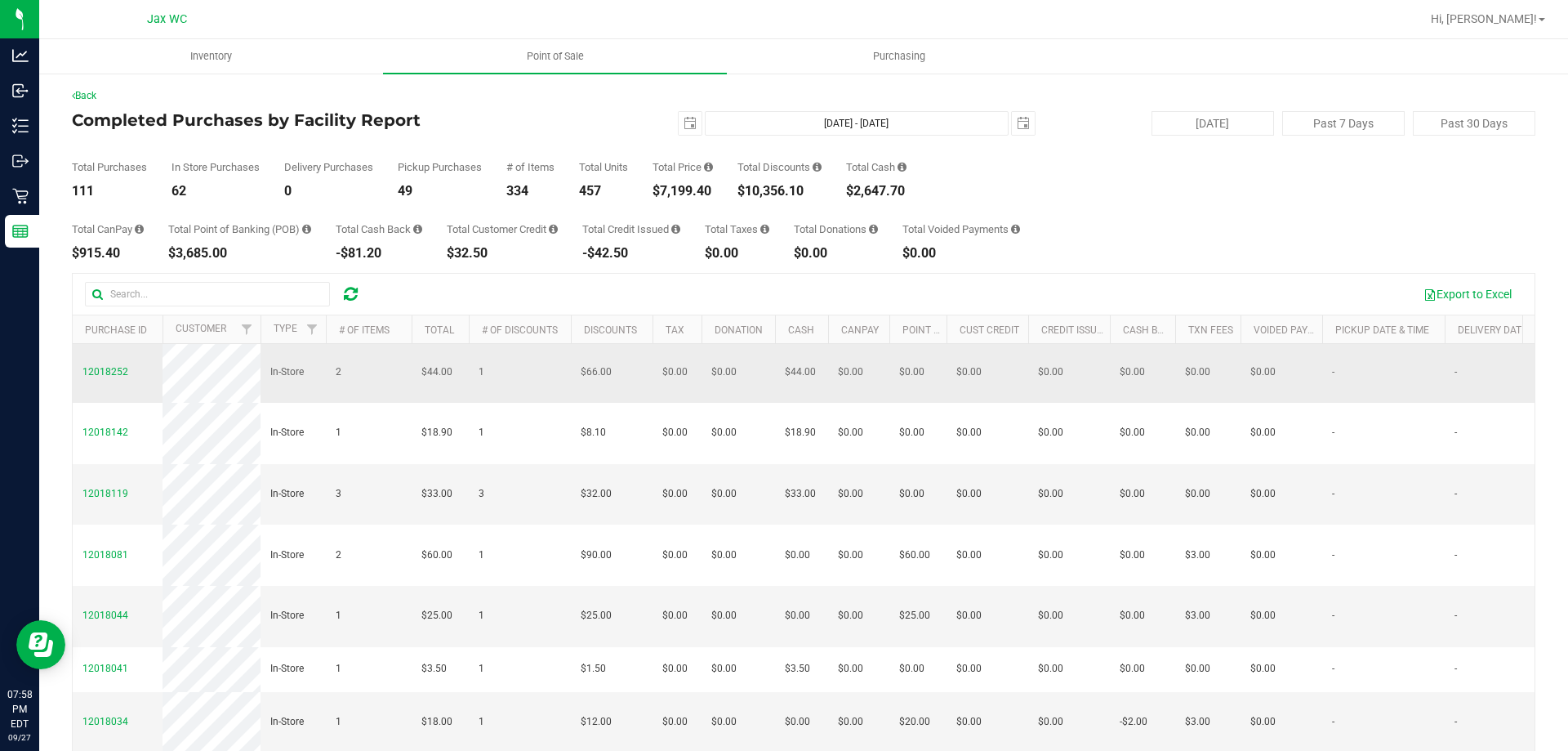
scroll to position [82, 0]
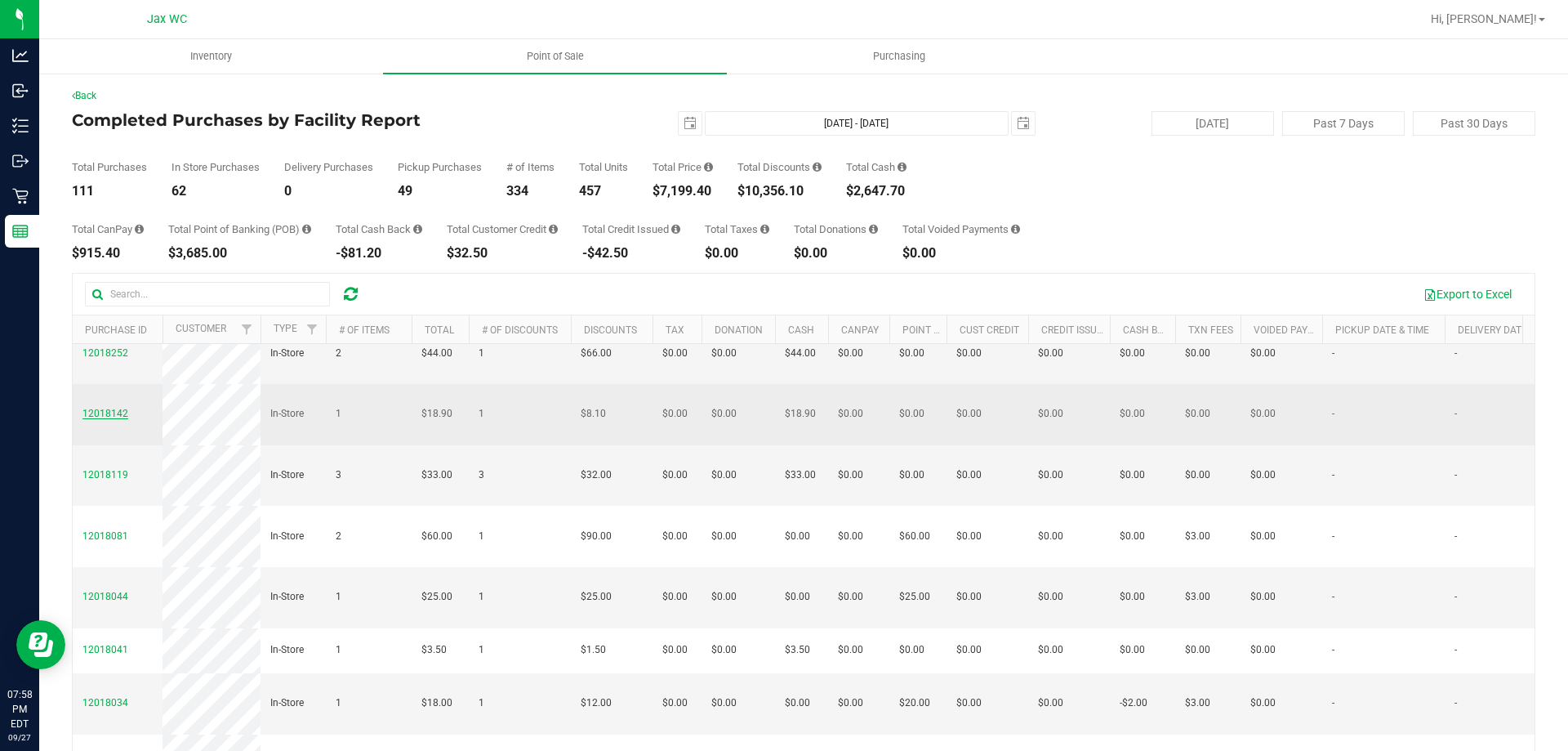
click at [97, 408] on span "12018142" at bounding box center [105, 413] width 45 height 11
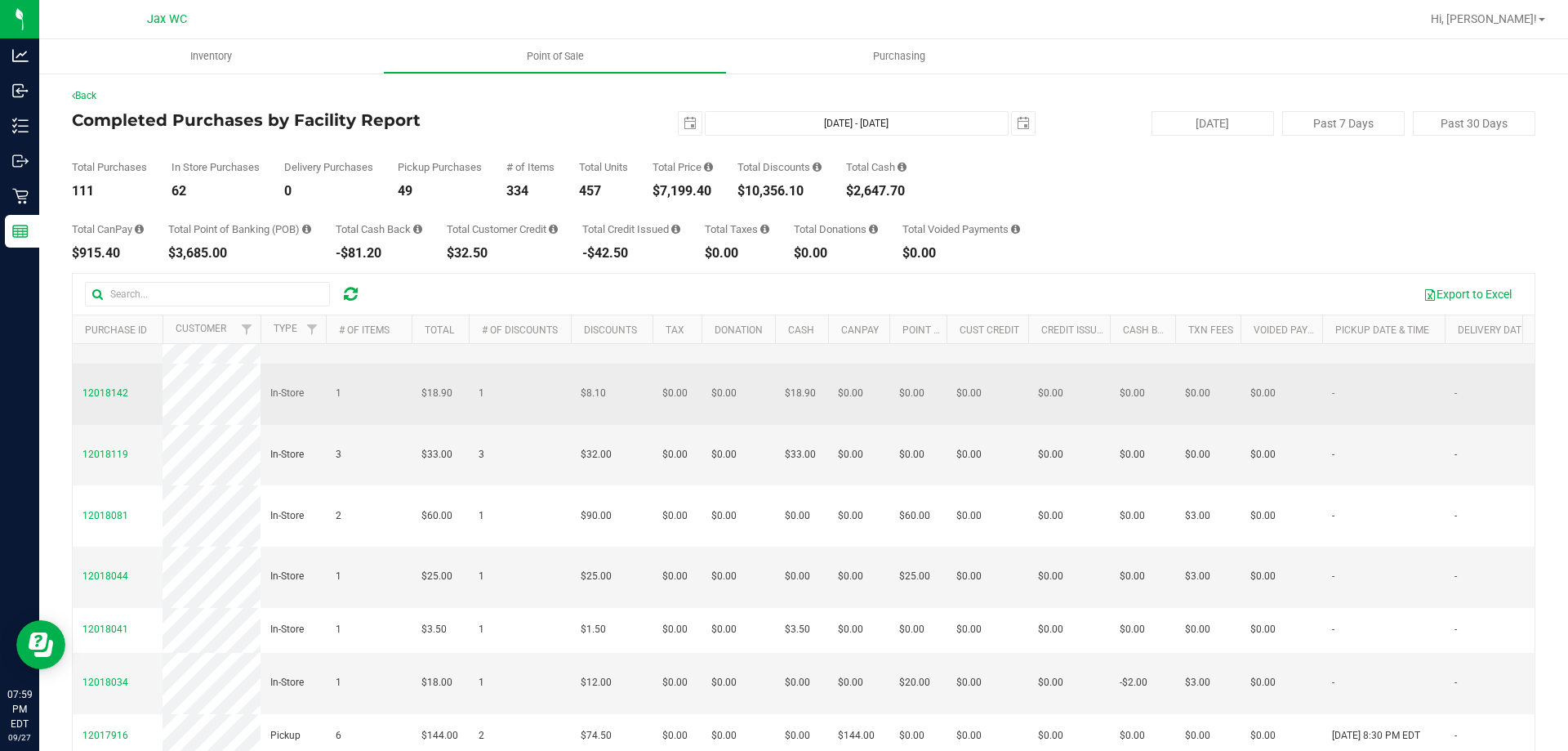
scroll to position [163, 0]
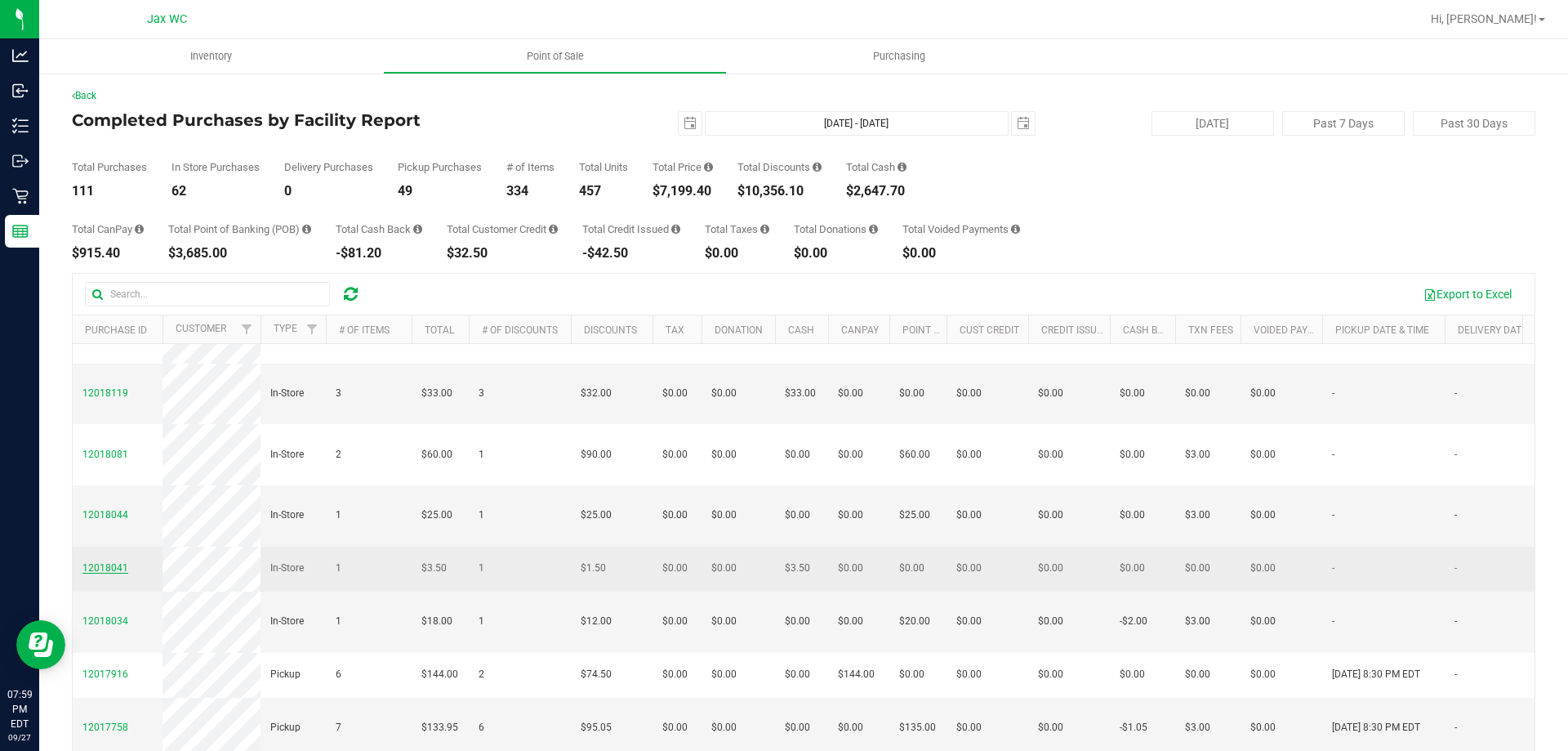
click at [116, 562] on span "12018041" at bounding box center [105, 568] width 45 height 11
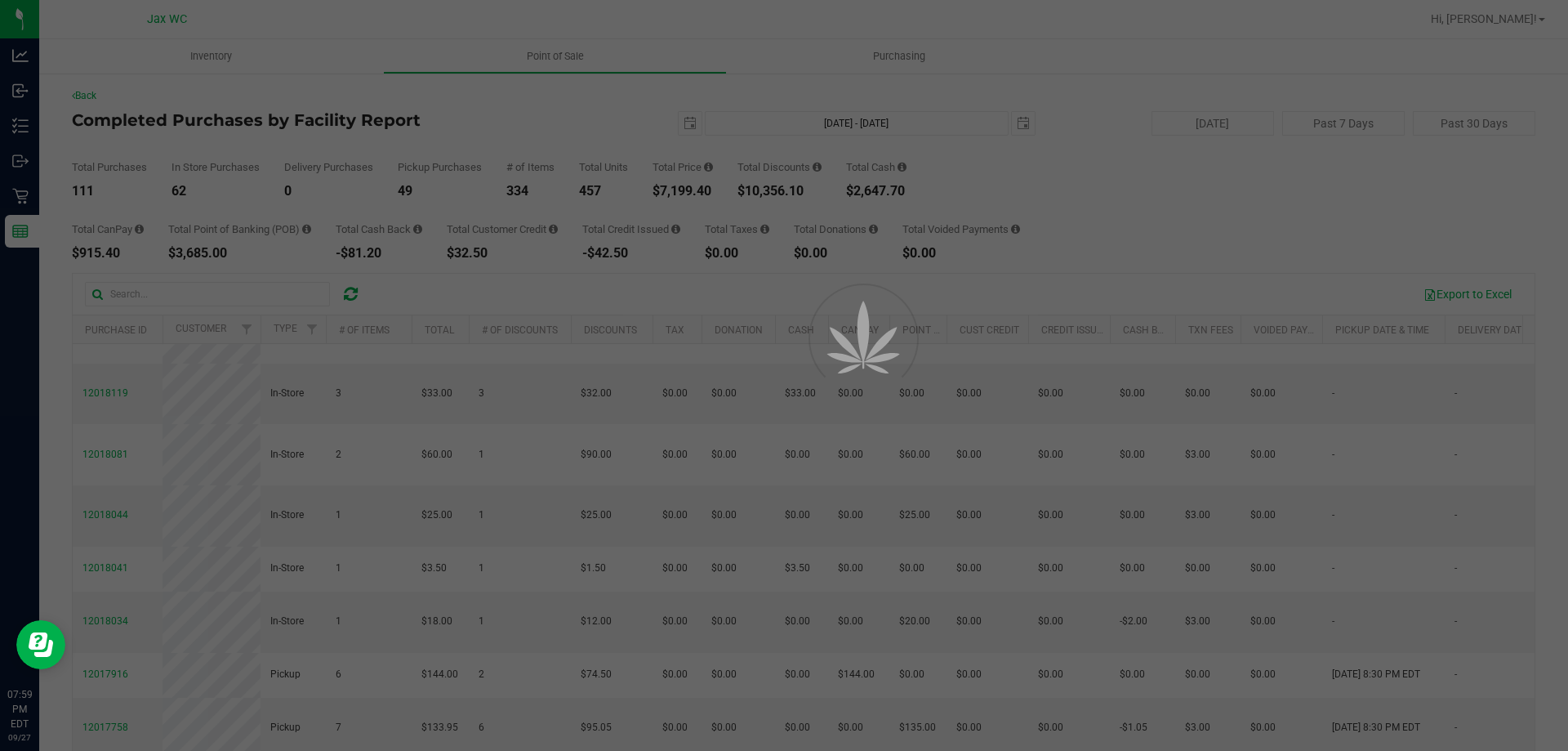
click at [113, 560] on div at bounding box center [784, 376] width 1568 height 751
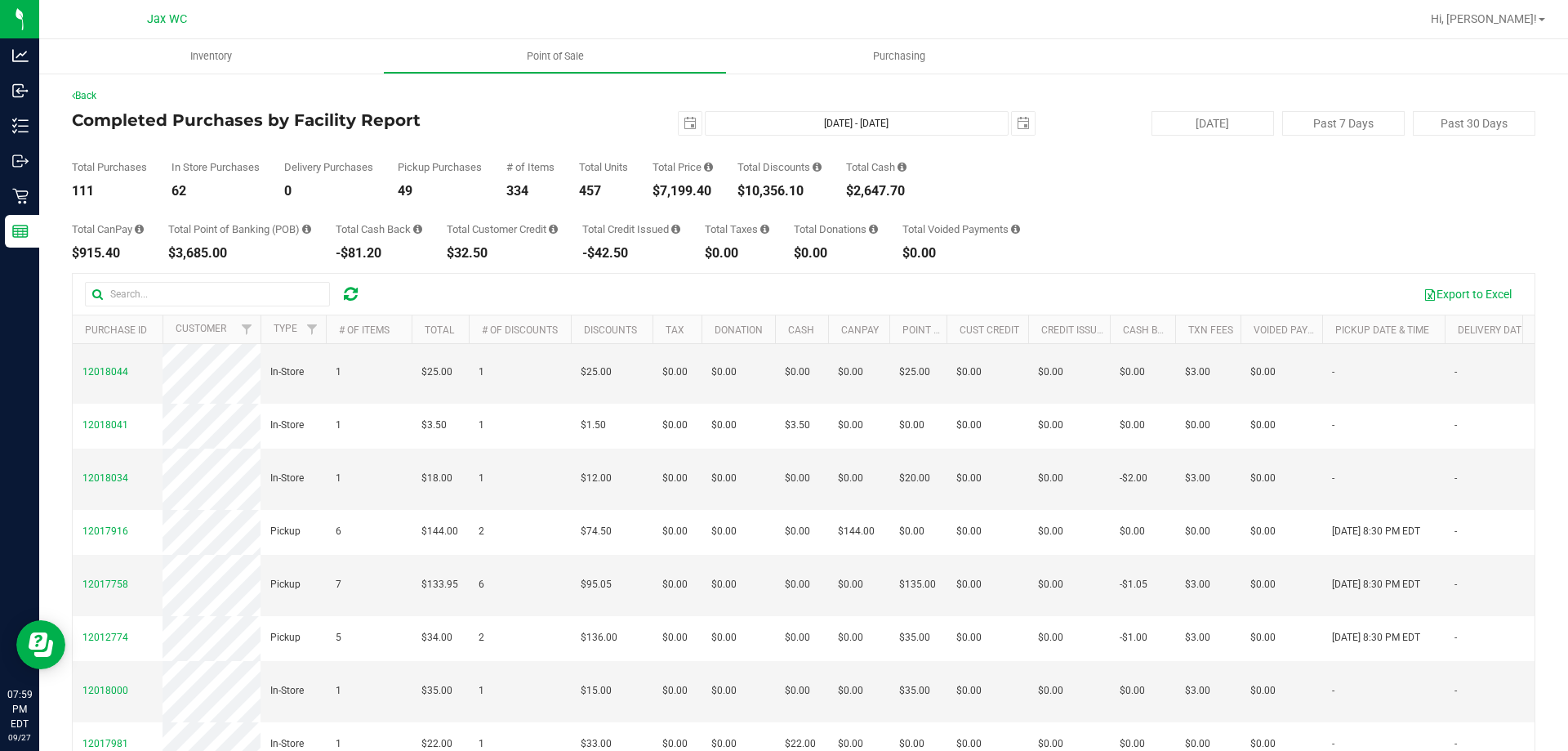
scroll to position [326, 0]
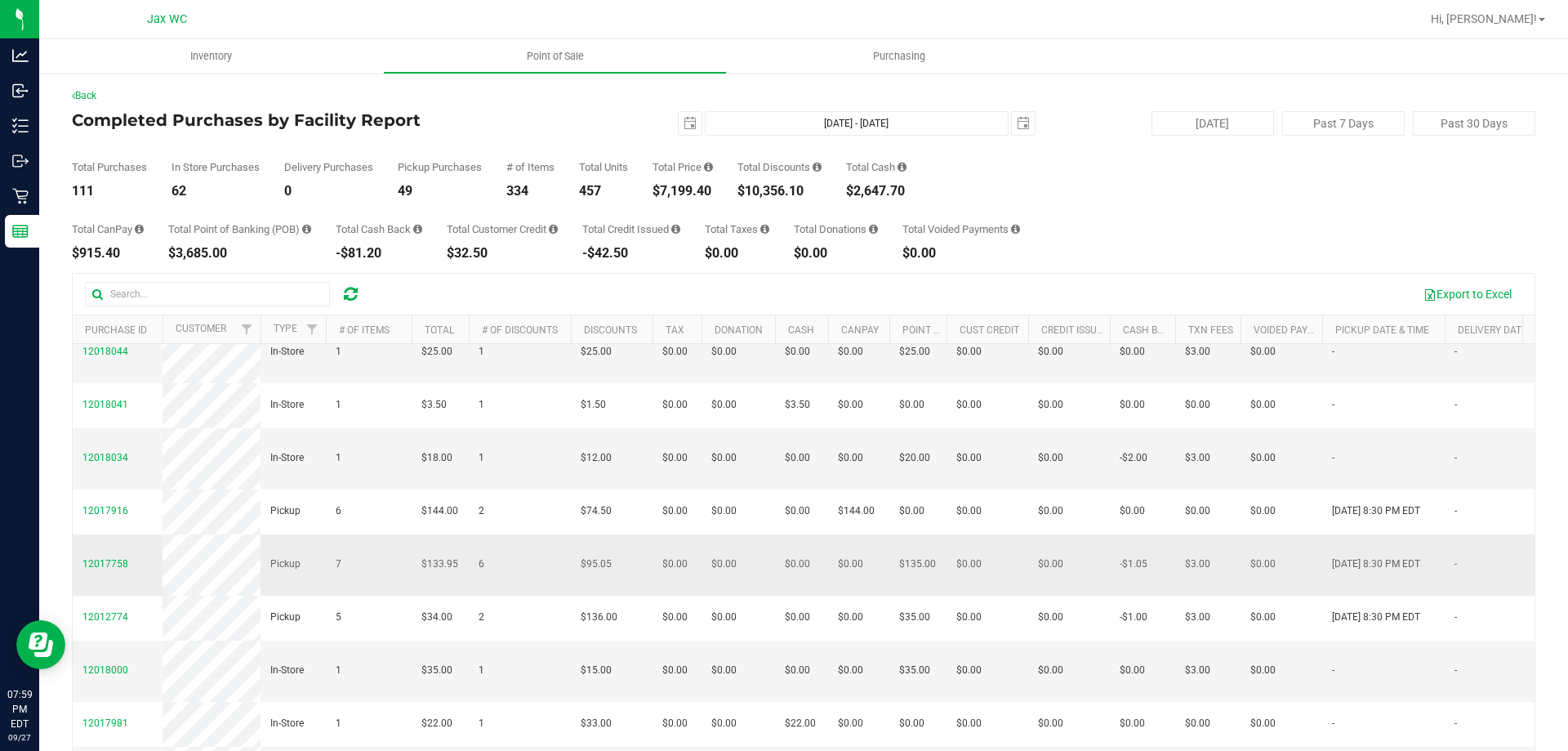
click at [107, 557] on span "12017758" at bounding box center [105, 564] width 45 height 15
click at [107, 558] on span "12017758" at bounding box center [105, 563] width 45 height 11
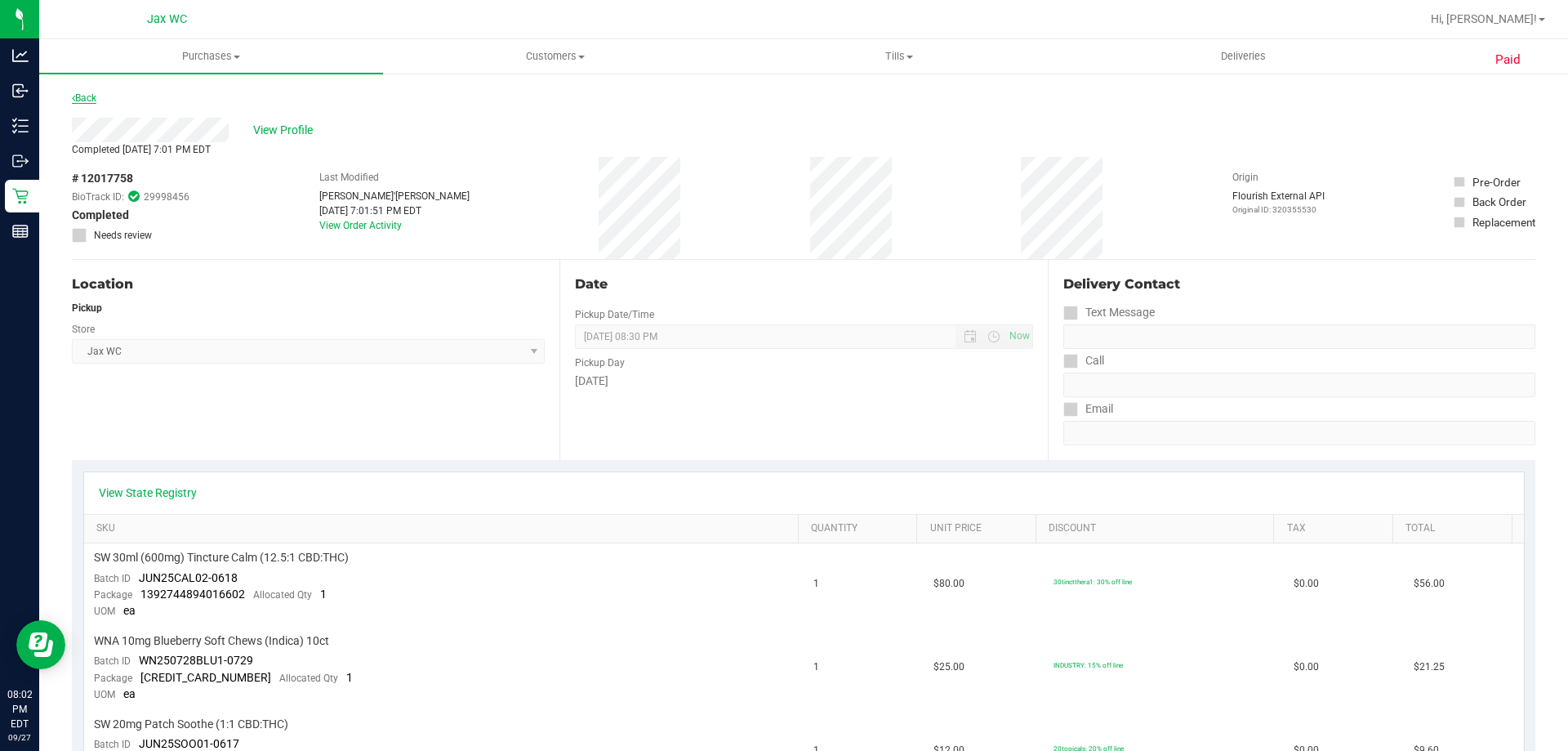
click at [75, 94] on link "Back" at bounding box center [84, 98] width 25 height 11
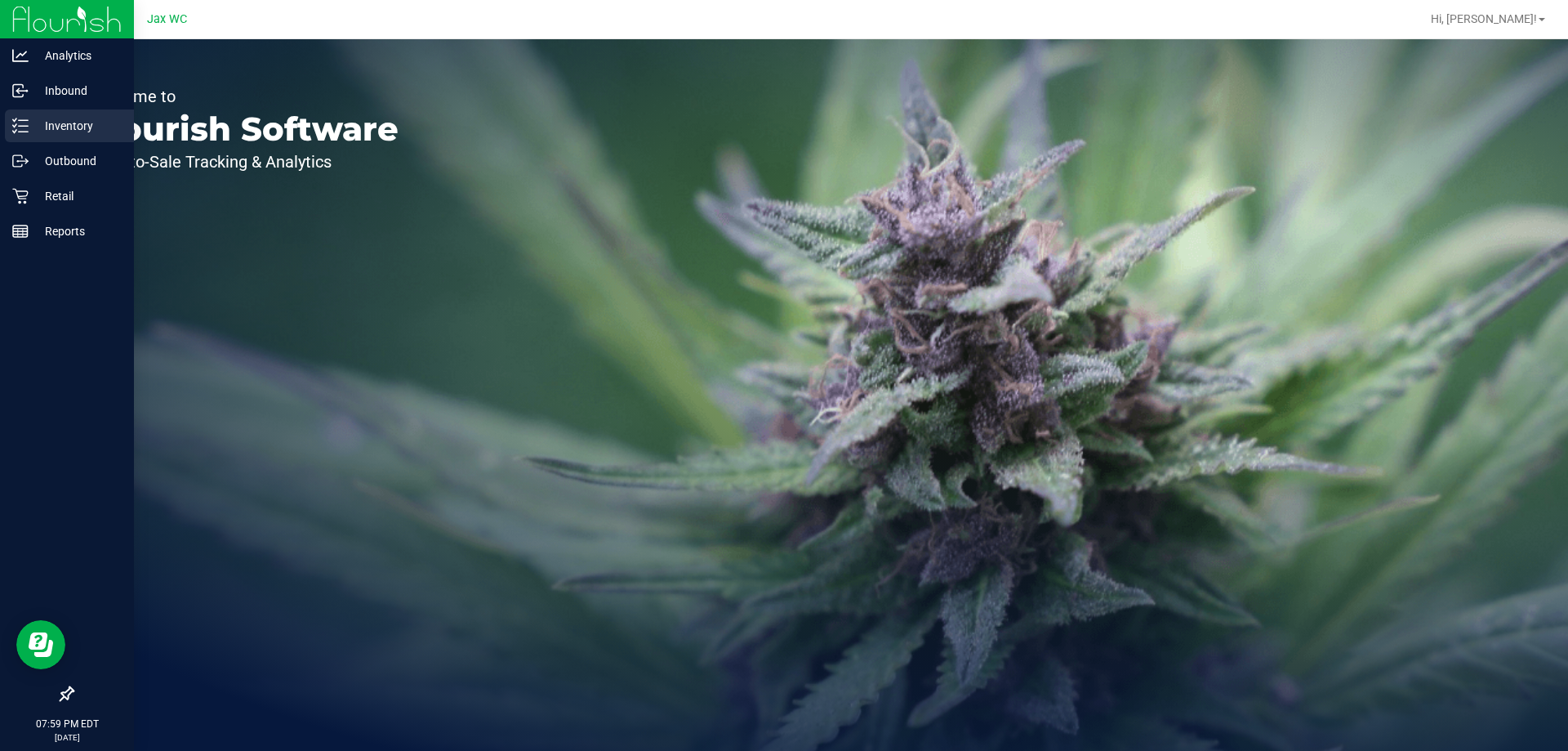
click at [30, 126] on p "Inventory" at bounding box center [77, 125] width 98 height 20
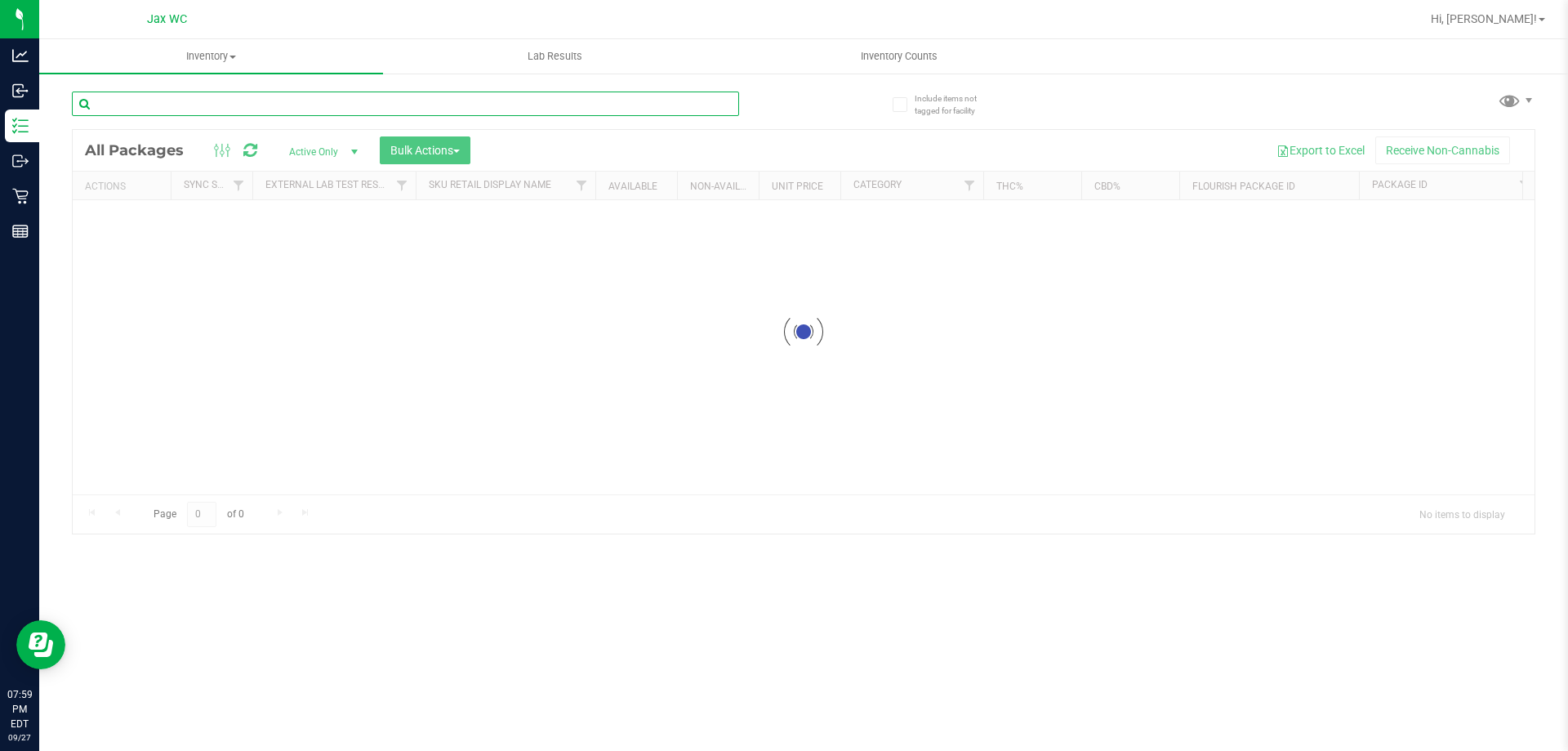
click at [159, 97] on input "text" at bounding box center [405, 104] width 667 height 25
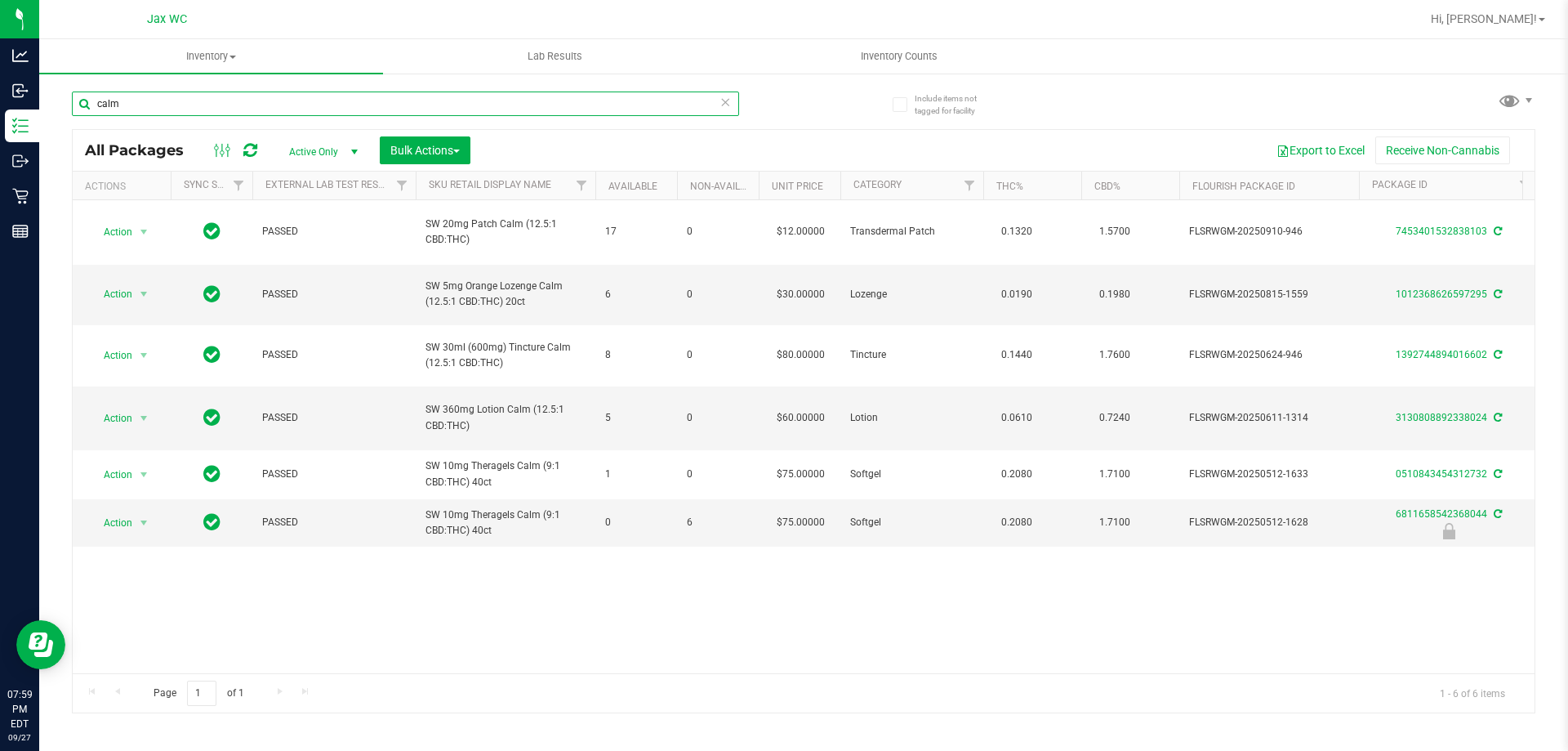
type input "calm"
click at [730, 106] on icon at bounding box center [726, 101] width 11 height 20
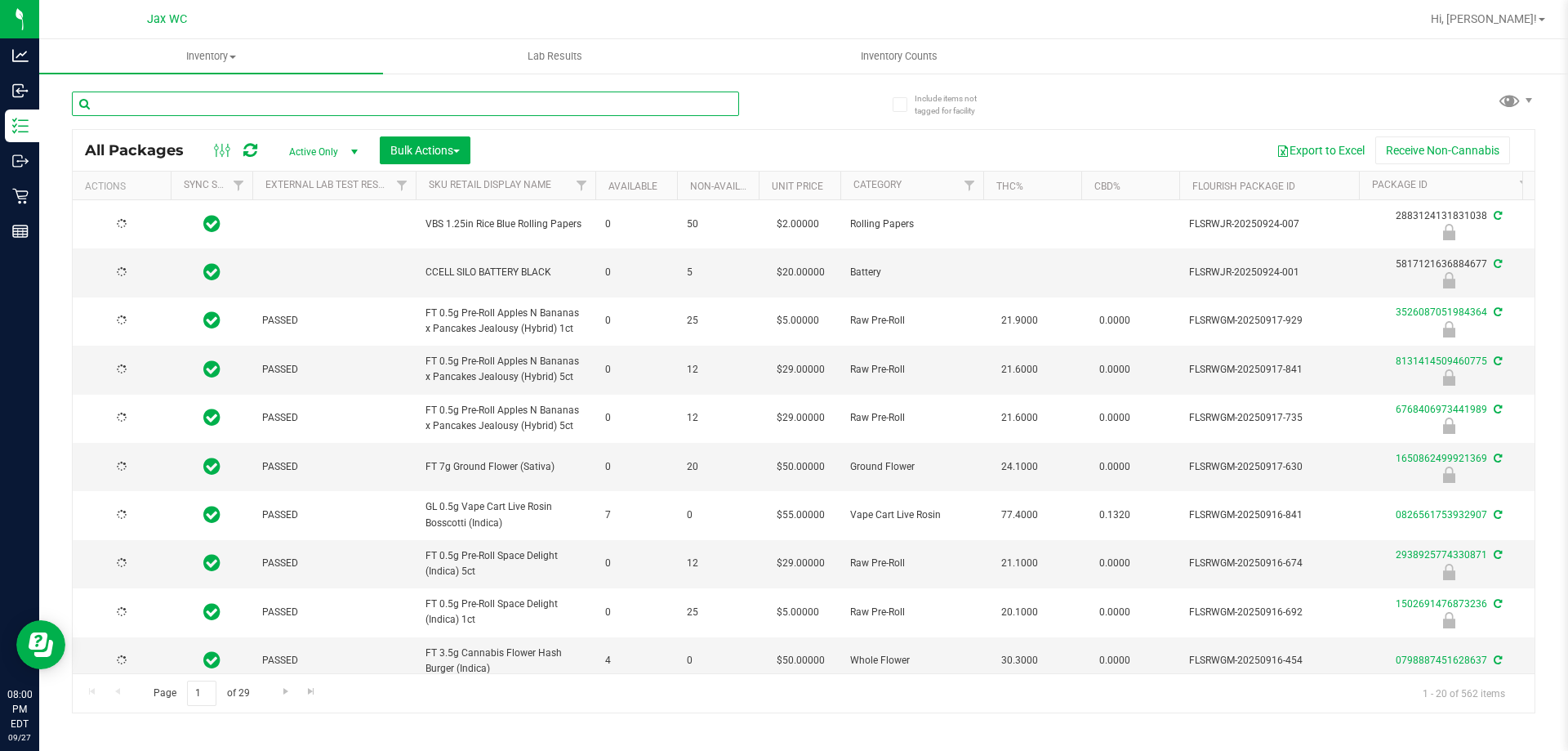
click at [225, 103] on input "text" at bounding box center [405, 104] width 667 height 25
type input "[DATE]"
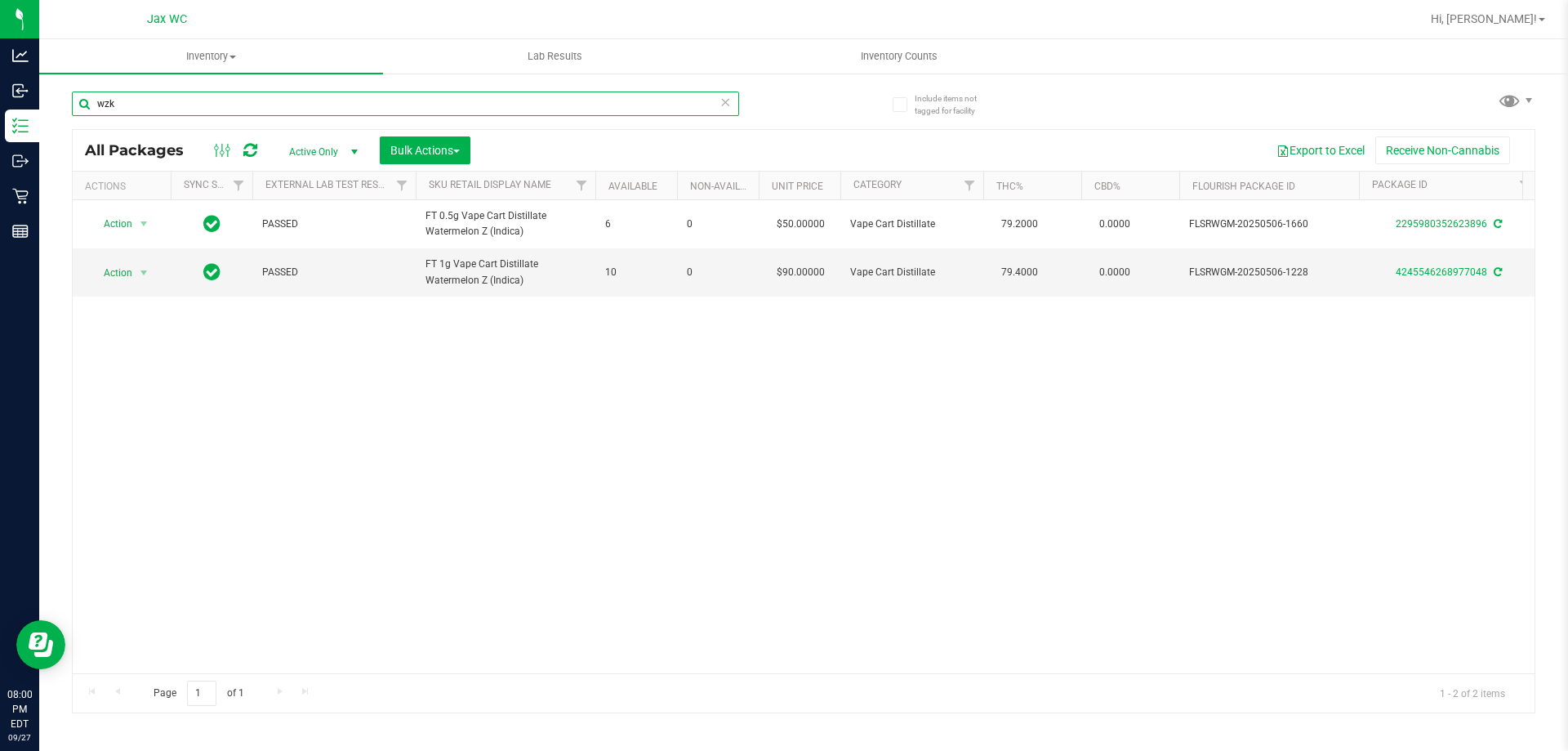
click at [163, 104] on input "wzk" at bounding box center [405, 104] width 667 height 25
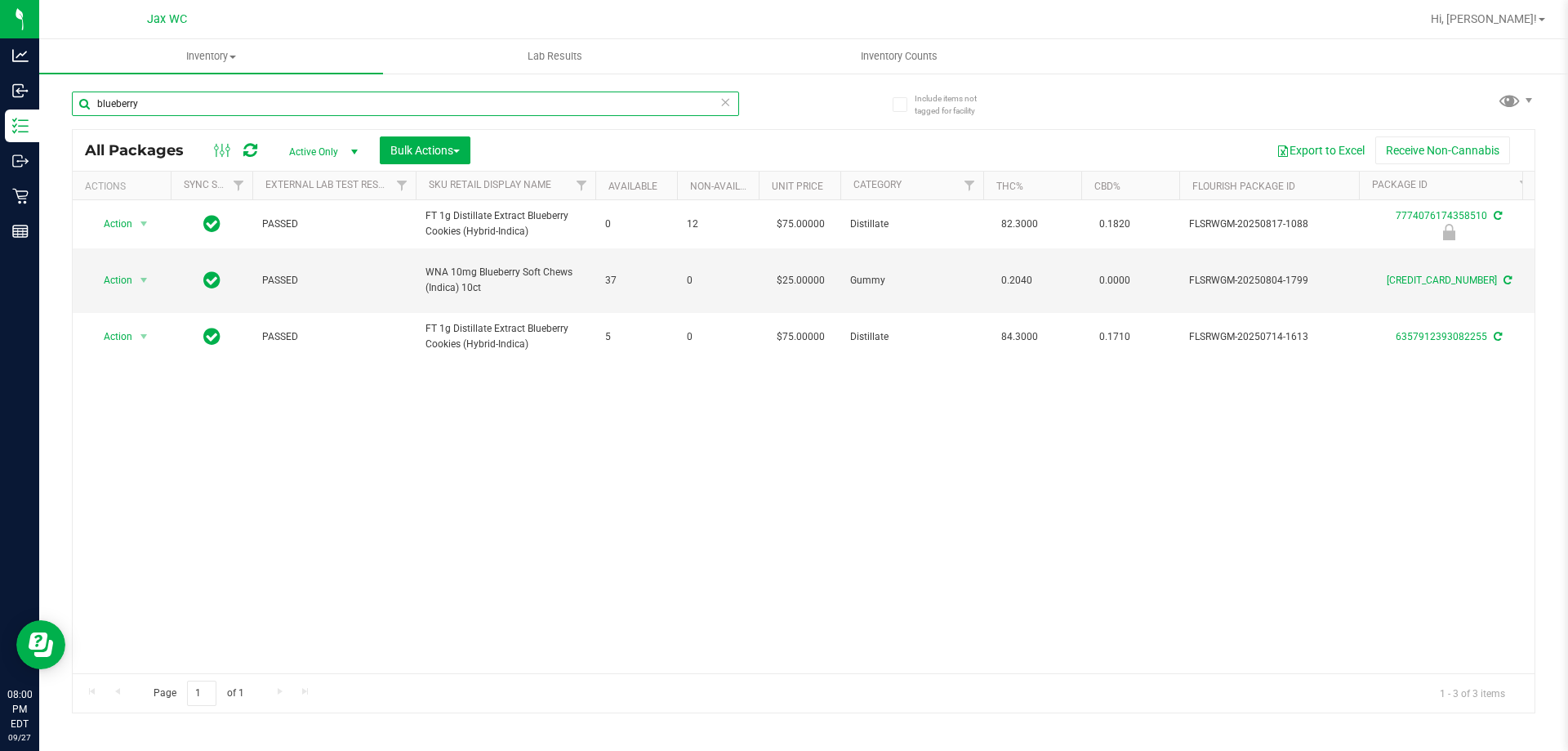
click at [163, 93] on input "blueberry" at bounding box center [405, 104] width 667 height 25
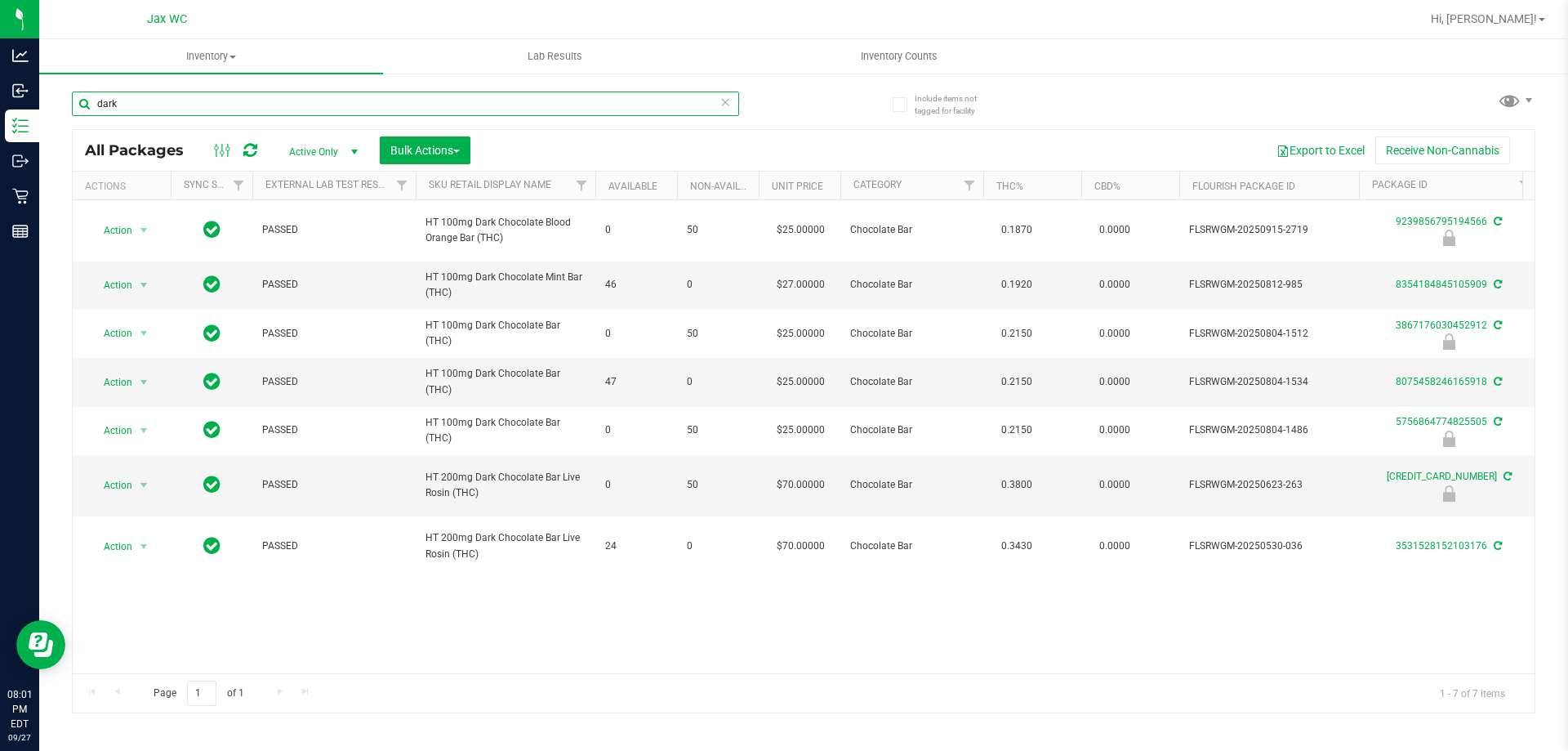
click at [222, 104] on input "dark" at bounding box center [405, 104] width 667 height 25
click at [220, 103] on input "dark" at bounding box center [405, 104] width 667 height 25
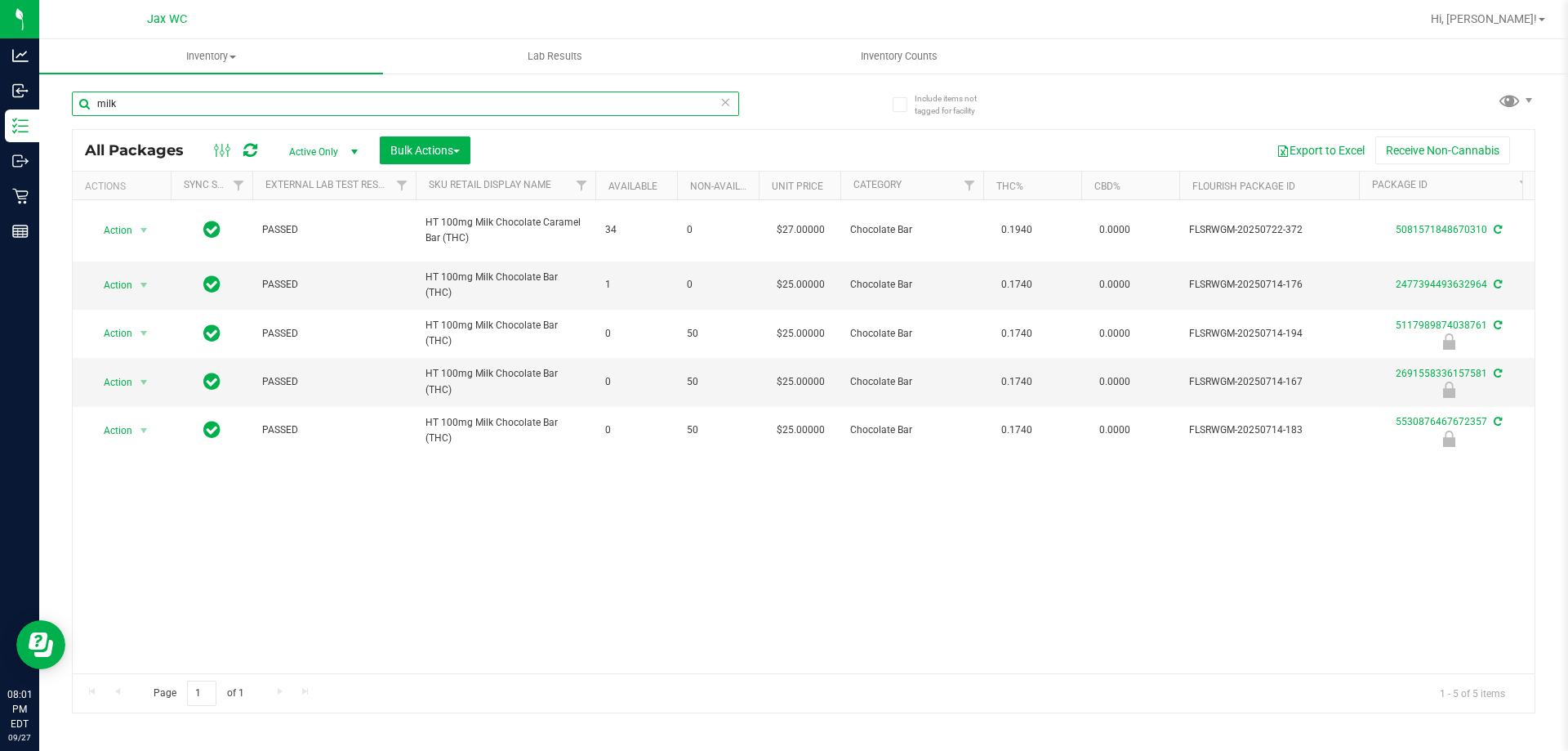
click at [201, 110] on input "milk" at bounding box center [405, 104] width 667 height 25
click at [200, 110] on input "milk" at bounding box center [405, 104] width 667 height 25
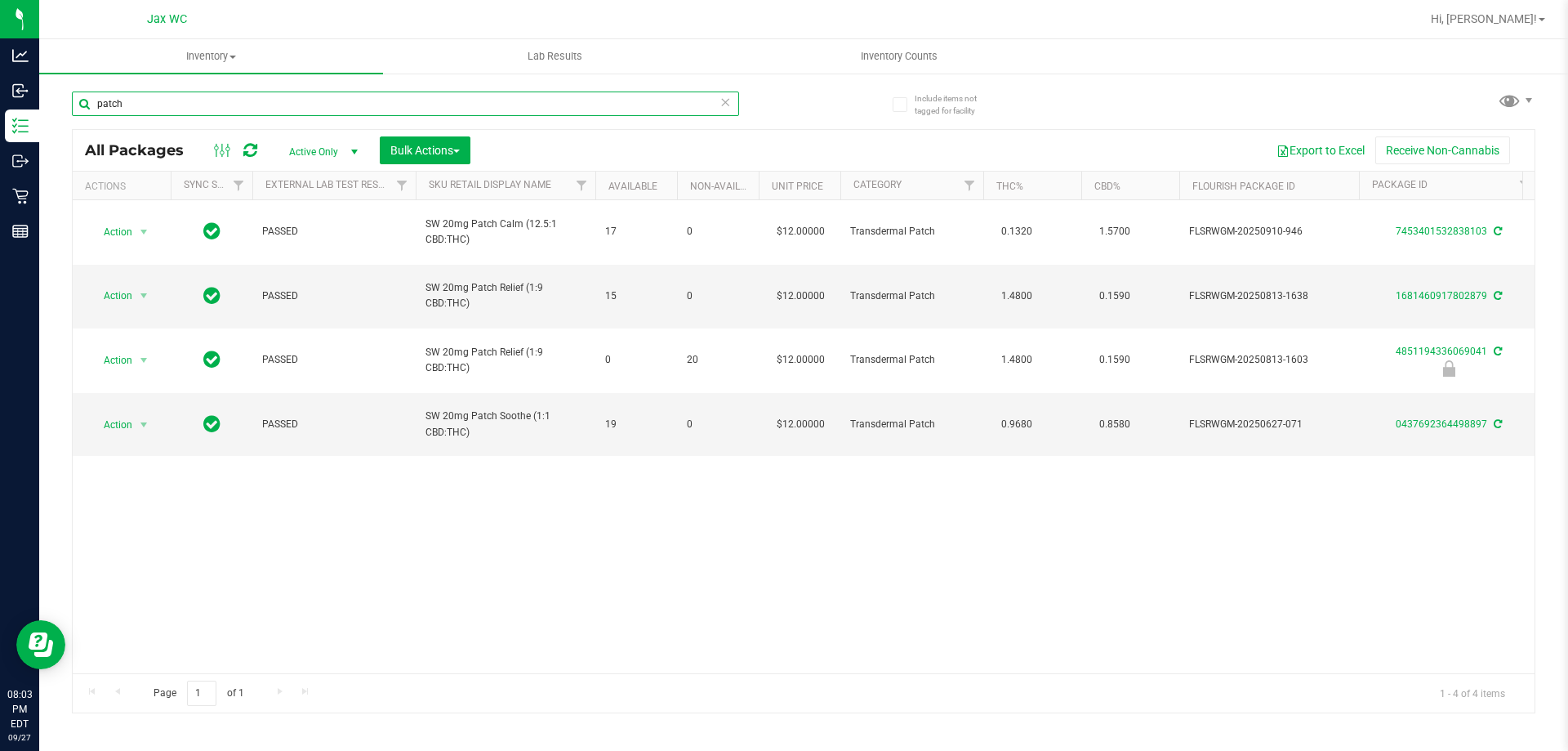
click at [178, 106] on input "patch" at bounding box center [405, 104] width 667 height 25
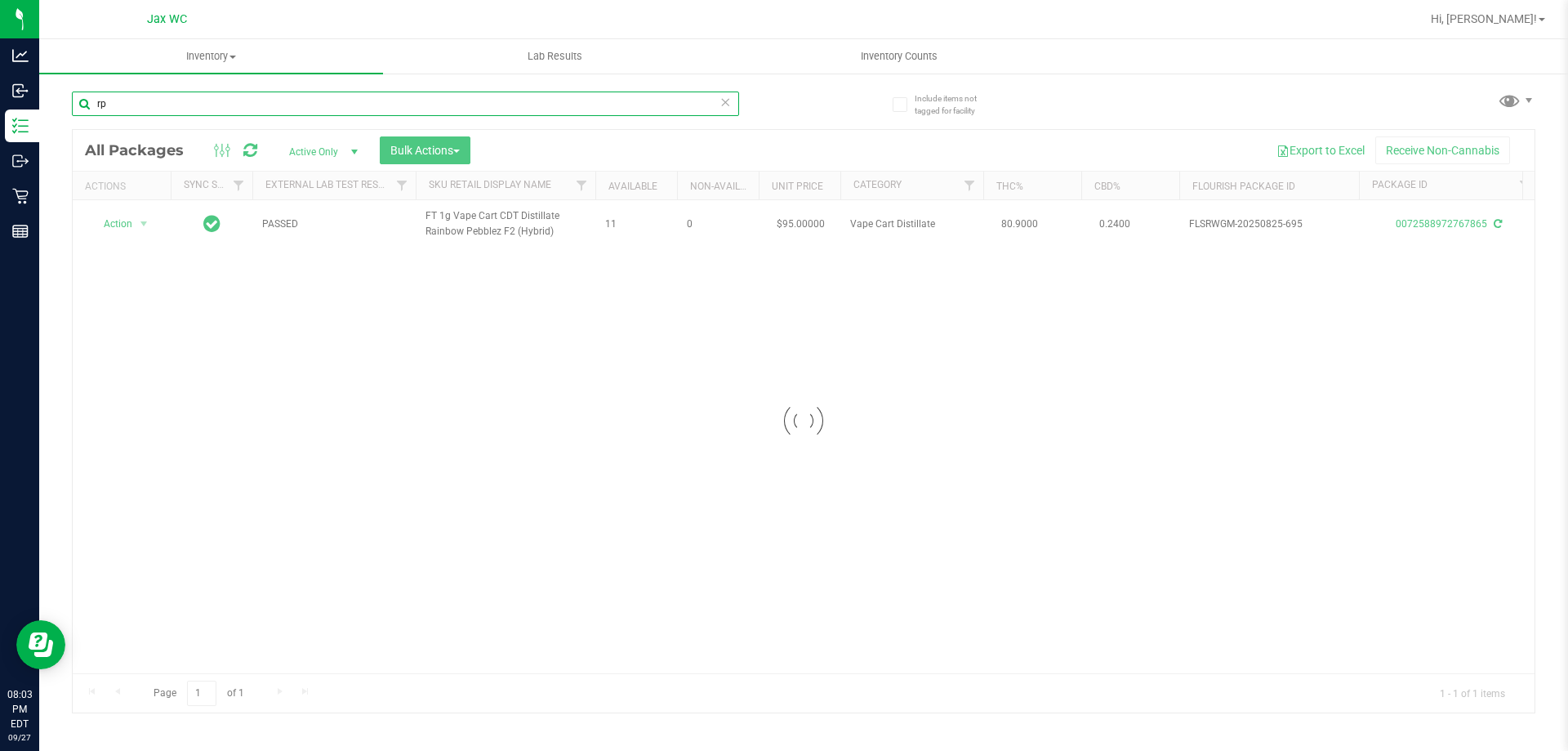
type input "r"
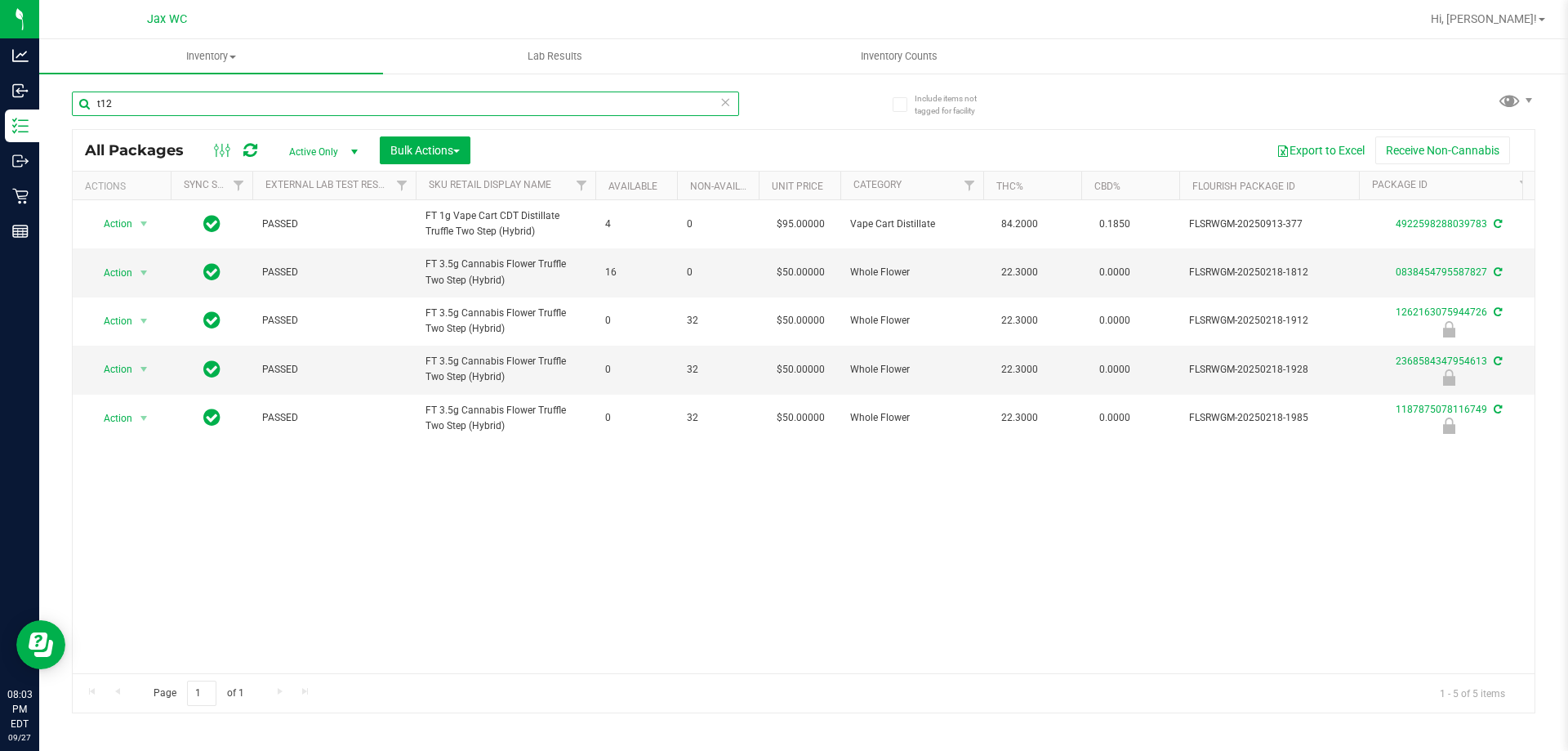
click at [138, 108] on input "t12" at bounding box center [405, 104] width 667 height 25
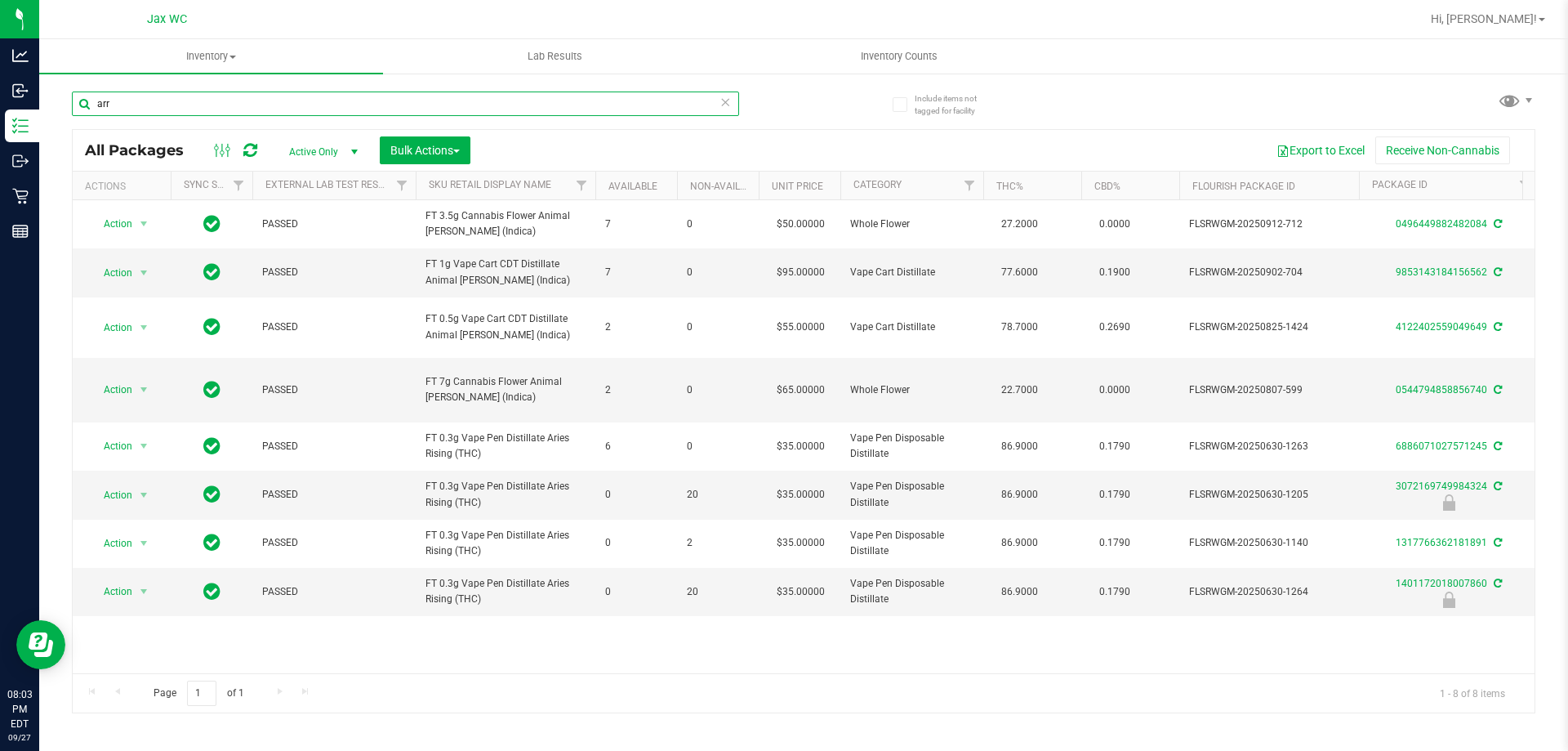
click at [124, 104] on input "arr" at bounding box center [405, 104] width 667 height 25
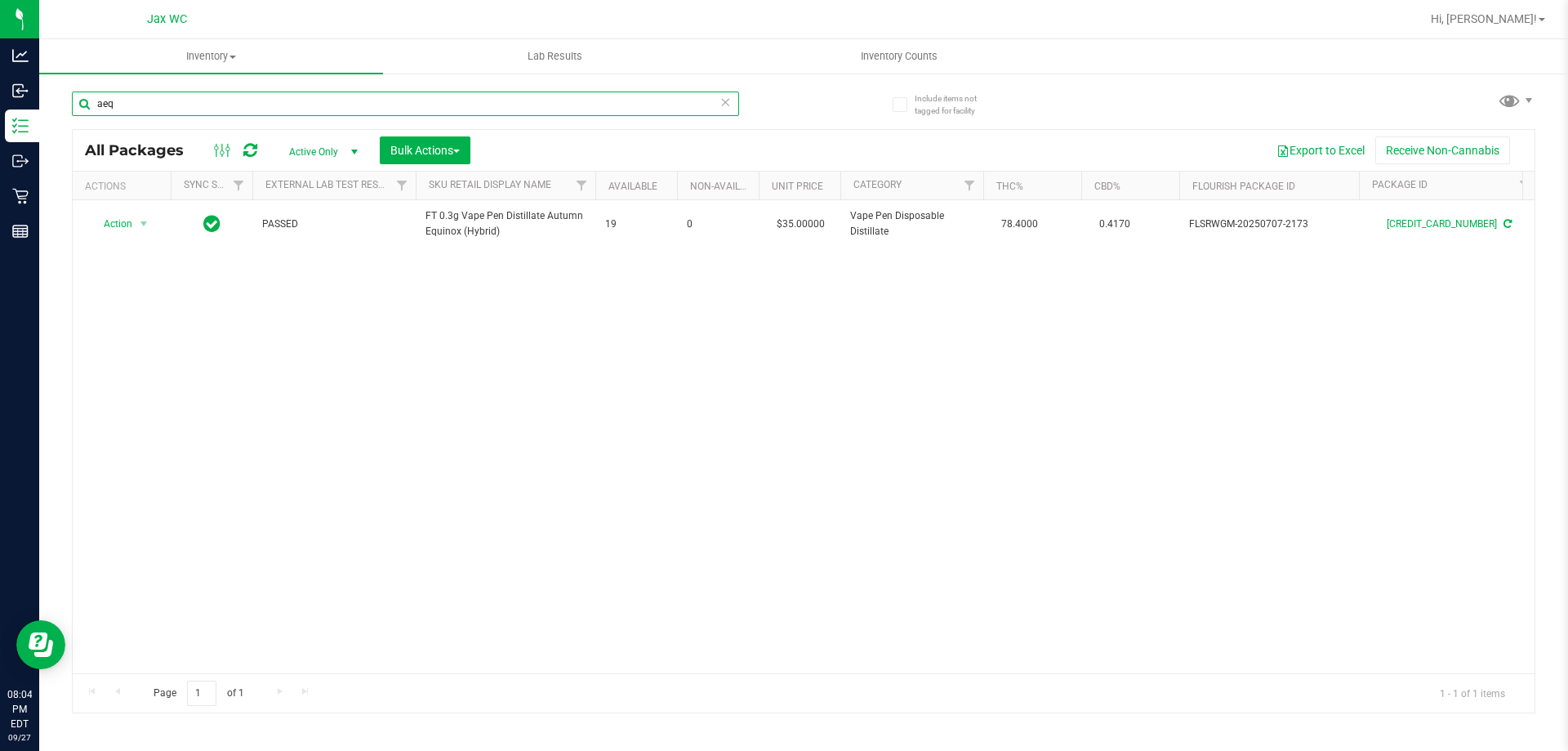
click at [245, 102] on input "aeq" at bounding box center [405, 104] width 667 height 25
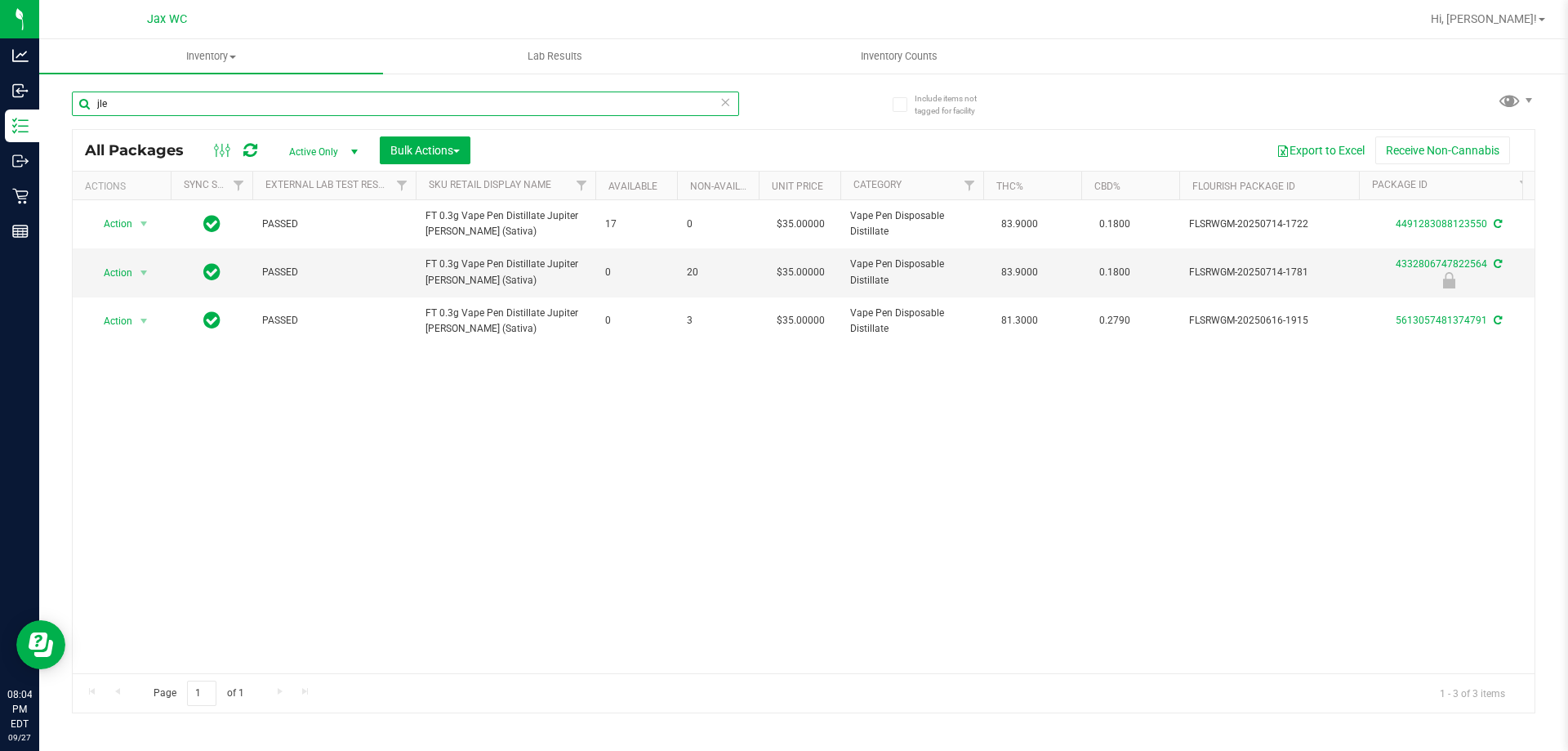
click at [158, 108] on input "jle" at bounding box center [405, 104] width 667 height 25
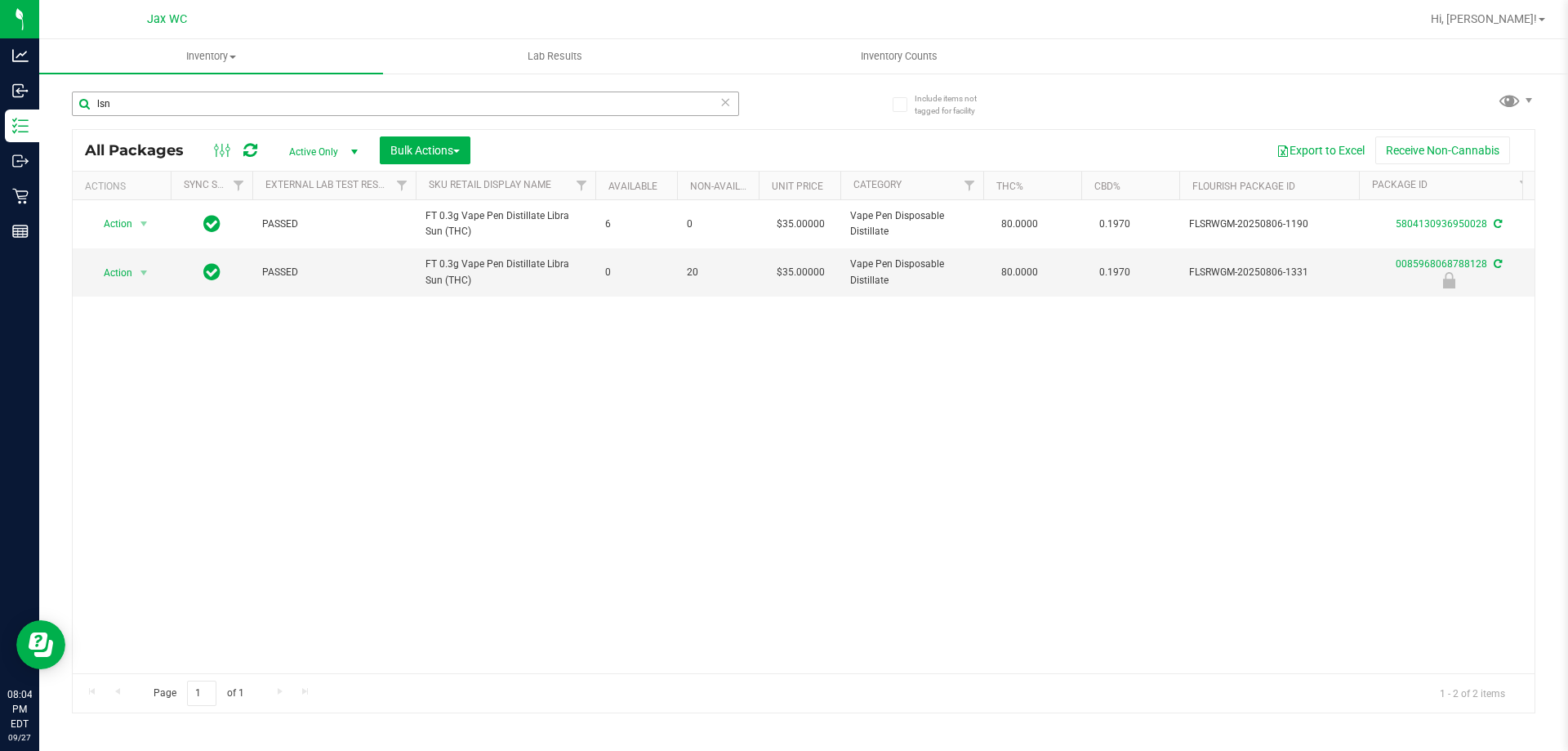
click at [156, 91] on div "lsn" at bounding box center [438, 102] width 732 height 52
click at [152, 103] on input "lsn" at bounding box center [405, 104] width 667 height 25
click at [132, 107] on input "pia" at bounding box center [405, 104] width 667 height 25
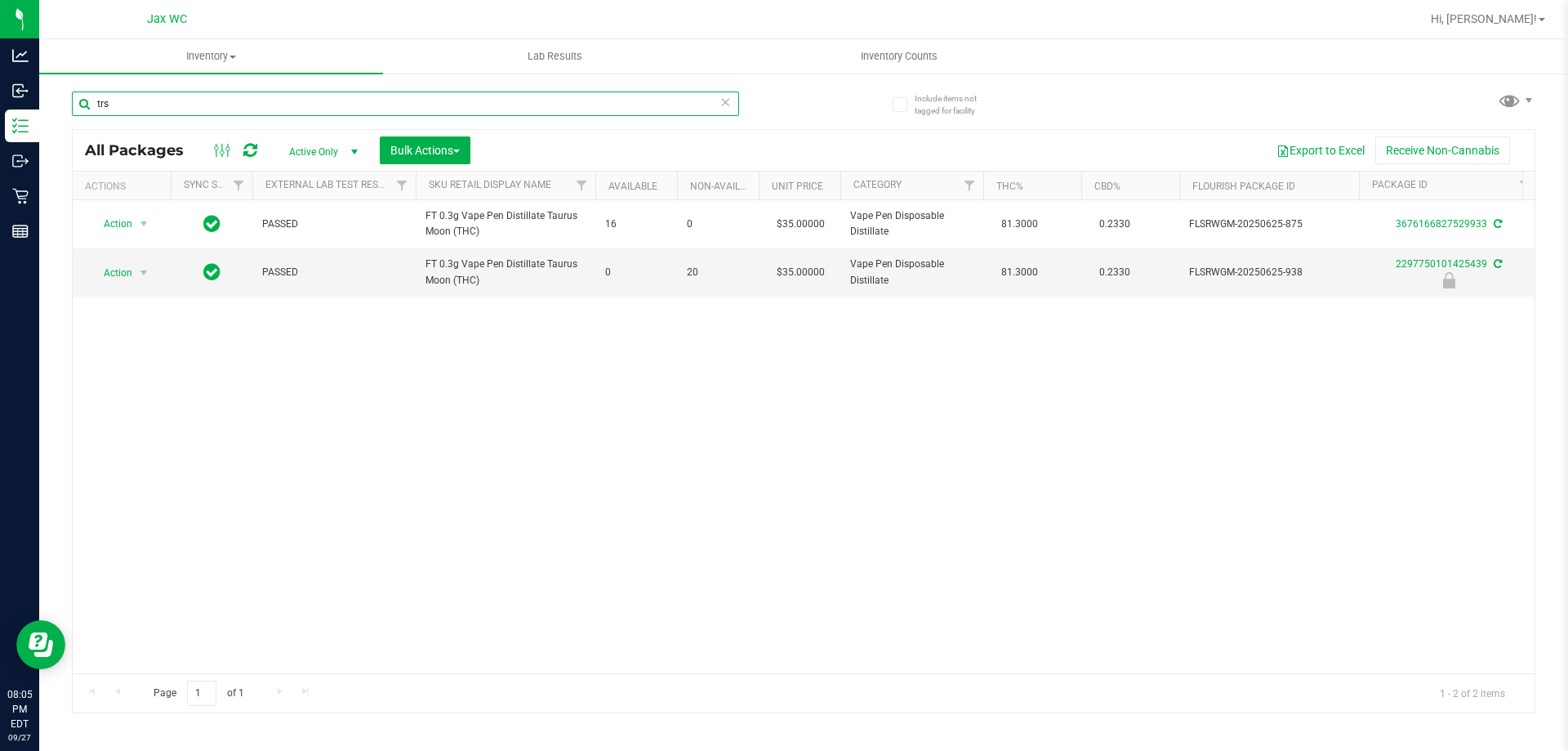
type input "trs"
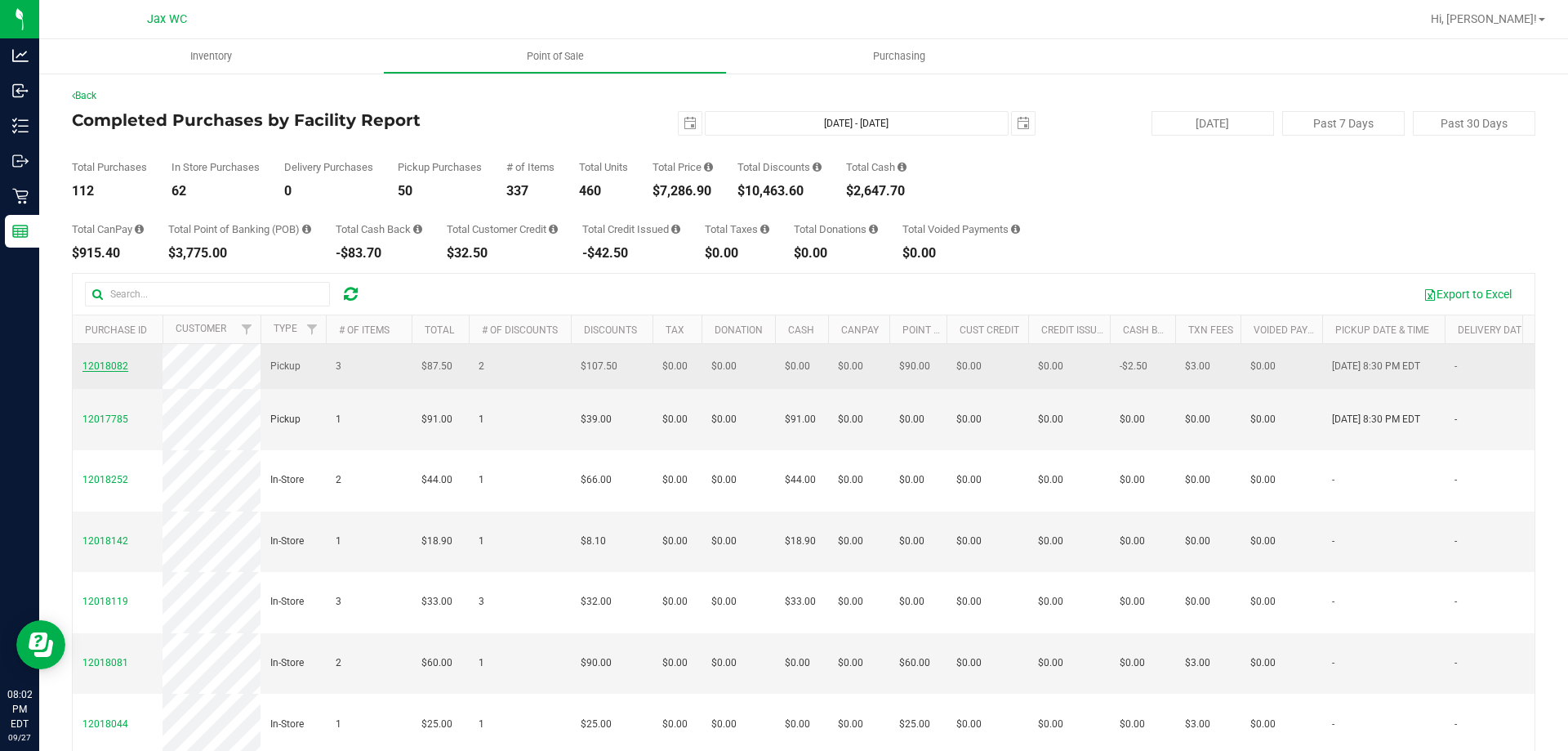
click at [105, 361] on span "12018082" at bounding box center [105, 366] width 45 height 11
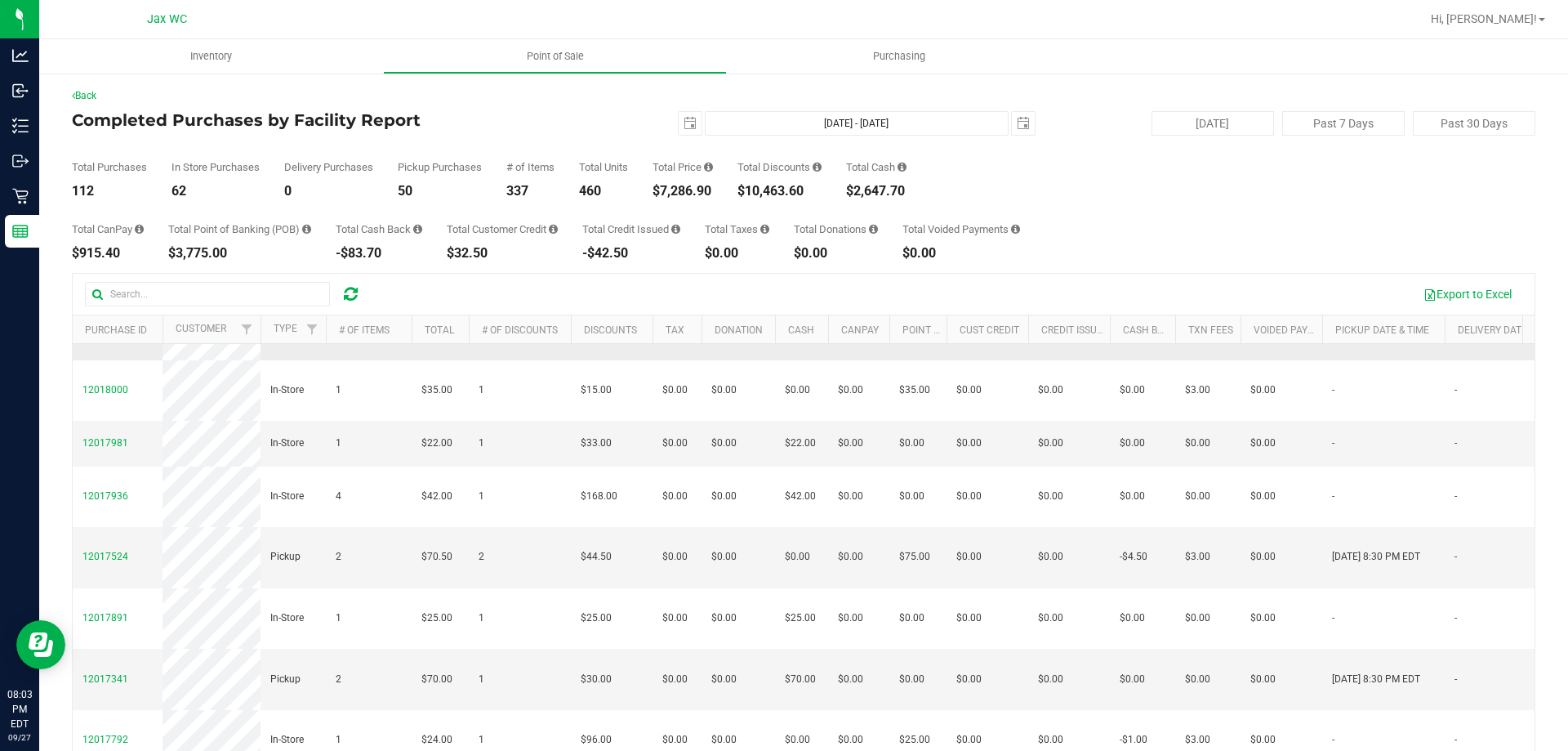
scroll to position [654, 0]
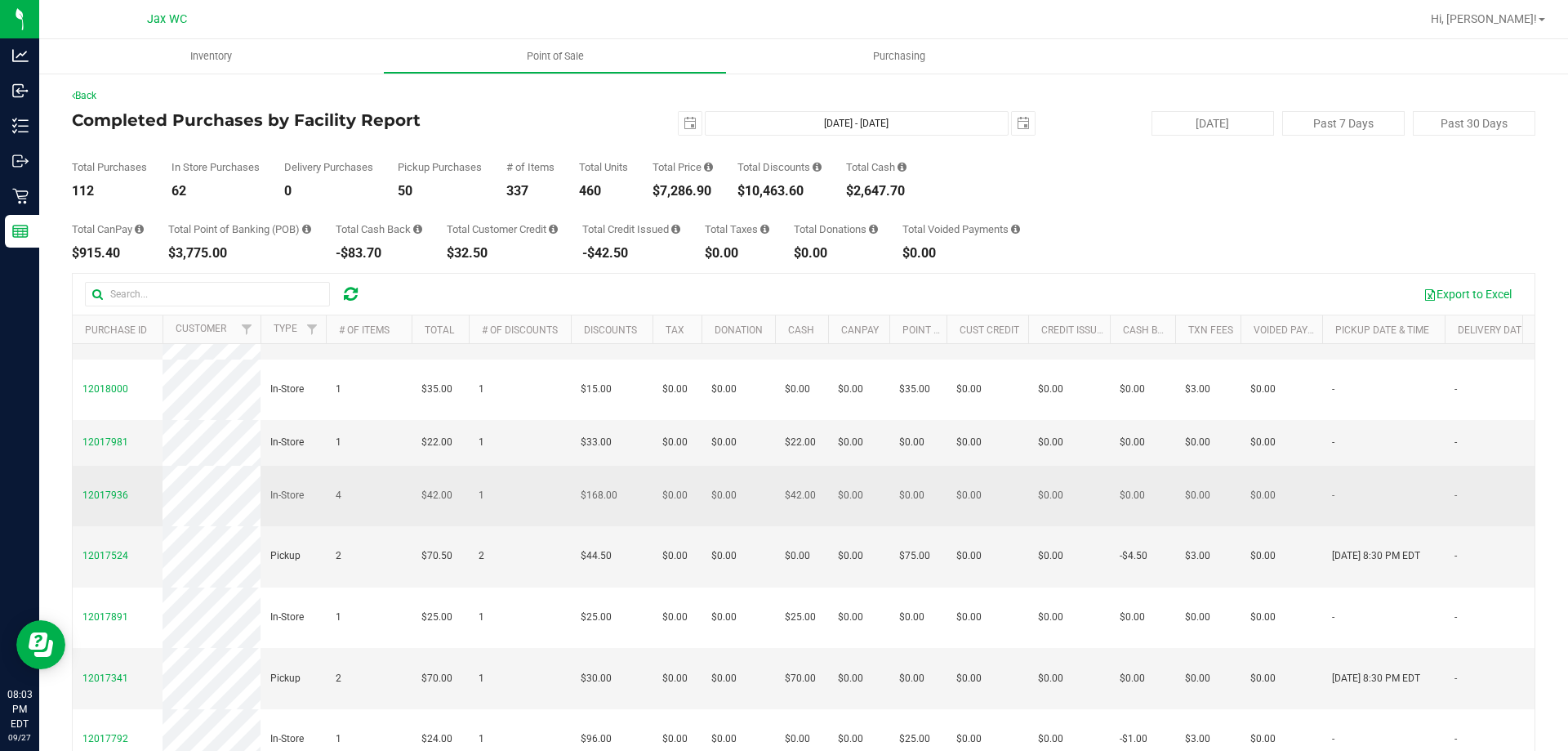
click at [88, 484] on td "12017936" at bounding box center [117, 495] width 90 height 61
click at [96, 493] on span "12017936" at bounding box center [105, 495] width 45 height 11
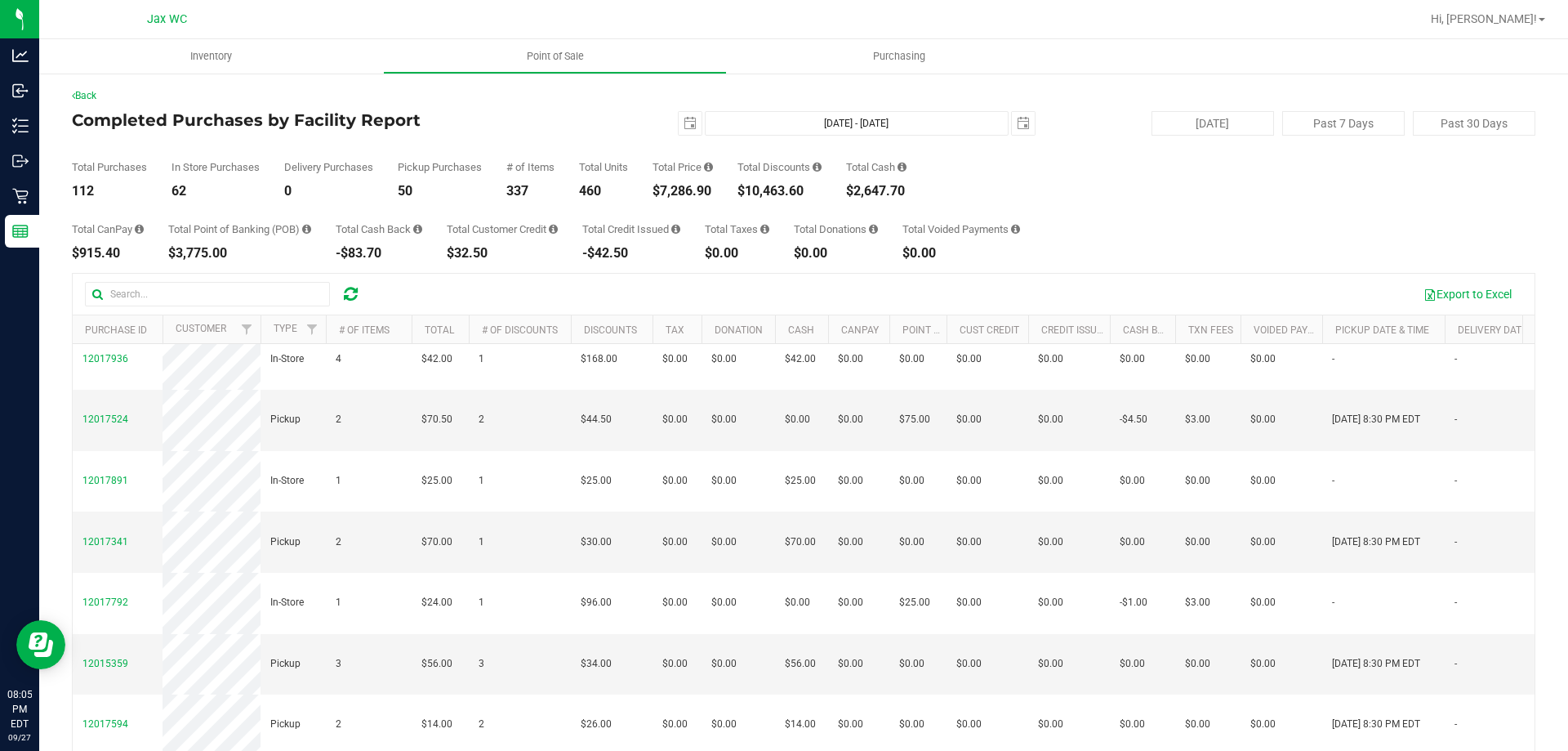
scroll to position [817, 0]
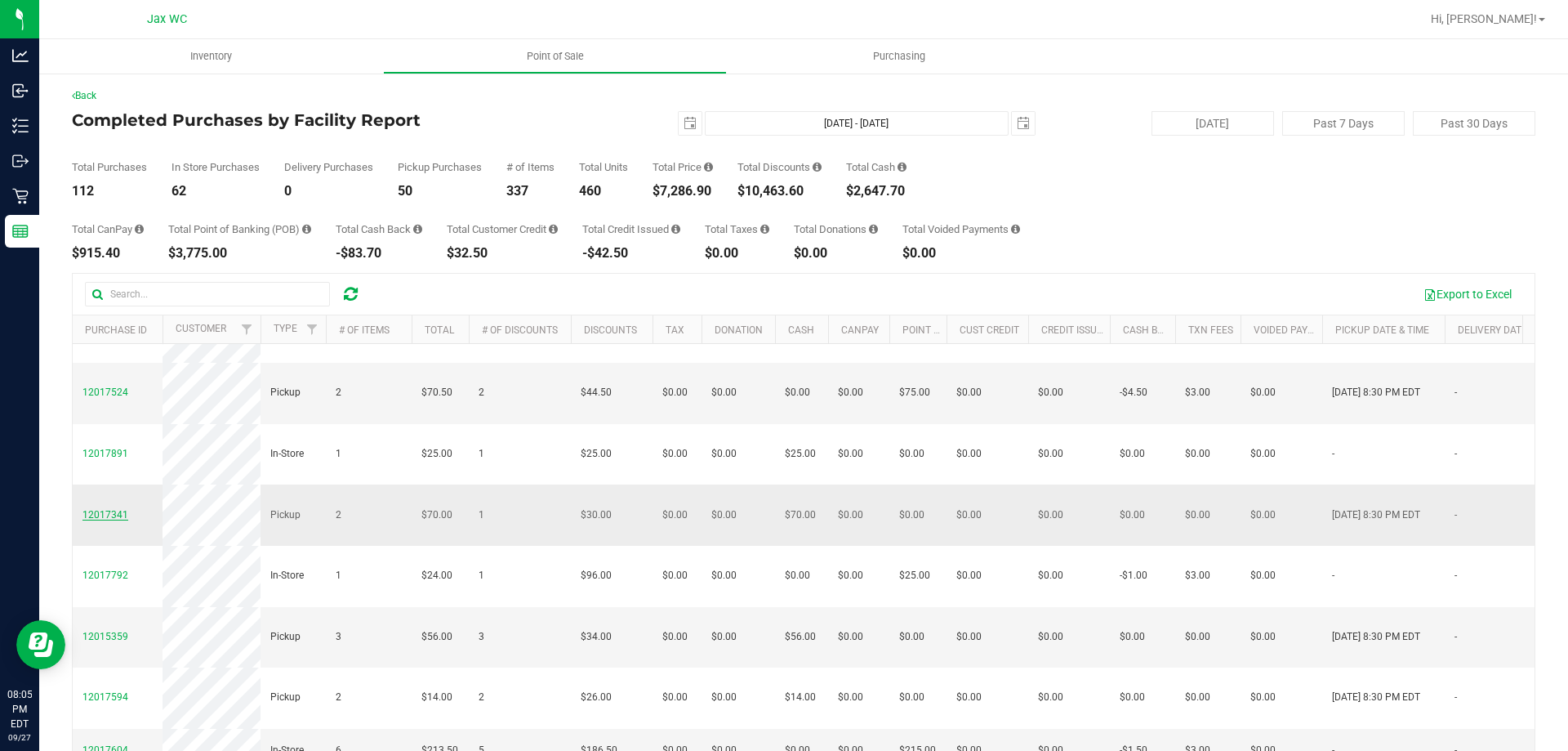
click at [97, 509] on span "12017341" at bounding box center [105, 514] width 45 height 11
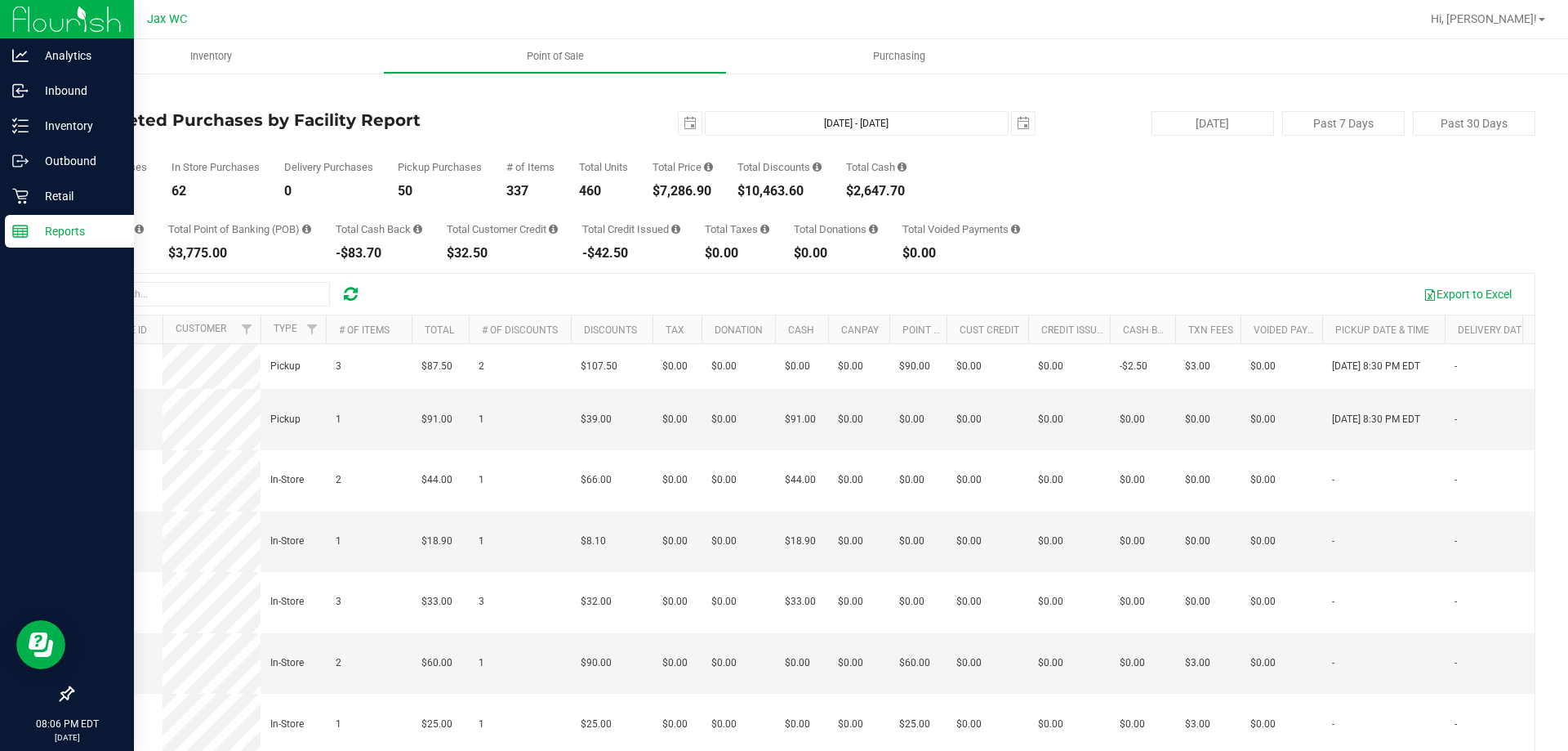
click at [54, 234] on p "Reports" at bounding box center [77, 231] width 98 height 20
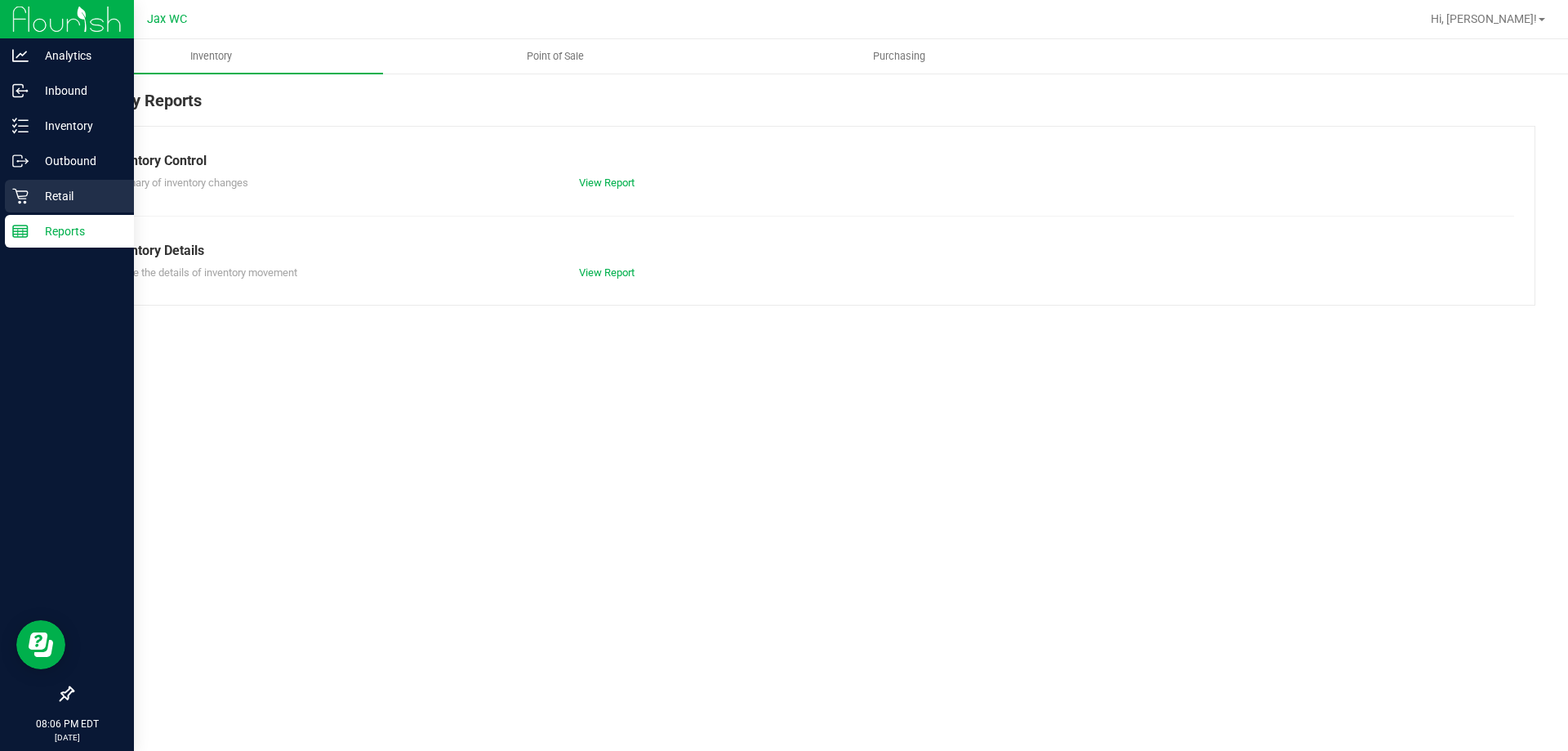
click at [64, 184] on div "Retail" at bounding box center [69, 195] width 129 height 33
